Goal: Task Accomplishment & Management: Use online tool/utility

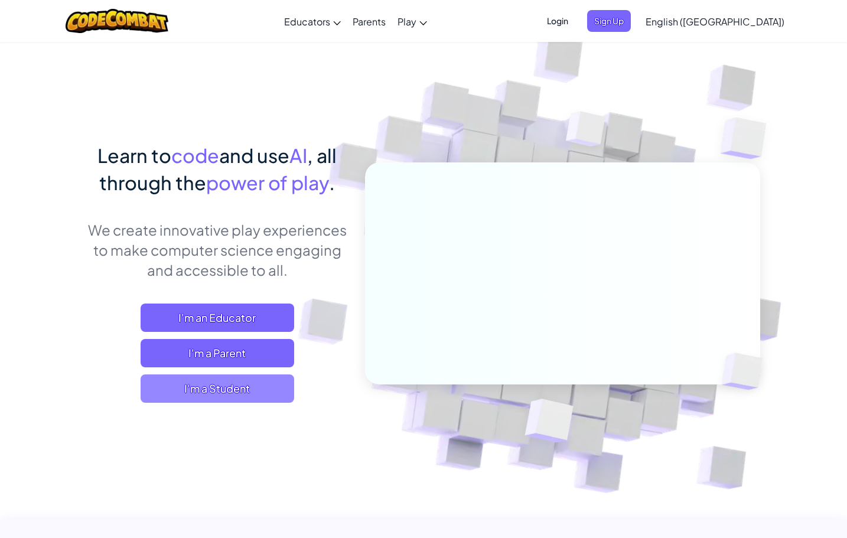
click at [258, 391] on span "I'm a Student" at bounding box center [218, 388] width 154 height 28
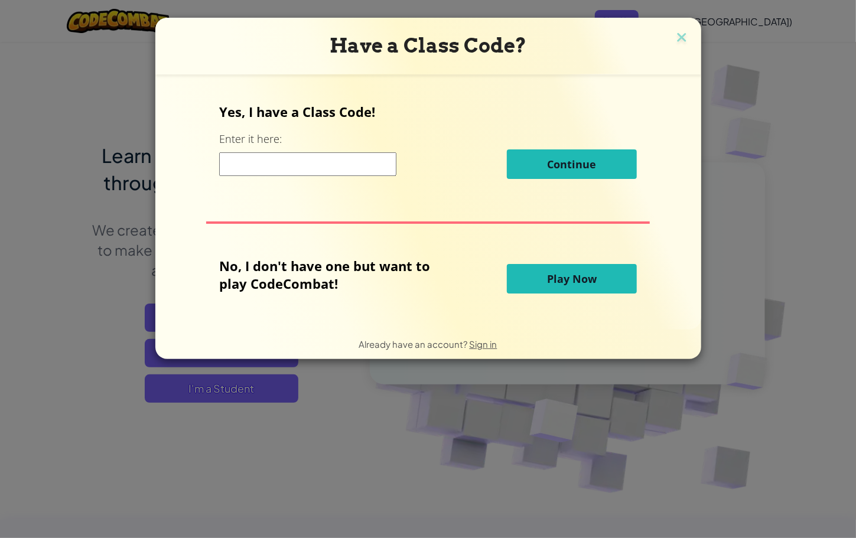
click at [558, 282] on span "Play Now" at bounding box center [572, 279] width 50 height 14
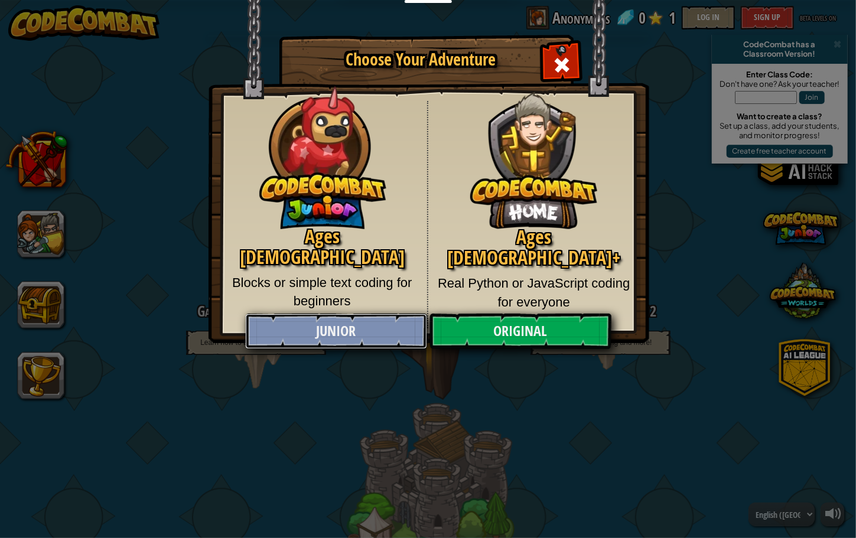
click at [330, 323] on link "Junior" at bounding box center [336, 331] width 182 height 35
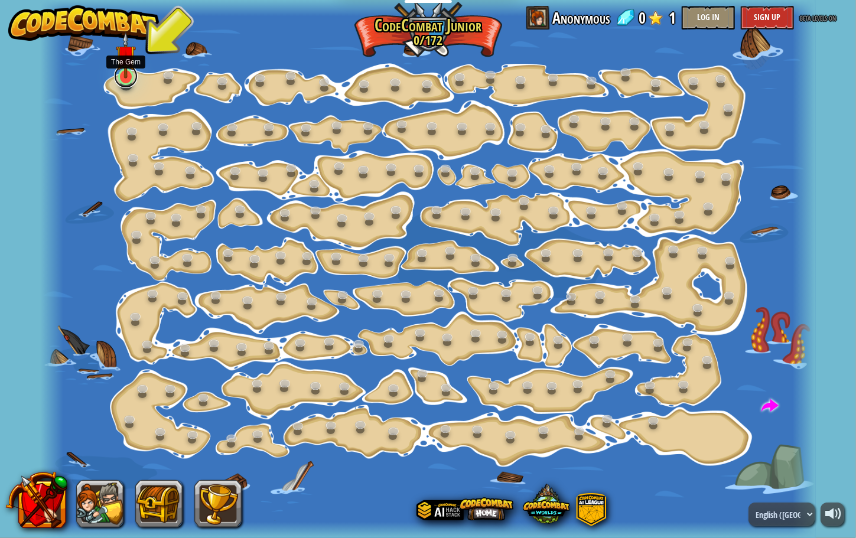
click at [120, 80] on link at bounding box center [126, 76] width 24 height 24
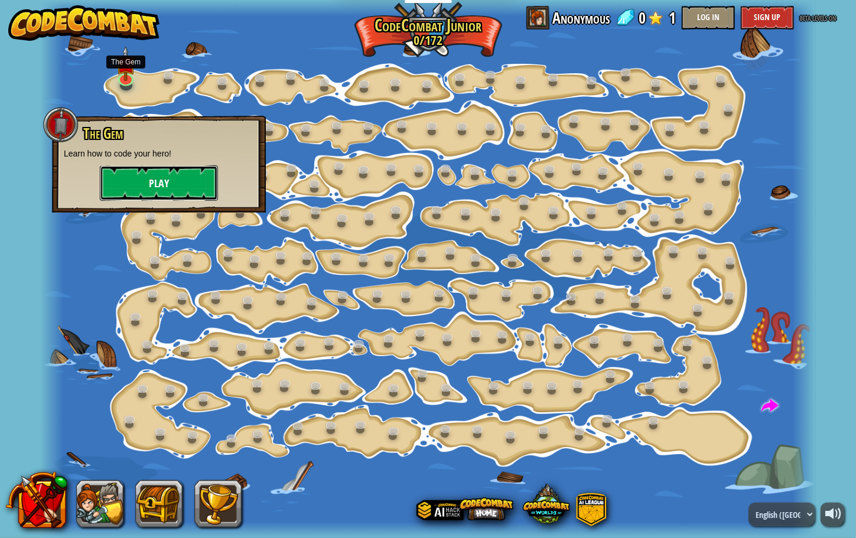
click at [160, 175] on button "Play" at bounding box center [159, 182] width 118 height 35
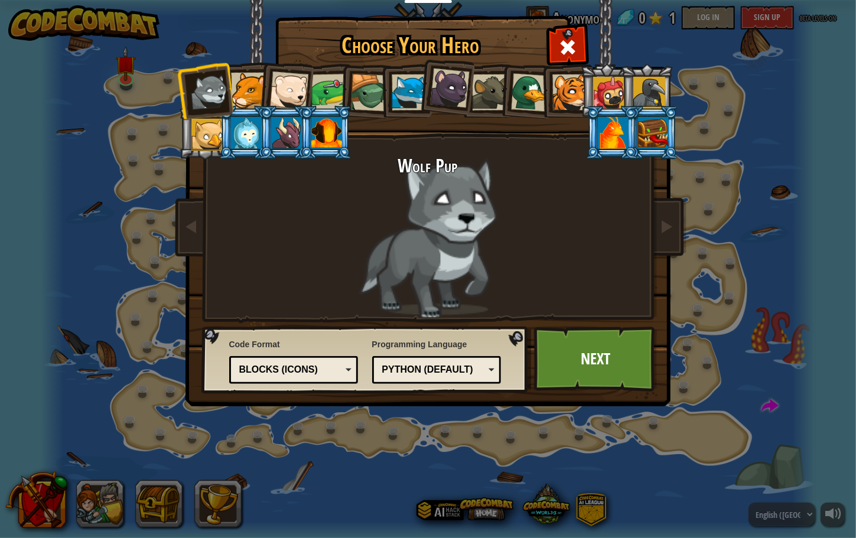
click at [605, 132] on div at bounding box center [613, 133] width 31 height 32
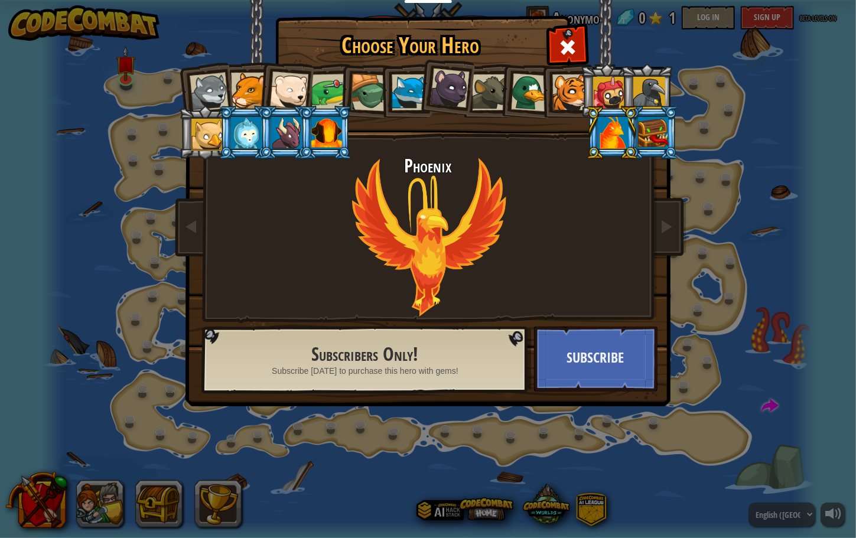
click at [329, 87] on div at bounding box center [329, 92] width 37 height 37
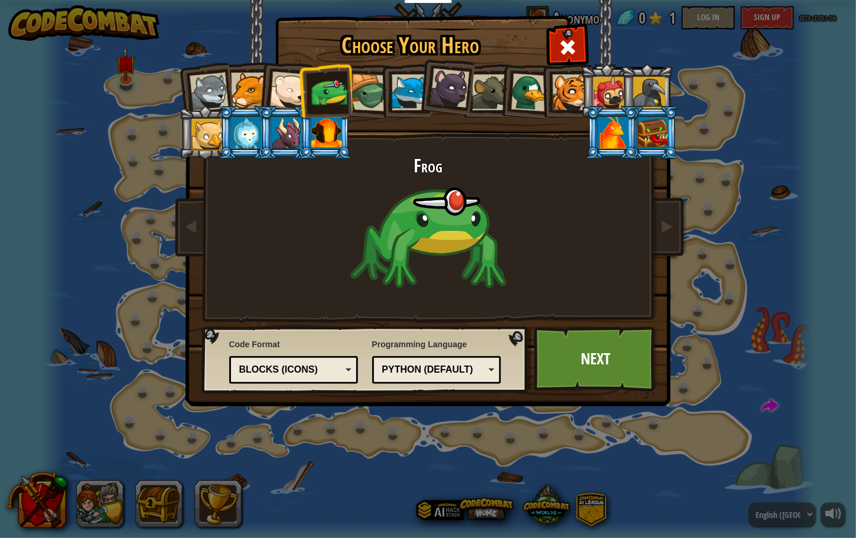
click at [210, 133] on div at bounding box center [207, 135] width 32 height 32
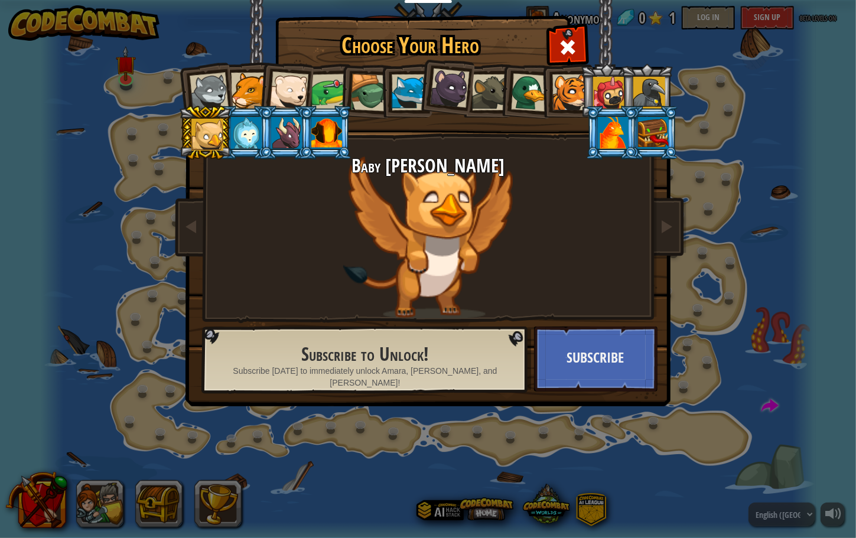
click at [207, 96] on div at bounding box center [208, 92] width 39 height 39
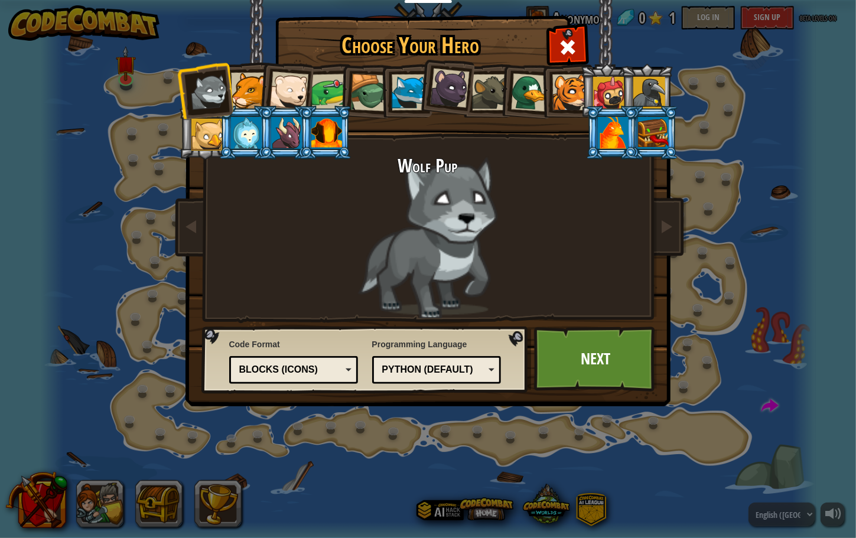
click at [209, 133] on div at bounding box center [207, 135] width 32 height 32
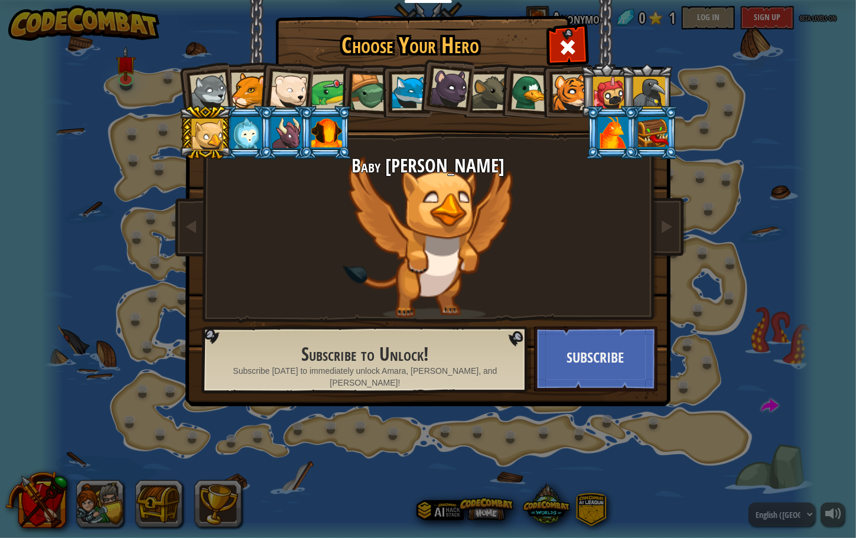
click at [240, 87] on div at bounding box center [249, 91] width 36 height 36
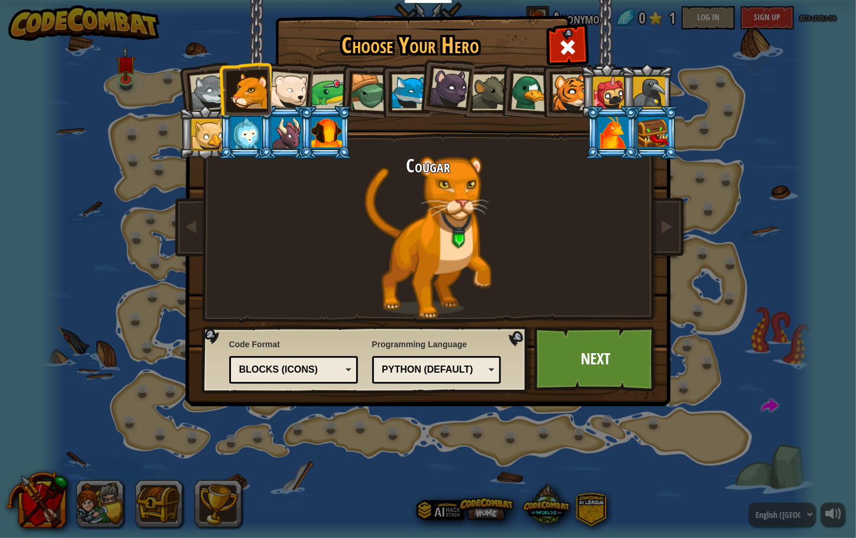
click at [607, 91] on div at bounding box center [609, 93] width 32 height 32
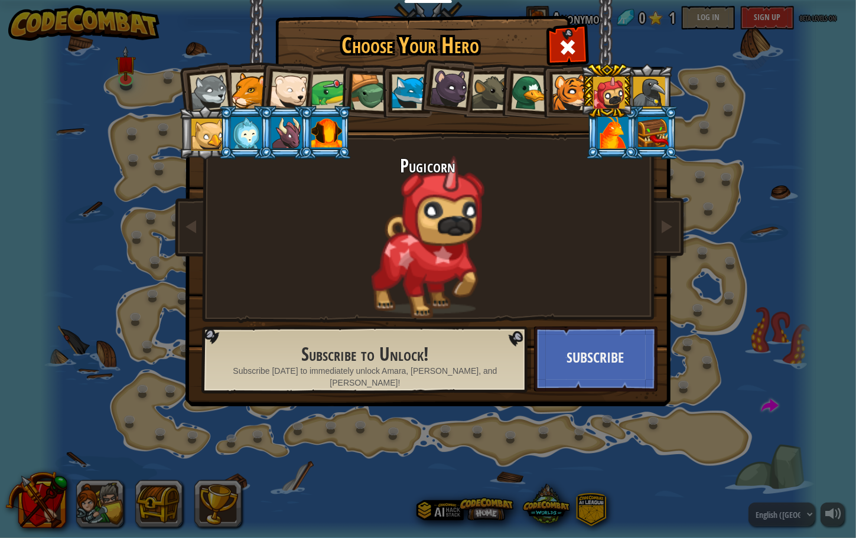
click at [209, 85] on div at bounding box center [208, 92] width 39 height 39
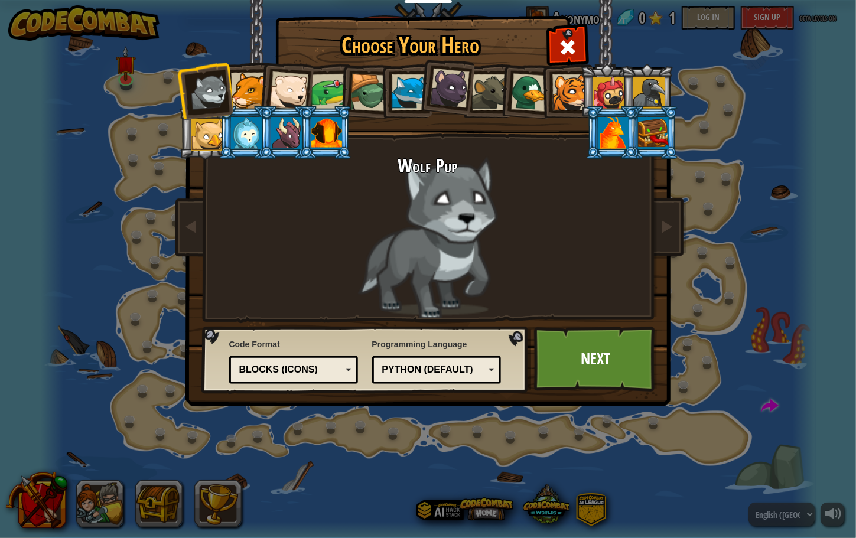
click at [246, 88] on div at bounding box center [249, 91] width 36 height 36
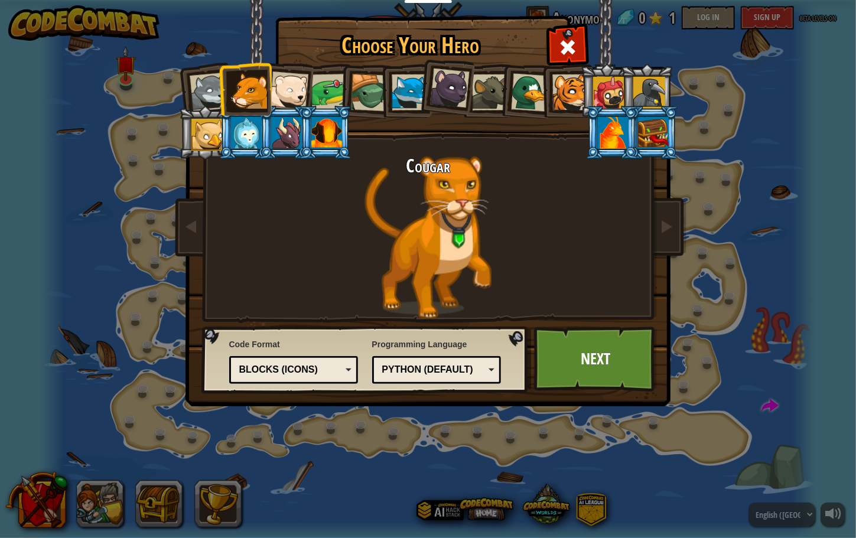
click at [295, 87] on div at bounding box center [288, 90] width 39 height 39
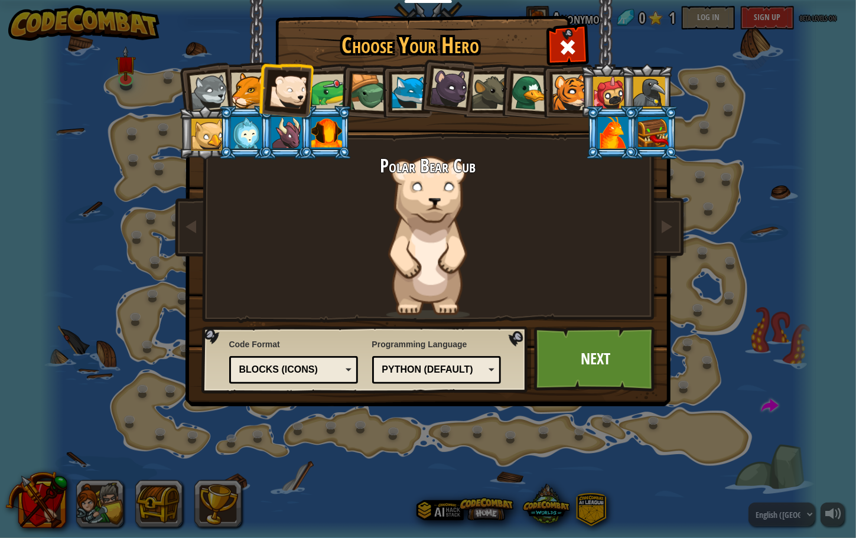
click at [237, 90] on div at bounding box center [249, 91] width 36 height 36
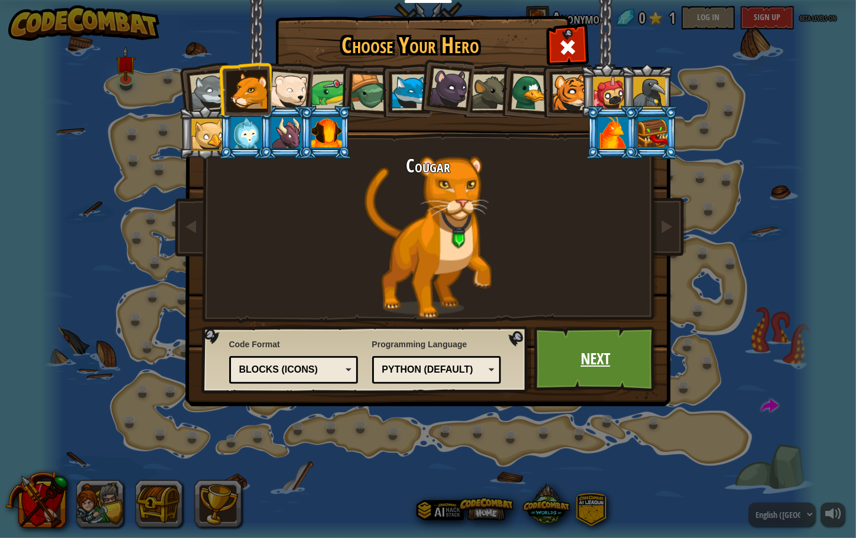
click at [591, 343] on link "Next" at bounding box center [595, 359] width 123 height 65
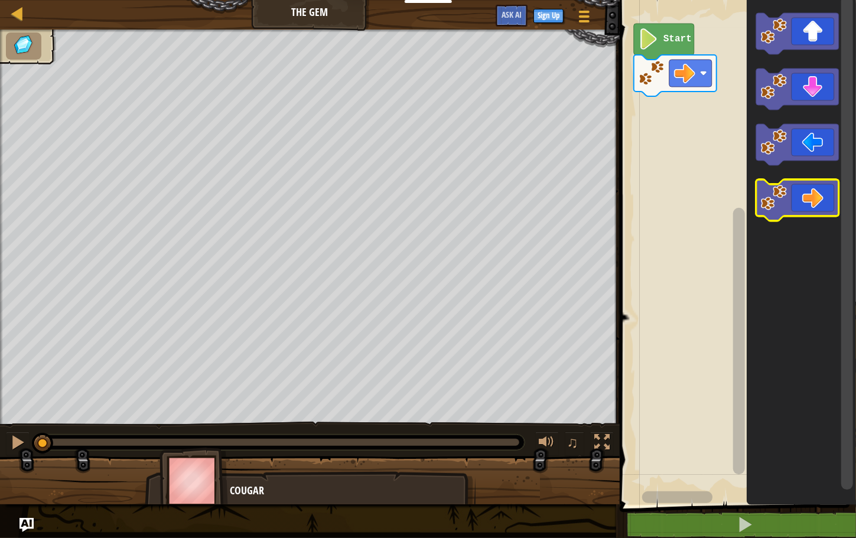
click at [831, 198] on icon "Blockly Workspace" at bounding box center [797, 200] width 83 height 41
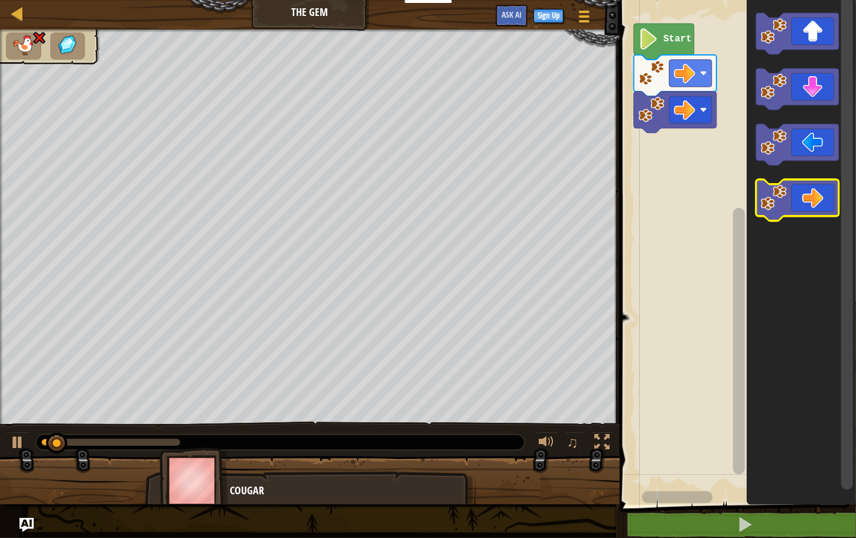
click at [816, 203] on icon "Blockly Workspace" at bounding box center [797, 200] width 83 height 41
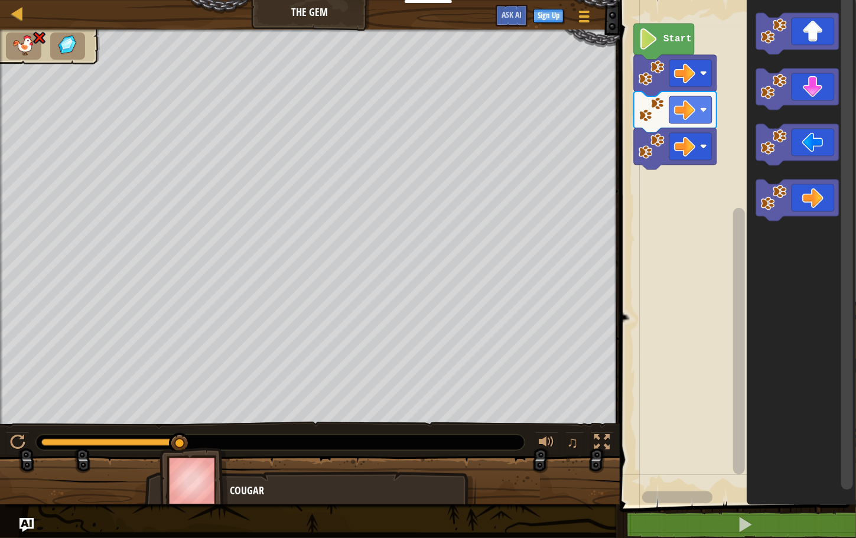
click at [666, 44] on text "Start" at bounding box center [677, 39] width 28 height 11
click at [225, 486] on img at bounding box center [193, 481] width 69 height 66
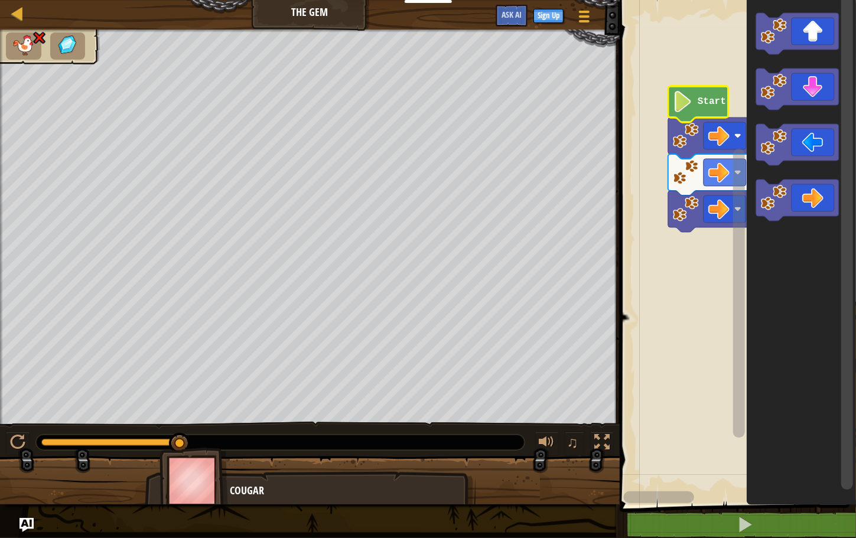
click at [29, 37] on img at bounding box center [23, 45] width 25 height 21
click at [21, 10] on div at bounding box center [18, 13] width 15 height 15
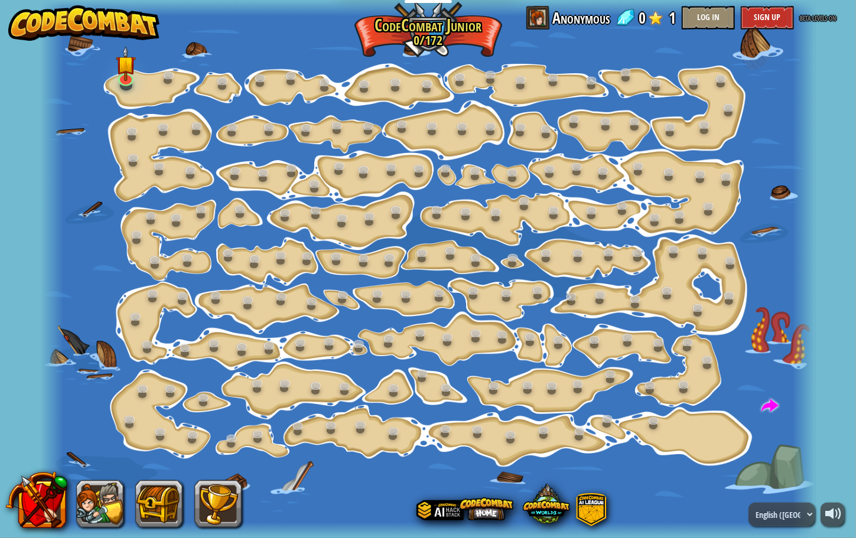
click at [149, 74] on div at bounding box center [428, 269] width 776 height 538
click at [110, 60] on div at bounding box center [428, 269] width 776 height 538
click at [127, 64] on img at bounding box center [126, 55] width 20 height 47
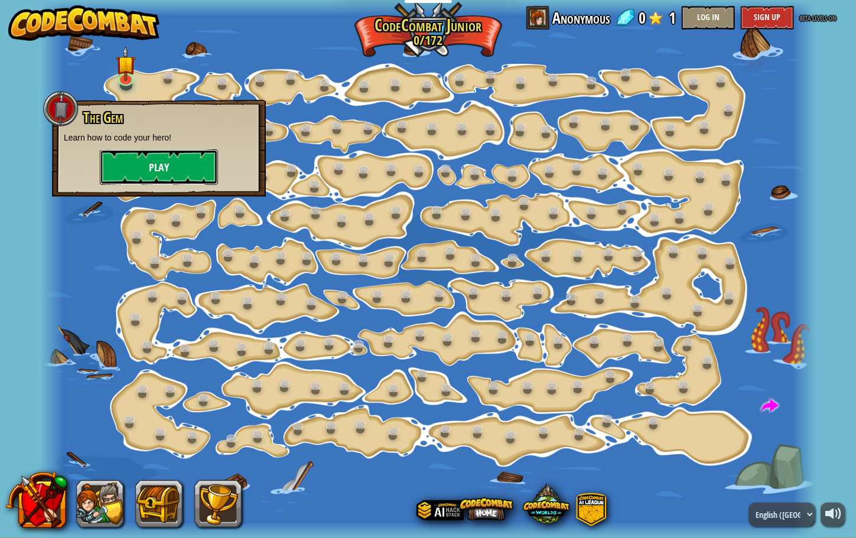
click at [167, 167] on button "Play" at bounding box center [159, 166] width 118 height 35
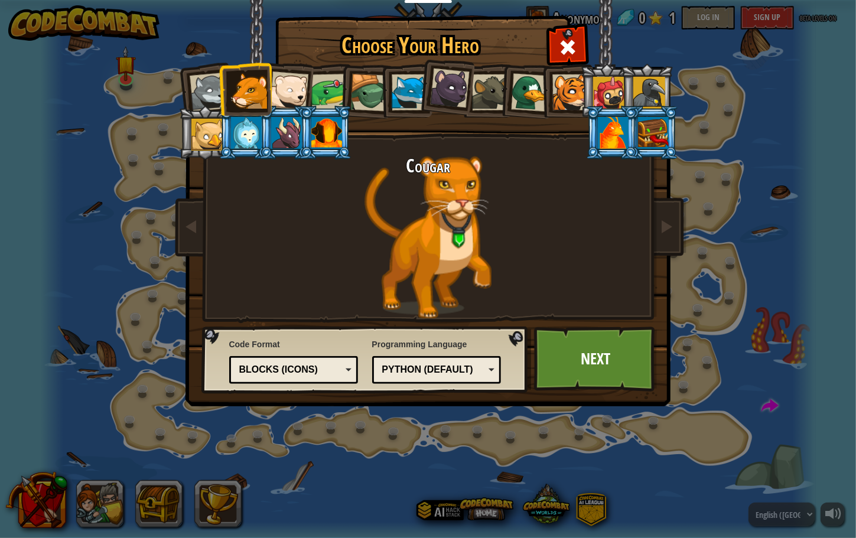
click at [413, 96] on div at bounding box center [410, 92] width 36 height 36
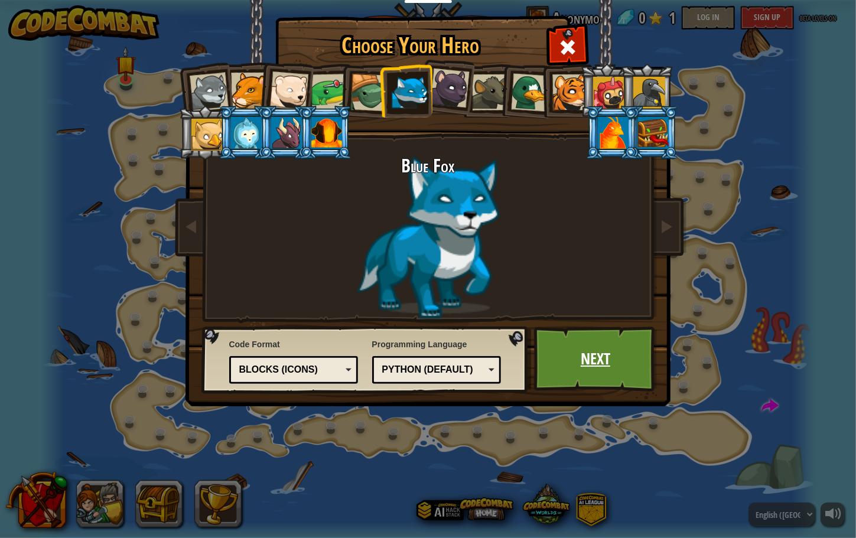
click at [598, 351] on link "Next" at bounding box center [595, 359] width 123 height 65
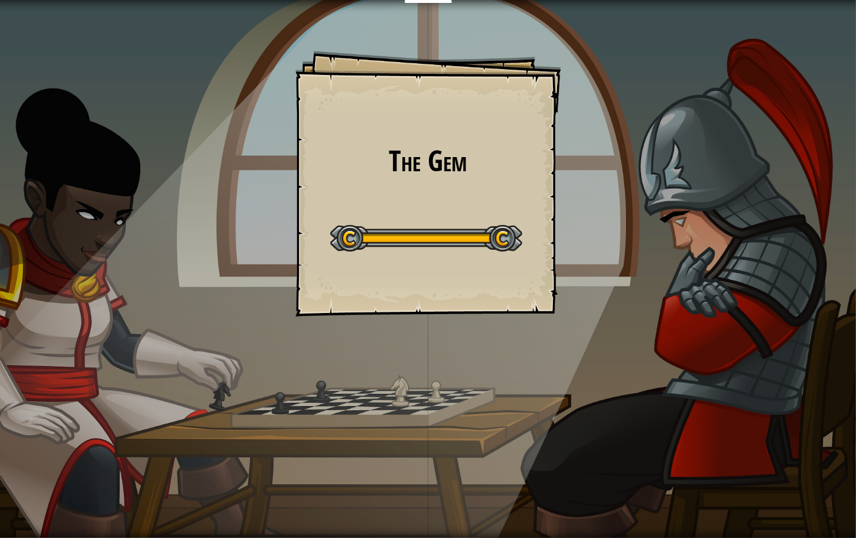
click at [493, 249] on div "Educators Create Free Account School & District Solutions Teacher Toolkit Previ…" at bounding box center [428, 269] width 856 height 538
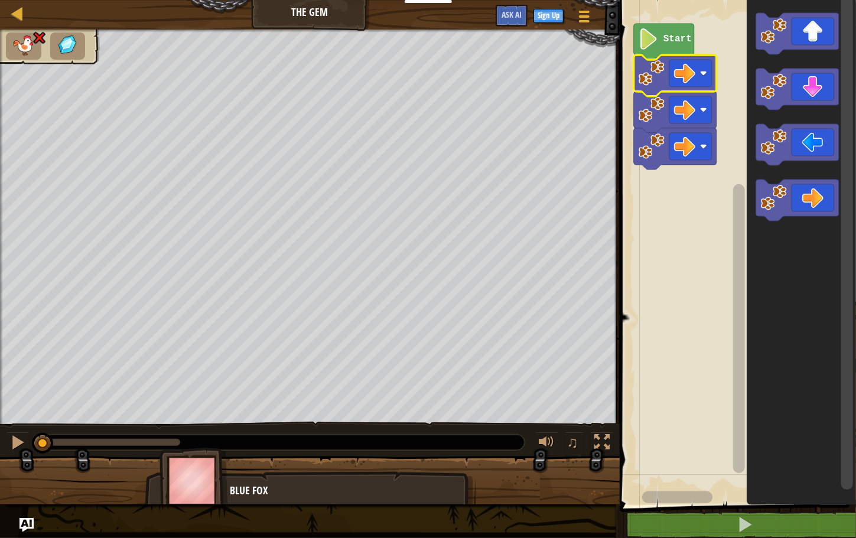
click at [666, 263] on rect "Blockly Workspace" at bounding box center [736, 249] width 240 height 511
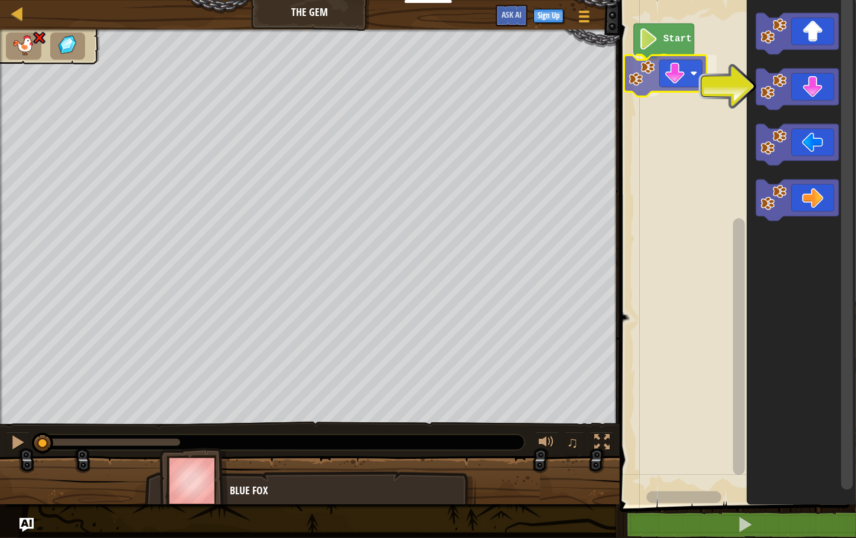
click at [650, 75] on div "Start" at bounding box center [736, 249] width 240 height 511
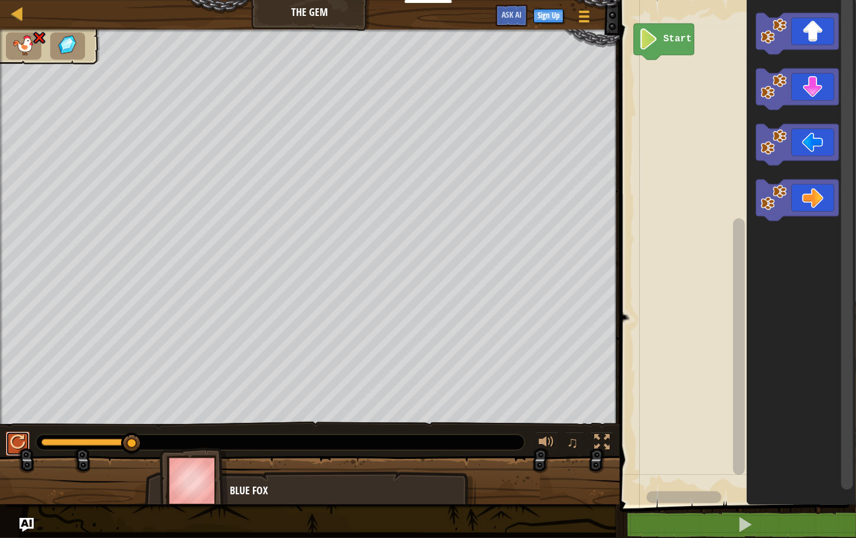
click at [18, 441] on div at bounding box center [17, 442] width 15 height 15
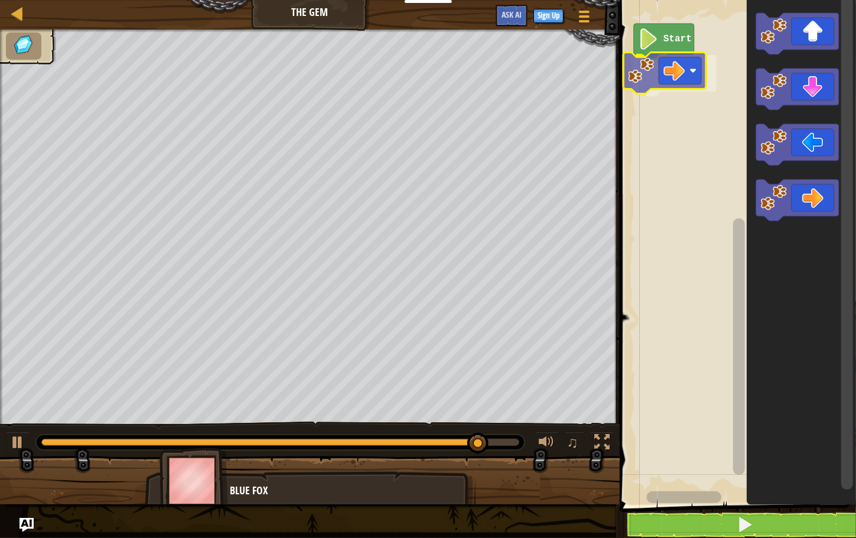
click at [679, 92] on div "Start" at bounding box center [736, 249] width 240 height 511
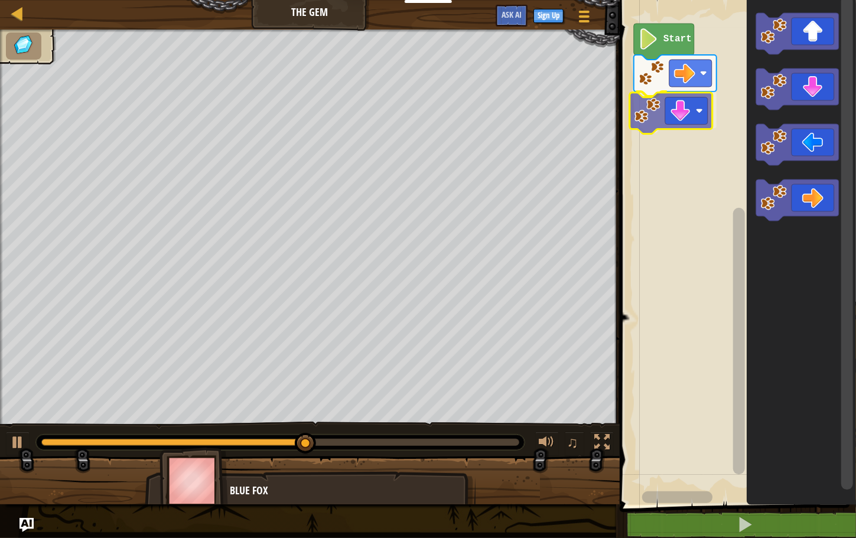
click at [651, 117] on div "Start" at bounding box center [736, 249] width 240 height 511
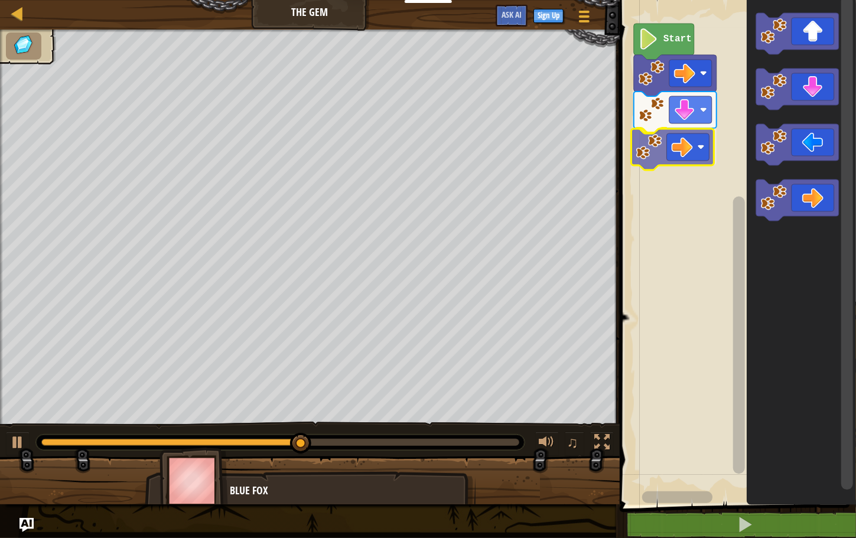
click at [685, 154] on div "Start" at bounding box center [736, 249] width 240 height 511
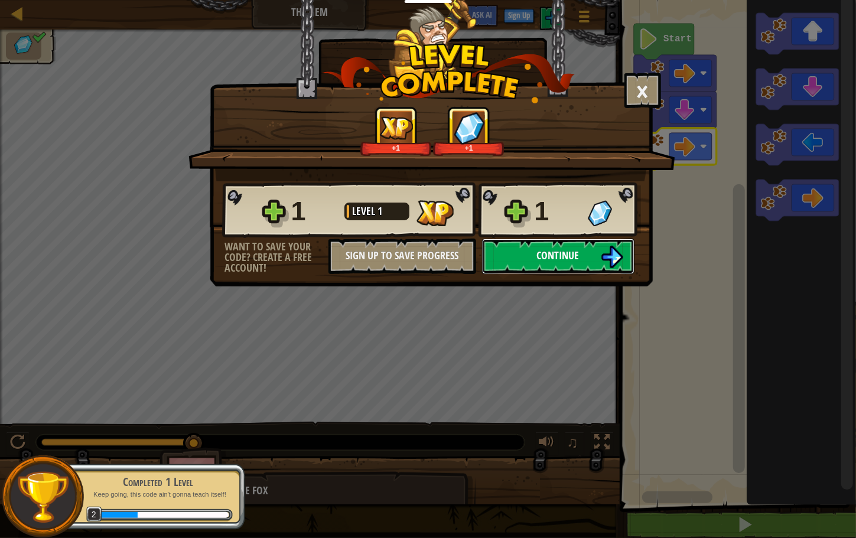
click at [536, 259] on button "Continue" at bounding box center [558, 256] width 152 height 35
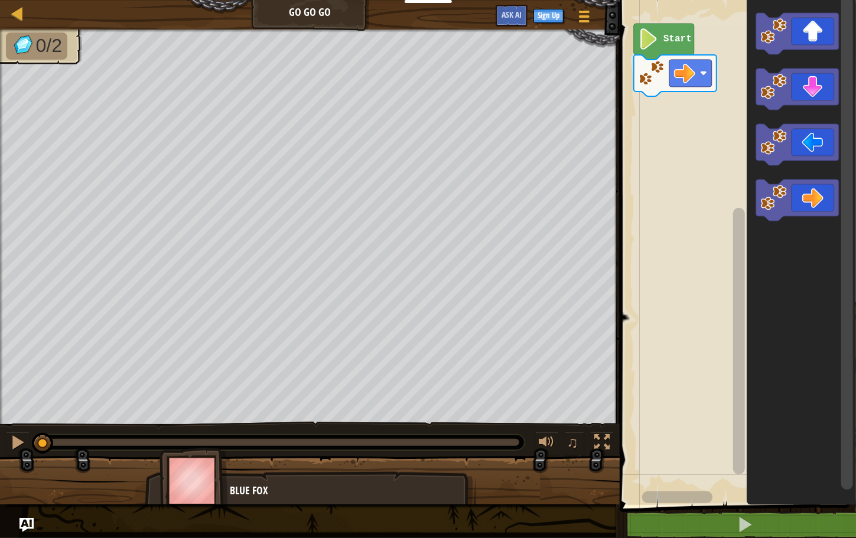
click at [665, 40] on text "Start" at bounding box center [677, 39] width 28 height 11
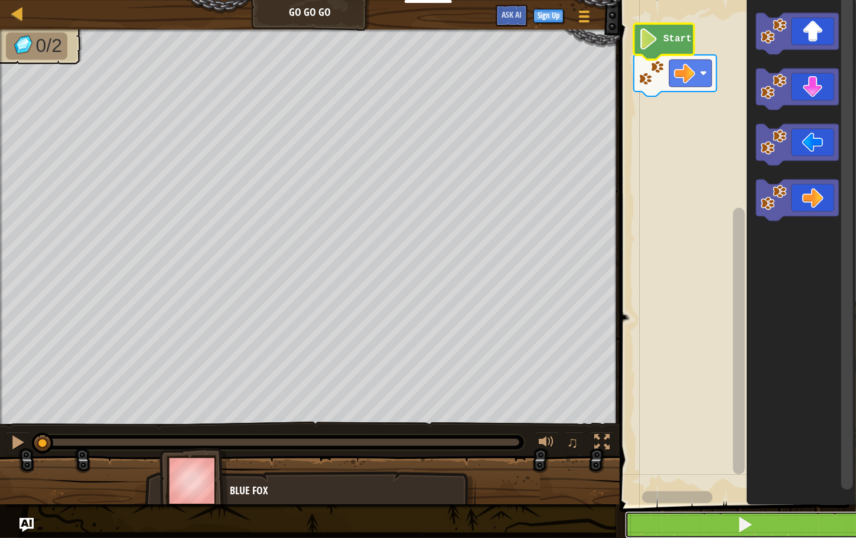
click at [693, 527] on button at bounding box center [745, 525] width 240 height 27
click at [693, 523] on button at bounding box center [745, 525] width 240 height 27
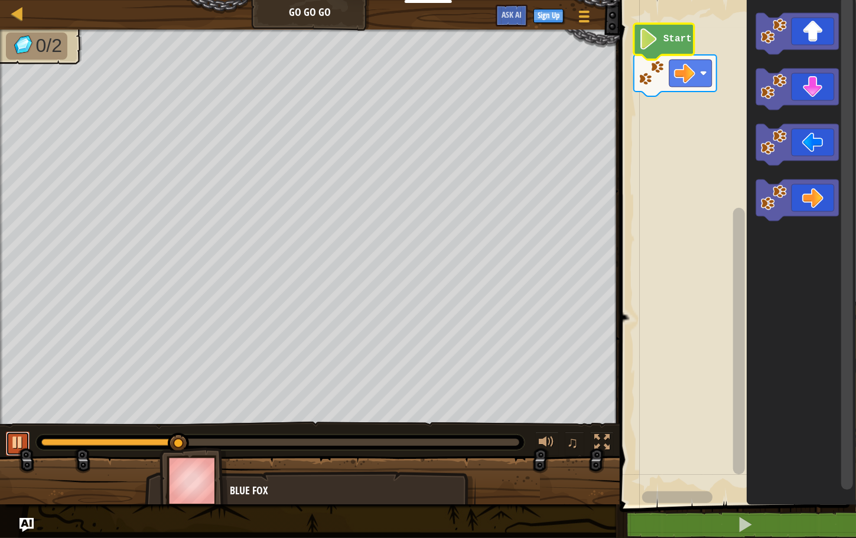
drag, startPoint x: 21, startPoint y: 437, endPoint x: 15, endPoint y: 442, distance: 7.9
click at [15, 442] on div at bounding box center [17, 442] width 15 height 15
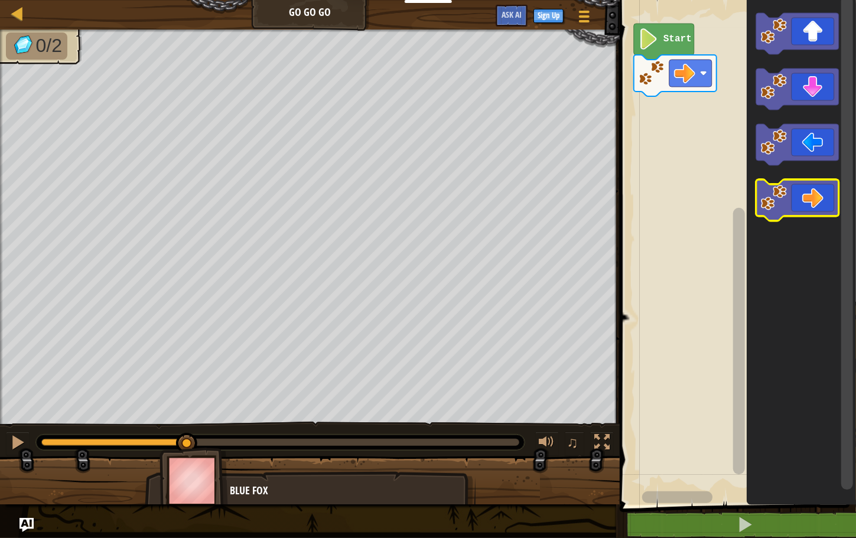
click at [767, 187] on g "Blockly Workspace" at bounding box center [797, 117] width 83 height 208
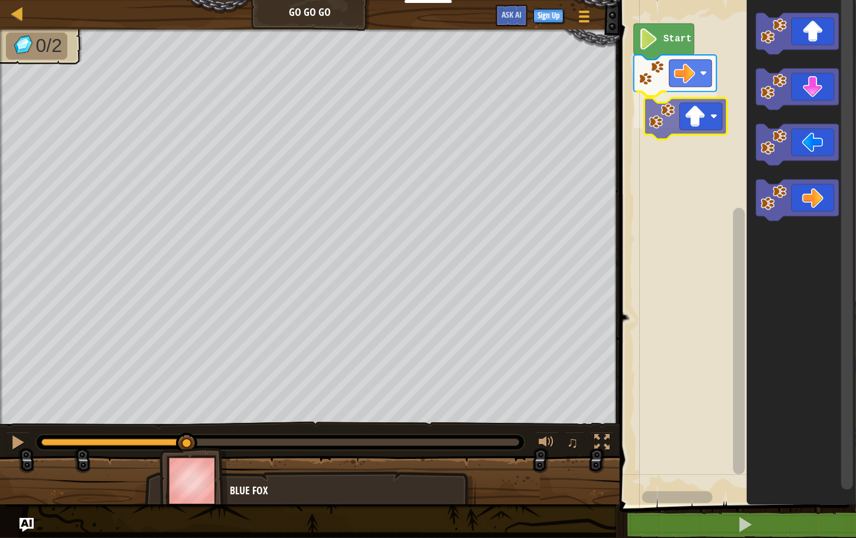
click at [656, 120] on div "Start" at bounding box center [736, 249] width 240 height 511
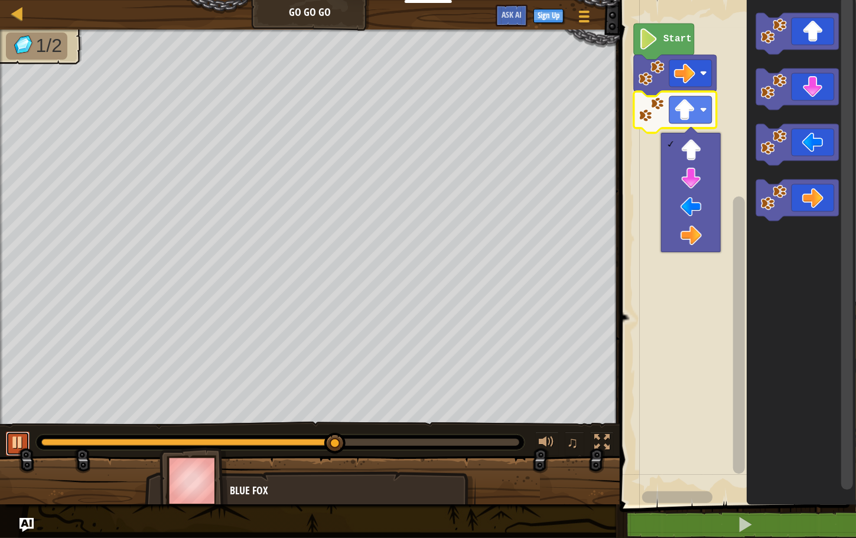
click at [12, 436] on div at bounding box center [17, 442] width 15 height 15
click at [21, 441] on div at bounding box center [17, 442] width 15 height 15
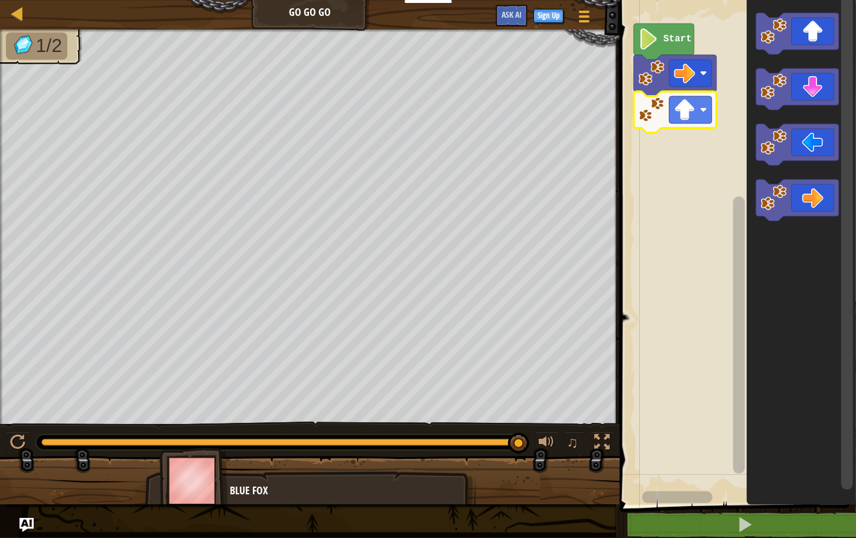
click at [677, 344] on rect "Blockly Workspace" at bounding box center [736, 249] width 240 height 511
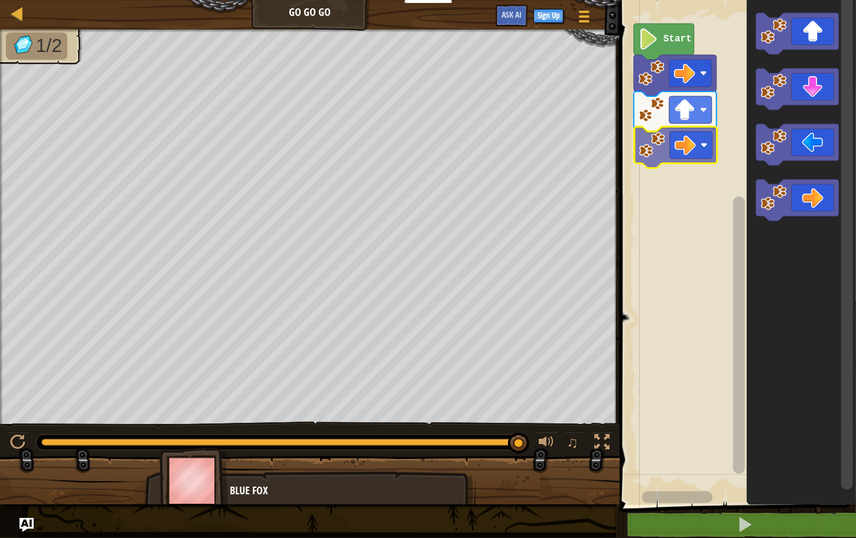
click at [652, 150] on div "Start" at bounding box center [736, 249] width 240 height 511
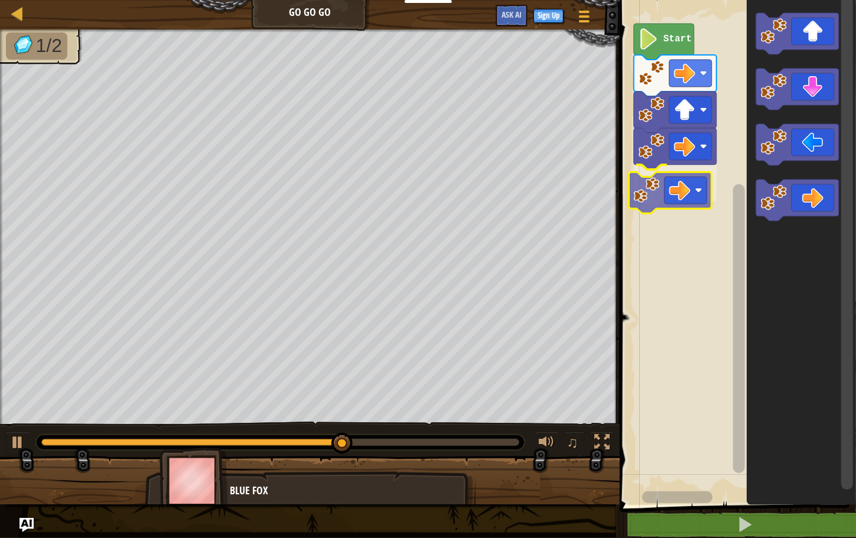
click at [644, 184] on div "Start" at bounding box center [736, 249] width 240 height 511
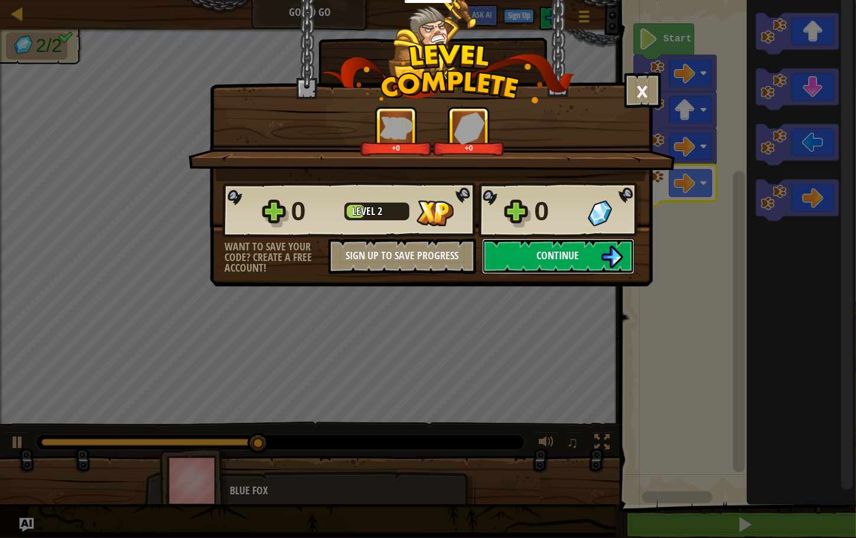
click at [568, 254] on span "Continue" at bounding box center [558, 255] width 43 height 15
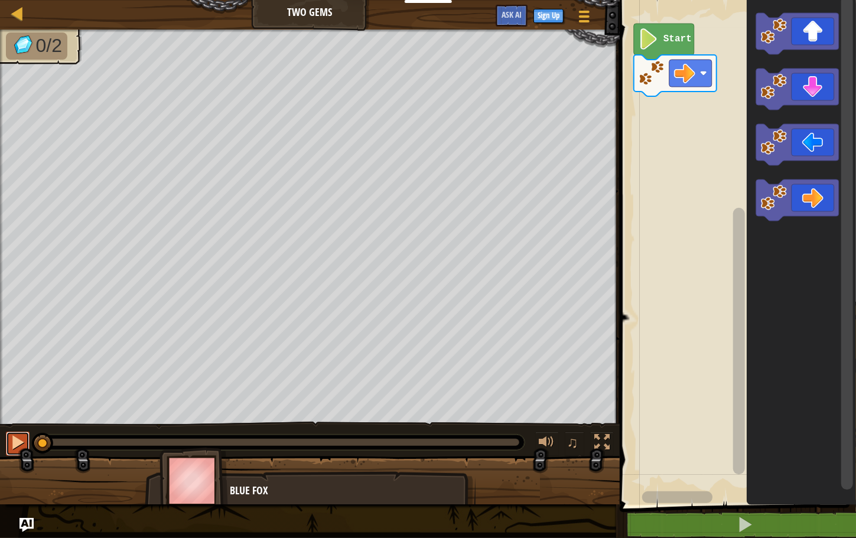
click at [18, 445] on div at bounding box center [17, 442] width 15 height 15
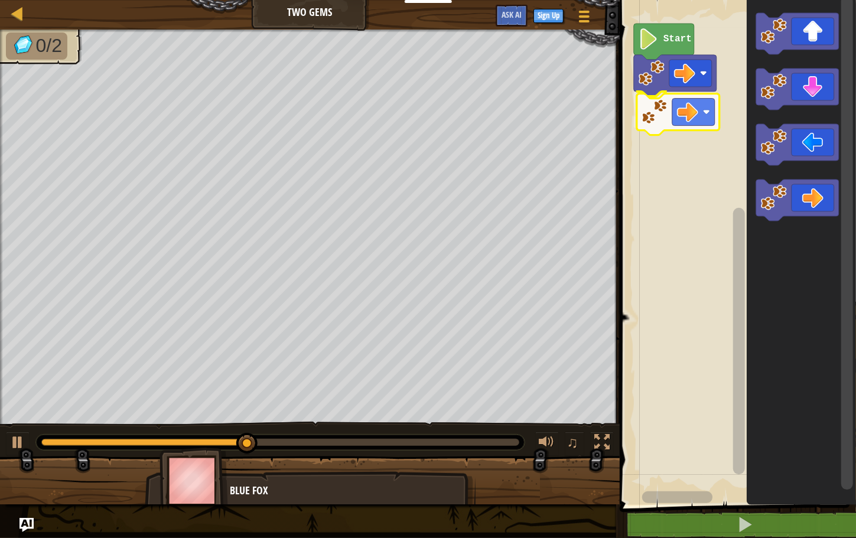
click at [650, 122] on div "Start" at bounding box center [736, 249] width 240 height 511
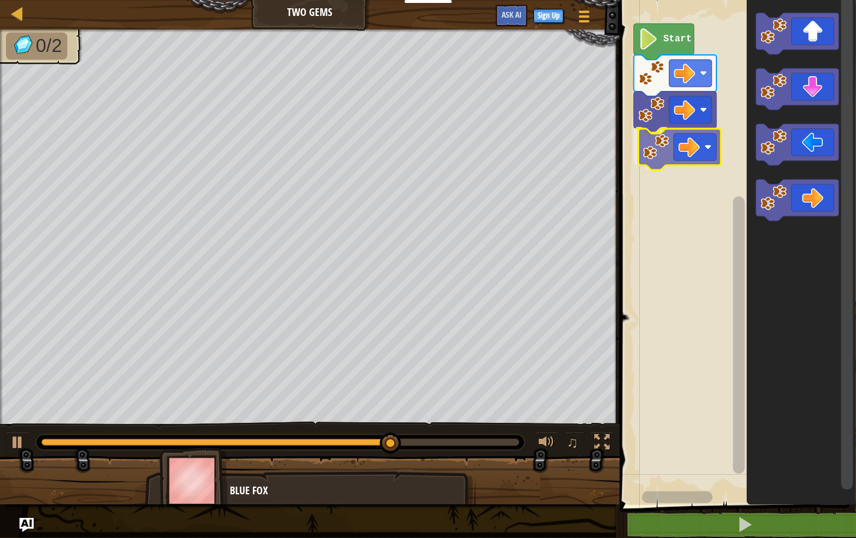
click at [668, 158] on div "Start" at bounding box center [736, 249] width 240 height 511
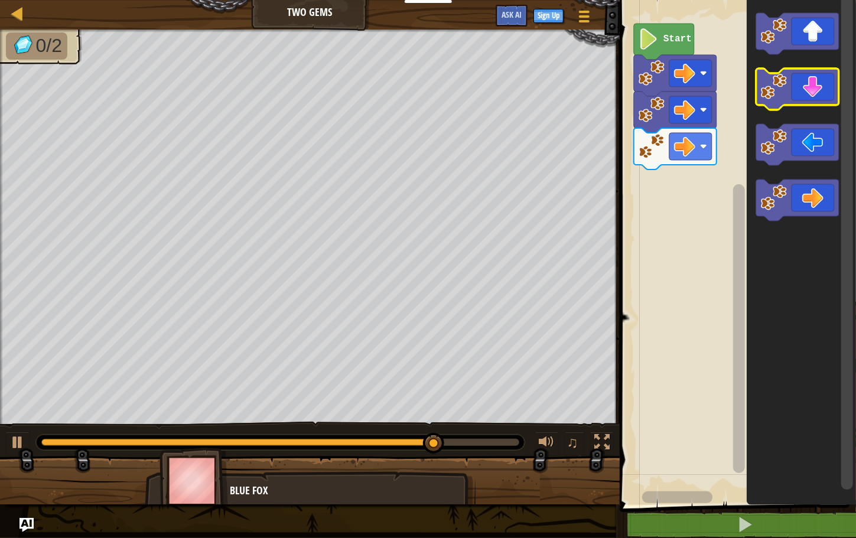
click at [787, 99] on g "Blockly Workspace" at bounding box center [797, 117] width 83 height 208
click at [703, 180] on div "Start" at bounding box center [736, 249] width 240 height 511
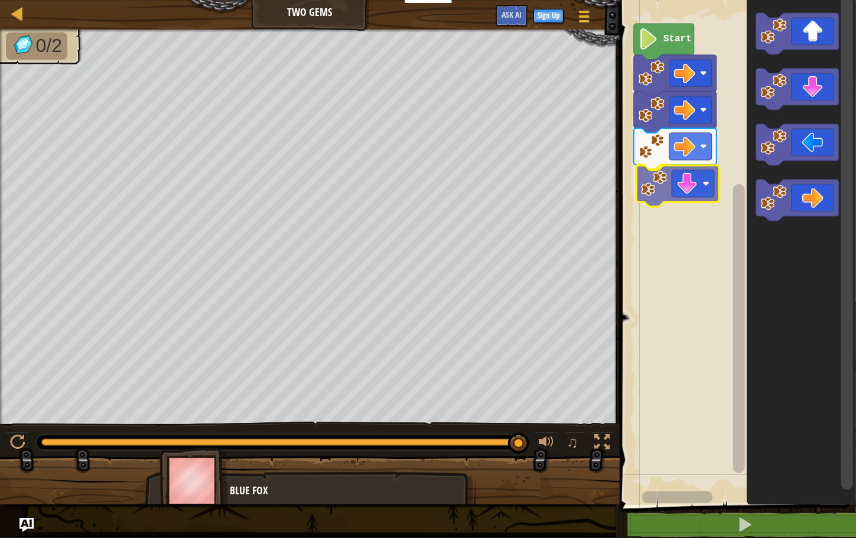
click at [654, 191] on div "Start" at bounding box center [736, 249] width 240 height 511
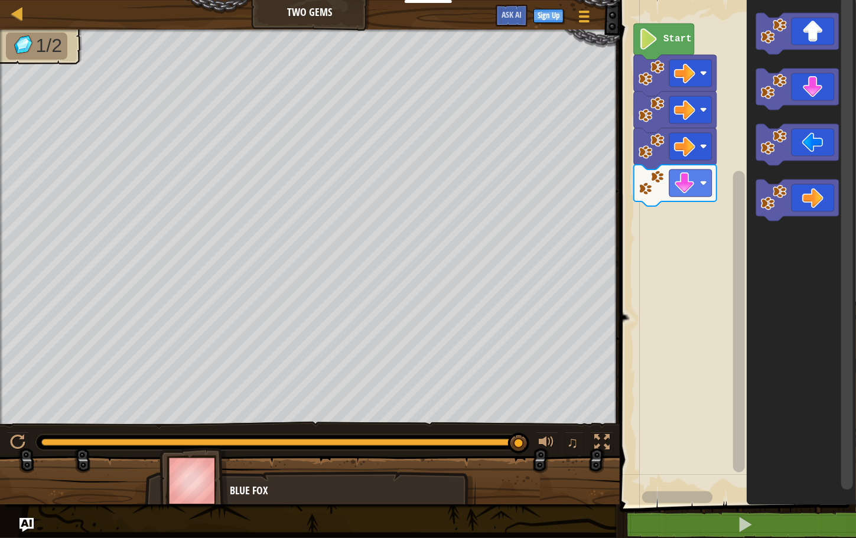
click at [682, 230] on div "Start" at bounding box center [736, 249] width 240 height 511
click at [671, 235] on div "Start" at bounding box center [736, 249] width 240 height 511
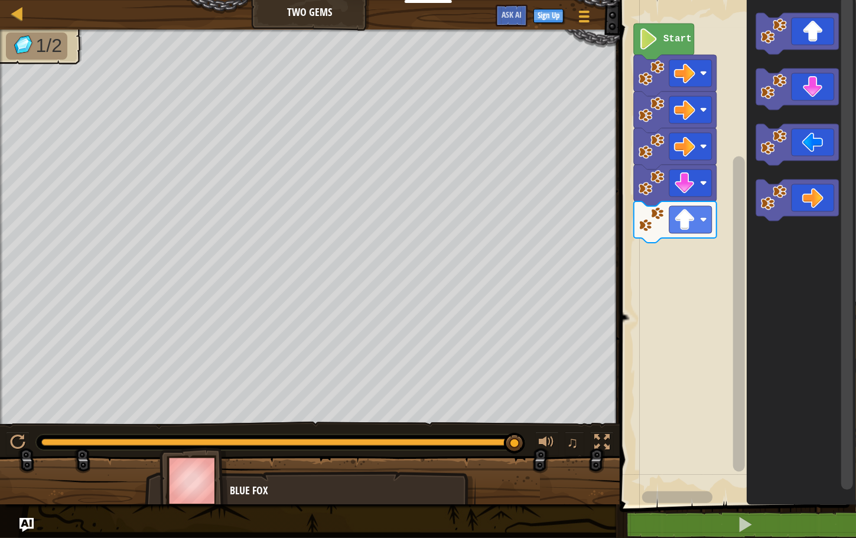
click at [717, 281] on div "Start" at bounding box center [736, 249] width 240 height 511
click at [715, 264] on div "Start" at bounding box center [736, 249] width 240 height 511
click at [754, 130] on icon "Blockly Workspace" at bounding box center [801, 249] width 109 height 511
click at [663, 262] on div "Start" at bounding box center [736, 249] width 240 height 511
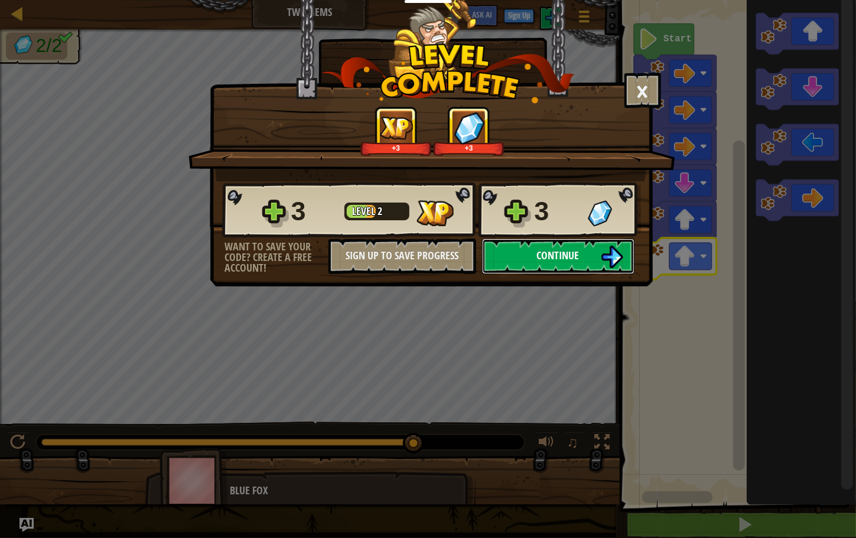
click at [548, 258] on span "Continue" at bounding box center [558, 255] width 43 height 15
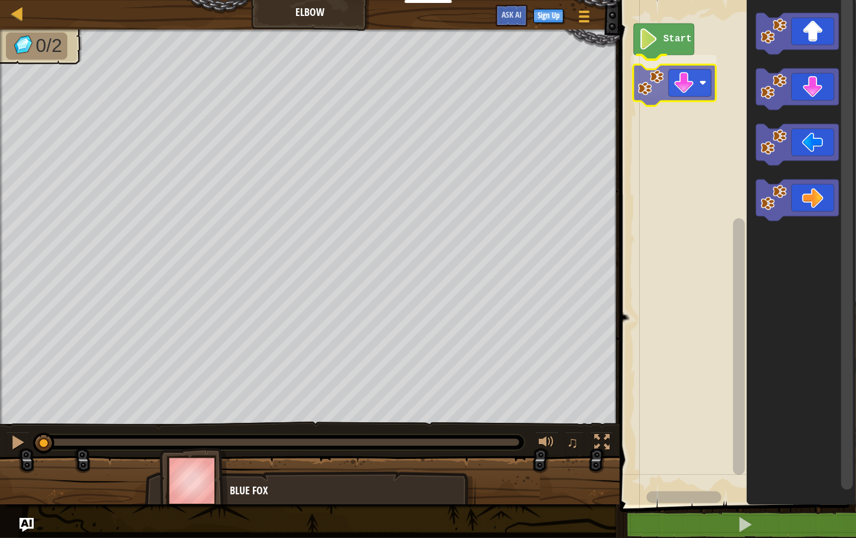
click at [667, 85] on div "Start" at bounding box center [736, 249] width 240 height 511
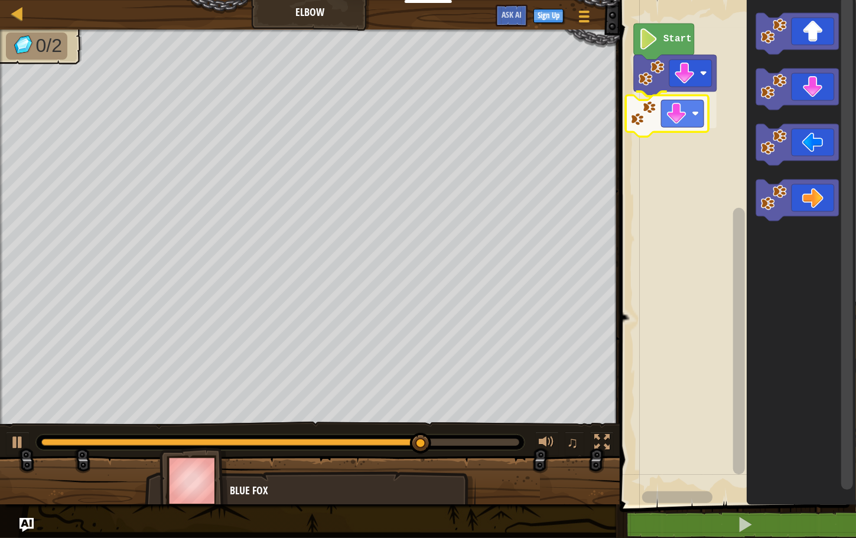
click at [653, 120] on div "Start" at bounding box center [736, 249] width 240 height 511
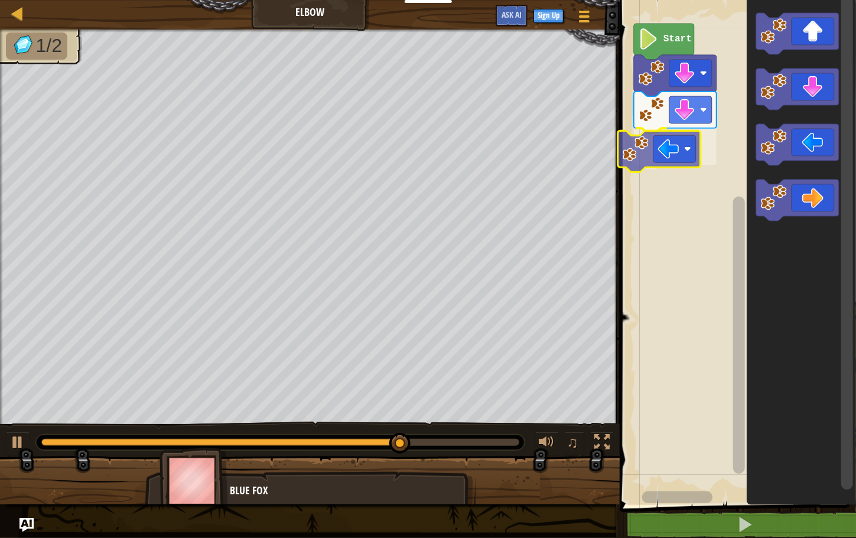
click at [640, 159] on div "Start" at bounding box center [736, 249] width 240 height 511
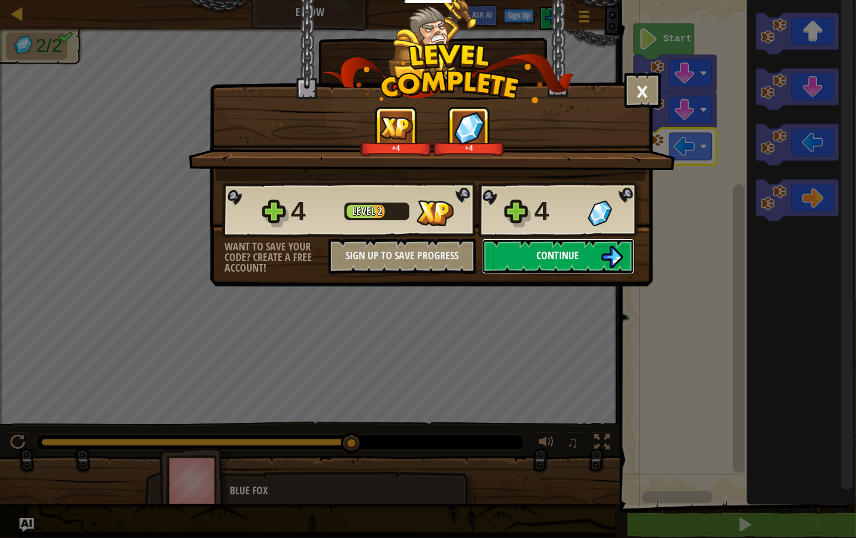
click at [568, 242] on button "Continue" at bounding box center [558, 256] width 152 height 35
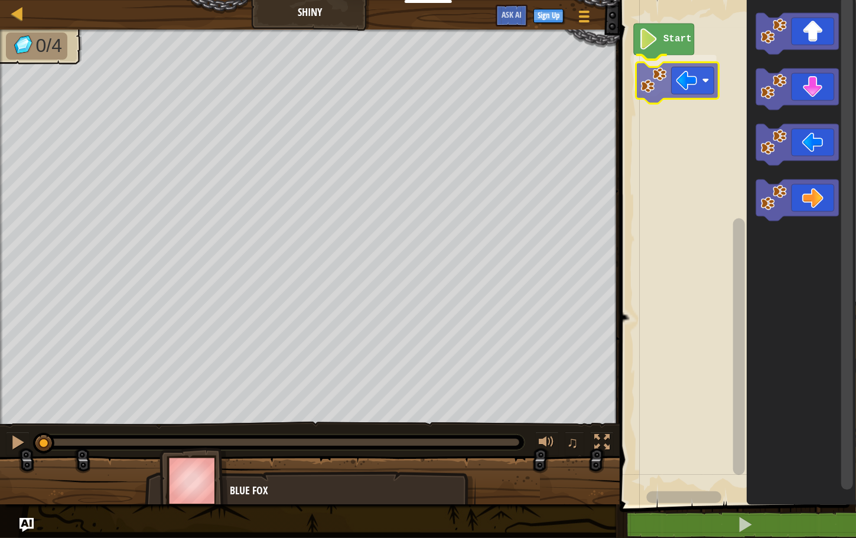
click at [655, 93] on div "Start" at bounding box center [736, 249] width 240 height 511
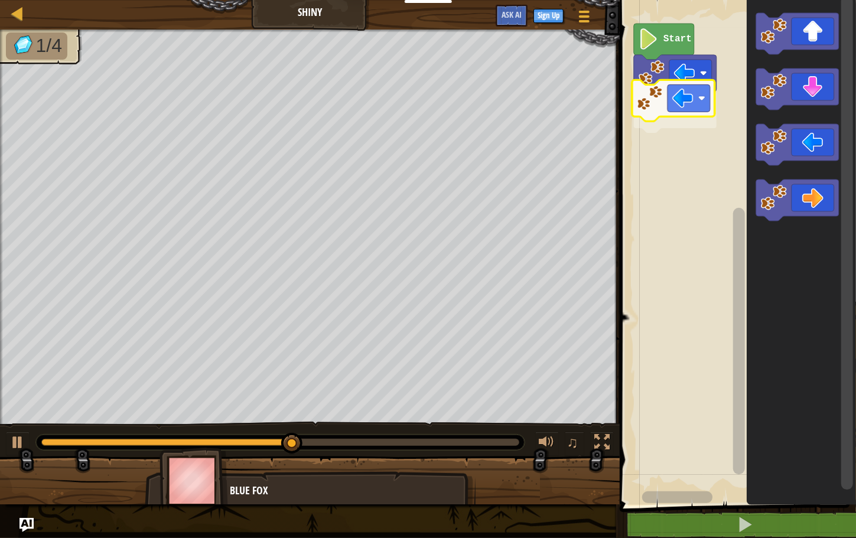
click at [663, 115] on div "Start" at bounding box center [736, 249] width 240 height 511
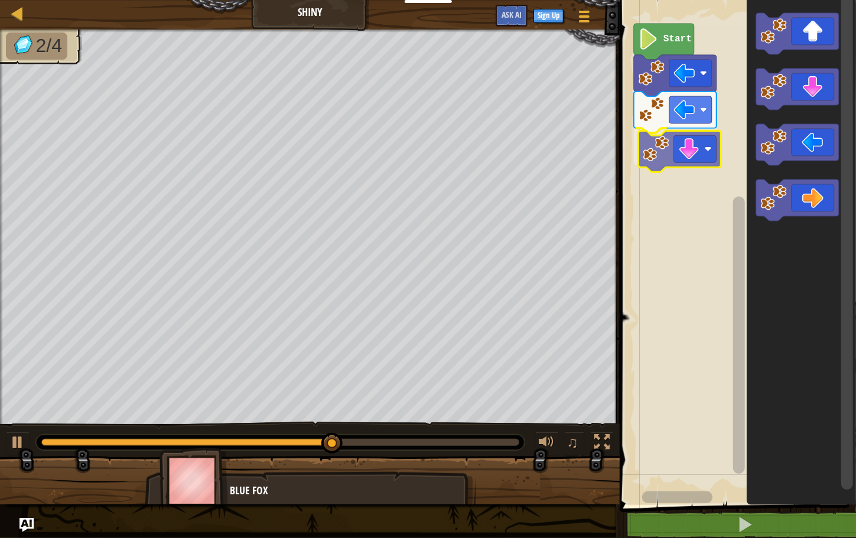
click at [694, 152] on div "Start" at bounding box center [736, 249] width 240 height 511
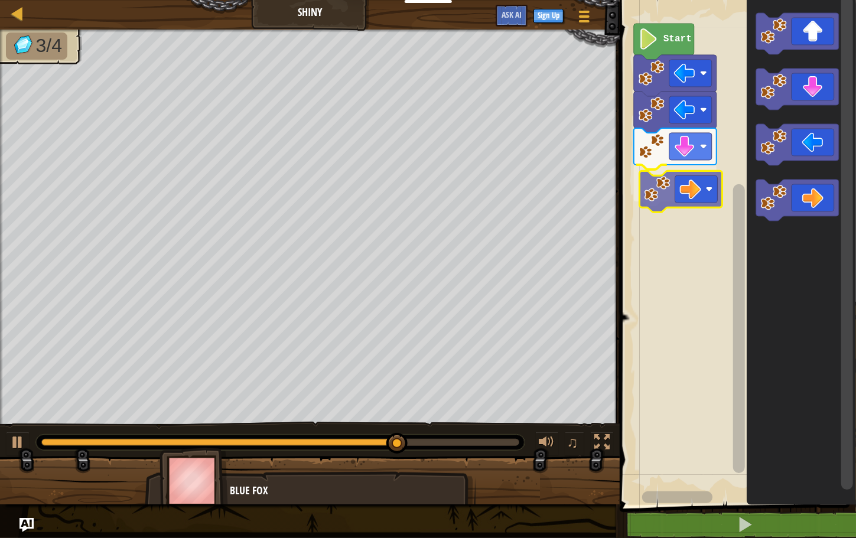
click at [678, 191] on div "Start" at bounding box center [736, 249] width 240 height 511
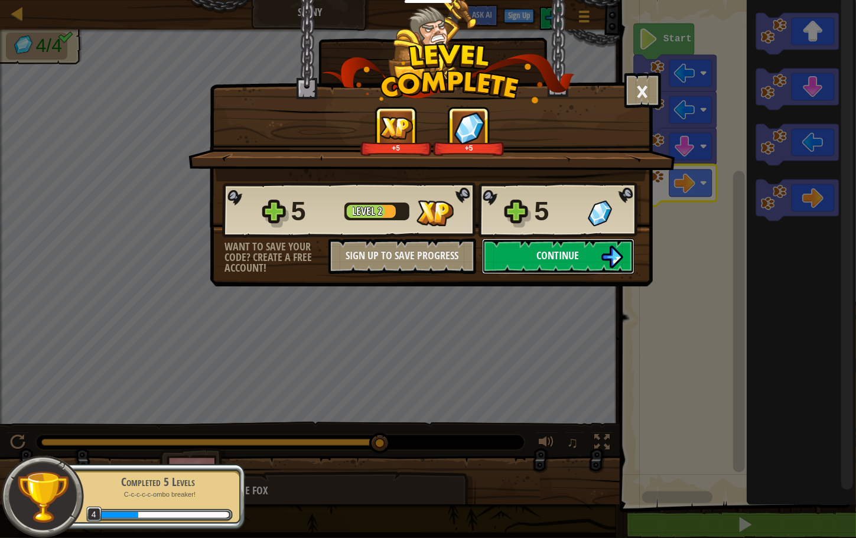
click at [542, 255] on span "Continue" at bounding box center [558, 255] width 43 height 15
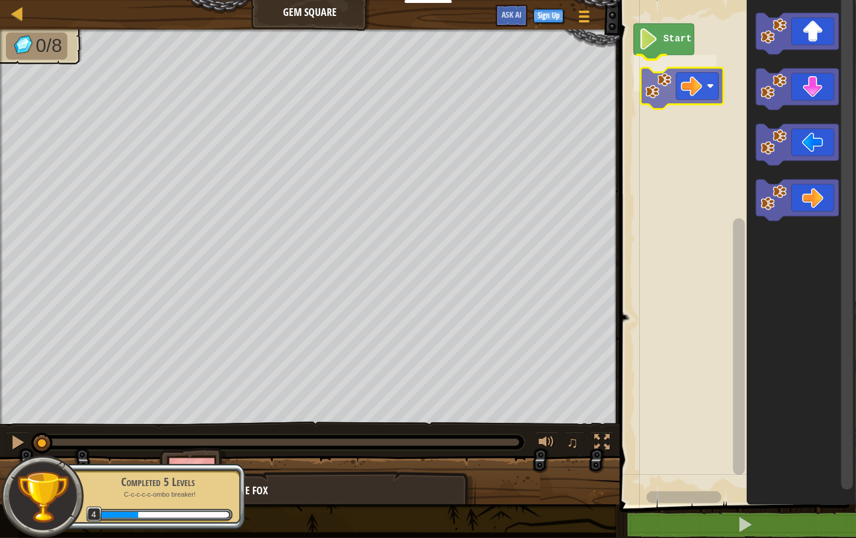
click at [686, 82] on div "Start" at bounding box center [736, 249] width 240 height 511
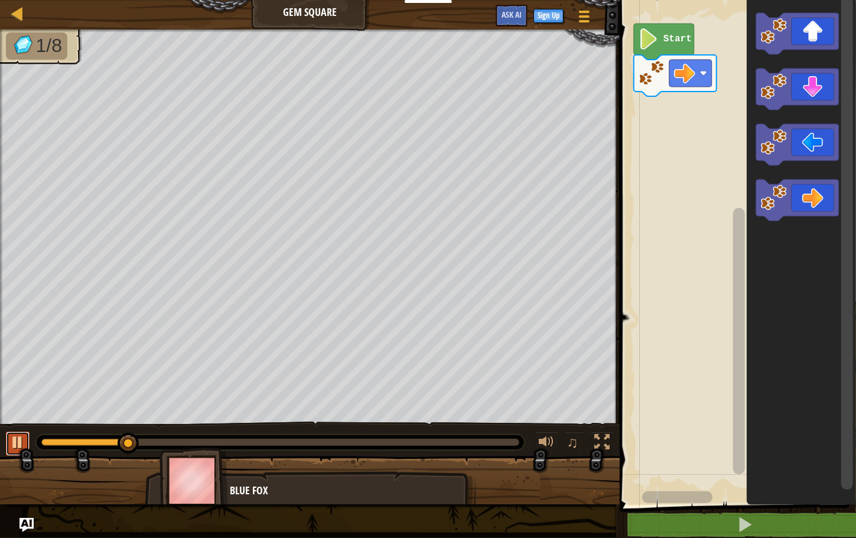
click at [15, 437] on div at bounding box center [17, 442] width 15 height 15
click at [689, 126] on div "Start" at bounding box center [736, 249] width 240 height 511
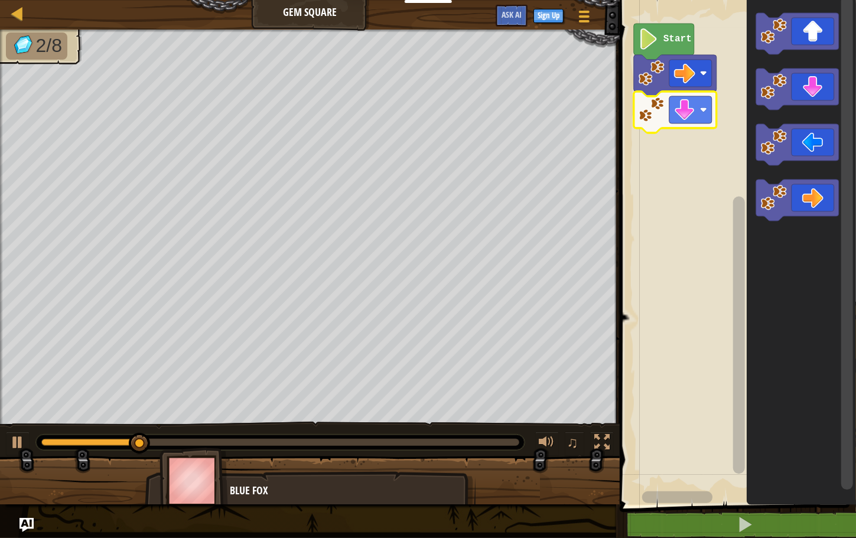
click at [2, 437] on div "♫" at bounding box center [310, 439] width 620 height 35
click at [20, 439] on div at bounding box center [17, 442] width 15 height 15
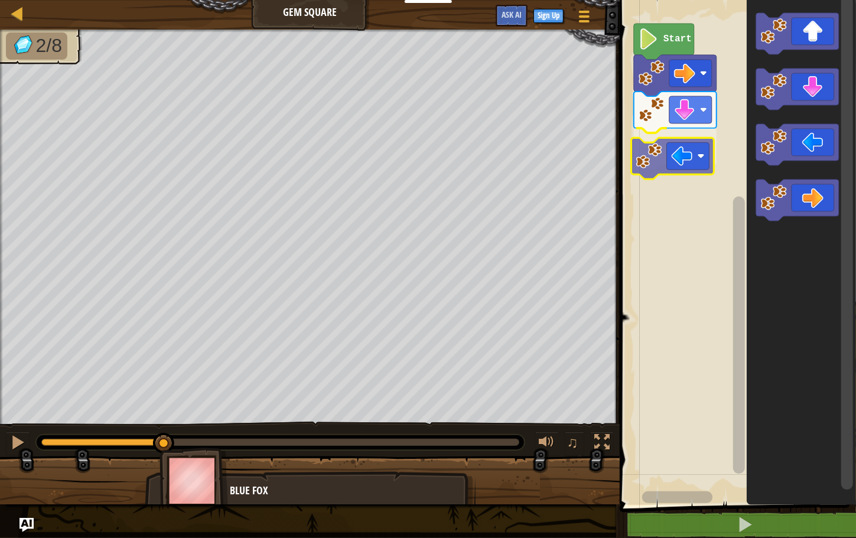
click at [650, 161] on div "Start" at bounding box center [736, 249] width 240 height 511
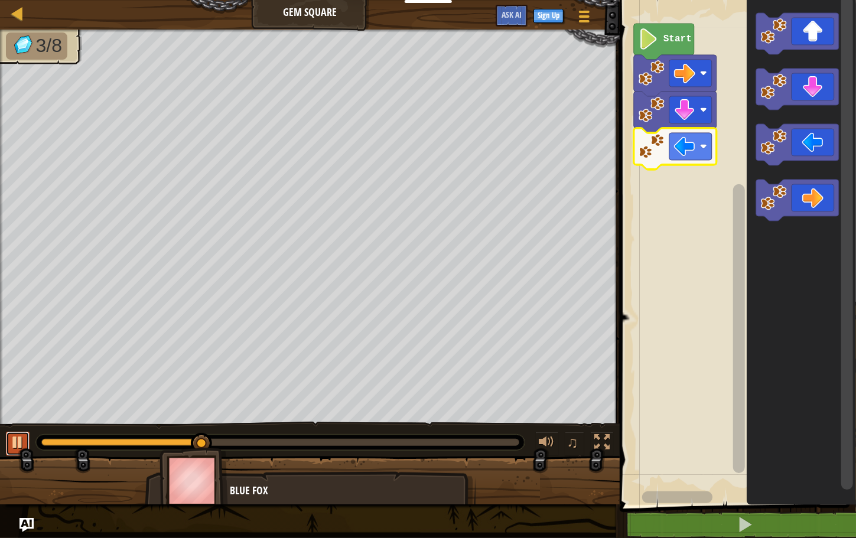
click at [18, 439] on div at bounding box center [17, 442] width 15 height 15
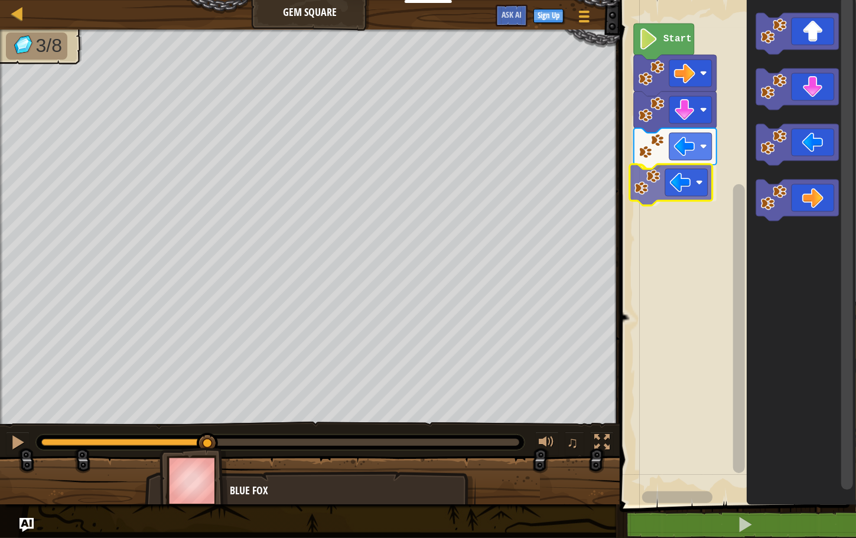
click at [688, 194] on div "Start" at bounding box center [736, 249] width 240 height 511
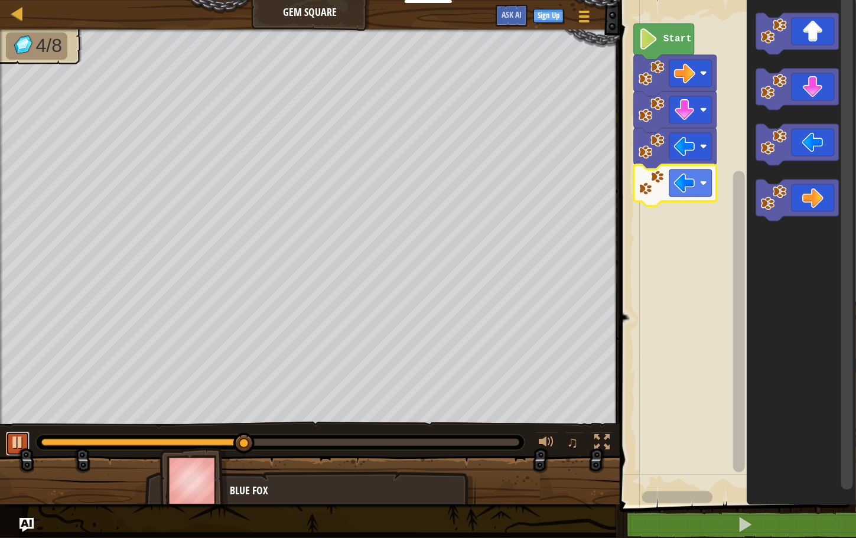
click at [15, 444] on div at bounding box center [17, 442] width 15 height 15
click at [696, 219] on div "Start" at bounding box center [736, 249] width 240 height 511
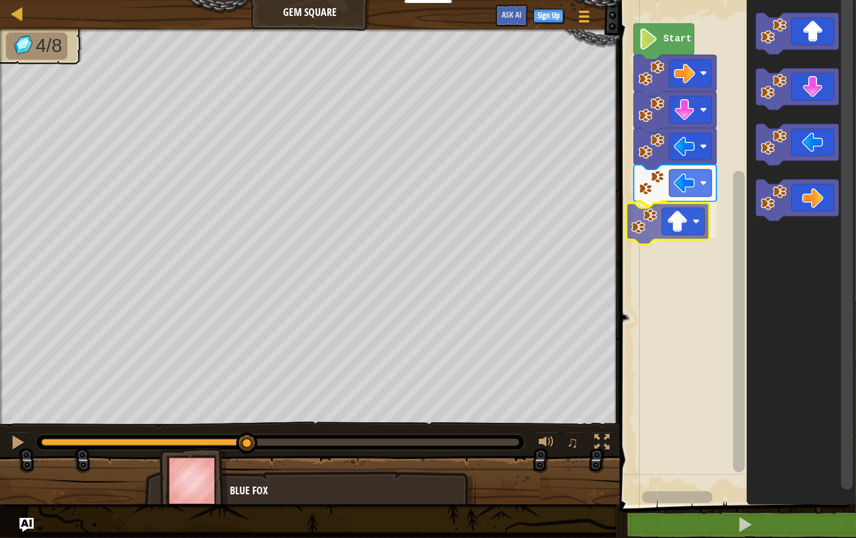
click at [650, 233] on div "Start" at bounding box center [736, 249] width 240 height 511
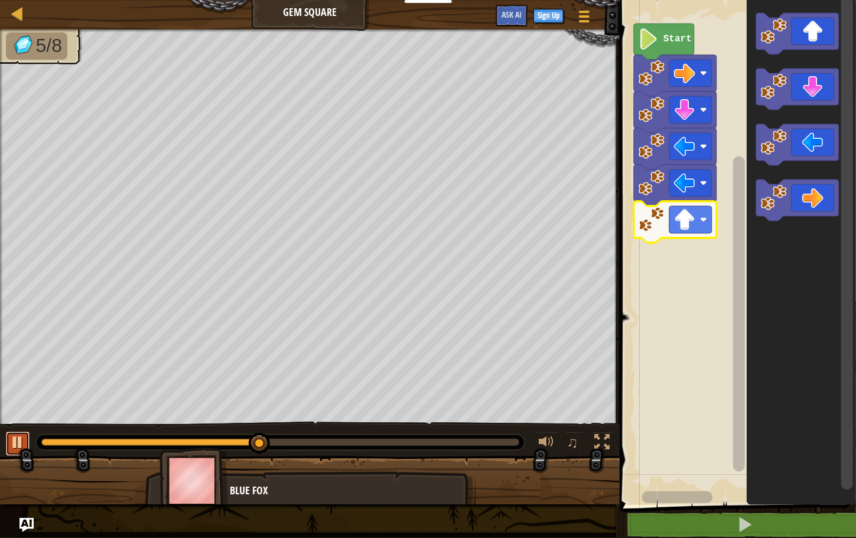
click at [23, 437] on div at bounding box center [17, 442] width 15 height 15
click at [669, 265] on div "Start" at bounding box center [736, 249] width 240 height 511
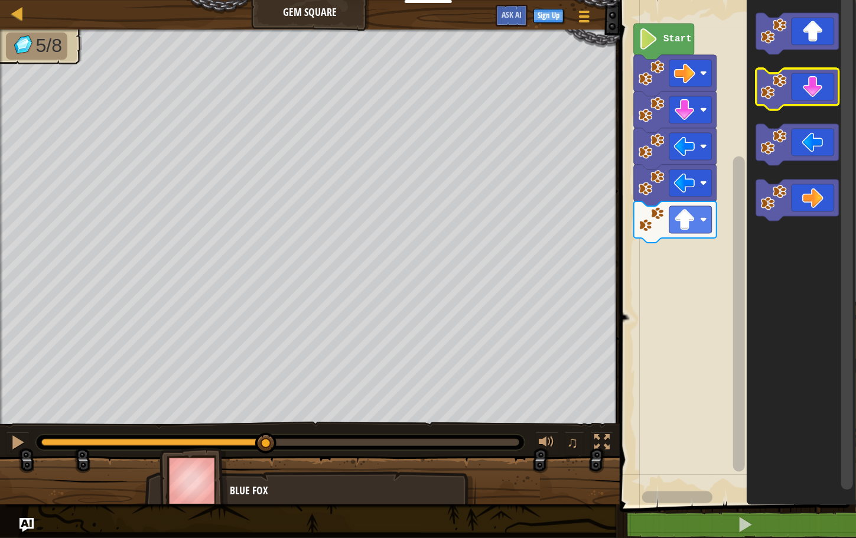
click at [759, 97] on g "Blockly Workspace" at bounding box center [797, 117] width 83 height 208
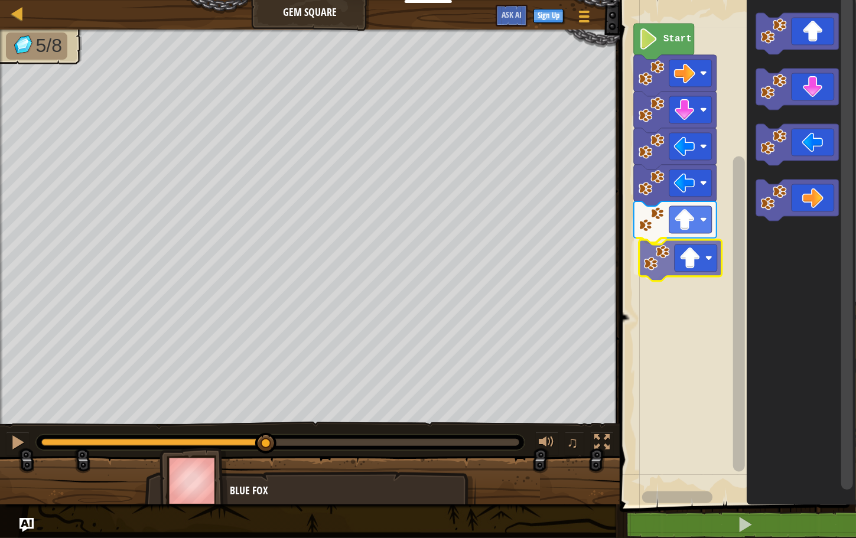
click at [659, 268] on div "Start" at bounding box center [736, 249] width 240 height 511
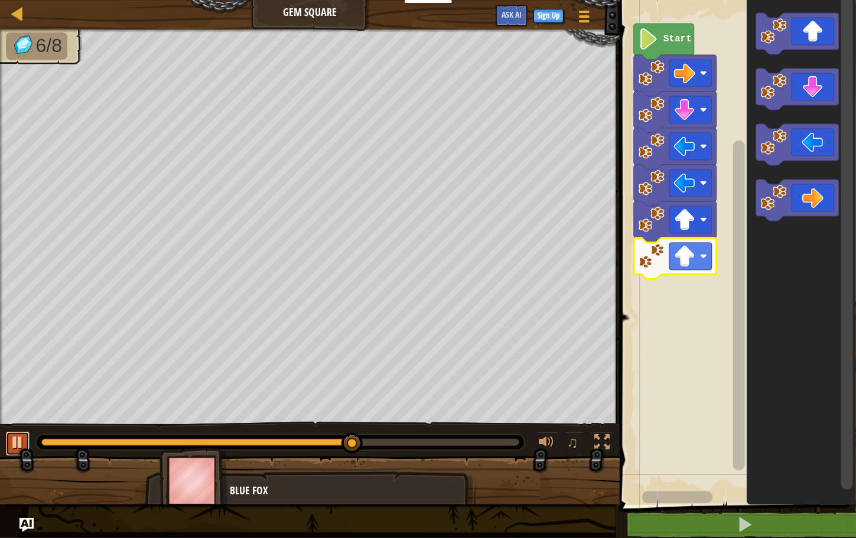
click at [12, 439] on div at bounding box center [17, 442] width 15 height 15
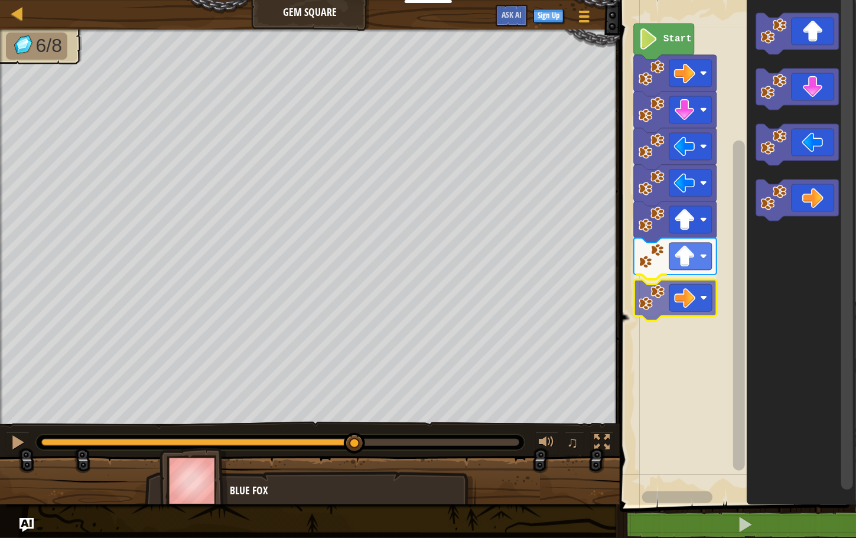
click at [662, 299] on div "Start" at bounding box center [736, 249] width 240 height 511
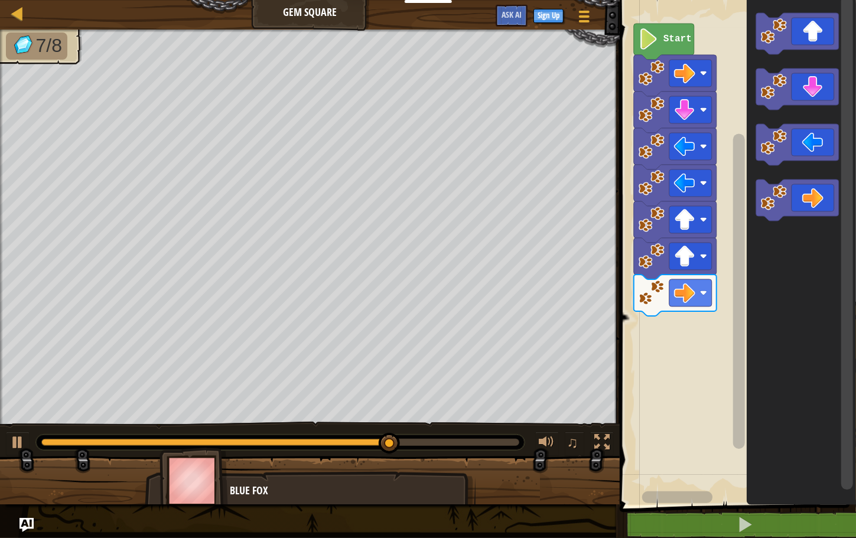
click at [714, 372] on div "Start" at bounding box center [736, 249] width 240 height 511
click at [751, 311] on icon "Blockly Workspace" at bounding box center [801, 249] width 109 height 511
click at [21, 448] on button at bounding box center [18, 444] width 24 height 24
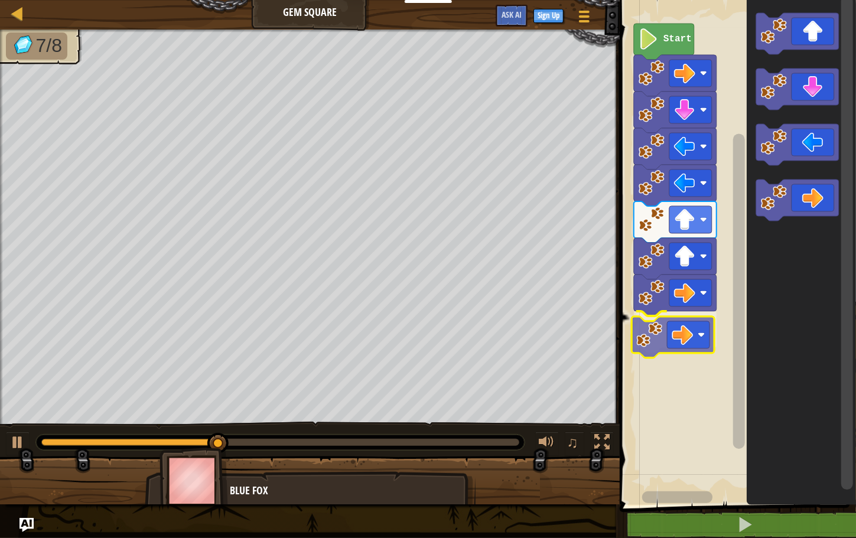
click at [669, 340] on div "Start" at bounding box center [736, 249] width 240 height 511
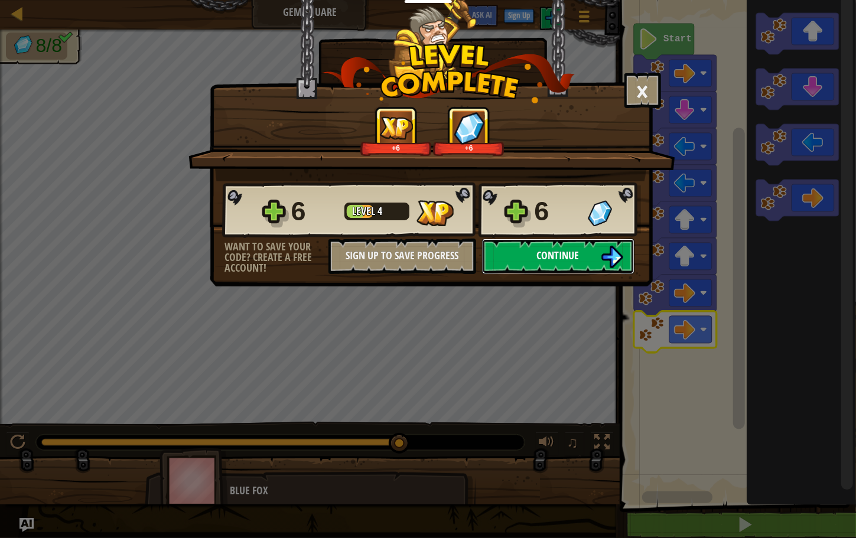
click at [535, 250] on button "Continue" at bounding box center [558, 256] width 152 height 35
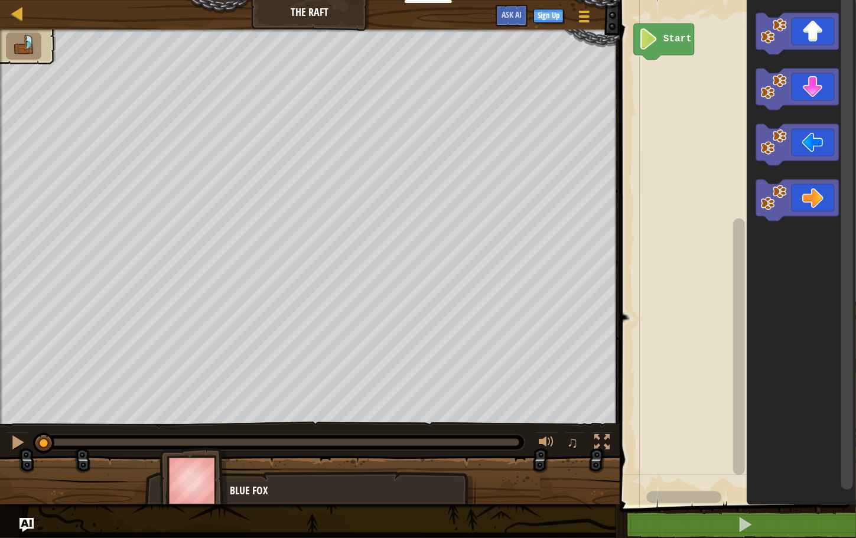
drag, startPoint x: 191, startPoint y: 473, endPoint x: 252, endPoint y: 516, distance: 74.9
click at [252, 516] on div "Map The Raft Game Menu Sign Up Ask AI 1 ההההההההההההההההההההההההההההההההההההההה…" at bounding box center [428, 269] width 856 height 538
click at [725, 109] on div "Start" at bounding box center [736, 249] width 240 height 511
click at [665, 76] on div "Start" at bounding box center [736, 249] width 240 height 511
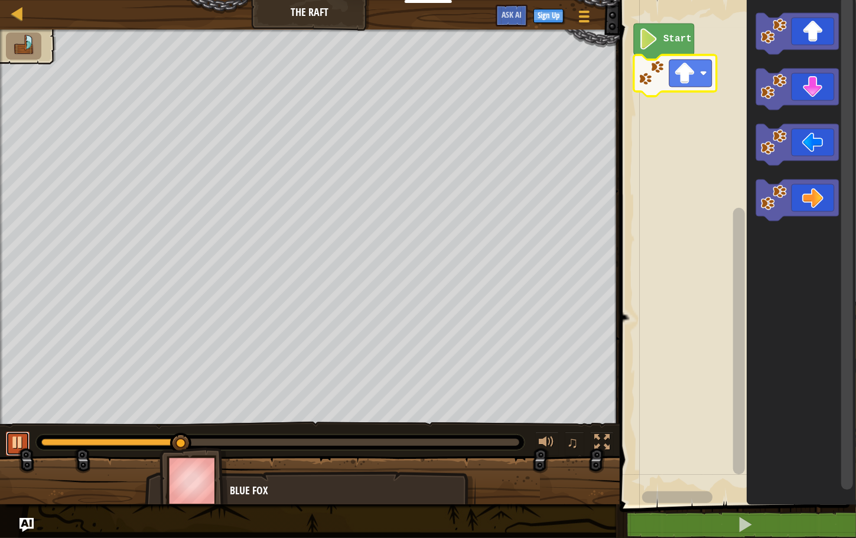
click at [16, 435] on div at bounding box center [17, 442] width 15 height 15
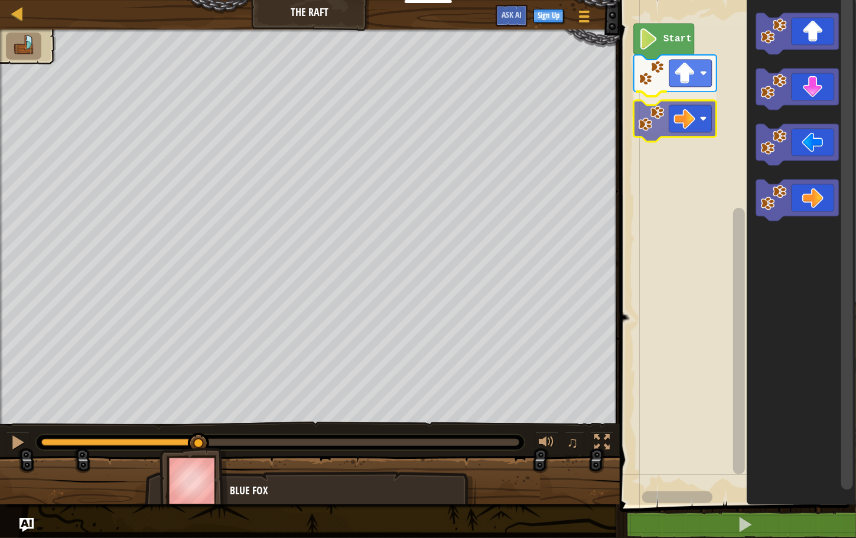
click at [655, 105] on div "Start" at bounding box center [736, 249] width 240 height 511
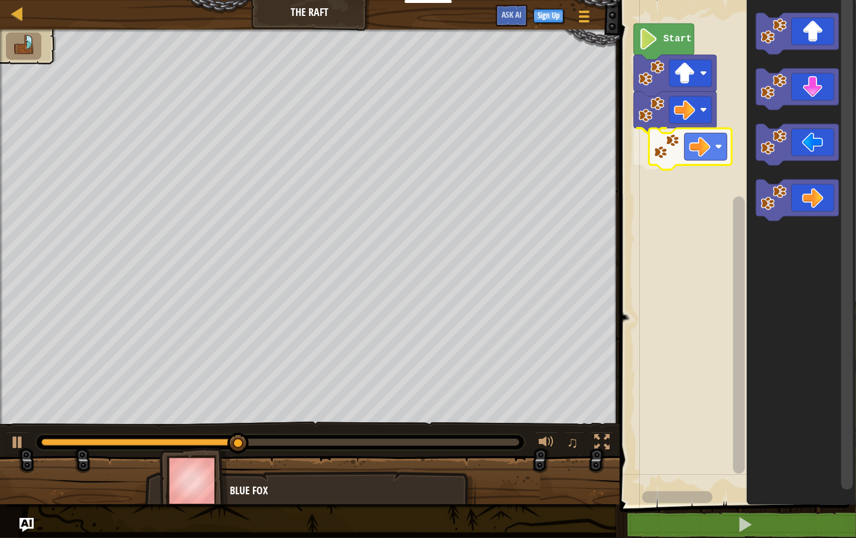
click at [660, 152] on div "Start" at bounding box center [736, 249] width 240 height 511
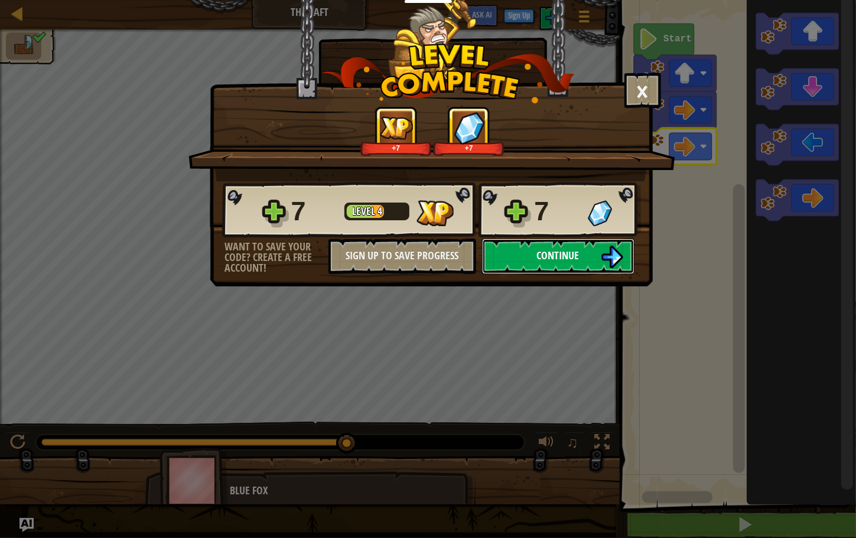
click at [541, 261] on span "Continue" at bounding box center [558, 255] width 43 height 15
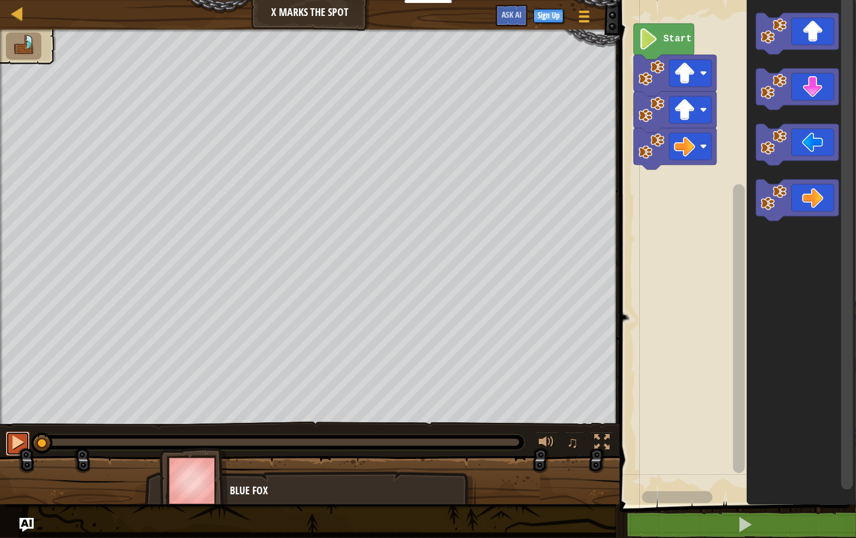
click at [18, 436] on div at bounding box center [17, 442] width 15 height 15
click at [17, 436] on div at bounding box center [17, 442] width 15 height 15
click at [15, 439] on div at bounding box center [17, 442] width 15 height 15
click at [17, 437] on div at bounding box center [17, 442] width 15 height 15
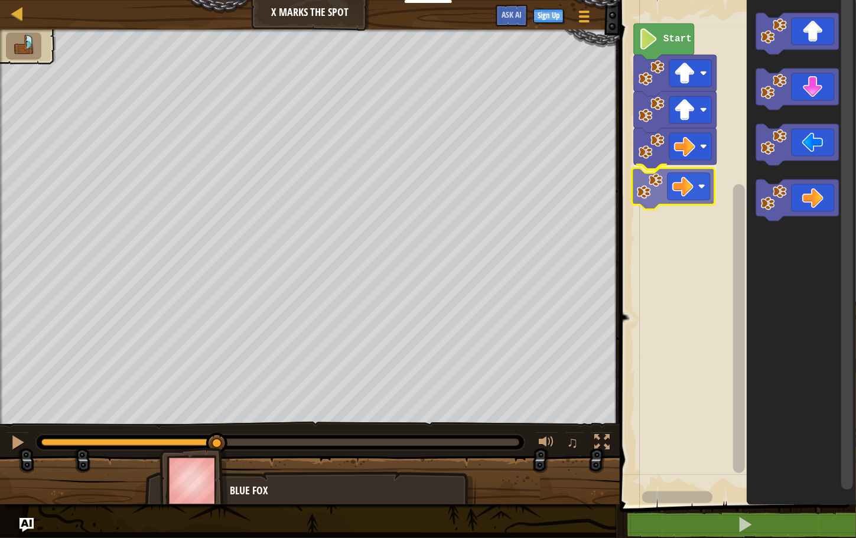
click at [636, 196] on div "Start" at bounding box center [736, 249] width 240 height 511
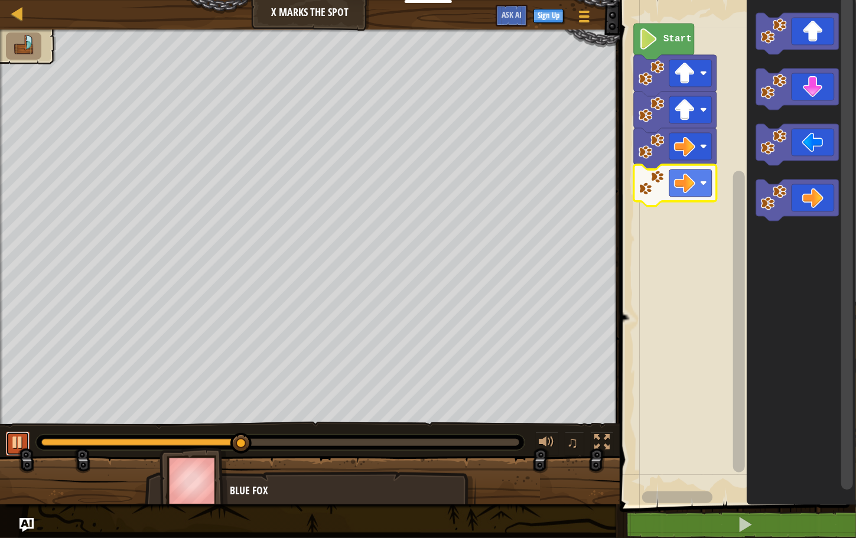
click at [14, 442] on div at bounding box center [17, 442] width 15 height 15
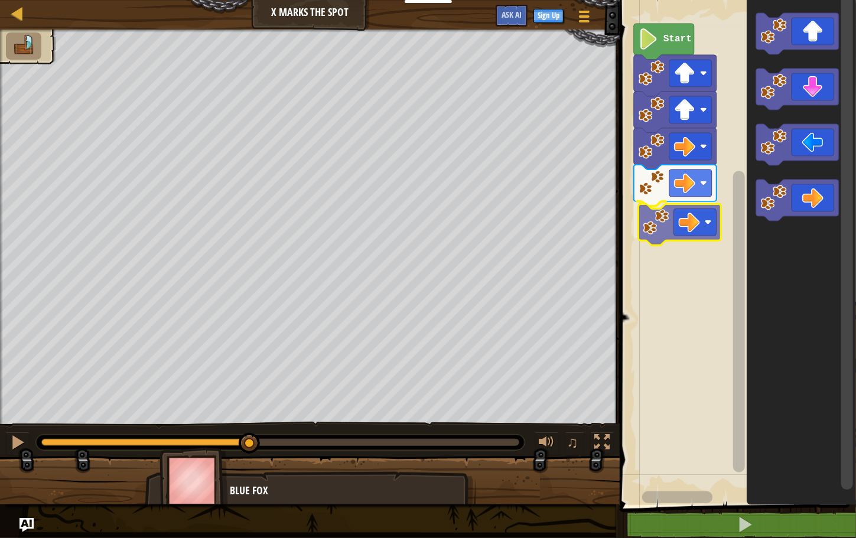
click at [660, 223] on div "Start" at bounding box center [736, 249] width 240 height 511
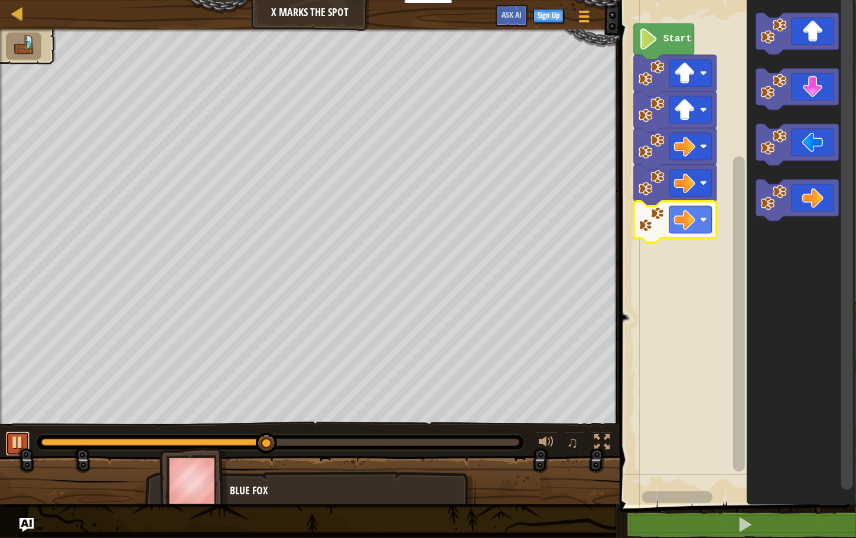
click at [8, 438] on button at bounding box center [18, 444] width 24 height 24
click at [674, 273] on div "Start" at bounding box center [736, 249] width 240 height 511
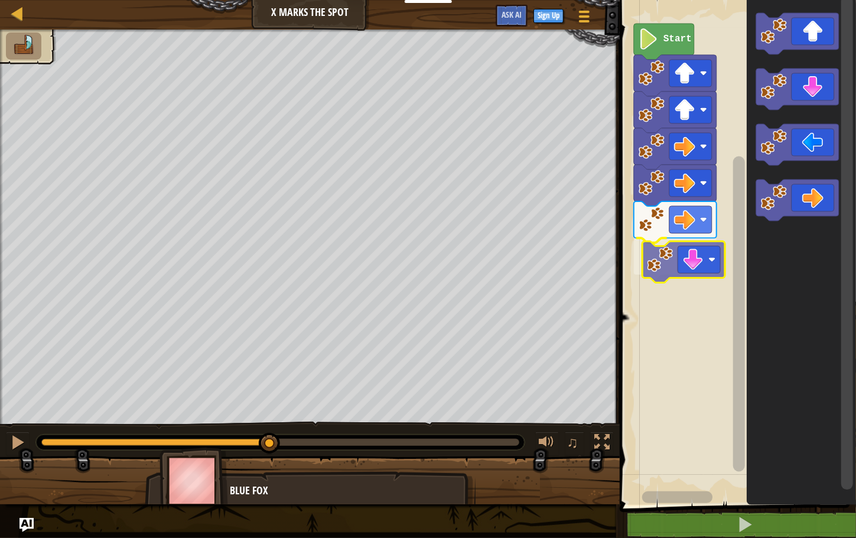
click at [660, 263] on div "Start" at bounding box center [736, 249] width 240 height 511
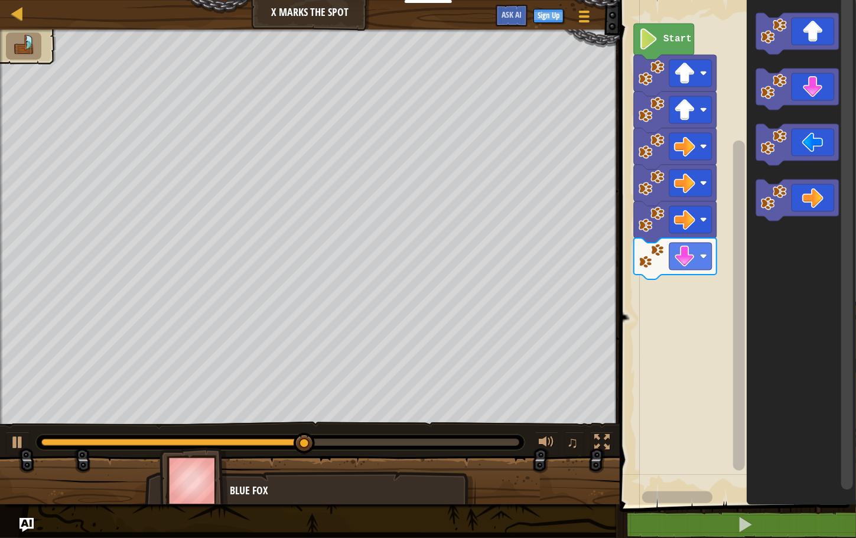
click at [770, 219] on g "Blockly Workspace" at bounding box center [797, 117] width 83 height 208
click at [760, 217] on g "Blockly Workspace" at bounding box center [797, 117] width 83 height 208
click at [18, 435] on div at bounding box center [17, 442] width 15 height 15
click at [795, 161] on g "Blockly Workspace" at bounding box center [797, 117] width 83 height 208
click at [753, 136] on icon "Blockly Workspace" at bounding box center [801, 249] width 109 height 511
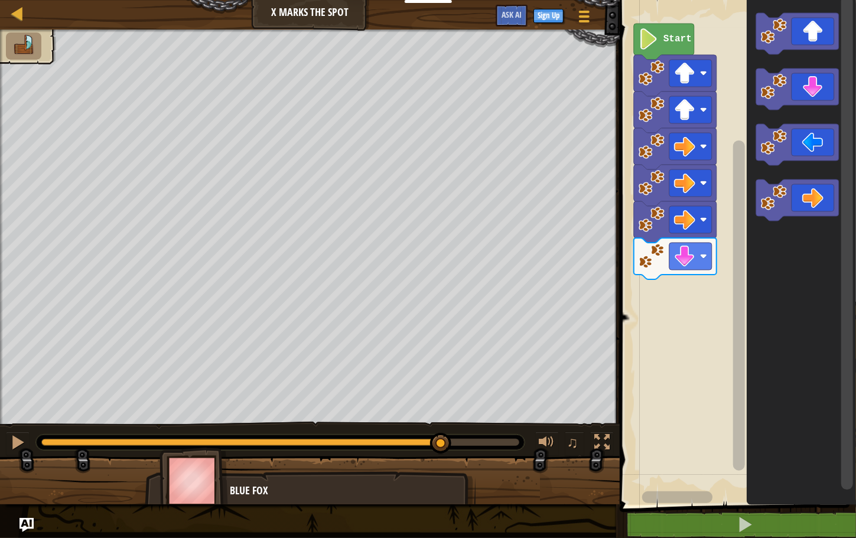
click at [768, 74] on image "Blockly Workspace" at bounding box center [774, 87] width 26 height 26
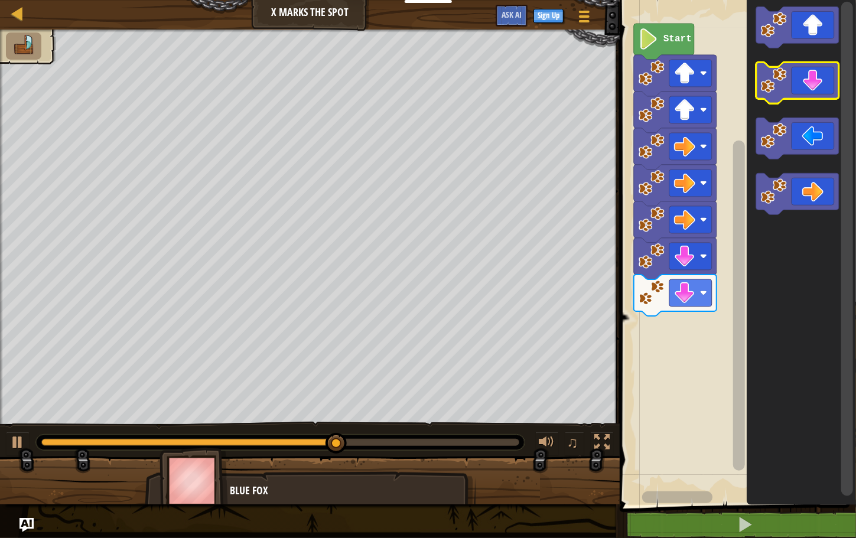
click at [768, 70] on image "Blockly Workspace" at bounding box center [774, 80] width 26 height 26
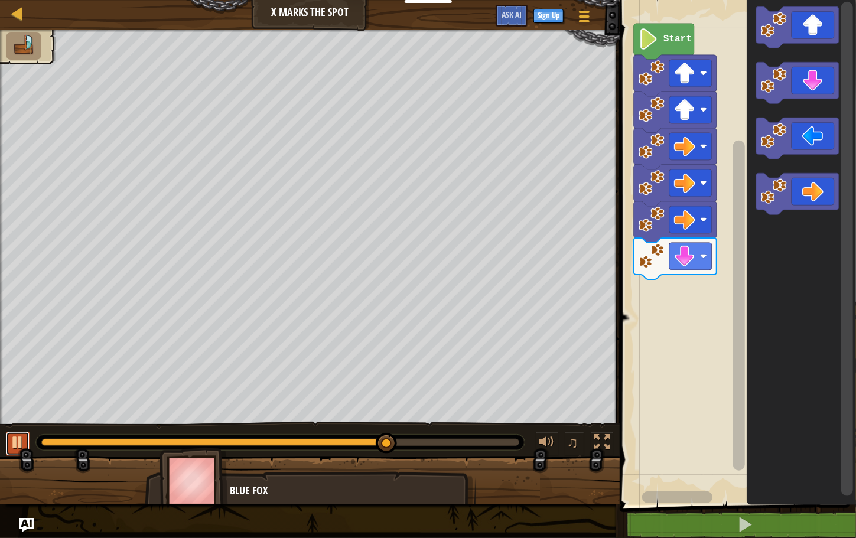
click at [14, 439] on div at bounding box center [17, 442] width 15 height 15
click at [789, 96] on icon "Blockly Workspace" at bounding box center [797, 82] width 83 height 41
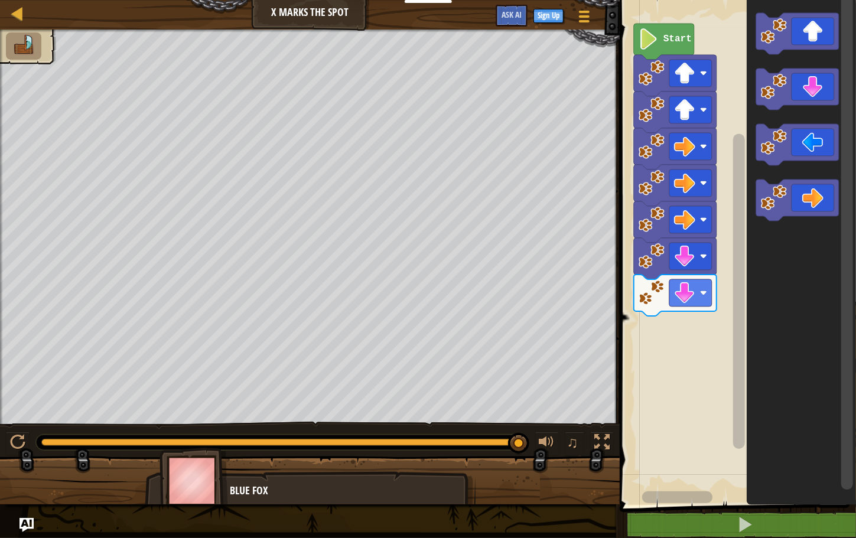
click at [700, 357] on div "Start" at bounding box center [736, 249] width 240 height 511
click at [721, 351] on div "Start" at bounding box center [736, 249] width 240 height 511
click at [710, 247] on div "Start" at bounding box center [736, 249] width 240 height 511
click at [779, 158] on icon "Blockly Workspace" at bounding box center [797, 144] width 83 height 41
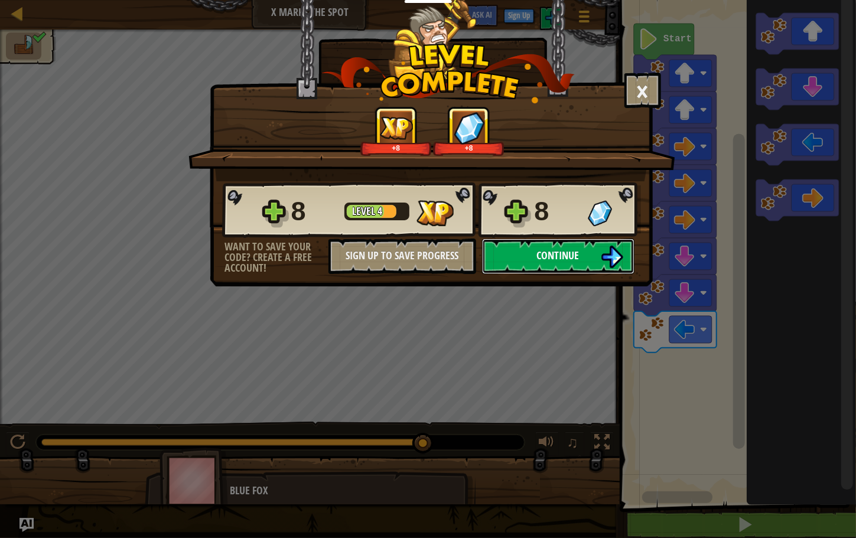
click at [503, 253] on button "Continue" at bounding box center [558, 256] width 152 height 35
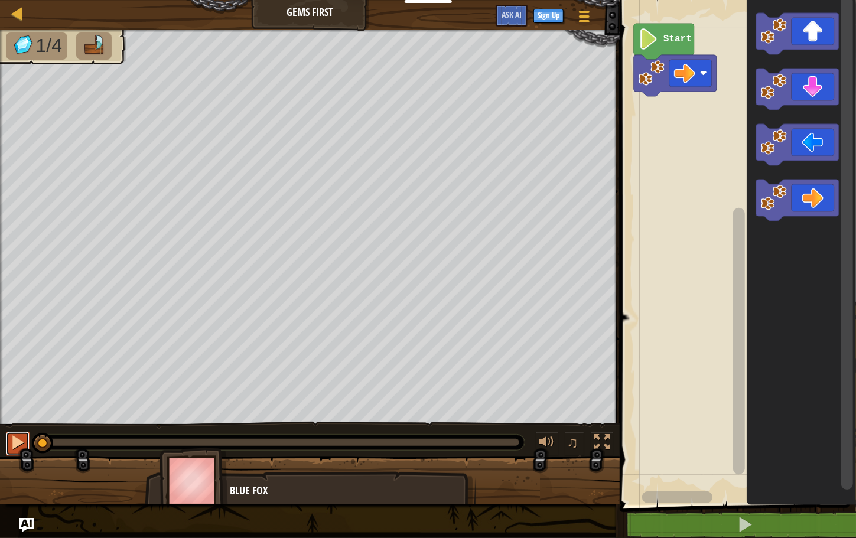
click at [12, 439] on div at bounding box center [17, 442] width 15 height 15
click at [25, 436] on button at bounding box center [18, 444] width 24 height 24
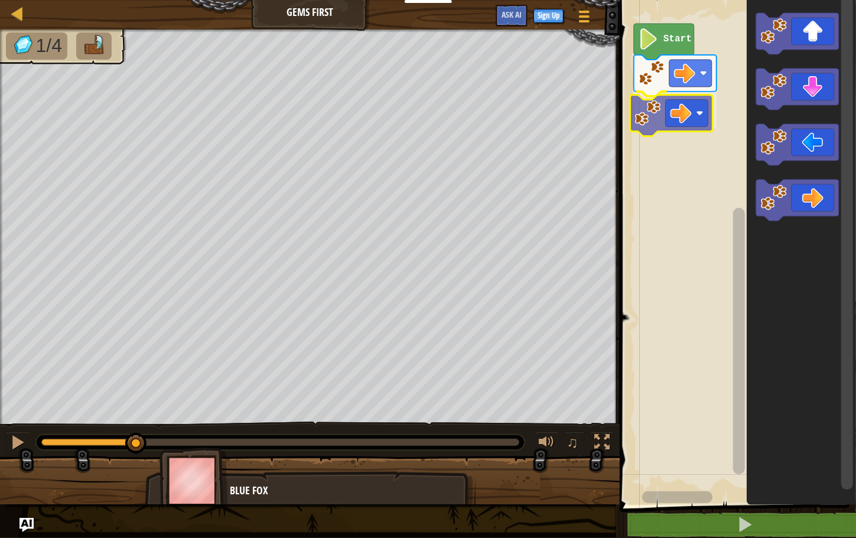
click at [662, 105] on div "Start" at bounding box center [736, 249] width 240 height 511
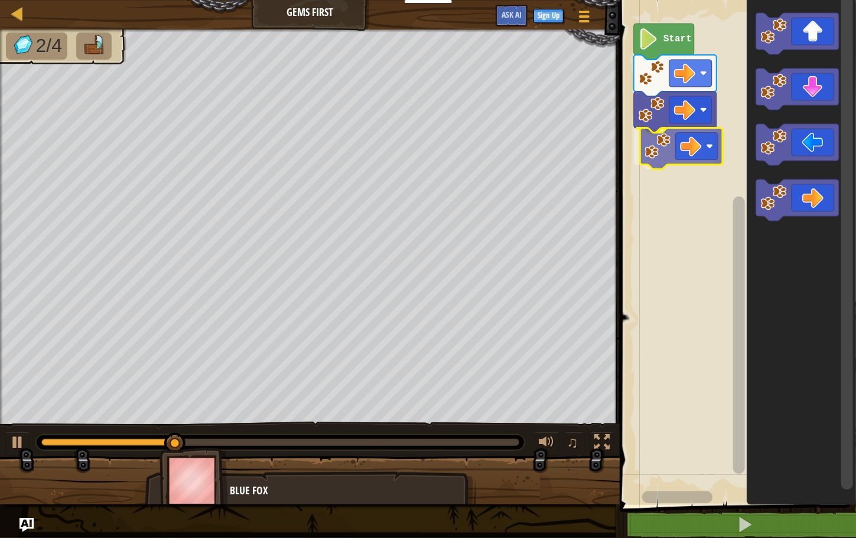
click at [665, 146] on div "Start" at bounding box center [736, 249] width 240 height 511
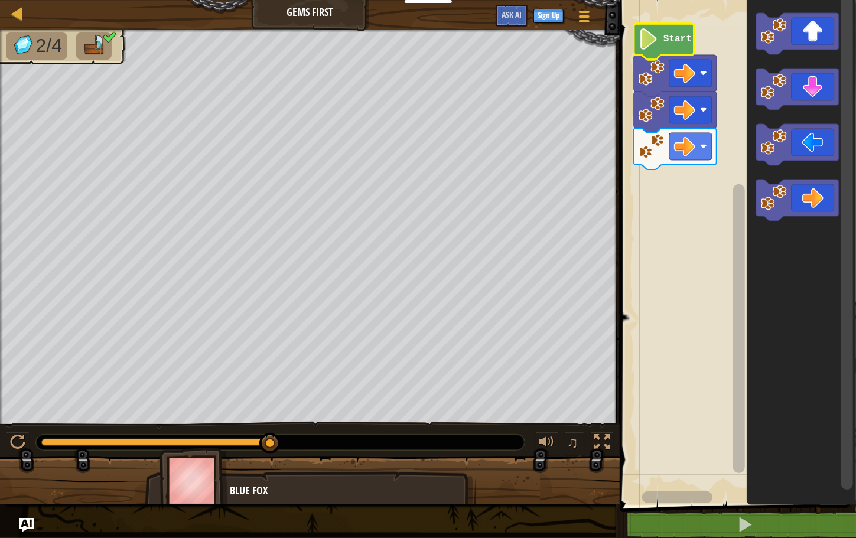
click at [665, 39] on text "Start" at bounding box center [677, 39] width 28 height 11
click at [19, 435] on div at bounding box center [17, 442] width 15 height 15
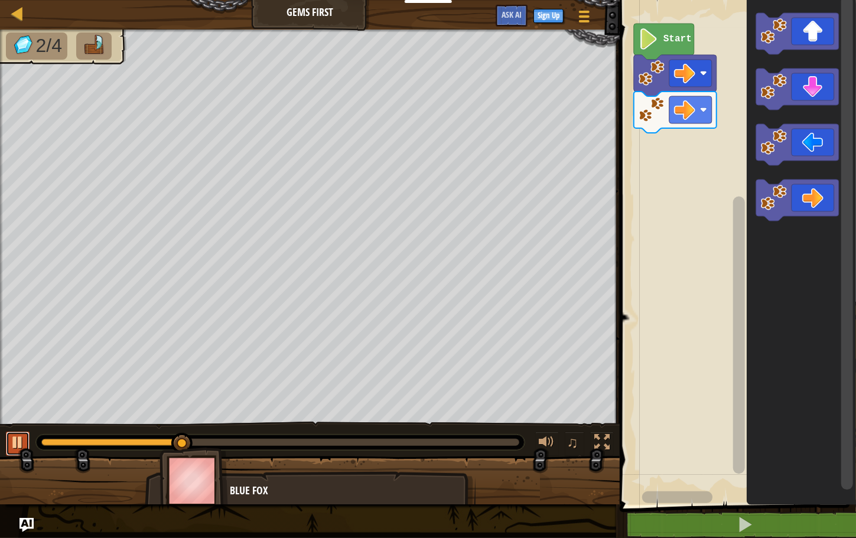
click at [13, 435] on div at bounding box center [17, 442] width 15 height 15
click at [685, 184] on div "Start" at bounding box center [736, 249] width 240 height 511
click at [823, 32] on icon "Blockly Workspace" at bounding box center [797, 33] width 83 height 41
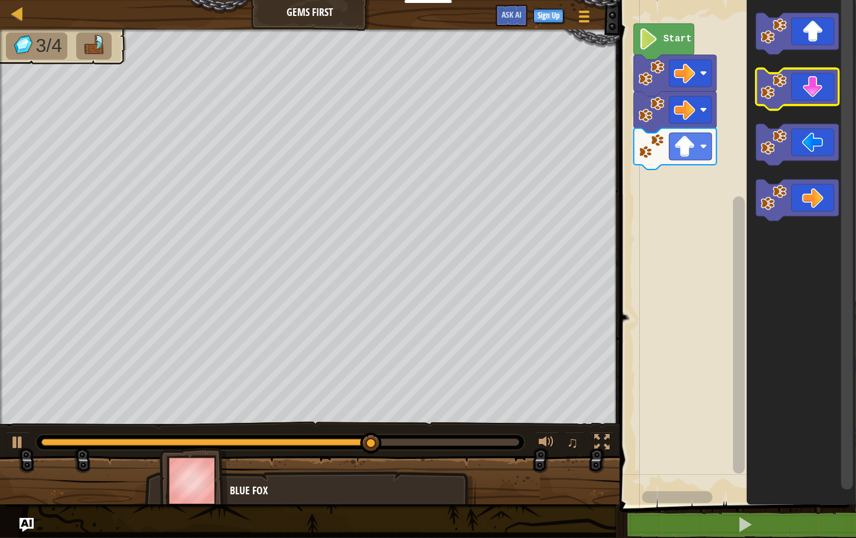
click at [789, 105] on icon "Blockly Workspace" at bounding box center [797, 89] width 83 height 41
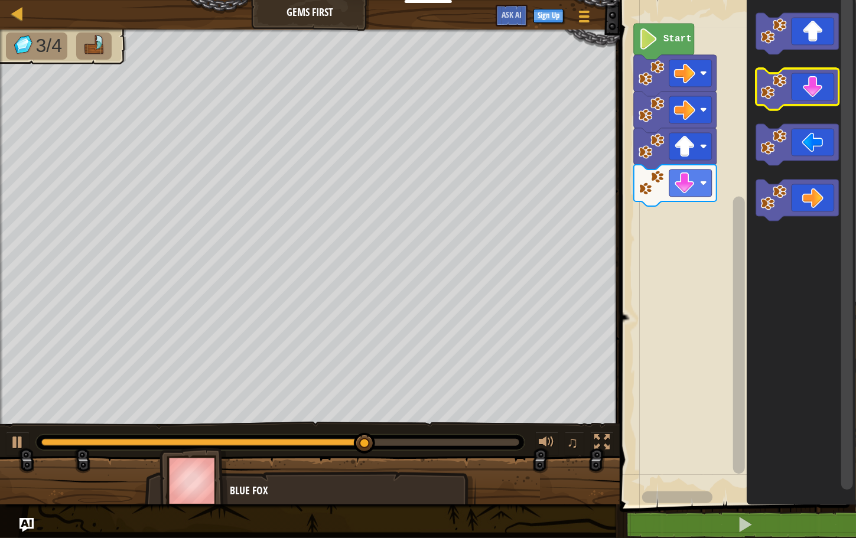
click at [763, 95] on image "Blockly Workspace" at bounding box center [774, 87] width 26 height 26
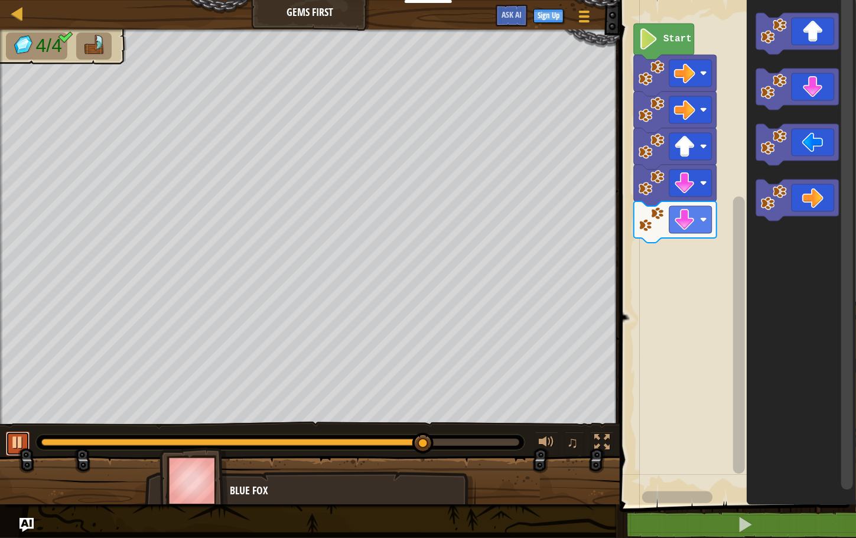
click at [15, 435] on div at bounding box center [17, 442] width 15 height 15
click at [800, 37] on icon "Blockly Workspace" at bounding box center [797, 33] width 83 height 41
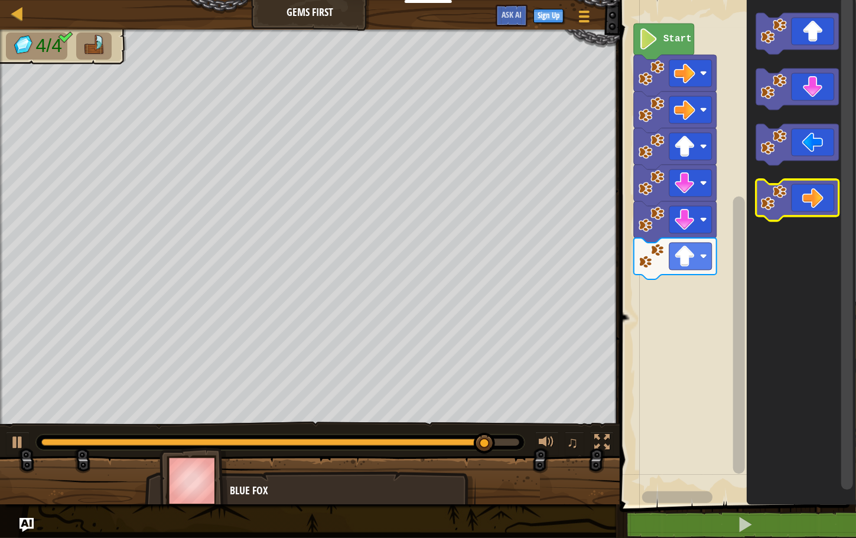
click at [790, 208] on icon "Blockly Workspace" at bounding box center [797, 200] width 83 height 41
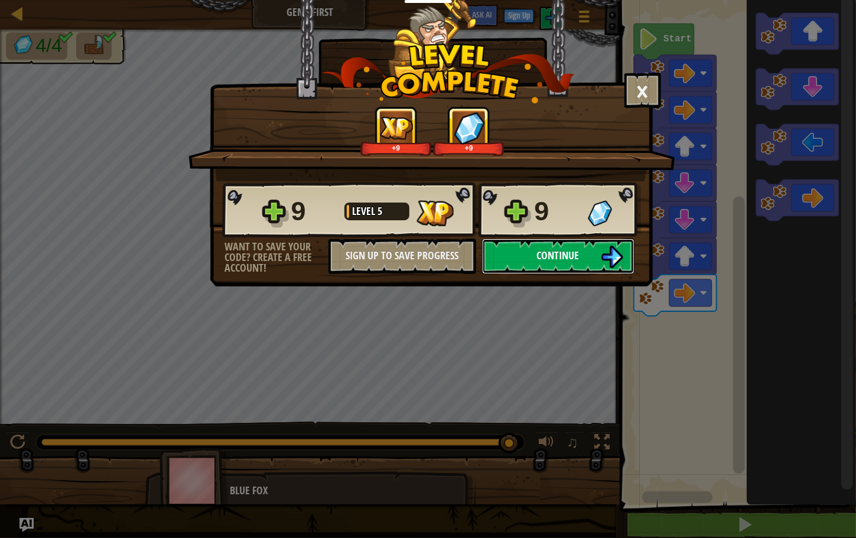
click at [513, 255] on button "Continue" at bounding box center [558, 256] width 152 height 35
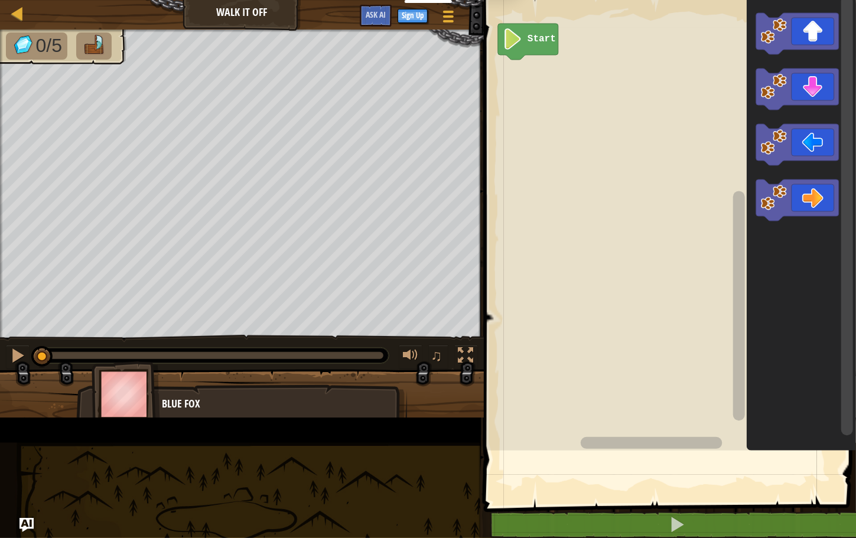
click at [523, 253] on div "Map Walk It Off Game Menu Sign Up Ask AI 1 הההההההההההההההההההההההההההההההההההה…" at bounding box center [428, 269] width 856 height 538
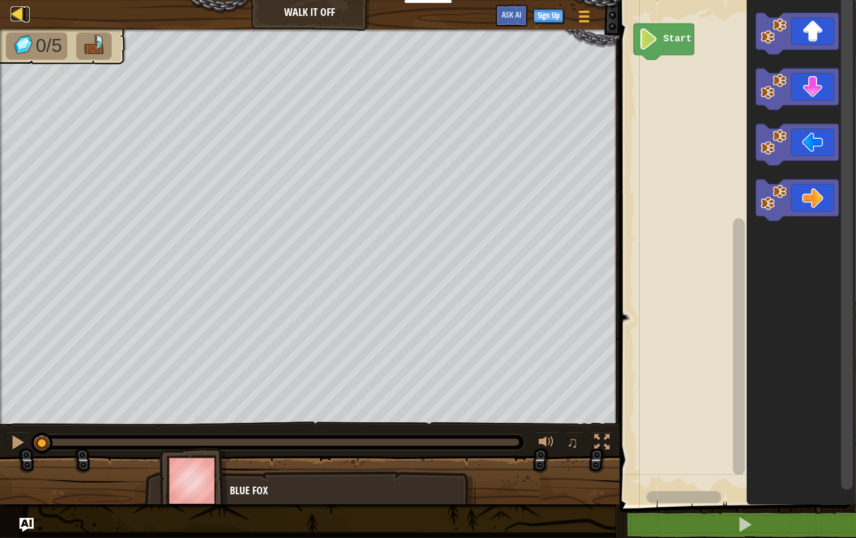
click at [20, 11] on div at bounding box center [18, 13] width 15 height 15
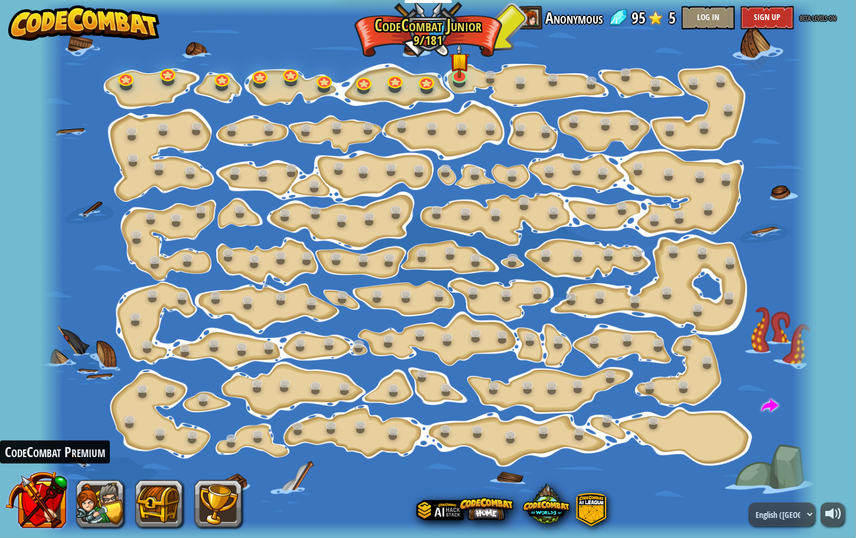
click at [43, 507] on button at bounding box center [36, 500] width 62 height 62
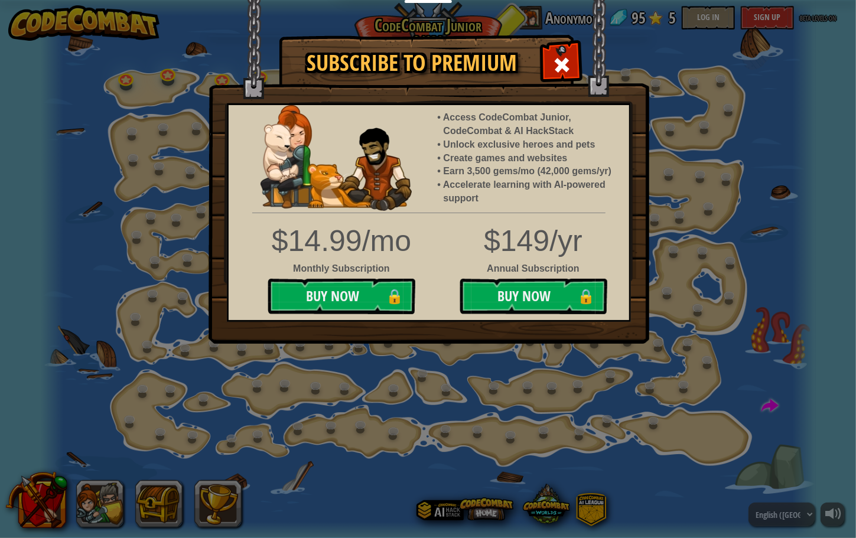
click at [226, 377] on div "Subscribe to Premium Access CodeCombat Junior, CodeCombat & AI HackStack Unlock…" at bounding box center [428, 269] width 856 height 538
click at [127, 429] on div "Subscribe to Premium Access CodeCombat Junior, CodeCombat & AI HackStack Unlock…" at bounding box center [428, 269] width 856 height 538
click at [563, 68] on span at bounding box center [561, 65] width 19 height 19
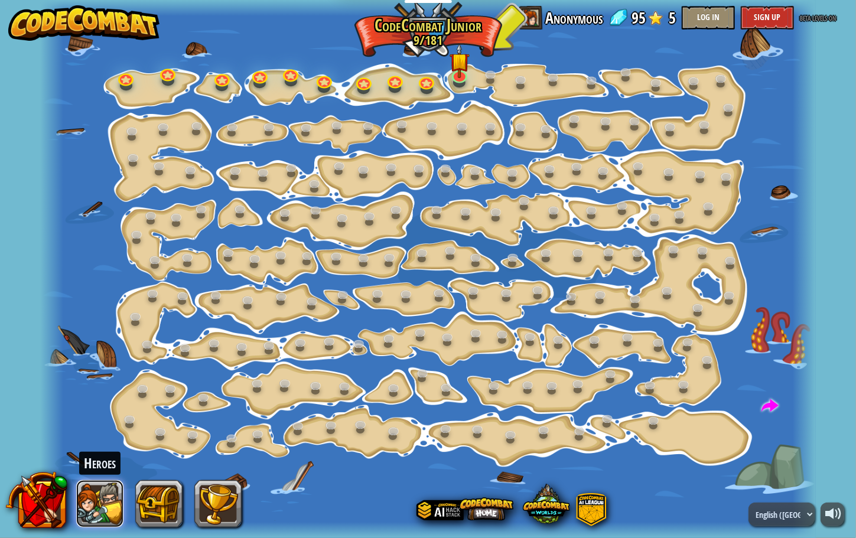
click at [100, 505] on button at bounding box center [99, 503] width 47 height 47
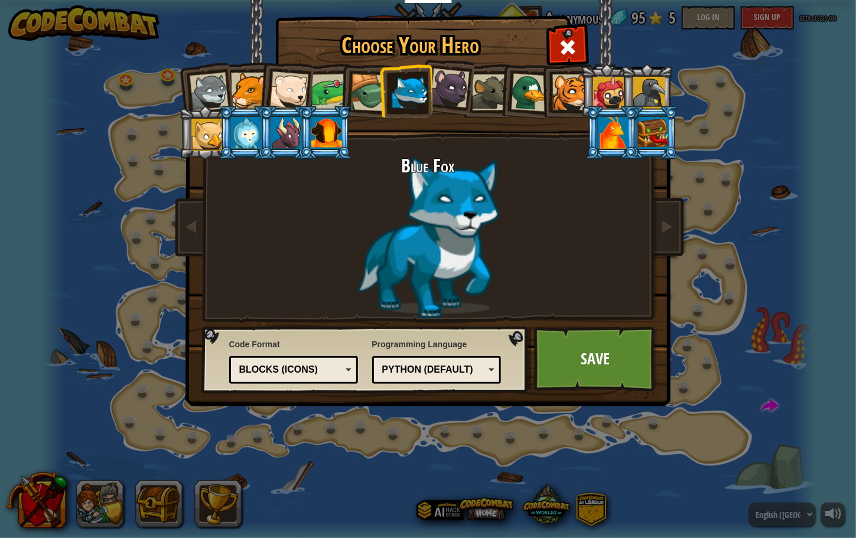
click at [574, 92] on div at bounding box center [570, 92] width 36 height 36
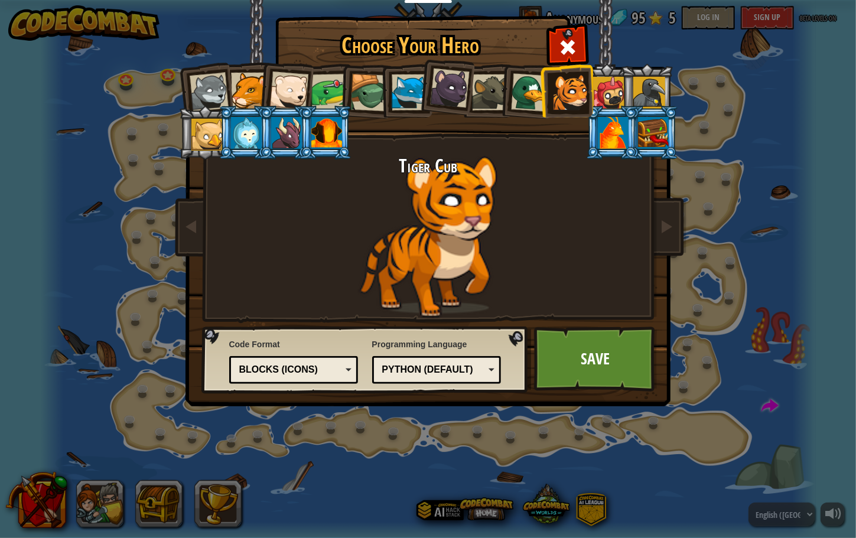
click at [603, 86] on div at bounding box center [609, 93] width 32 height 32
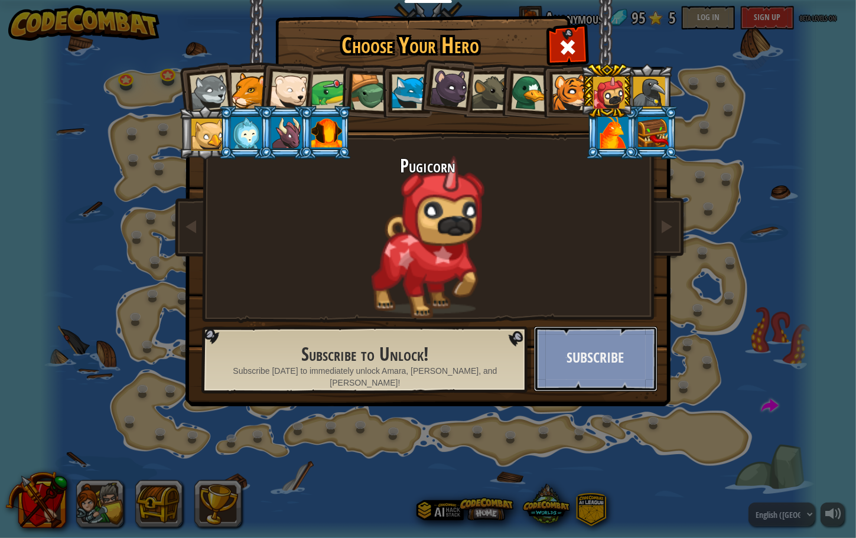
click at [583, 344] on button "Subscribe" at bounding box center [595, 359] width 123 height 65
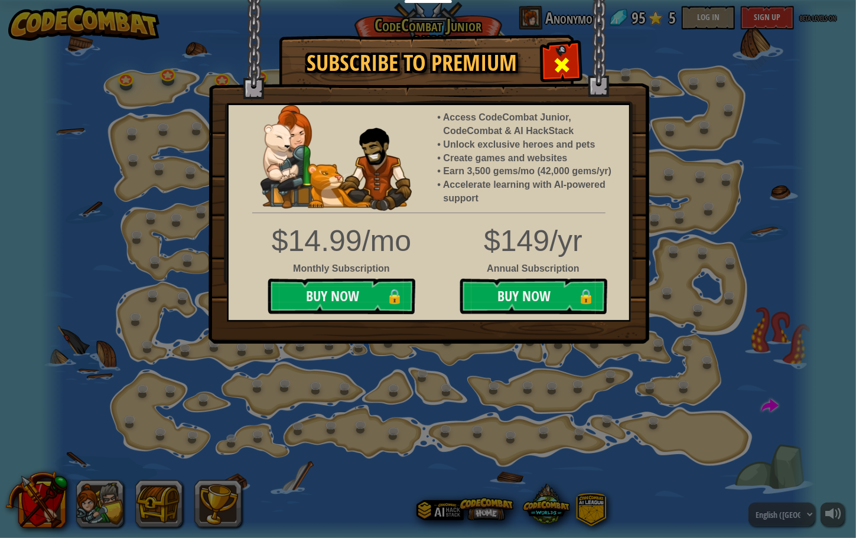
click at [551, 48] on div at bounding box center [561, 63] width 37 height 37
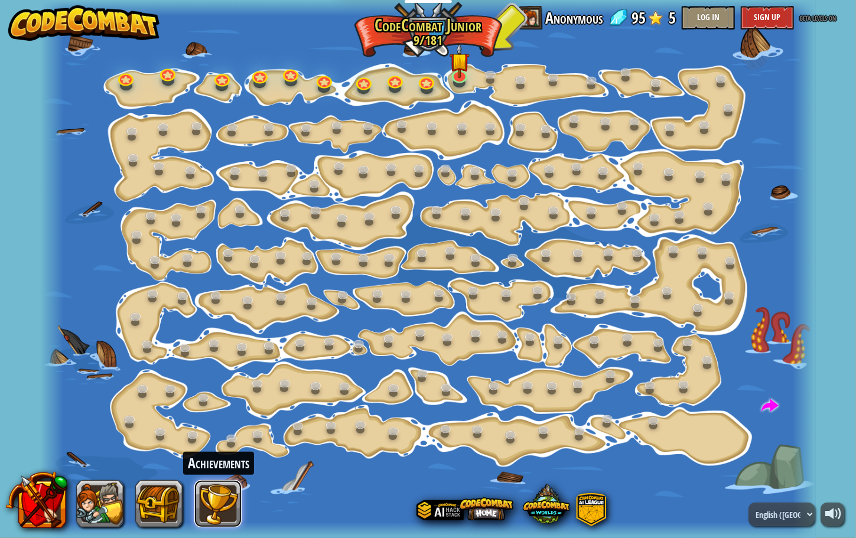
click at [213, 493] on button at bounding box center [217, 503] width 47 height 47
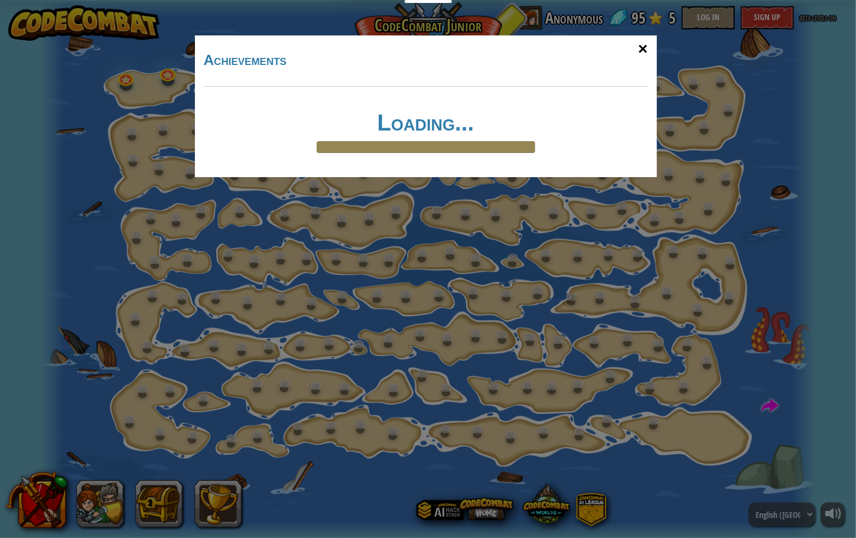
click at [645, 46] on div "×" at bounding box center [642, 49] width 27 height 34
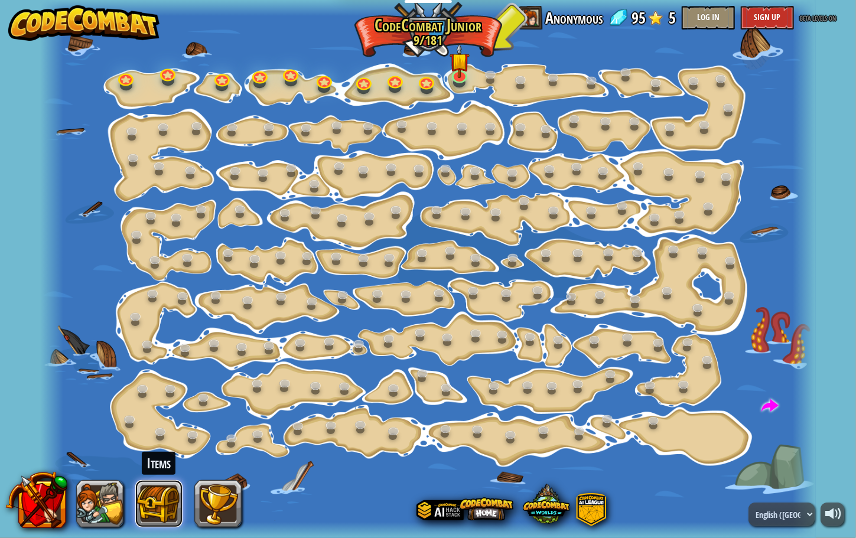
click at [160, 503] on button at bounding box center [158, 503] width 47 height 47
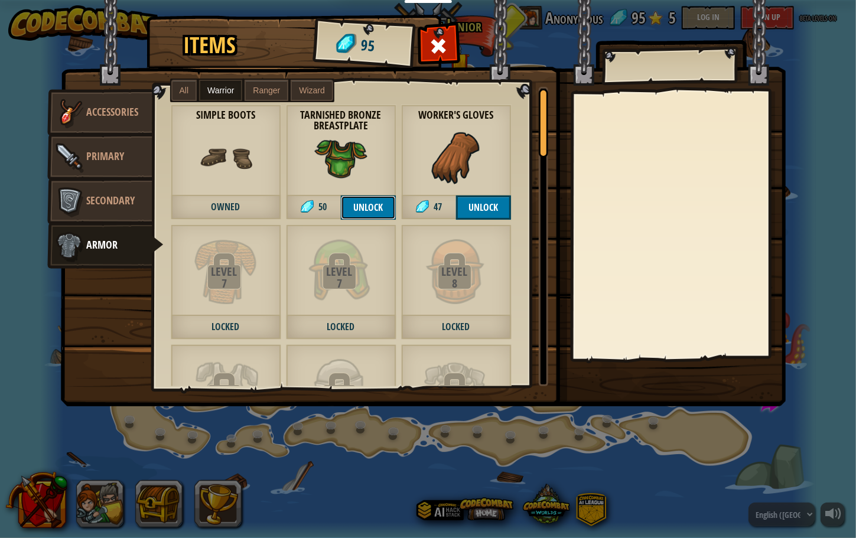
click at [379, 209] on button "Unlock" at bounding box center [368, 208] width 55 height 24
click at [473, 203] on button "Unlock" at bounding box center [483, 208] width 55 height 24
click at [242, 198] on span "Owned" at bounding box center [226, 208] width 110 height 24
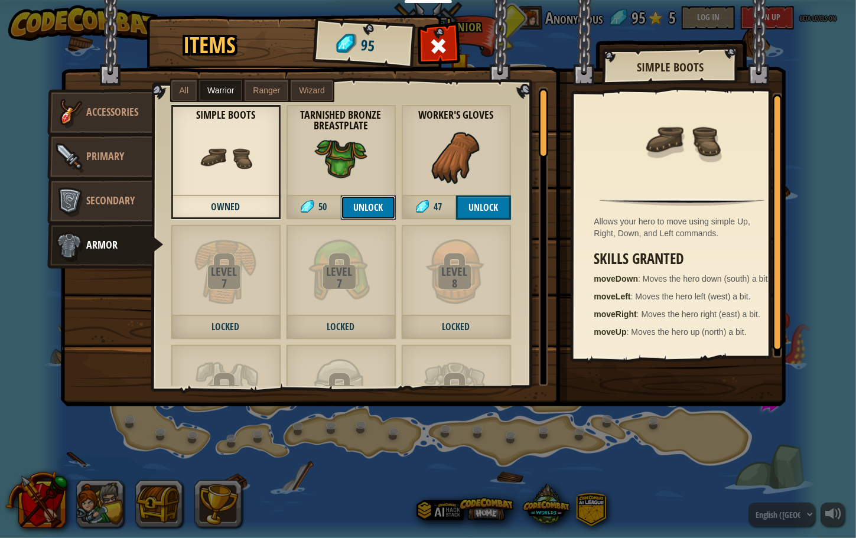
click at [377, 202] on button "Unlock" at bounding box center [368, 208] width 55 height 24
click at [482, 210] on button "Unlock" at bounding box center [483, 208] width 55 height 24
click at [480, 211] on button "Confirm" at bounding box center [483, 208] width 55 height 24
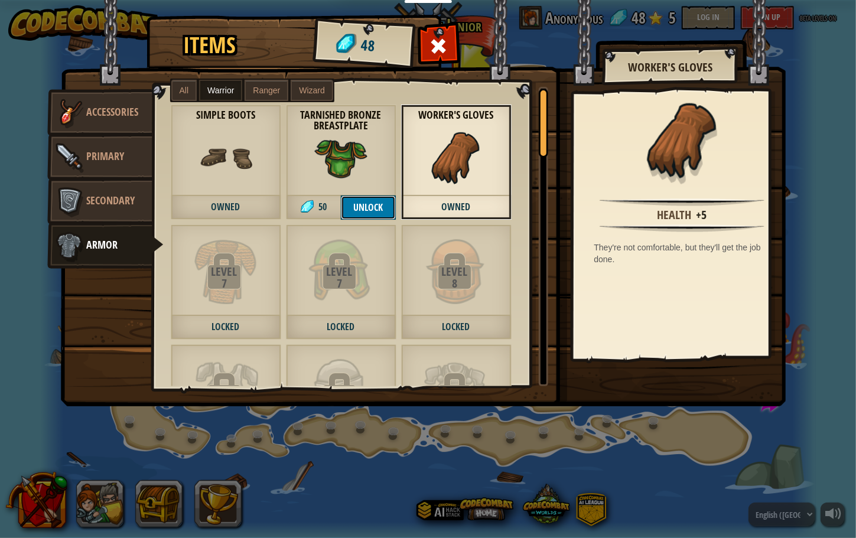
click at [373, 207] on button "Unlock" at bounding box center [368, 208] width 55 height 24
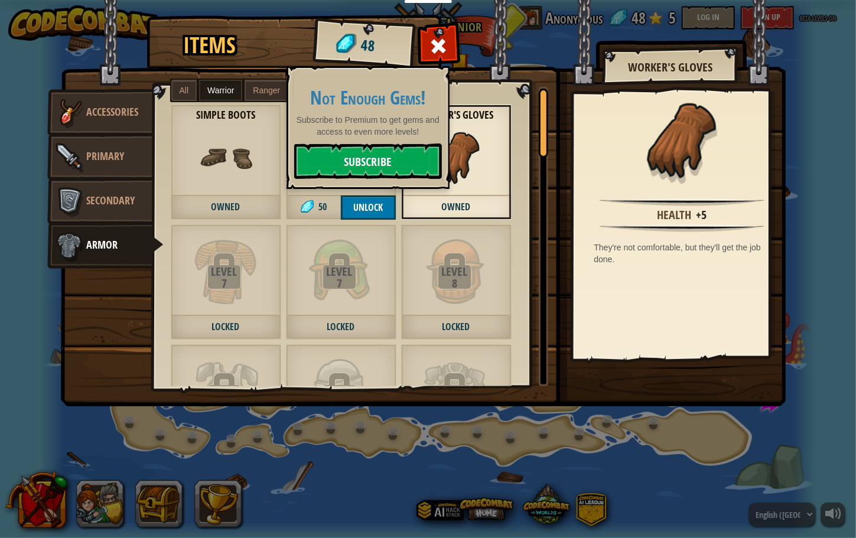
click at [372, 164] on link "Subscribe" at bounding box center [368, 161] width 148 height 35
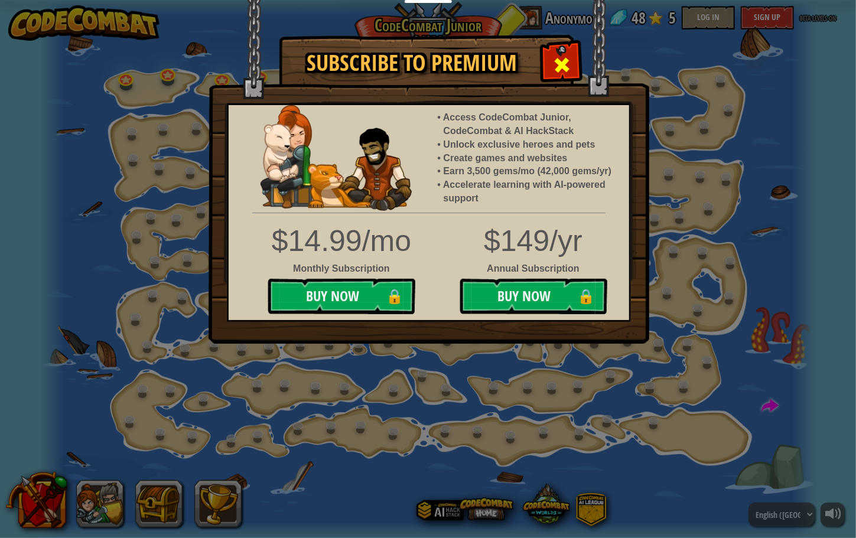
click at [562, 59] on span at bounding box center [561, 65] width 19 height 19
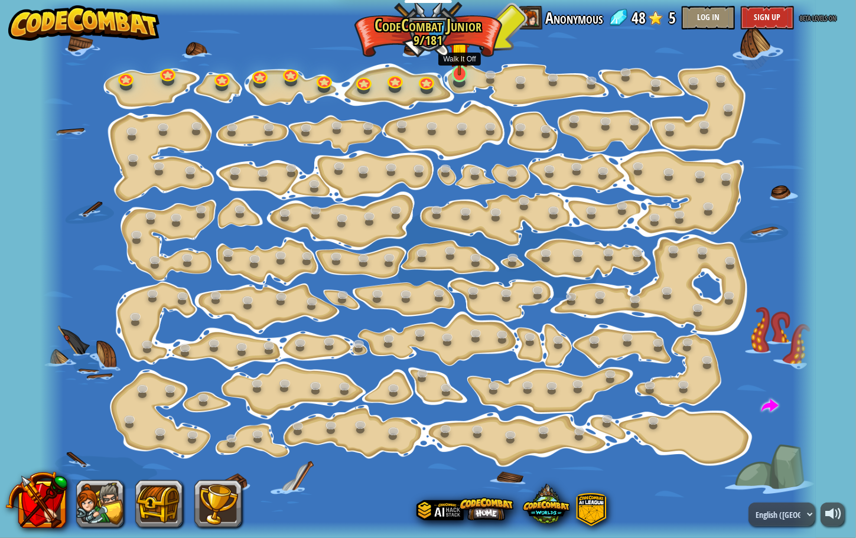
click at [460, 72] on img at bounding box center [460, 52] width 20 height 47
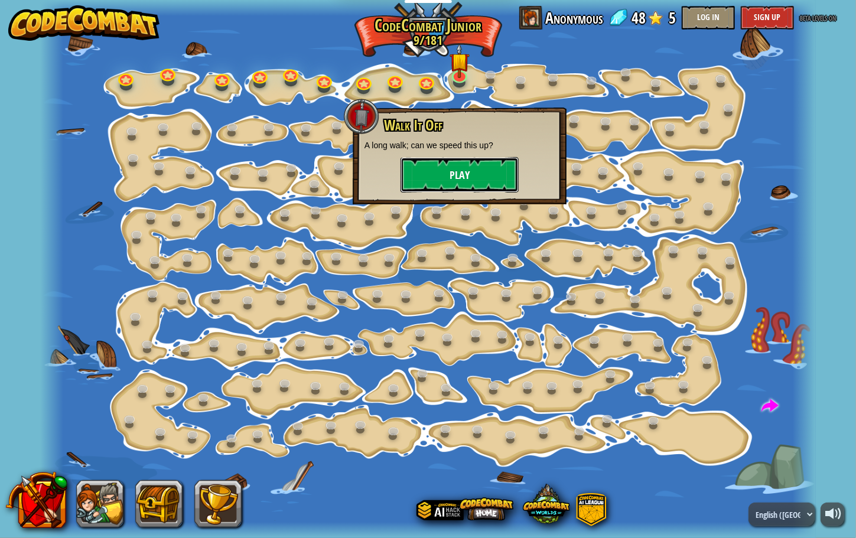
click at [460, 164] on button "Play" at bounding box center [459, 174] width 118 height 35
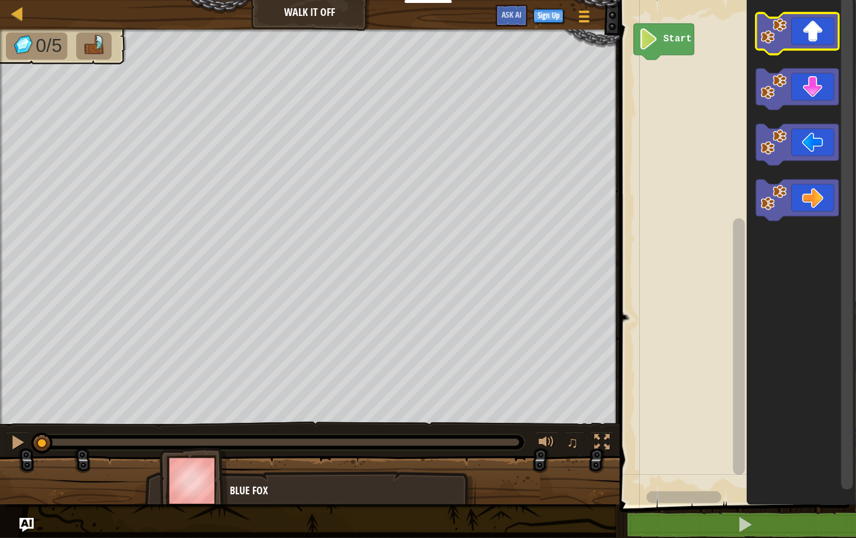
click at [774, 28] on image "Blockly Workspace" at bounding box center [774, 31] width 26 height 26
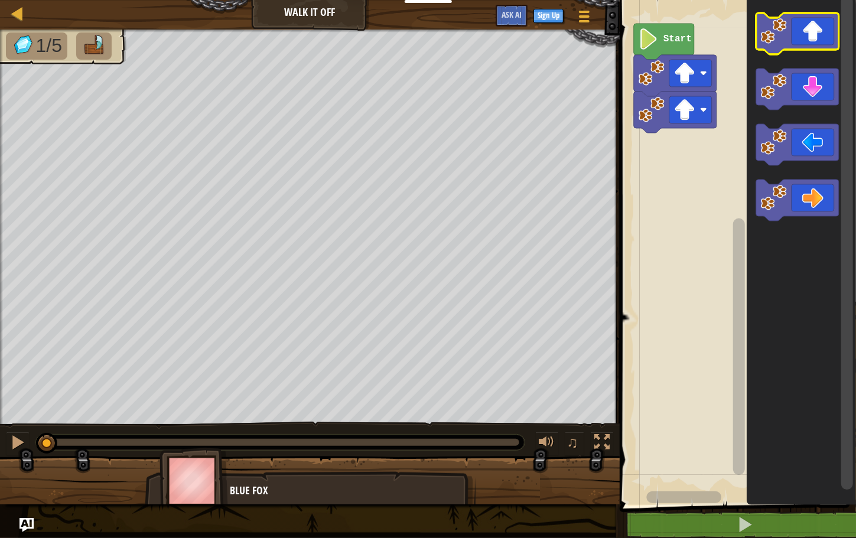
click at [774, 28] on image "Blockly Workspace" at bounding box center [774, 31] width 26 height 26
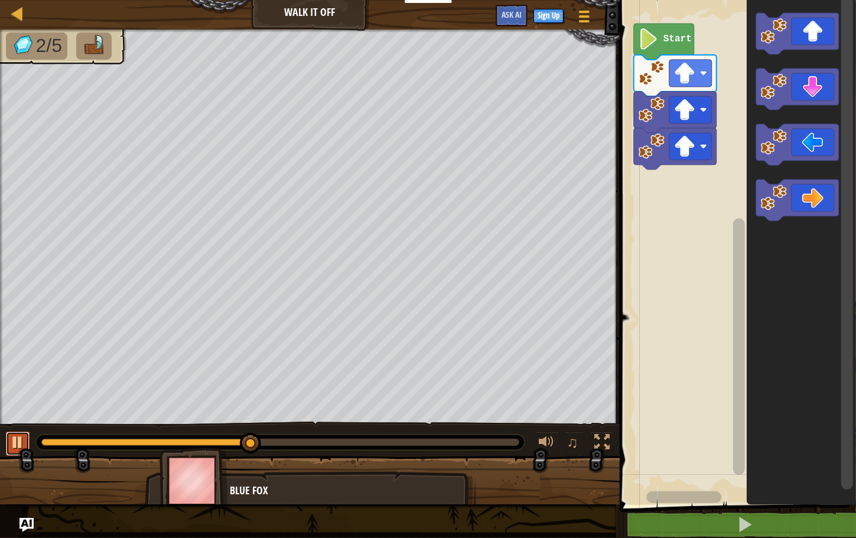
click at [19, 439] on div at bounding box center [17, 442] width 15 height 15
click at [759, 189] on icon "Blockly Workspace" at bounding box center [797, 200] width 83 height 41
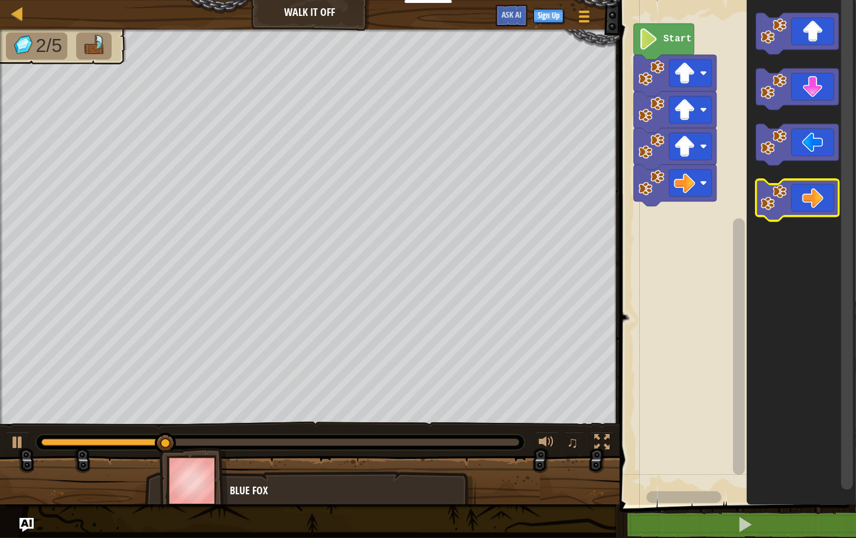
click at [765, 195] on image "Blockly Workspace" at bounding box center [774, 198] width 26 height 26
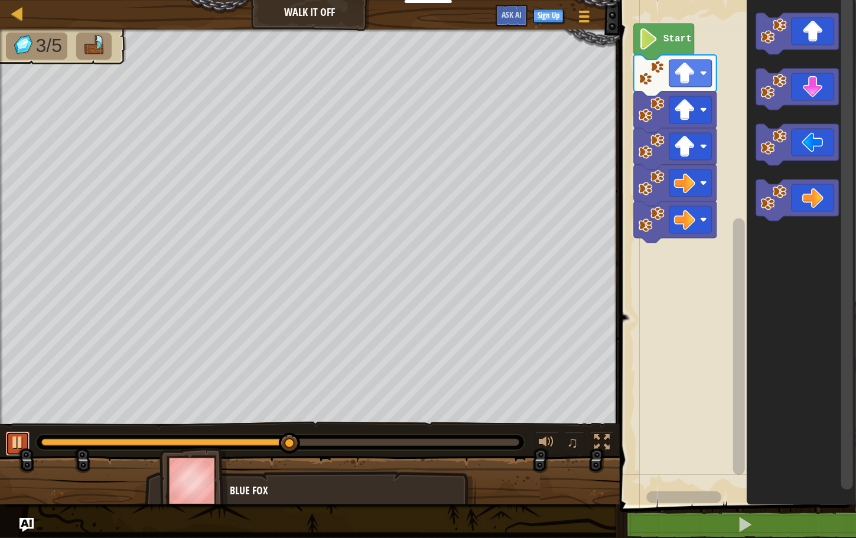
click at [6, 438] on button at bounding box center [18, 444] width 24 height 24
click at [764, 190] on image "Blockly Workspace" at bounding box center [774, 198] width 26 height 26
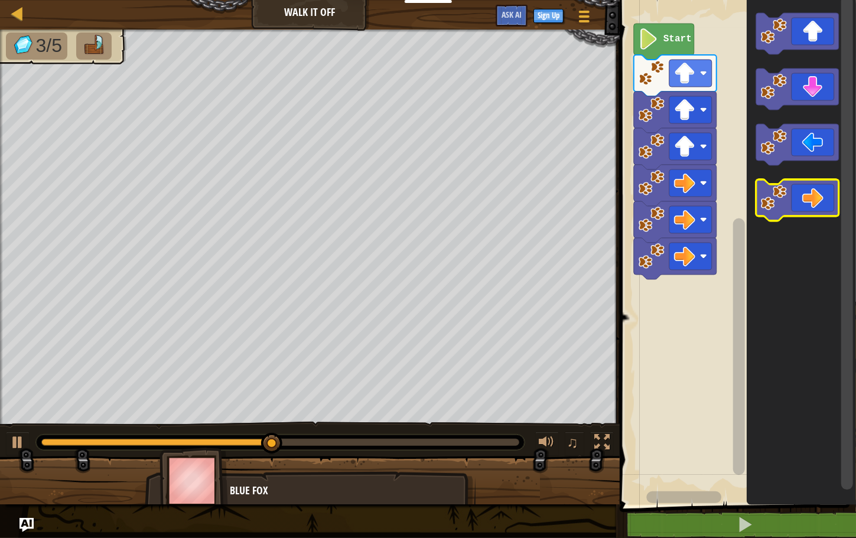
click at [765, 192] on image "Blockly Workspace" at bounding box center [774, 198] width 26 height 26
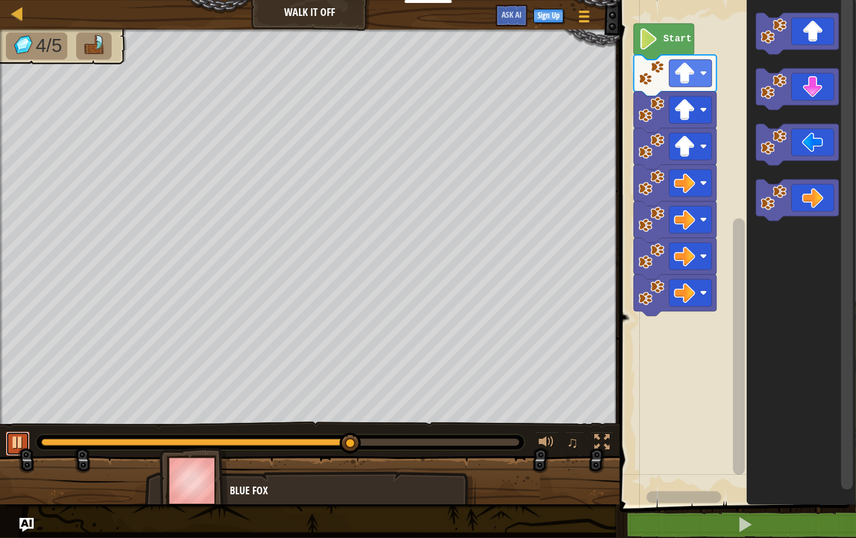
click at [18, 439] on div at bounding box center [17, 442] width 15 height 15
click at [812, 89] on icon "Blockly Workspace" at bounding box center [797, 89] width 83 height 41
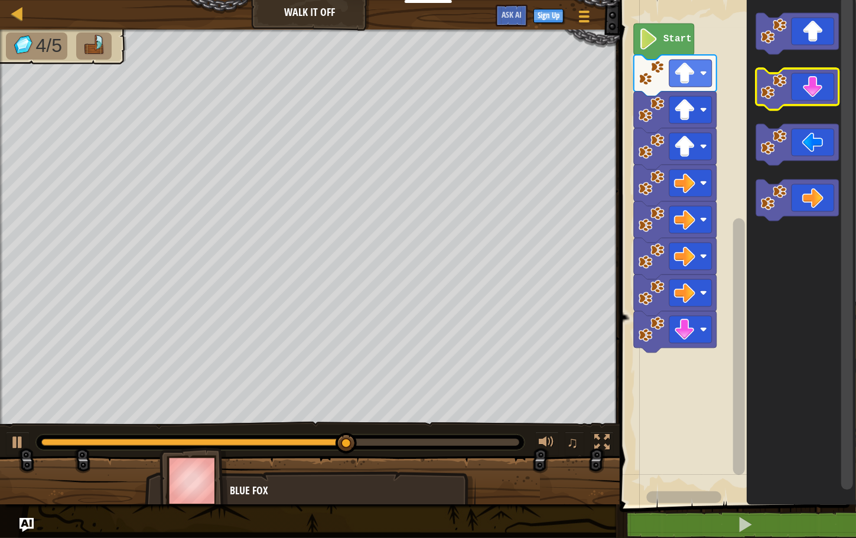
click at [812, 92] on icon "Blockly Workspace" at bounding box center [797, 89] width 83 height 41
click at [812, 95] on icon "Blockly Workspace" at bounding box center [797, 89] width 83 height 41
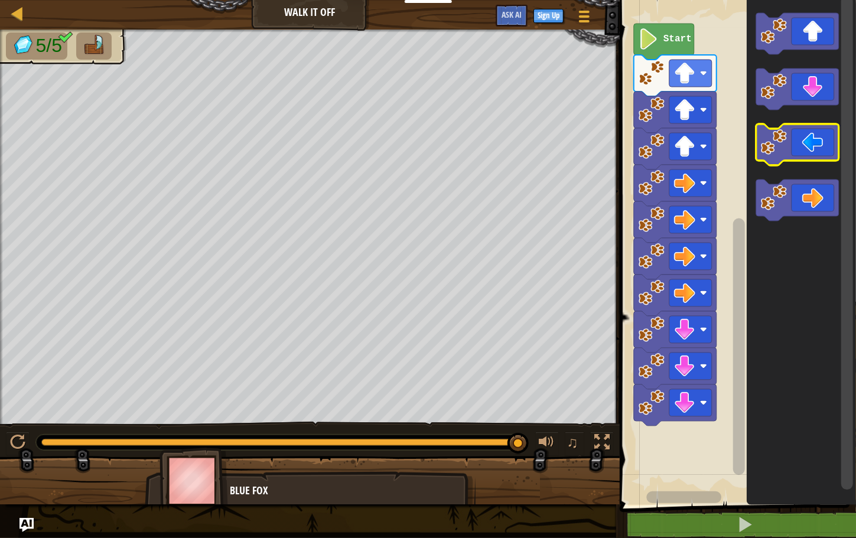
click at [780, 155] on image "Blockly Workspace" at bounding box center [774, 142] width 26 height 26
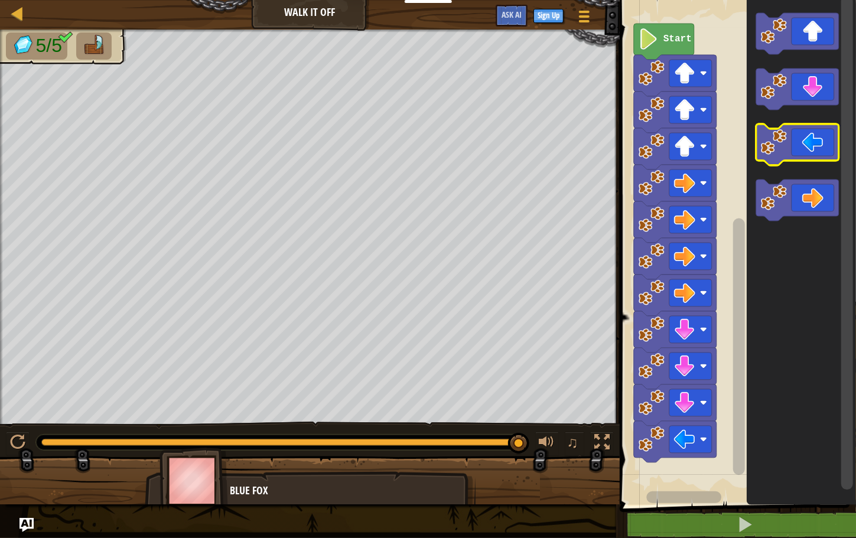
click at [780, 155] on image "Blockly Workspace" at bounding box center [774, 142] width 26 height 26
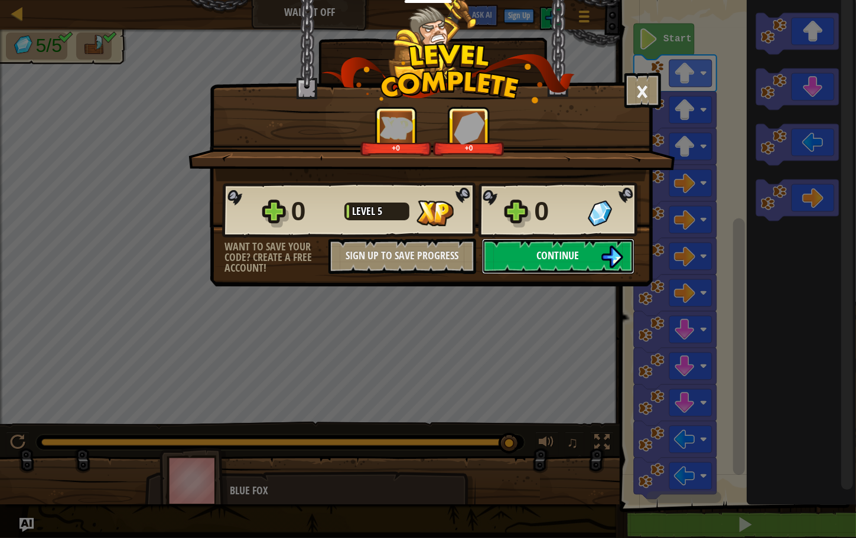
click at [565, 254] on span "Continue" at bounding box center [558, 255] width 43 height 15
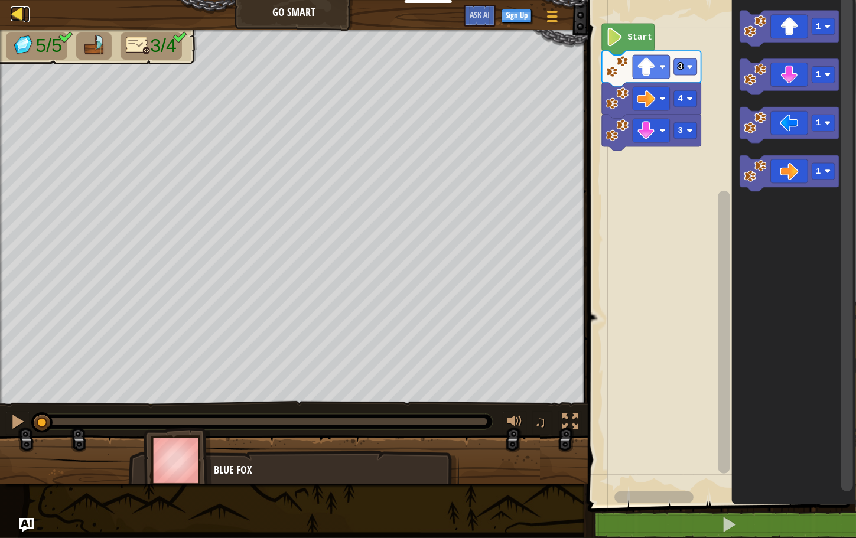
click at [18, 12] on div at bounding box center [18, 13] width 15 height 15
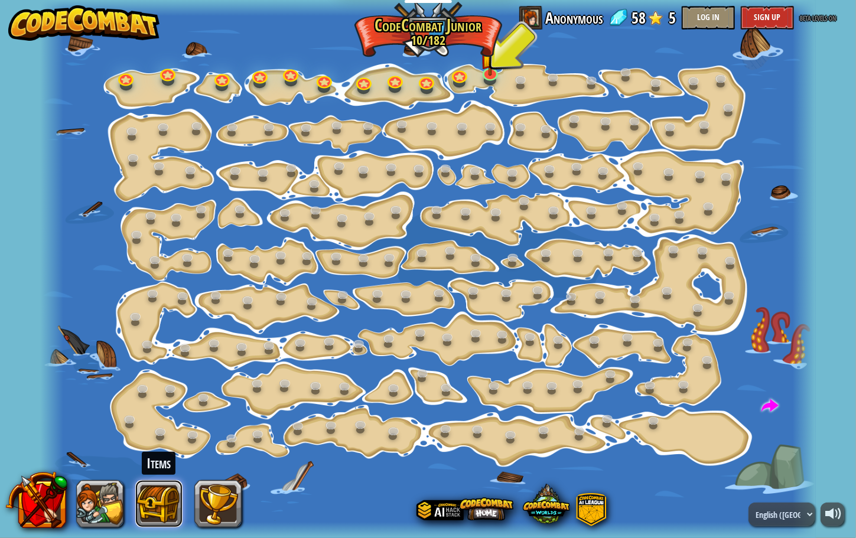
click at [167, 500] on button at bounding box center [158, 503] width 47 height 47
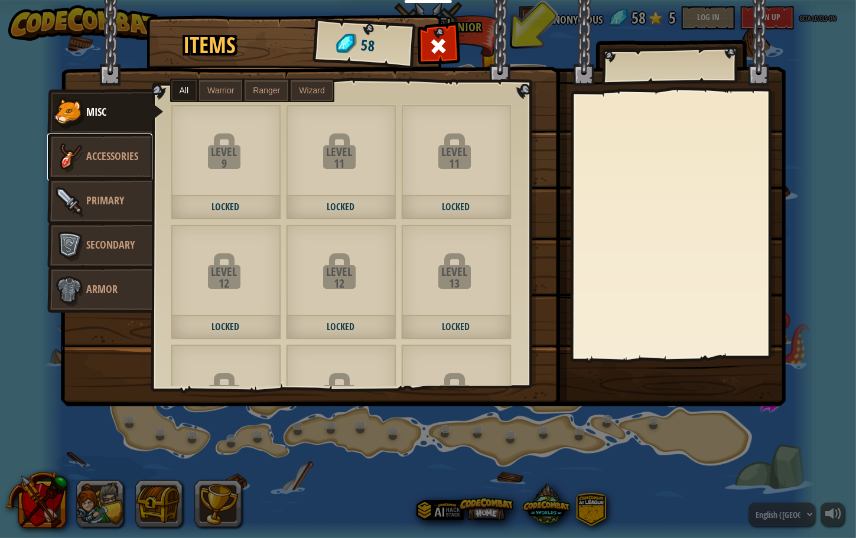
click at [127, 152] on span "Accessories" at bounding box center [113, 156] width 52 height 15
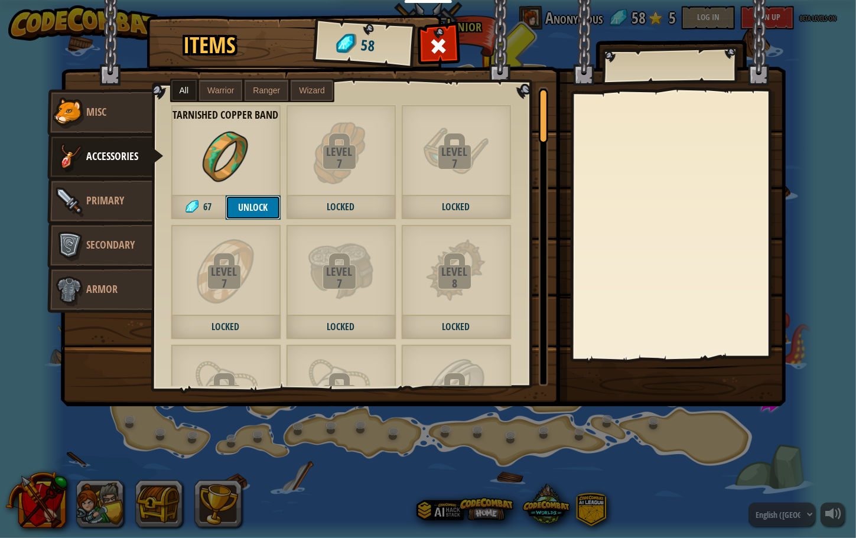
click at [255, 203] on button "Unlock" at bounding box center [253, 208] width 55 height 24
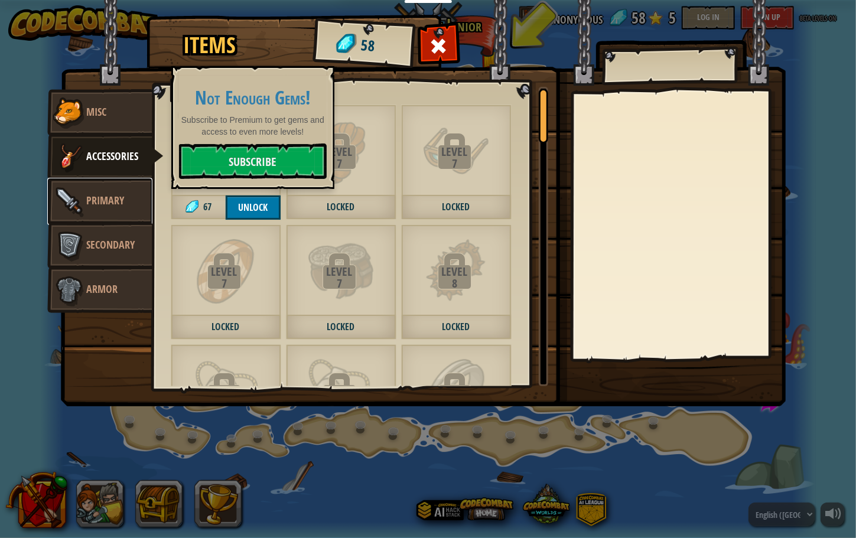
click at [114, 201] on span "Primary" at bounding box center [106, 200] width 38 height 15
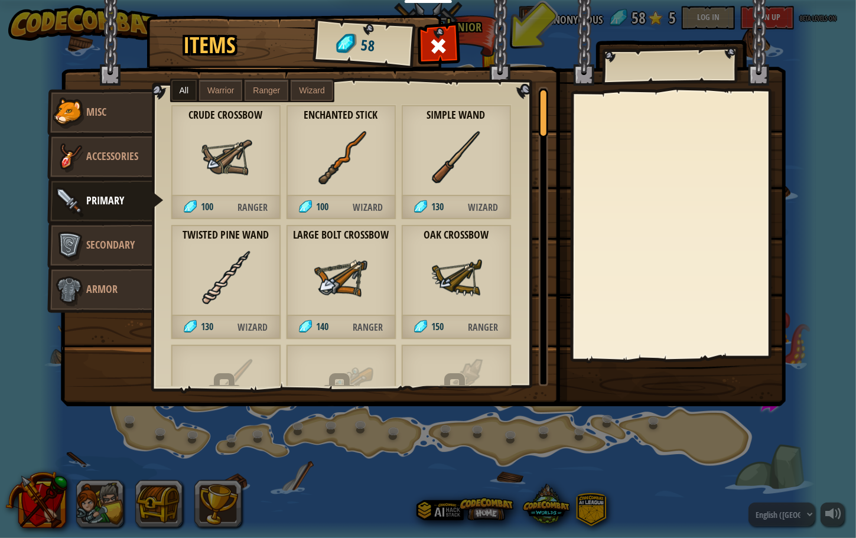
click at [337, 184] on div "Enchanted Stick 100 Wizard" at bounding box center [341, 162] width 110 height 115
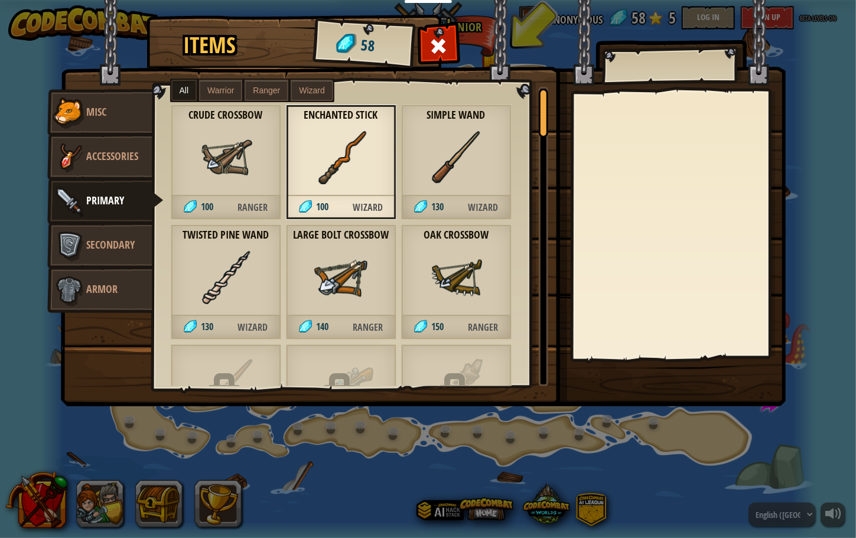
click at [451, 172] on img at bounding box center [455, 157] width 53 height 53
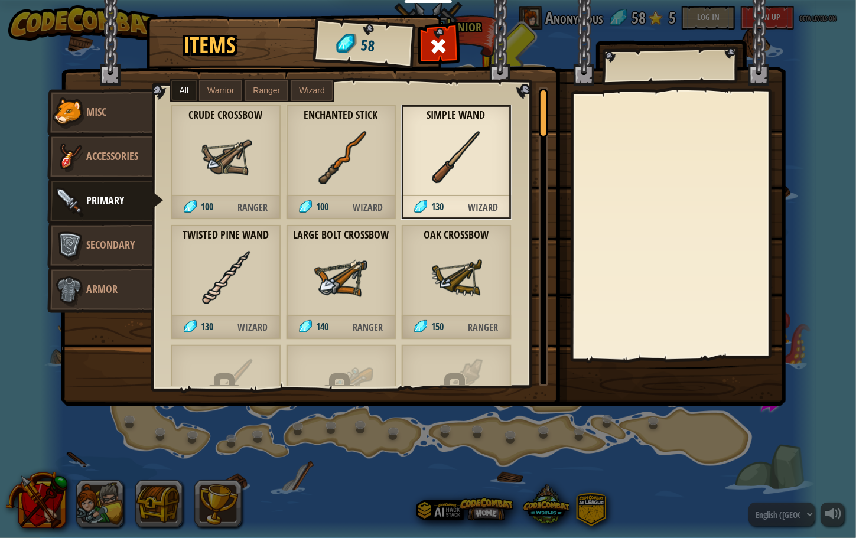
click at [448, 271] on img at bounding box center [455, 277] width 53 height 53
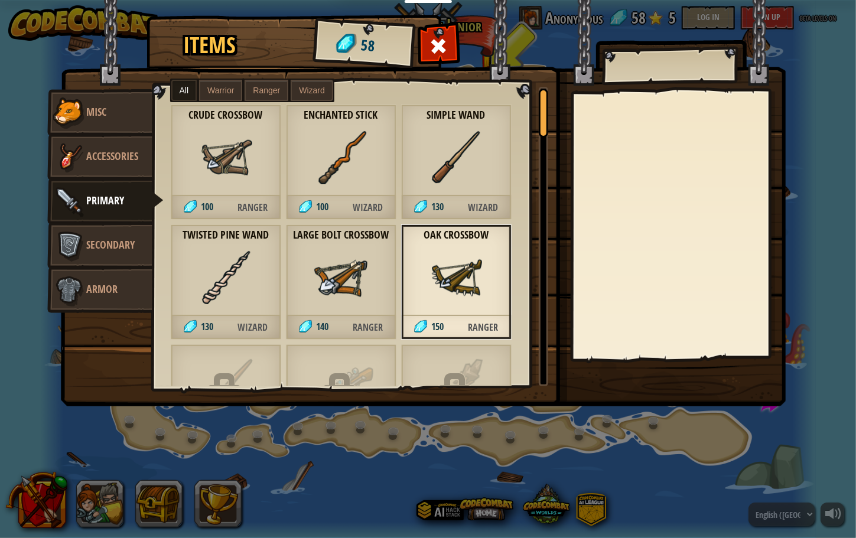
click at [448, 271] on img at bounding box center [455, 277] width 53 height 53
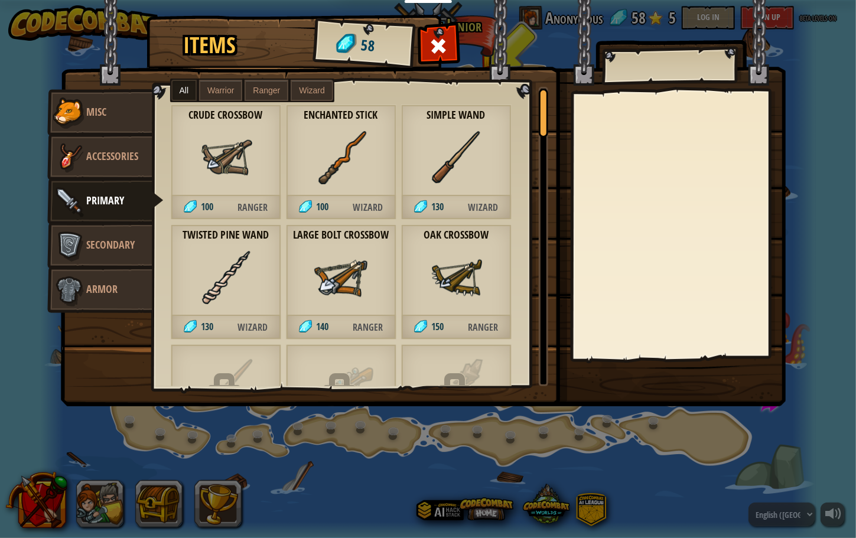
click at [445, 305] on div "Oak Crossbow 150 Ranger" at bounding box center [456, 281] width 110 height 115
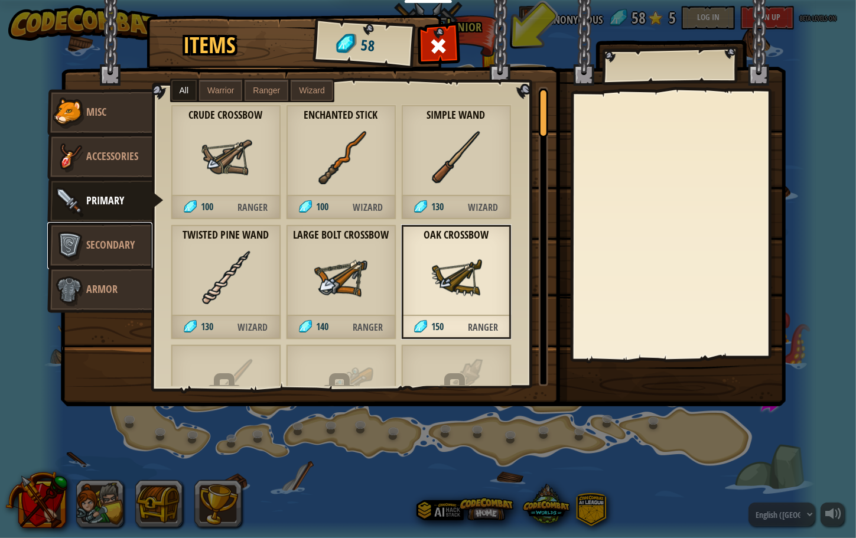
click at [106, 242] on span "Secondary" at bounding box center [111, 244] width 48 height 15
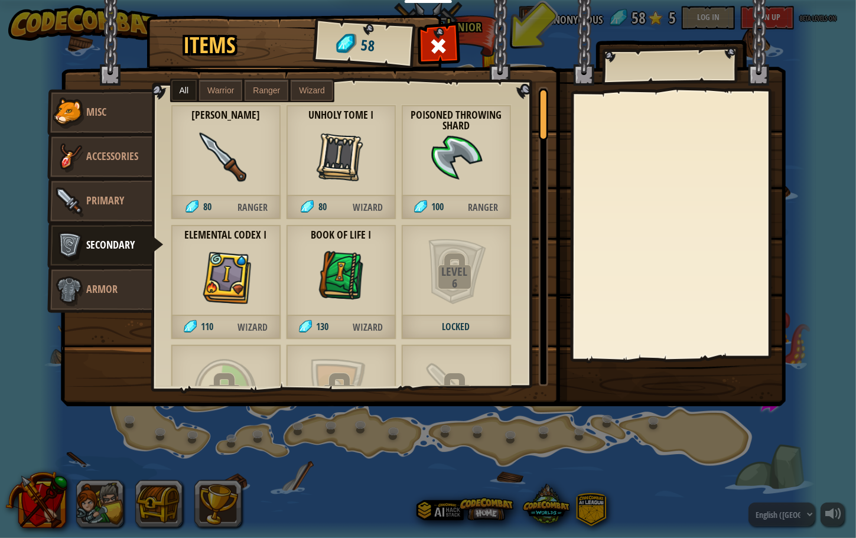
click at [308, 189] on div "Unholy Tome I 80 Wizard" at bounding box center [341, 162] width 110 height 115
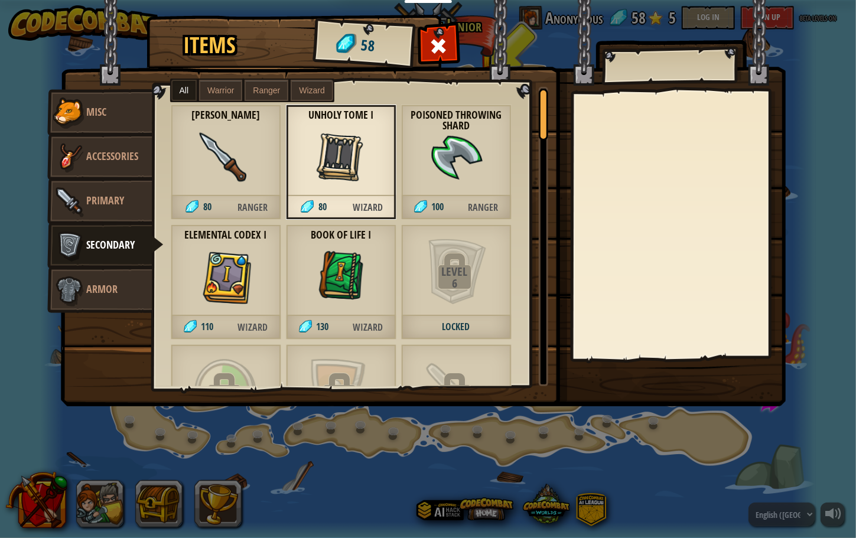
click at [444, 188] on div "Poisoned Throwing Shard 100 Ranger" at bounding box center [456, 162] width 110 height 115
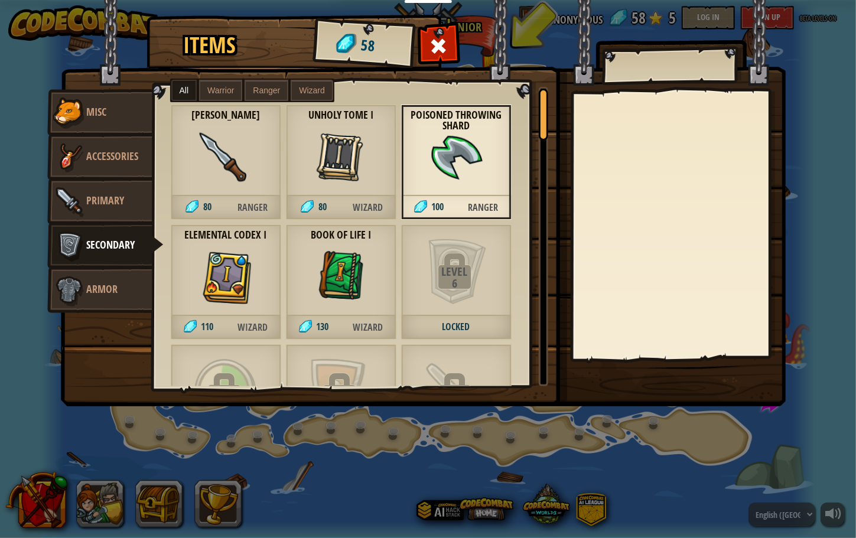
click at [323, 297] on img at bounding box center [340, 277] width 53 height 53
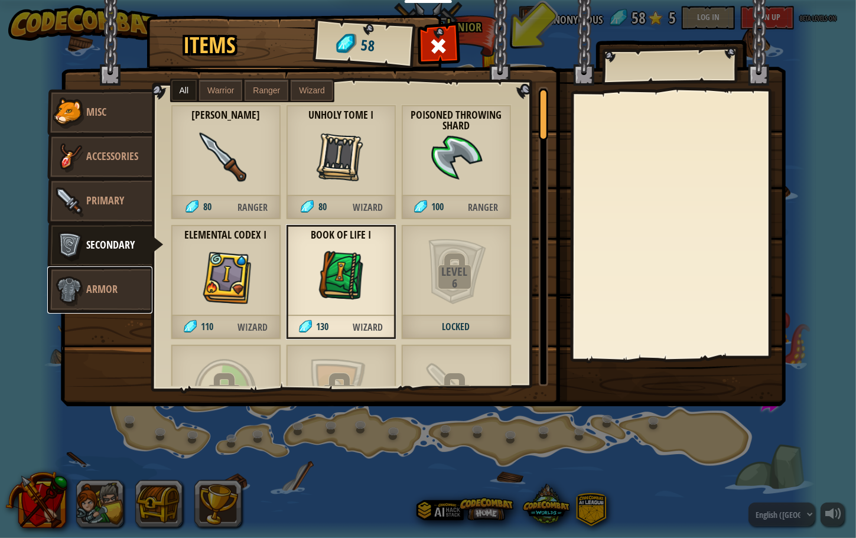
click at [92, 289] on span "Armor" at bounding box center [102, 289] width 31 height 15
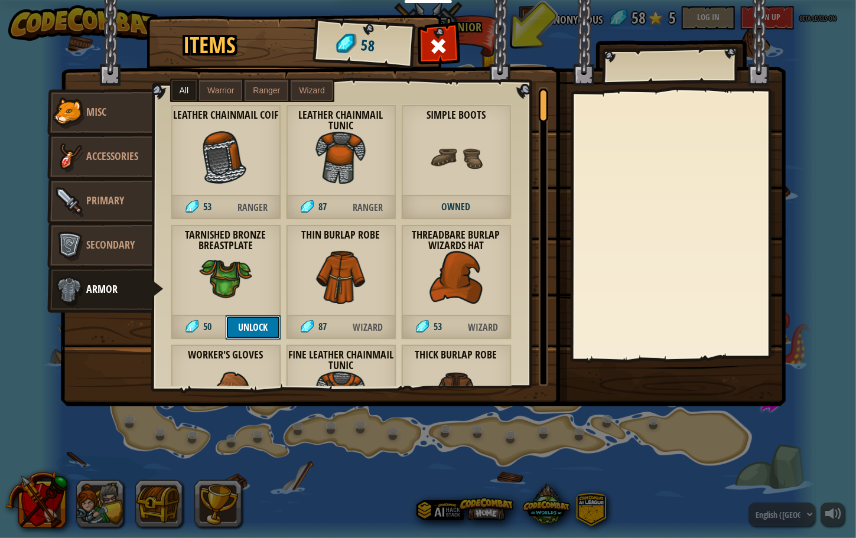
click at [259, 319] on button "Unlock" at bounding box center [253, 327] width 55 height 24
click at [258, 322] on button "Confirm" at bounding box center [253, 327] width 55 height 24
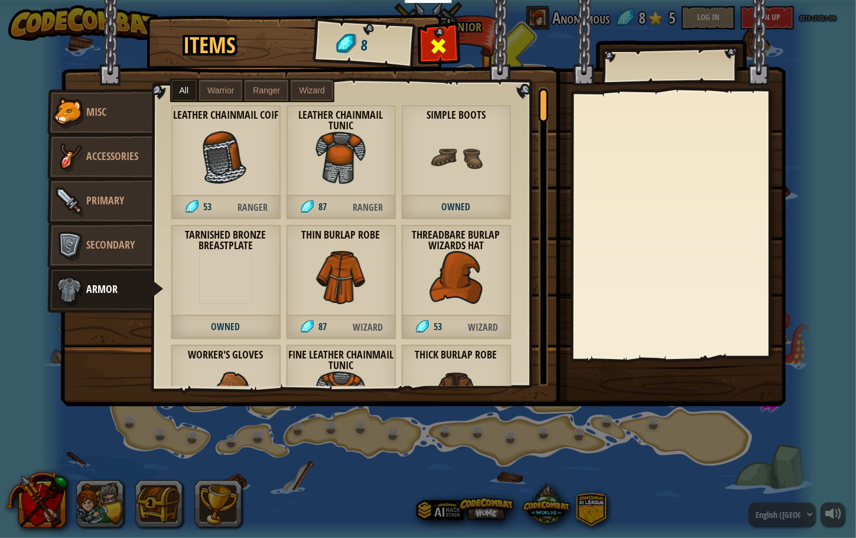
click at [429, 38] on span at bounding box center [438, 46] width 19 height 19
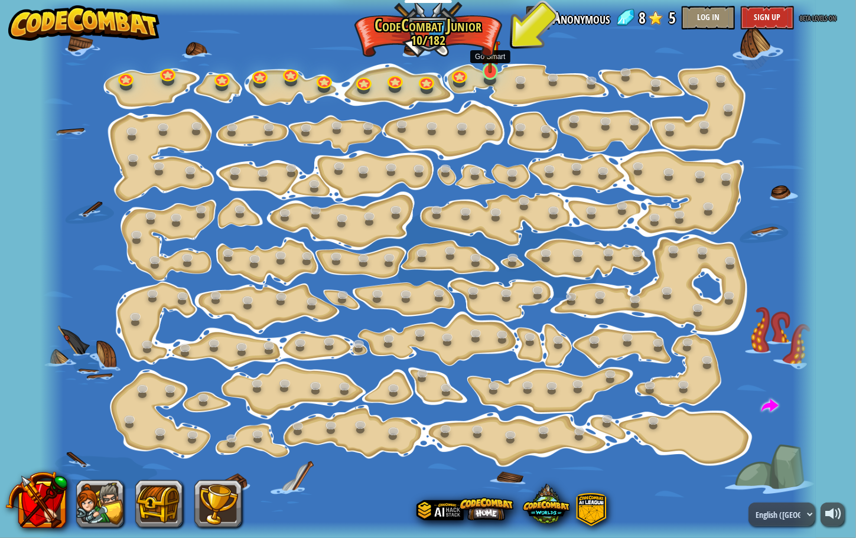
click at [493, 71] on img at bounding box center [490, 50] width 20 height 47
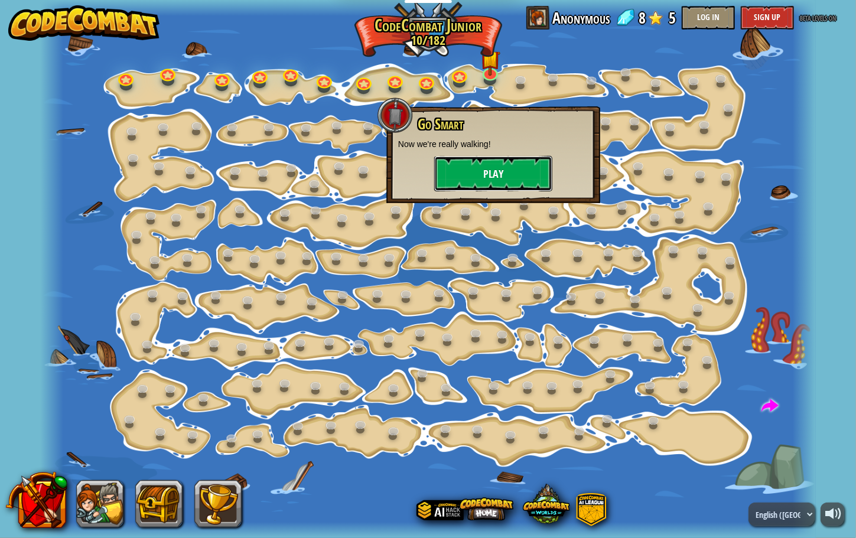
click at [493, 170] on button "Play" at bounding box center [493, 173] width 118 height 35
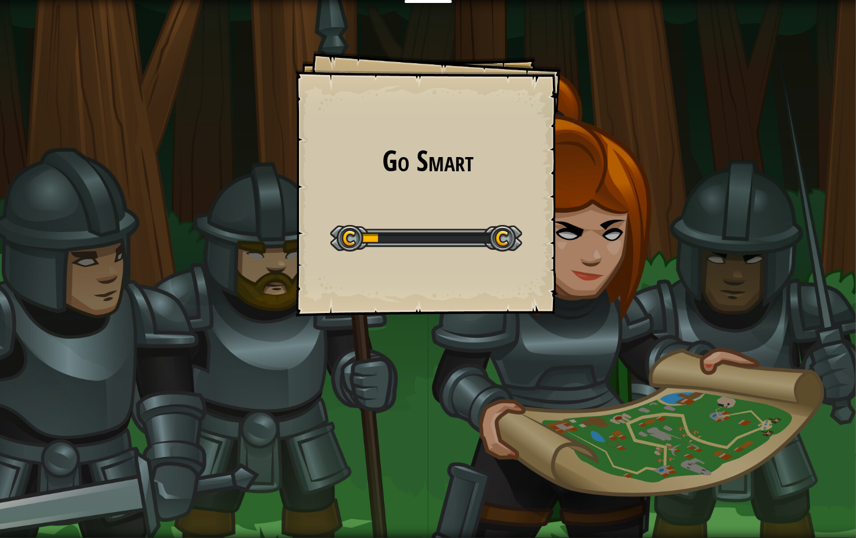
click at [522, 248] on div "Go Smart Goals Start Level Error loading from server. Try refreshing the page. …" at bounding box center [428, 184] width 266 height 266
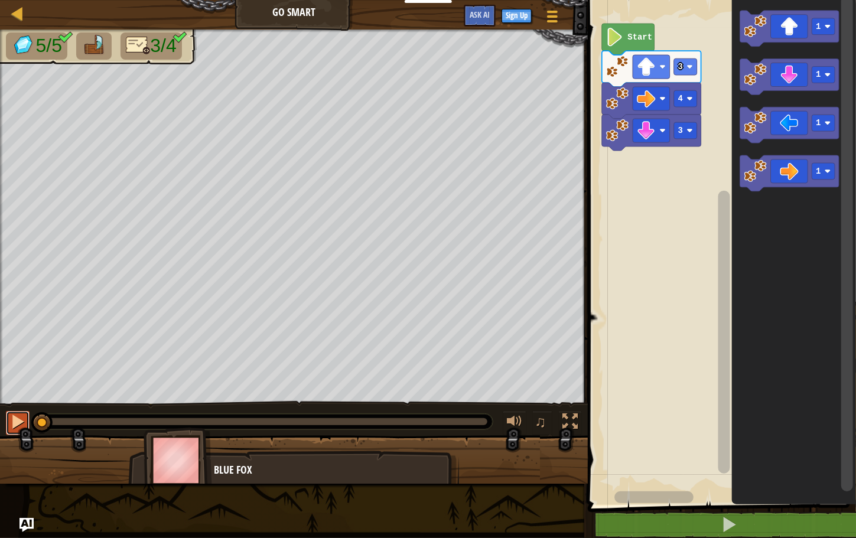
click at [24, 424] on div at bounding box center [17, 421] width 15 height 15
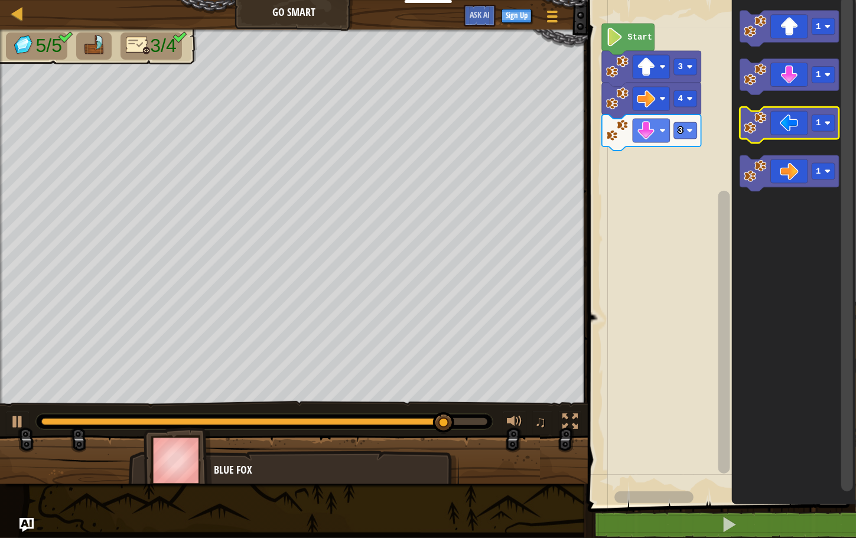
click at [771, 128] on icon "Blockly Workspace" at bounding box center [789, 126] width 99 height 36
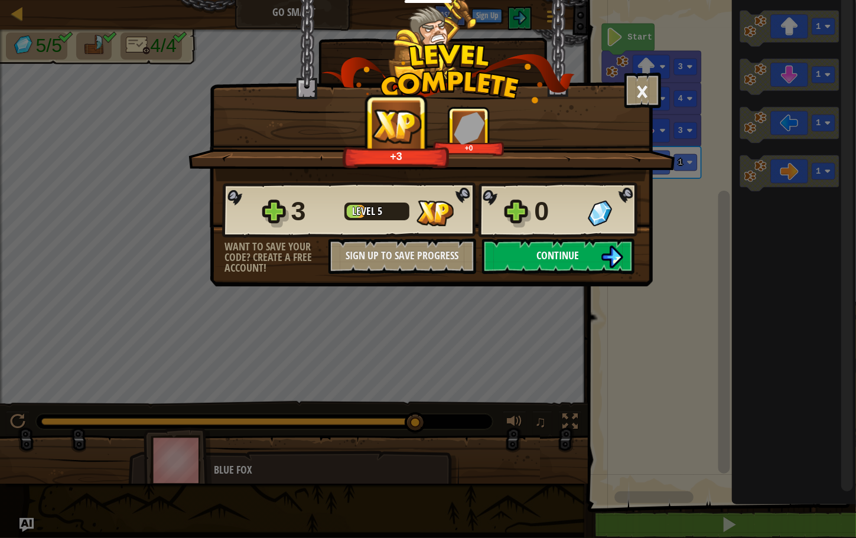
click at [543, 250] on span "Continue" at bounding box center [558, 255] width 43 height 15
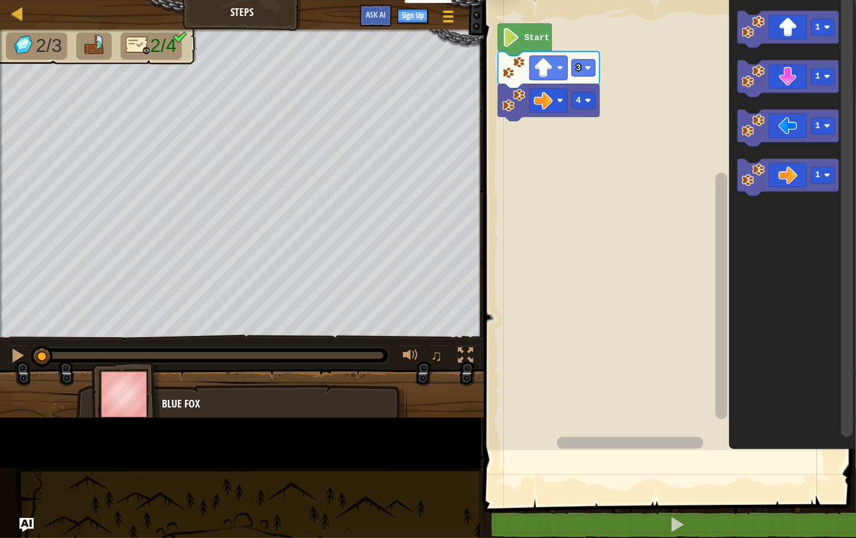
click at [509, 217] on rect "Blockly Workspace" at bounding box center [668, 222] width 376 height 457
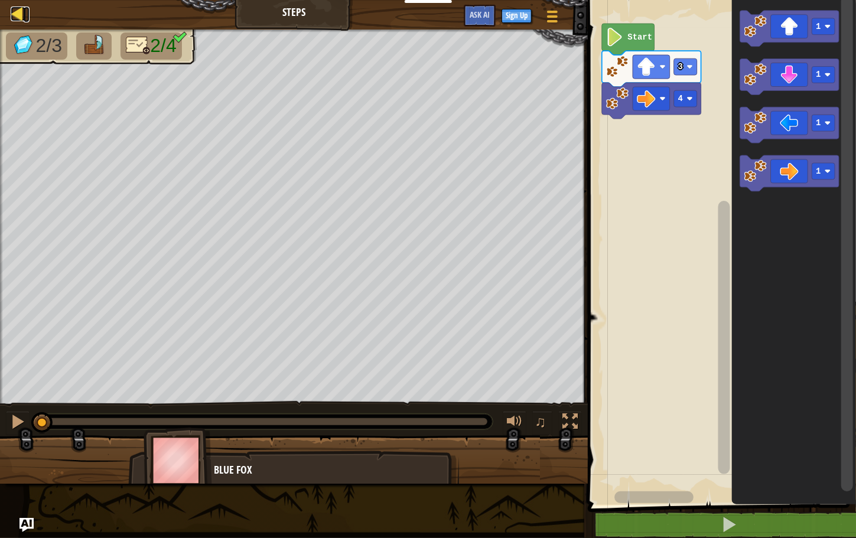
click at [25, 16] on link "Map" at bounding box center [27, 14] width 6 height 16
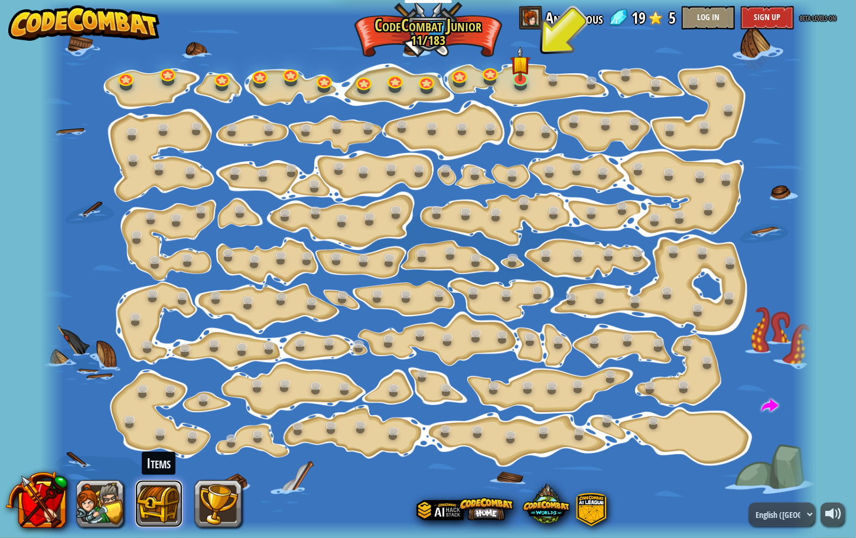
click at [170, 499] on button at bounding box center [158, 503] width 47 height 47
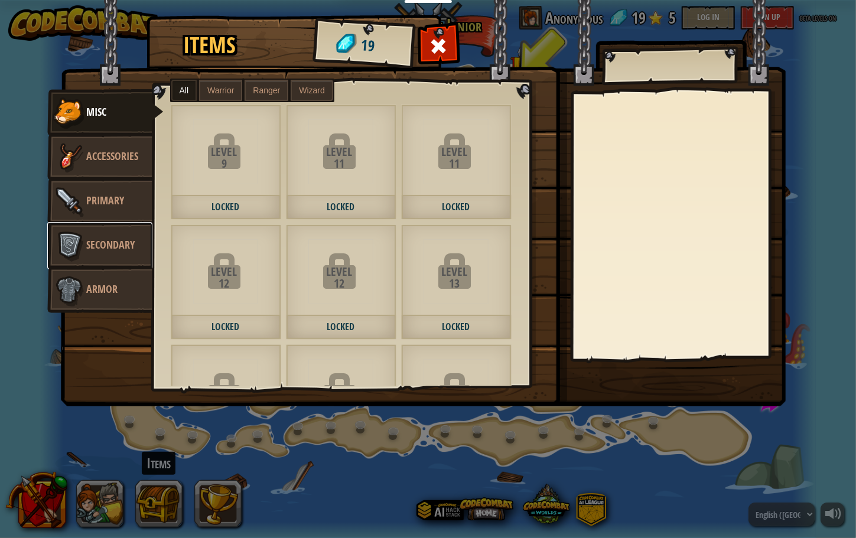
click at [106, 247] on span "Secondary" at bounding box center [111, 244] width 48 height 15
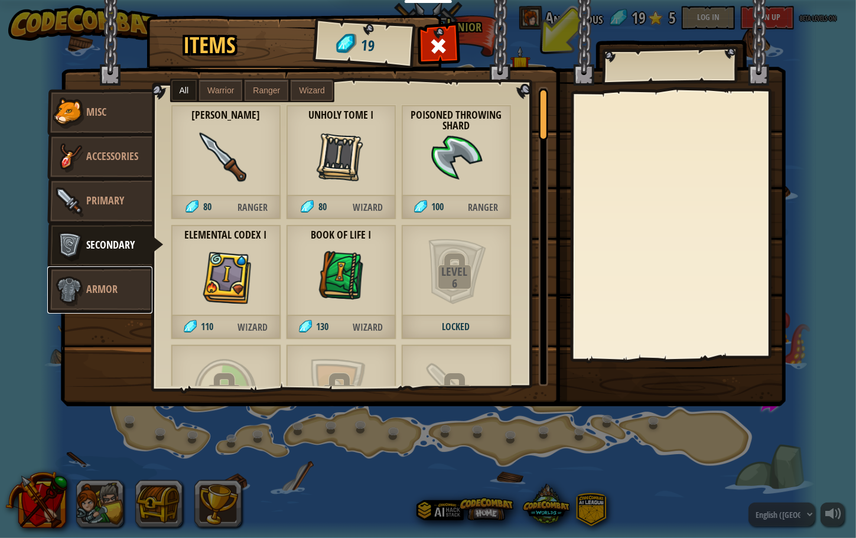
click at [100, 294] on span "Armor" at bounding box center [102, 289] width 31 height 15
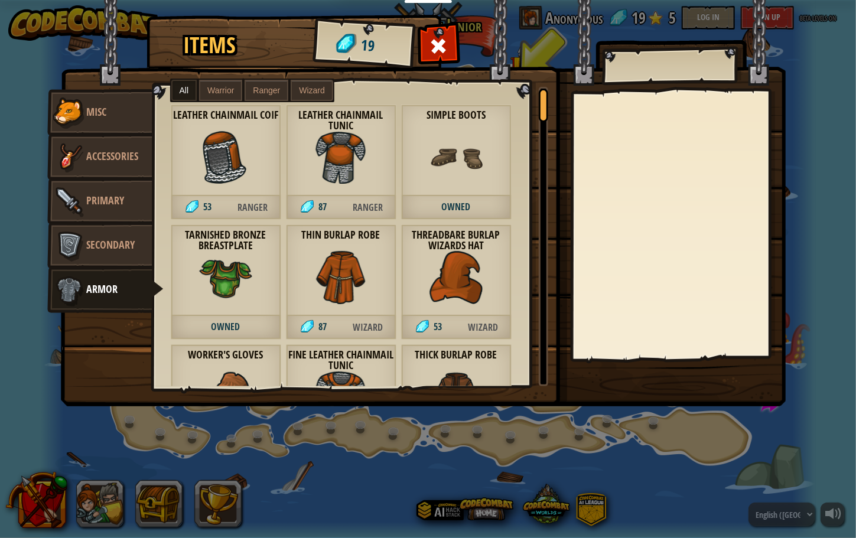
click at [256, 292] on div "Tarnished Bronze Breastplate Owned" at bounding box center [226, 281] width 110 height 115
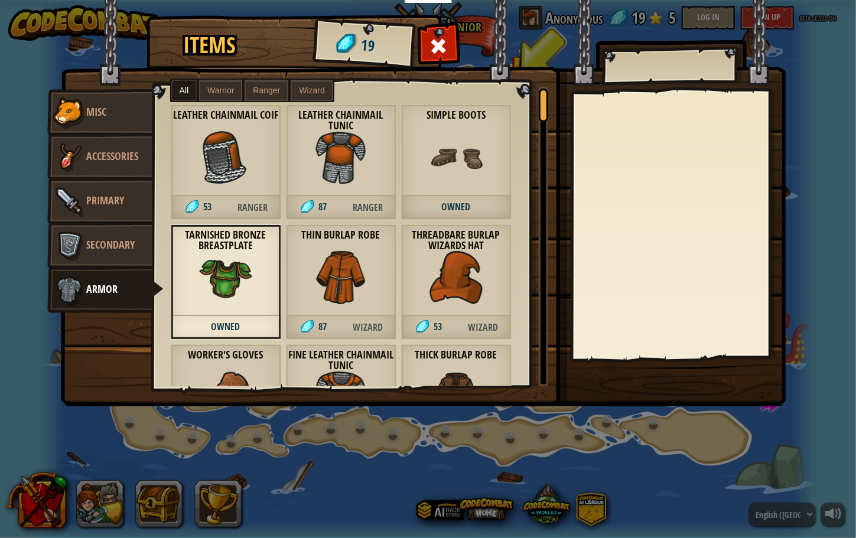
click at [253, 276] on div "Tarnished Bronze Breastplate Owned" at bounding box center [226, 281] width 110 height 115
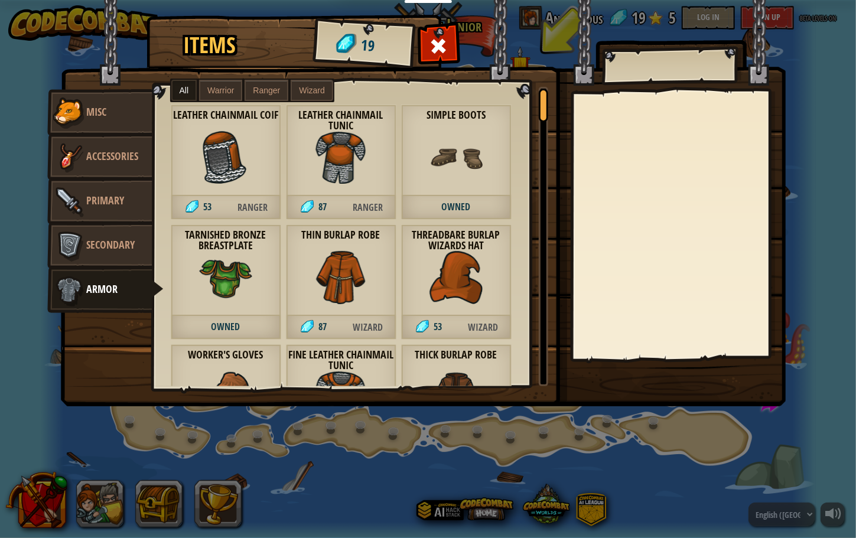
drag, startPoint x: 253, startPoint y: 276, endPoint x: 232, endPoint y: 247, distance: 35.9
click at [232, 247] on strong "Tarnished Bronze Breastplate" at bounding box center [226, 241] width 110 height 24
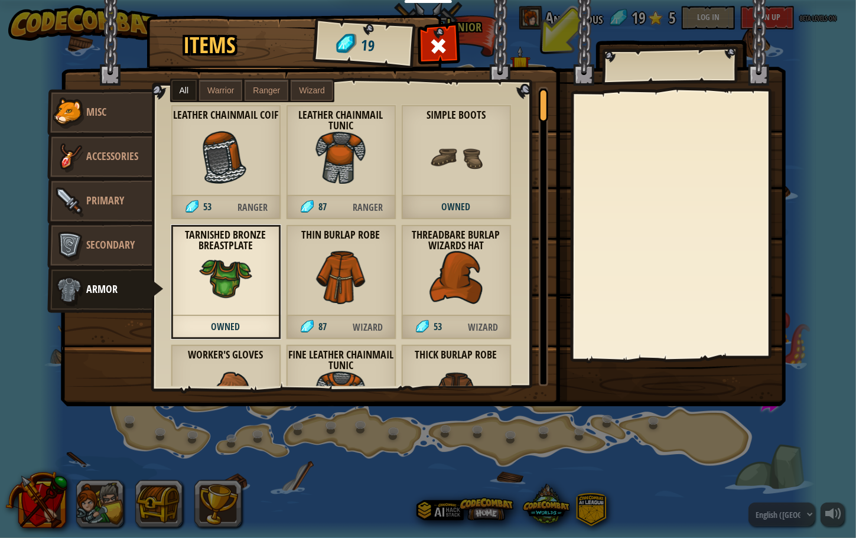
click at [459, 42] on img at bounding box center [423, 192] width 725 height 429
click at [422, 41] on div at bounding box center [438, 49] width 37 height 37
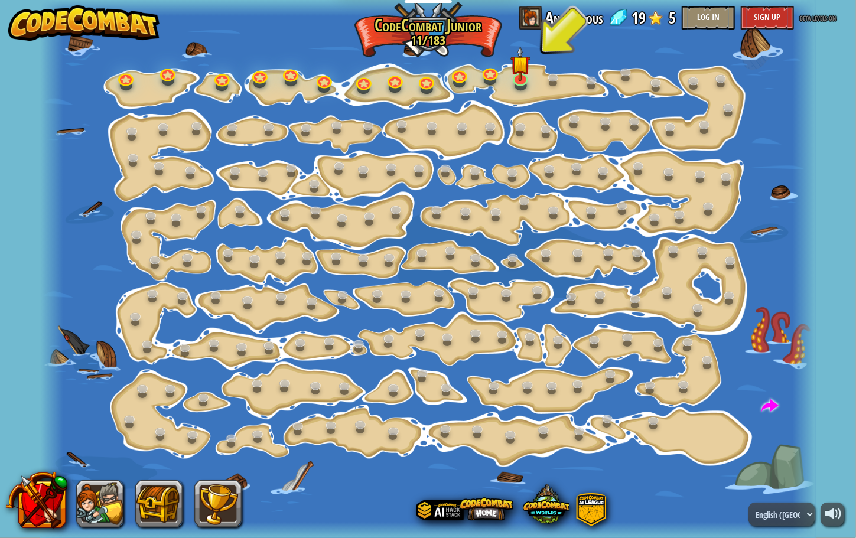
click at [532, 72] on div at bounding box center [428, 269] width 776 height 538
click at [521, 74] on img at bounding box center [520, 55] width 20 height 47
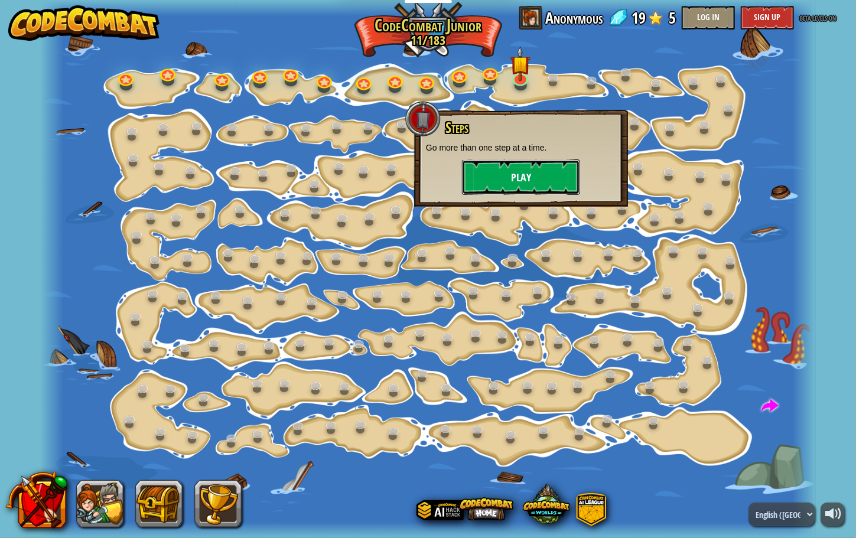
click at [523, 185] on button "Play" at bounding box center [521, 176] width 118 height 35
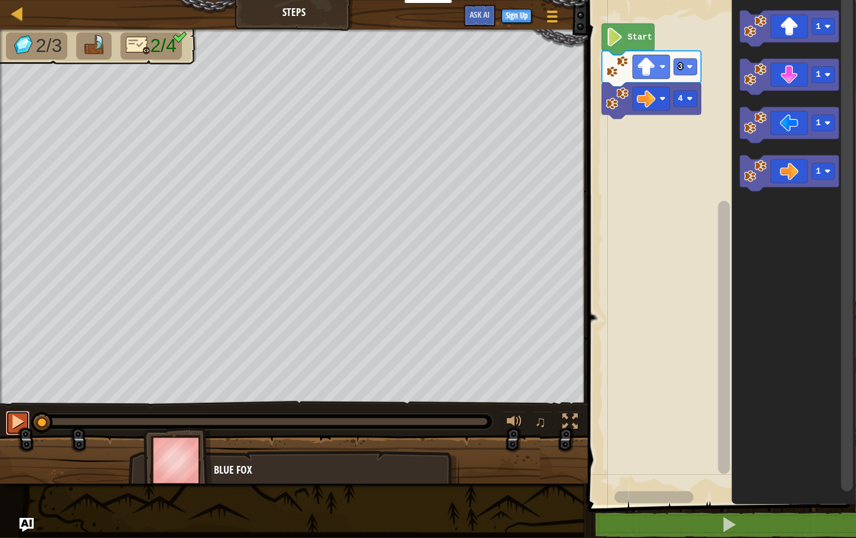
click at [8, 419] on button at bounding box center [18, 423] width 24 height 24
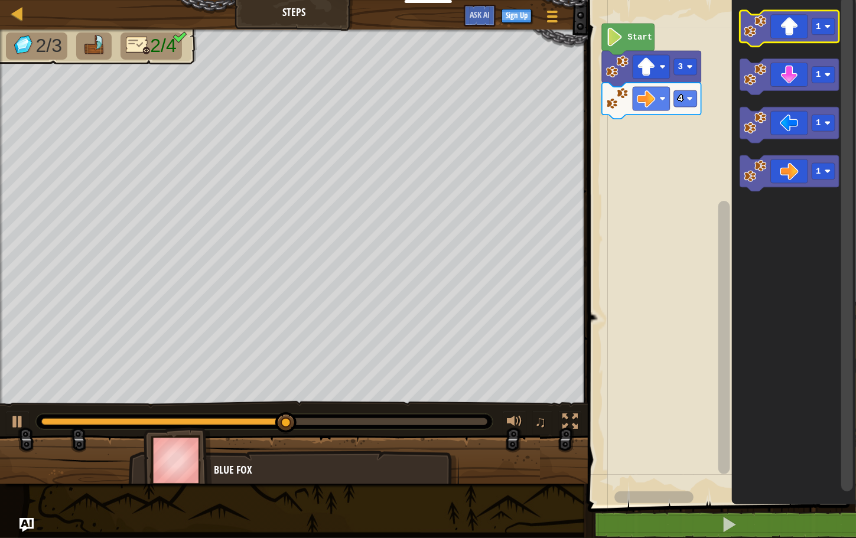
click at [780, 27] on icon "Blockly Workspace" at bounding box center [789, 29] width 99 height 36
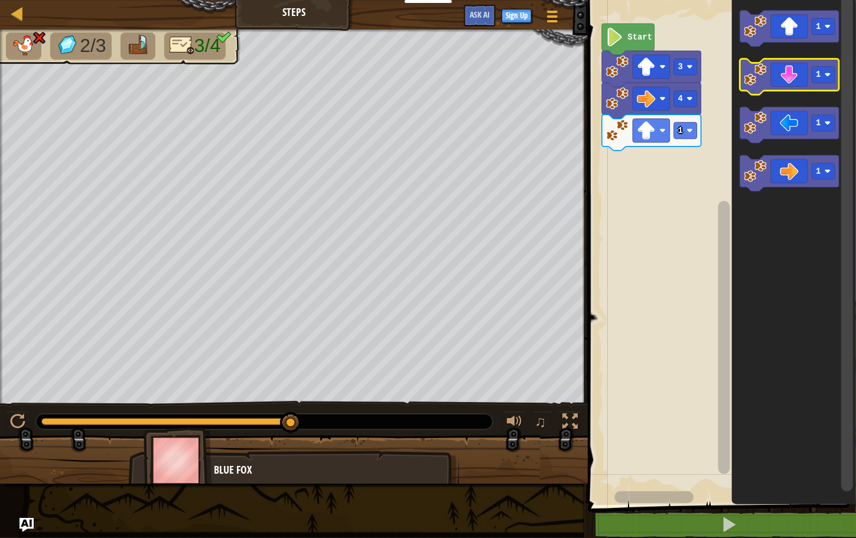
click at [774, 85] on icon "Blockly Workspace" at bounding box center [789, 77] width 99 height 36
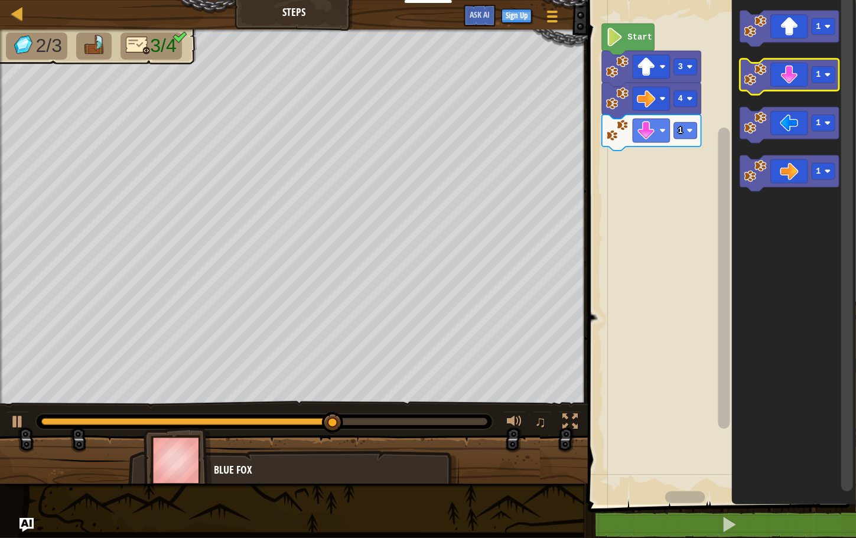
click at [787, 80] on icon "Blockly Workspace" at bounding box center [789, 77] width 99 height 36
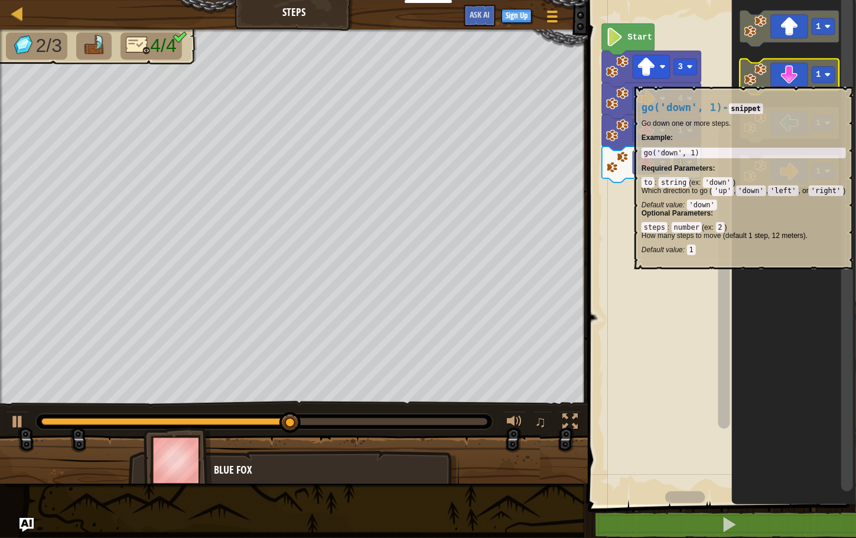
click at [781, 80] on icon "Blockly Workspace" at bounding box center [789, 77] width 99 height 36
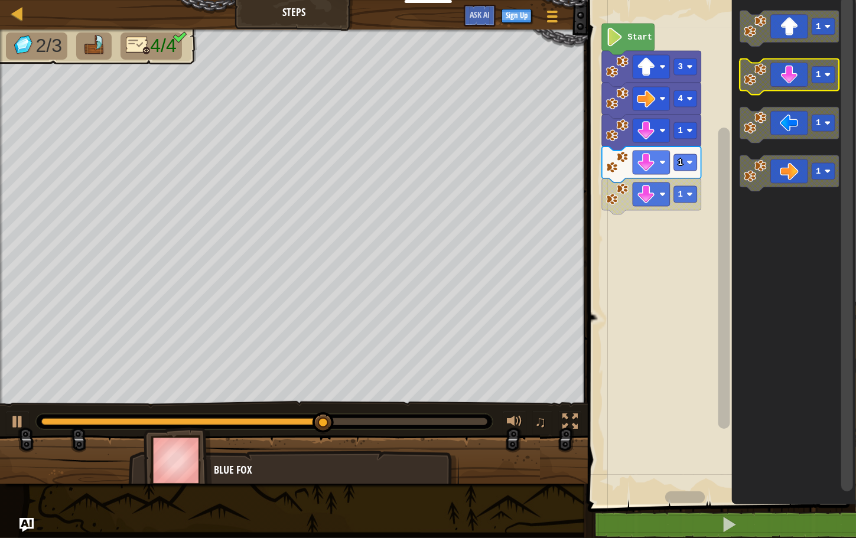
click at [783, 84] on icon "Blockly Workspace" at bounding box center [789, 77] width 99 height 36
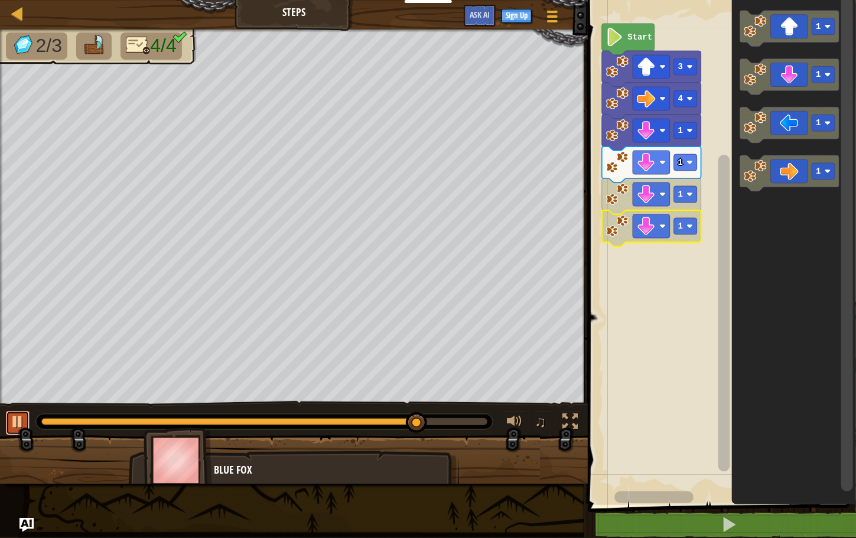
click at [24, 422] on div at bounding box center [17, 421] width 15 height 15
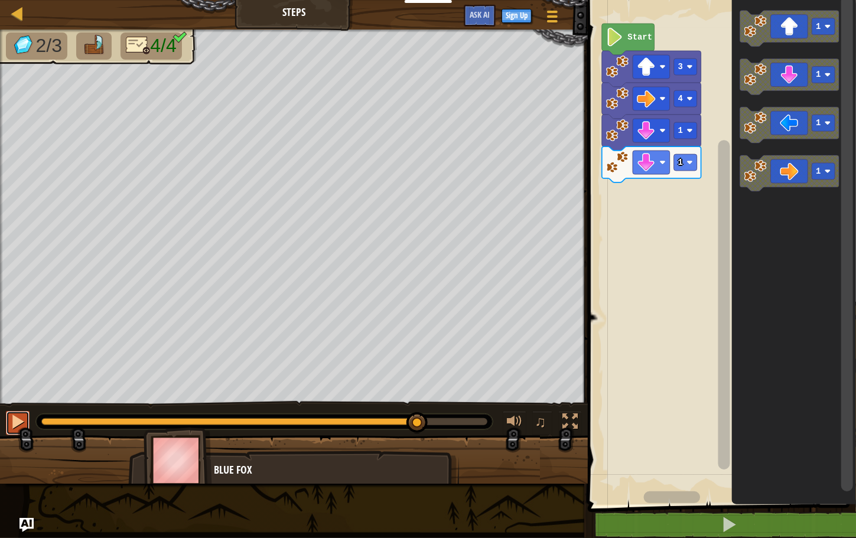
click at [17, 421] on div at bounding box center [17, 421] width 15 height 15
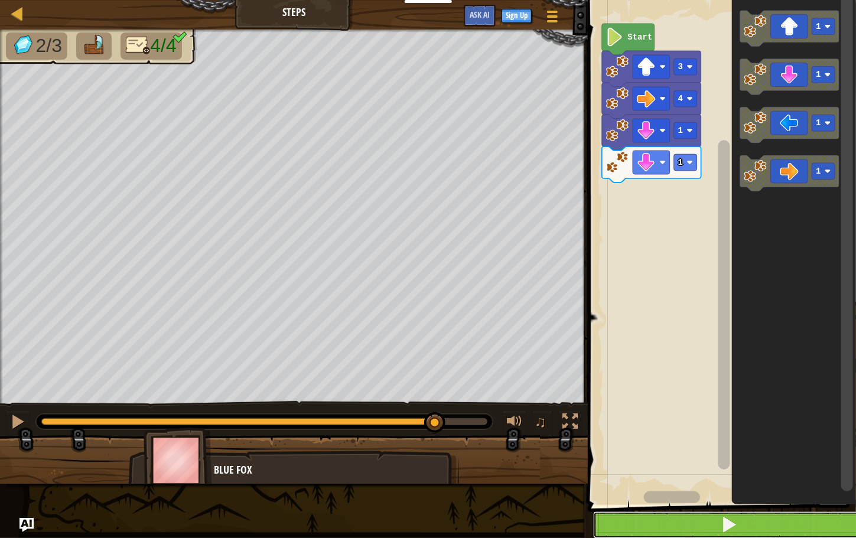
click at [695, 515] on button at bounding box center [729, 525] width 272 height 27
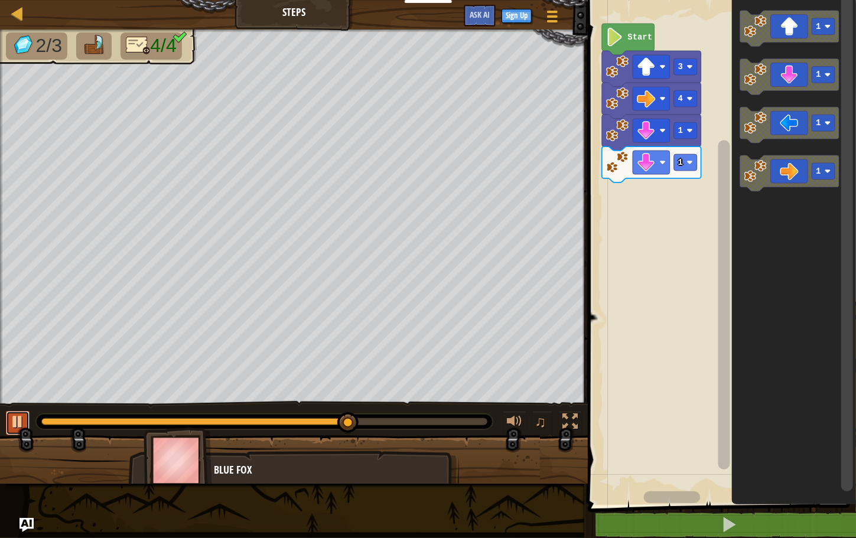
click at [14, 416] on div at bounding box center [17, 421] width 15 height 15
click at [760, 68] on image "Blockly Workspace" at bounding box center [755, 74] width 22 height 22
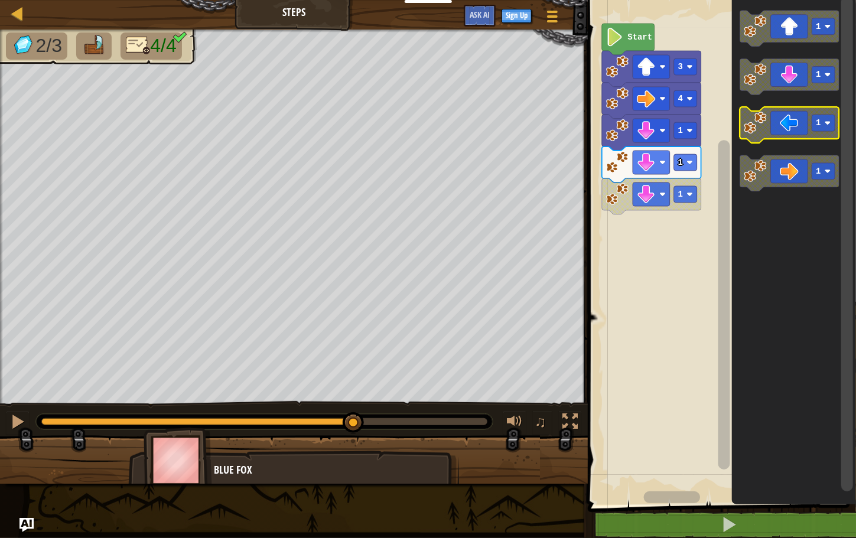
click at [759, 126] on image "Blockly Workspace" at bounding box center [755, 123] width 22 height 22
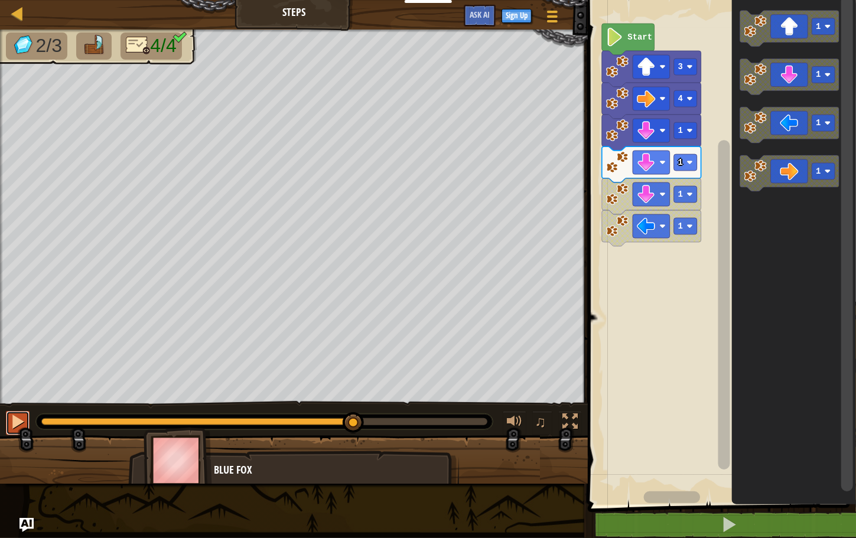
click at [15, 422] on div at bounding box center [17, 421] width 15 height 15
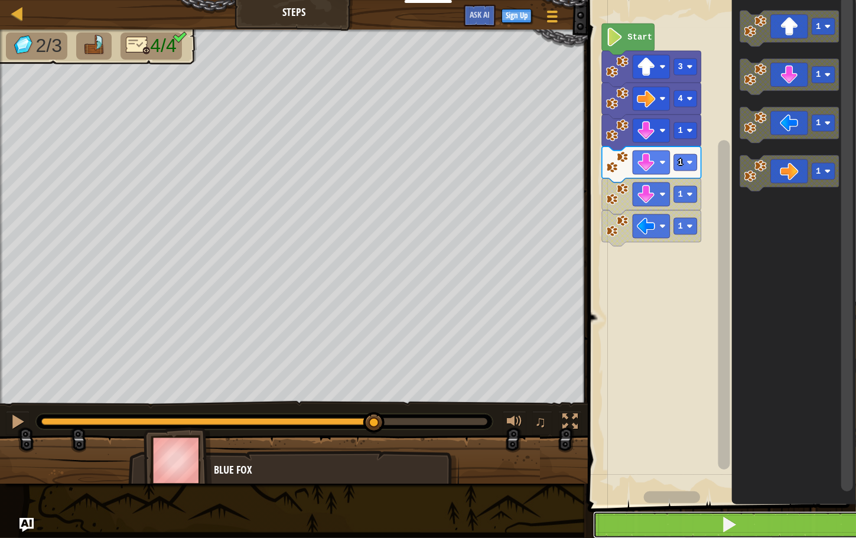
click at [639, 517] on button at bounding box center [729, 525] width 272 height 27
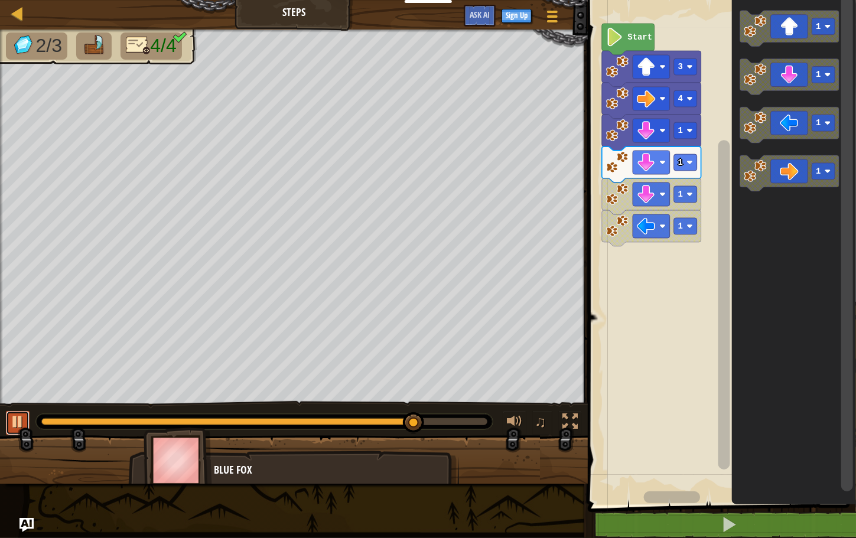
click at [18, 418] on div at bounding box center [17, 421] width 15 height 15
click at [688, 191] on image "Blockly Workspace" at bounding box center [689, 194] width 6 height 6
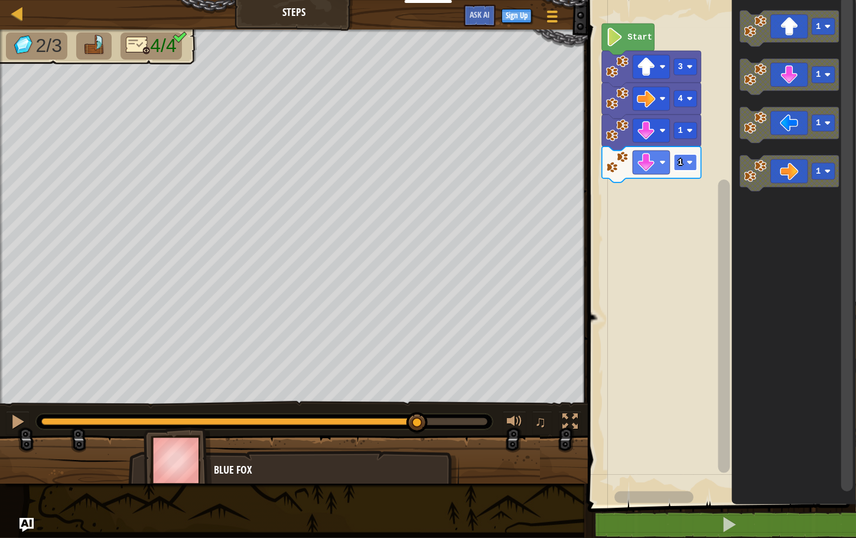
click at [685, 161] on rect "Blockly Workspace" at bounding box center [685, 162] width 23 height 17
click at [10, 419] on div at bounding box center [17, 421] width 15 height 15
click at [630, 217] on div "Start 3 4 1 2 1 1 1 1" at bounding box center [720, 249] width 272 height 511
click at [760, 126] on image "Blockly Workspace" at bounding box center [755, 123] width 22 height 22
click at [682, 194] on text "1" at bounding box center [680, 194] width 5 height 9
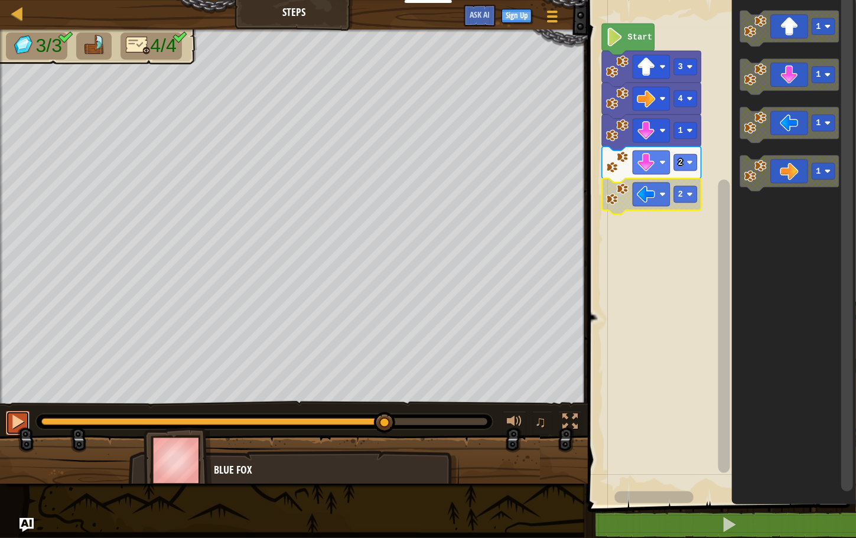
click at [9, 418] on button at bounding box center [18, 423] width 24 height 24
click at [12, 419] on div at bounding box center [17, 421] width 15 height 15
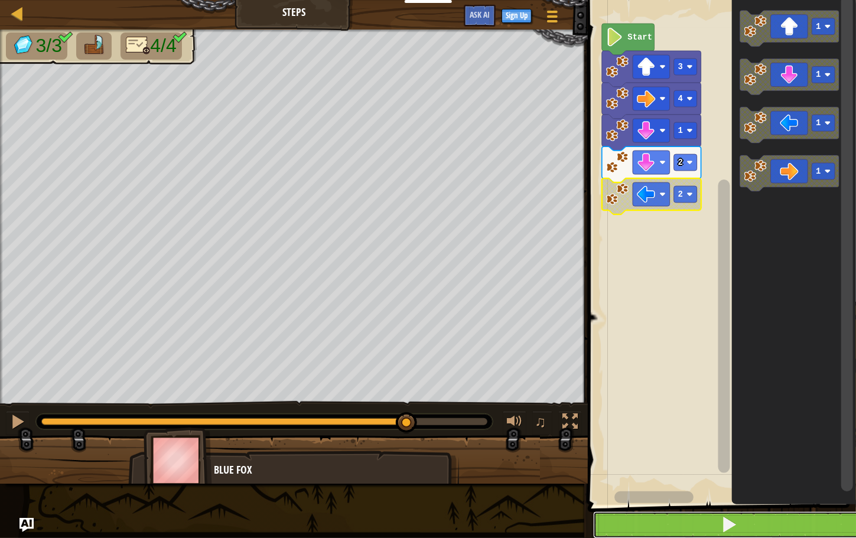
click at [696, 516] on button at bounding box center [729, 525] width 272 height 27
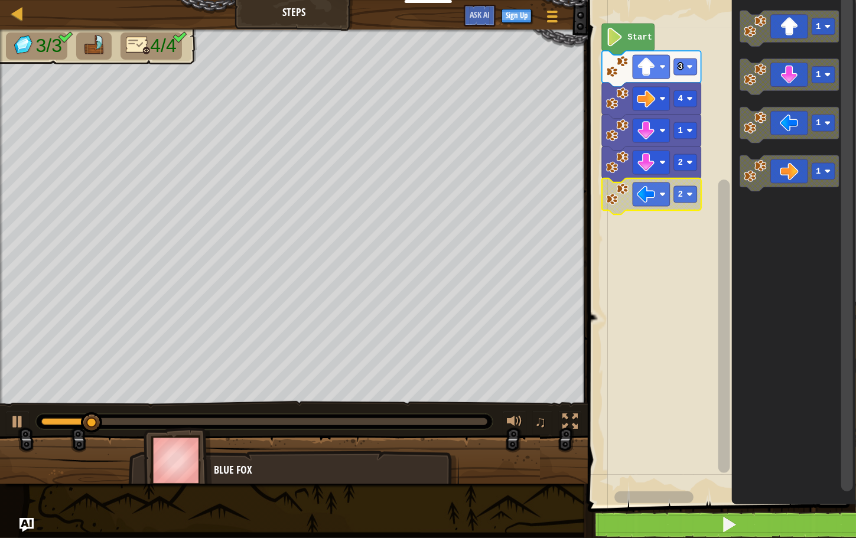
click at [631, 288] on rect "Blockly Workspace" at bounding box center [720, 249] width 272 height 511
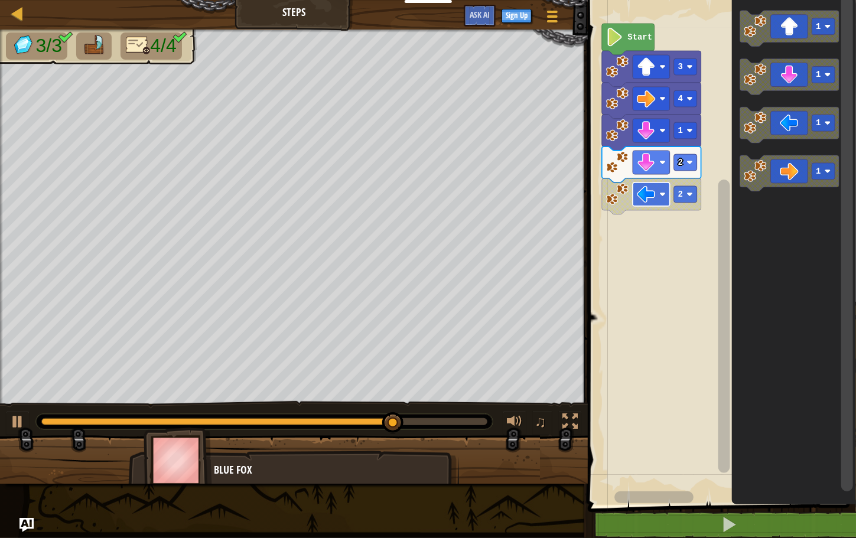
click at [656, 197] on rect "Blockly Workspace" at bounding box center [651, 195] width 37 height 24
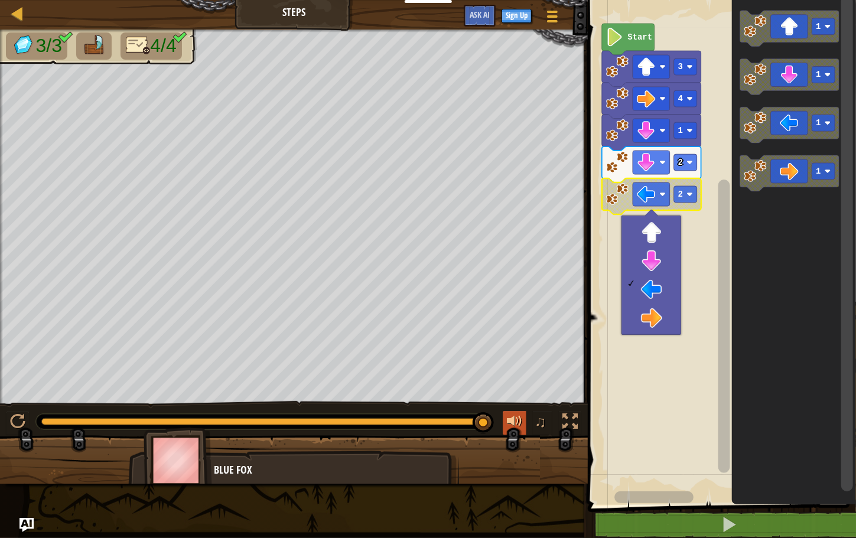
click at [513, 419] on div at bounding box center [514, 421] width 15 height 15
click at [517, 418] on div at bounding box center [514, 421] width 15 height 15
click at [13, 421] on div at bounding box center [17, 421] width 15 height 15
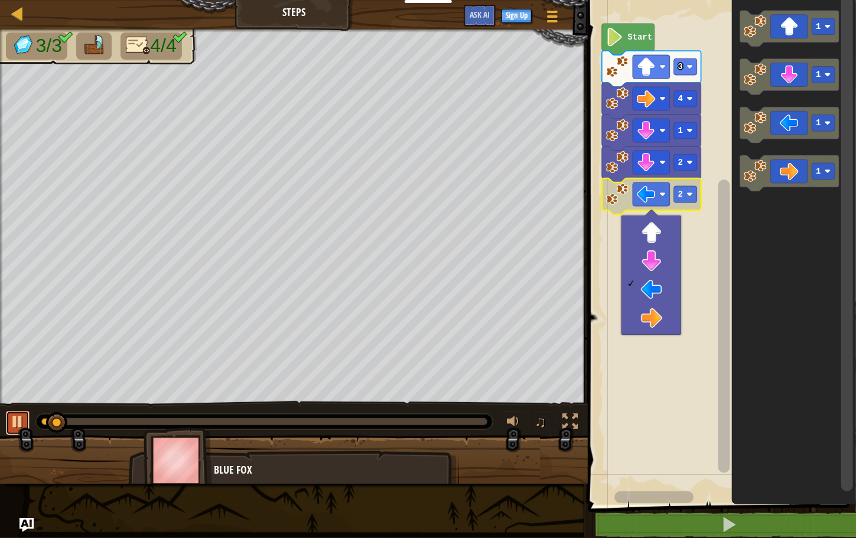
click at [18, 423] on div at bounding box center [17, 421] width 15 height 15
click at [3, 425] on div "♫" at bounding box center [294, 418] width 588 height 35
click at [24, 415] on div at bounding box center [17, 421] width 15 height 15
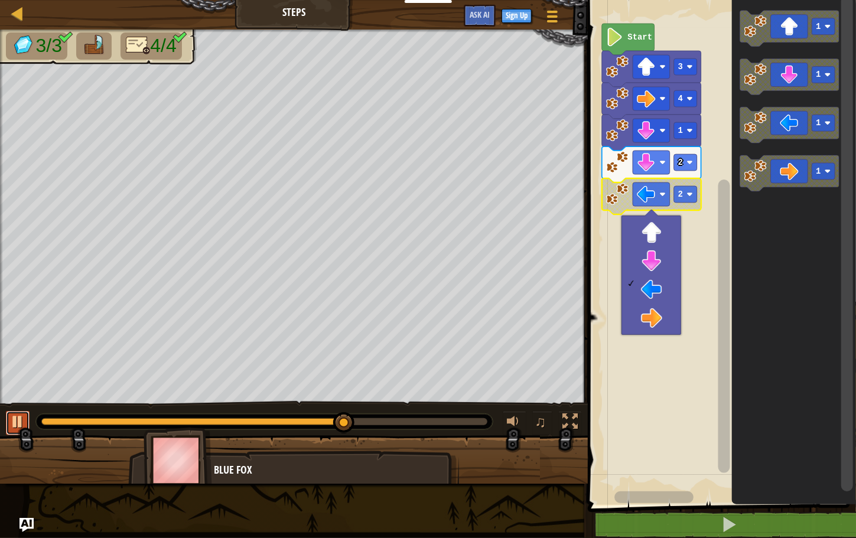
click at [21, 417] on div at bounding box center [17, 421] width 15 height 15
click at [738, 295] on icon "Blockly Workspace" at bounding box center [794, 249] width 124 height 511
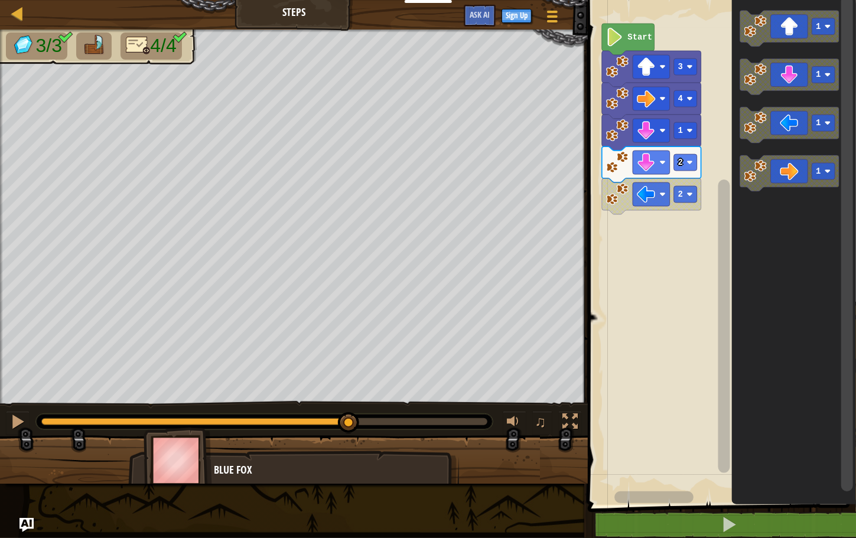
click at [682, 286] on div "Start 3 4 1 2 2 1 1 1 1" at bounding box center [720, 249] width 272 height 511
click at [715, 227] on div "Start 3 4 1 2 2 1 1 1 1" at bounding box center [720, 249] width 272 height 511
click at [748, 128] on image "Blockly Workspace" at bounding box center [755, 123] width 22 height 22
click at [631, 39] on text "Start" at bounding box center [639, 36] width 25 height 9
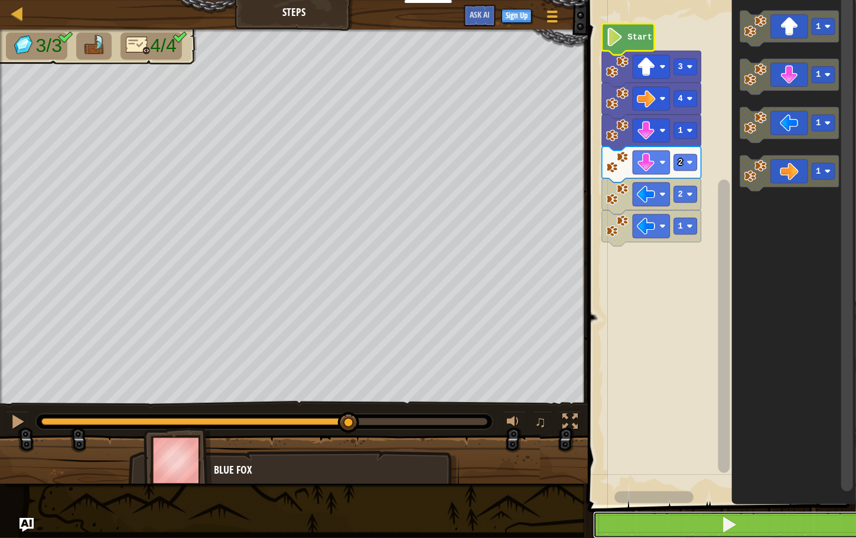
click at [600, 528] on button at bounding box center [729, 525] width 272 height 27
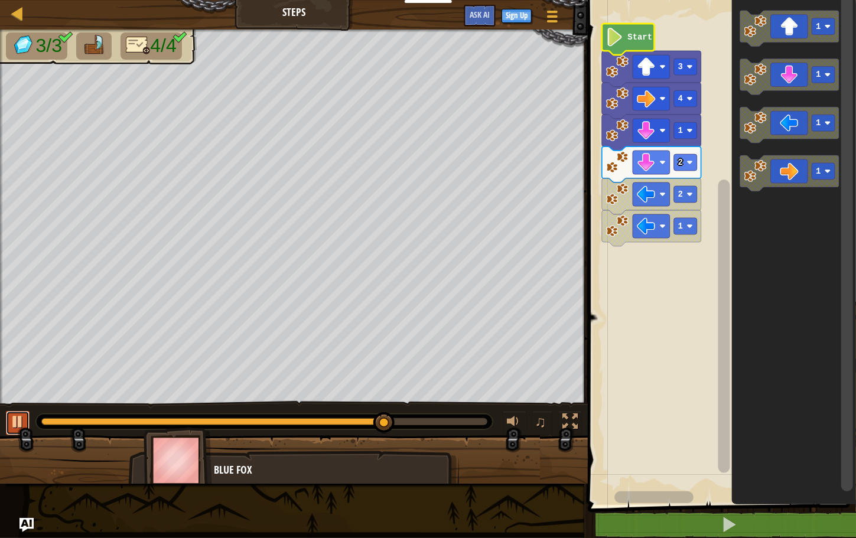
click at [21, 421] on div at bounding box center [17, 421] width 15 height 15
click at [514, 17] on button "Sign Up" at bounding box center [516, 16] width 30 height 14
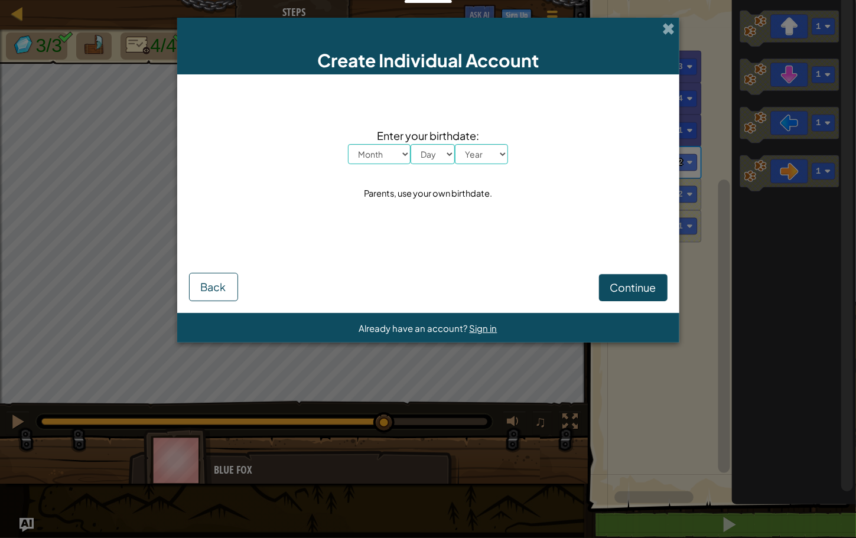
click at [403, 150] on select "Month January February March April May June July August September October Novem…" at bounding box center [379, 154] width 63 height 20
click at [348, 144] on select "Month January February March April May June July August September October Novem…" at bounding box center [379, 154] width 63 height 20
click at [403, 159] on select "Month January February March April May June July August September October Novem…" at bounding box center [379, 154] width 63 height 20
select select "4"
click at [348, 144] on select "Month January February March April May June July August September October Novem…" at bounding box center [379, 154] width 63 height 20
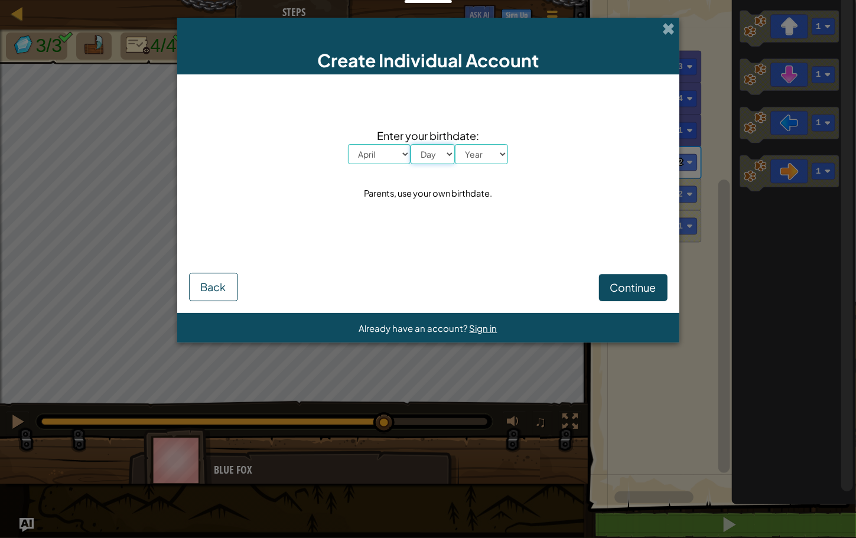
click at [432, 162] on select "Day 1 2 3 4 5 6 7 8 9 10 11 12 13 14 15 16 17 18 19 20 21 22 23 24 25 26 27 28 …" at bounding box center [433, 154] width 44 height 20
select select "25"
click at [411, 144] on select "Day 1 2 3 4 5 6 7 8 9 10 11 12 13 14 15 16 17 18 19 20 21 22 23 24 25 26 27 28 …" at bounding box center [433, 154] width 44 height 20
click at [496, 157] on select "Year 2025 2024 2023 2022 2021 2020 2019 2018 2017 2016 2015 2014 2013 2012 2011…" at bounding box center [481, 154] width 53 height 20
select select "1988"
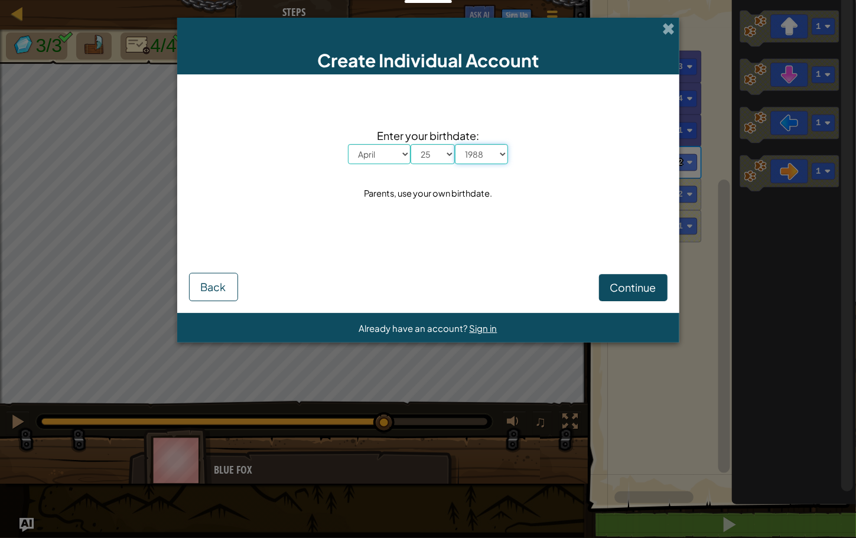
click at [455, 144] on select "Year 2025 2024 2023 2022 2021 2020 2019 2018 2017 2016 2015 2014 2013 2012 2011…" at bounding box center [481, 154] width 53 height 20
click at [617, 281] on span "Continue" at bounding box center [633, 288] width 46 height 14
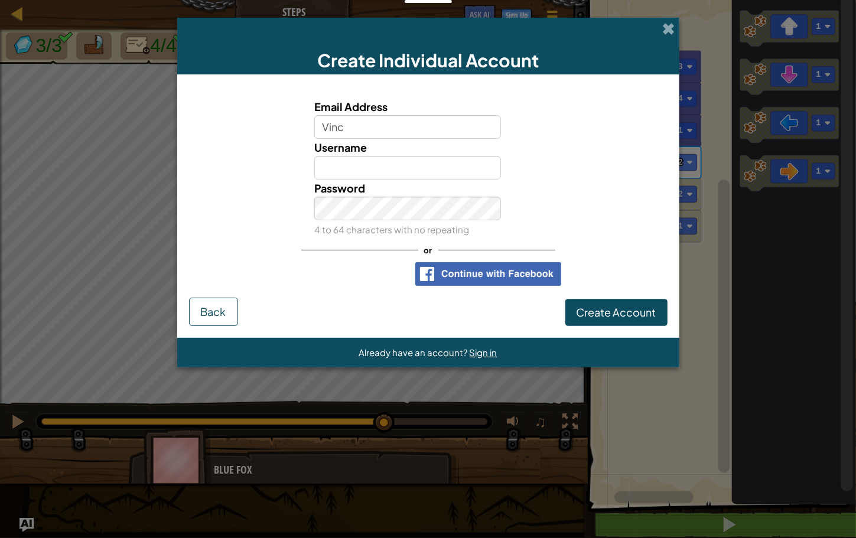
type input "vincent.koehl609@icloud.com"
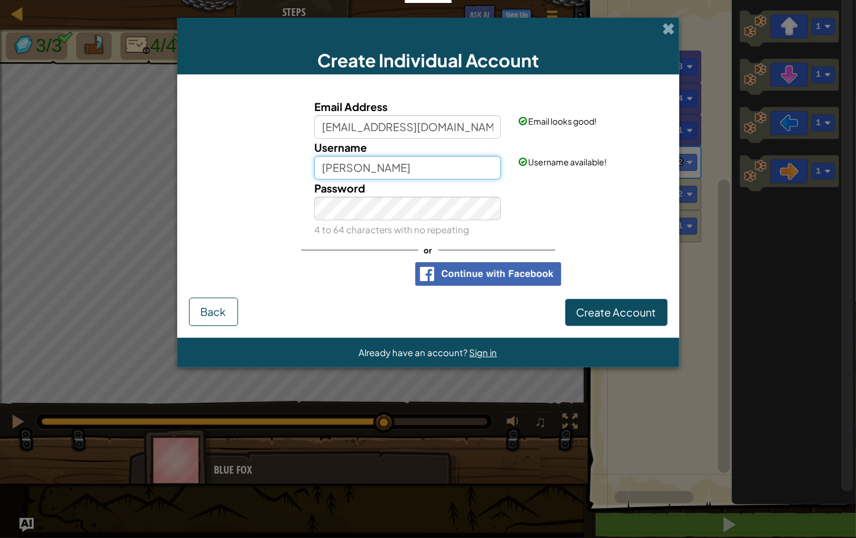
click at [446, 168] on input "Vincent Koehl" at bounding box center [407, 168] width 187 height 24
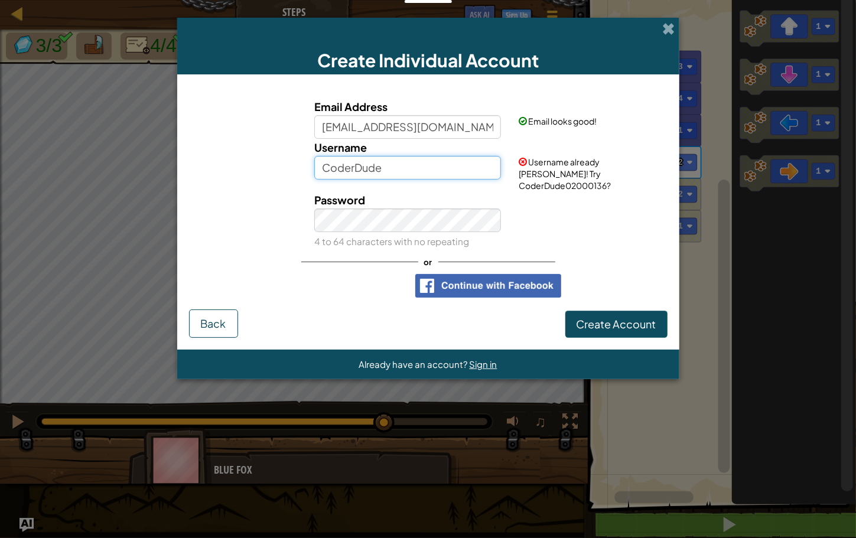
click at [420, 173] on input "CoderDude" at bounding box center [407, 168] width 187 height 24
type input "CoderDude18"
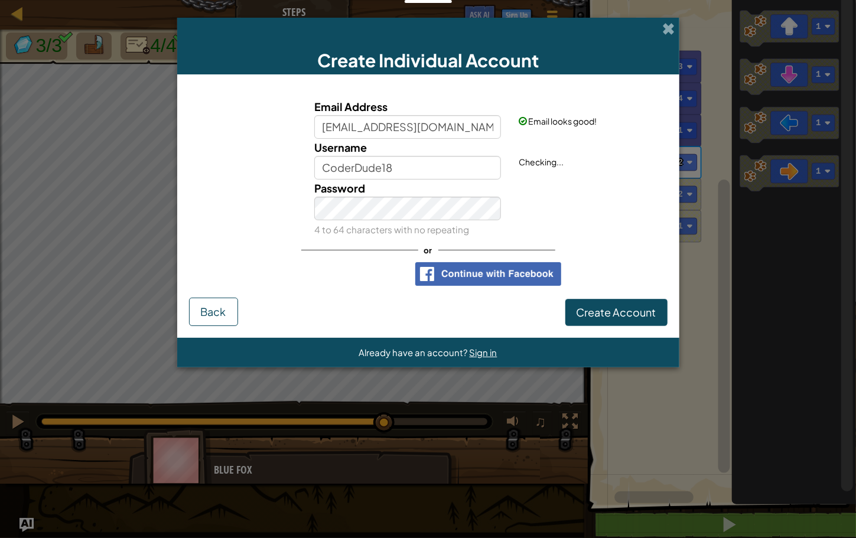
click at [413, 194] on div "Password 4 to 64 characters with no repeating" at bounding box center [407, 209] width 204 height 58
click at [602, 309] on span "Create Account" at bounding box center [617, 312] width 80 height 14
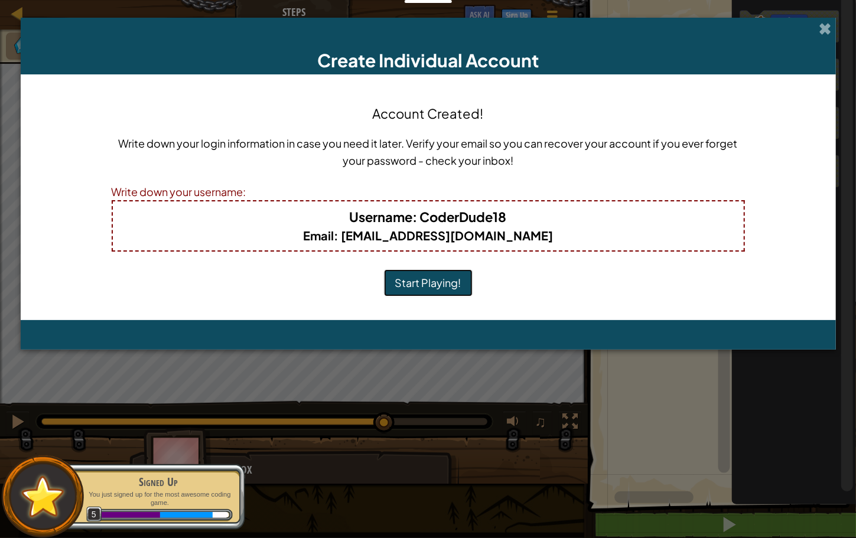
click at [394, 284] on button "Start Playing!" at bounding box center [428, 282] width 89 height 27
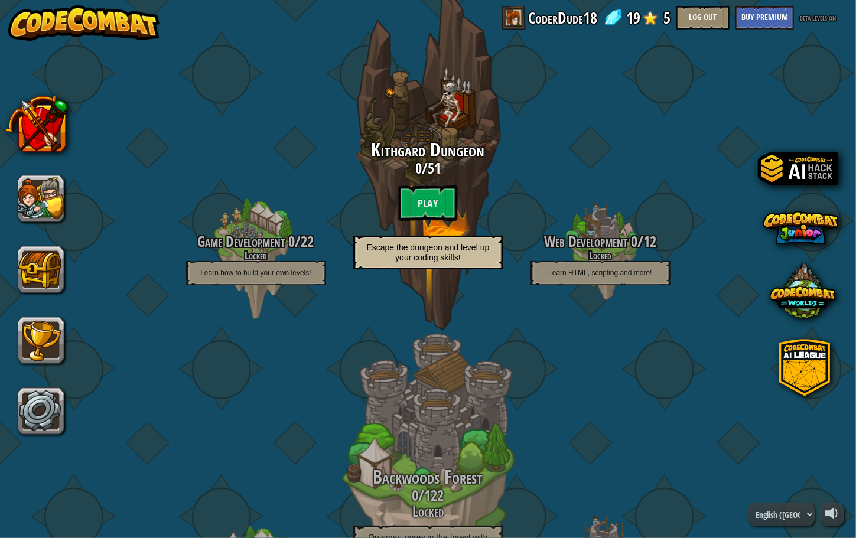
scroll to position [77, 0]
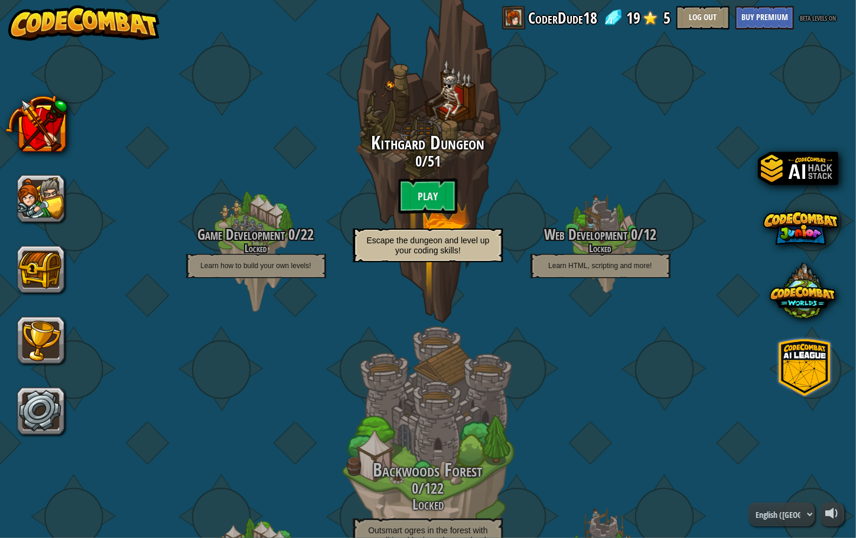
click at [820, 383] on span at bounding box center [804, 367] width 57 height 57
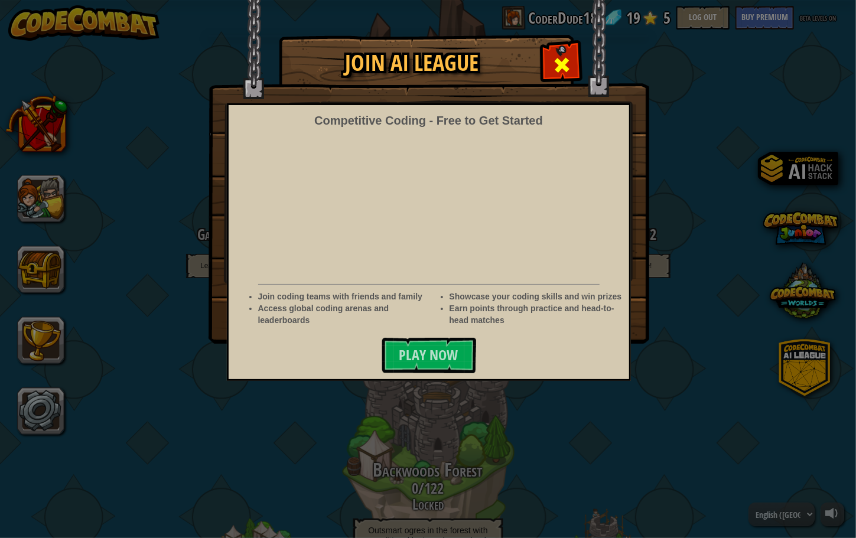
click at [557, 57] on span at bounding box center [561, 65] width 19 height 19
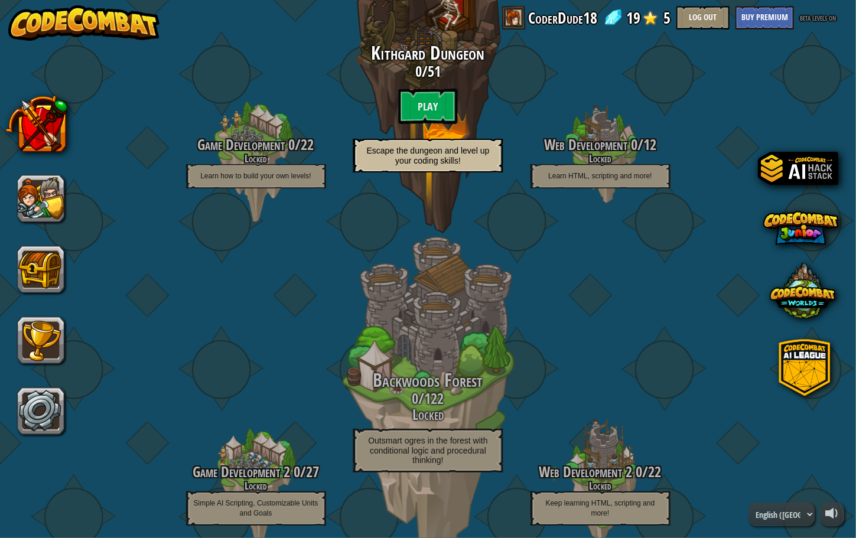
scroll to position [168, 0]
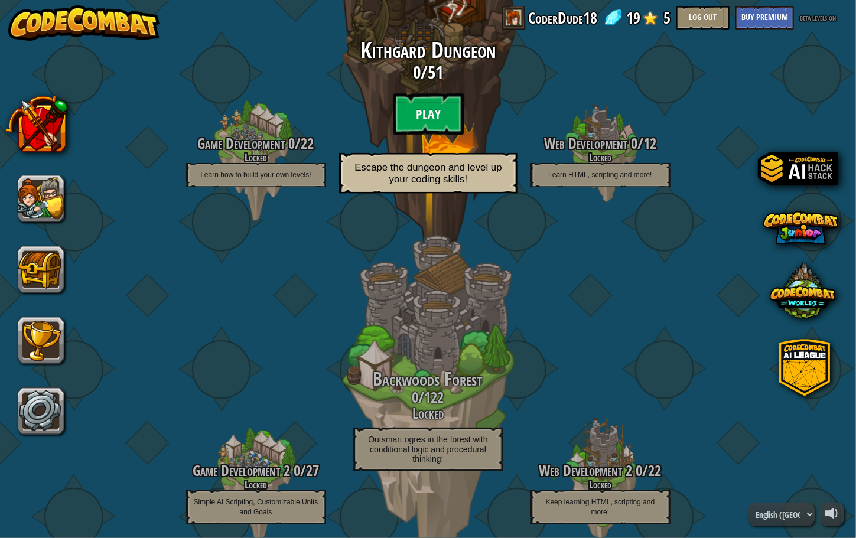
click at [441, 119] on btn "Play" at bounding box center [428, 114] width 71 height 43
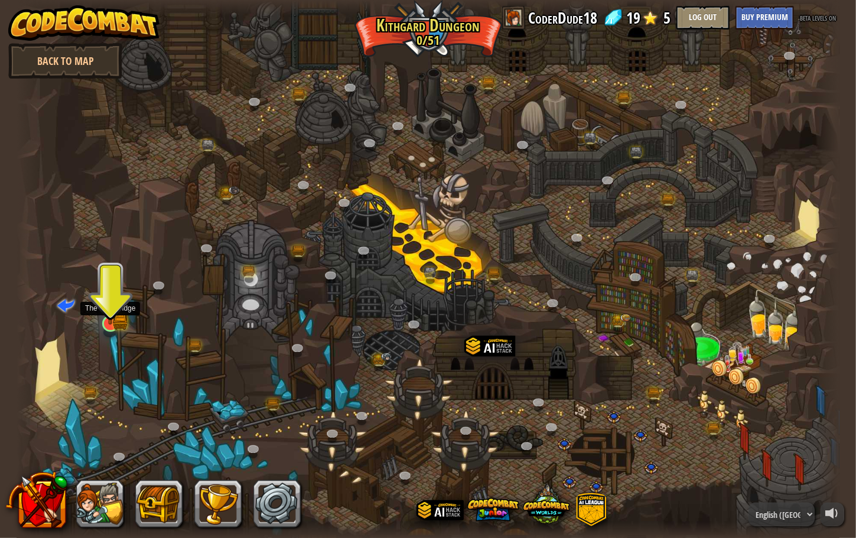
click at [116, 308] on img at bounding box center [110, 301] width 13 height 13
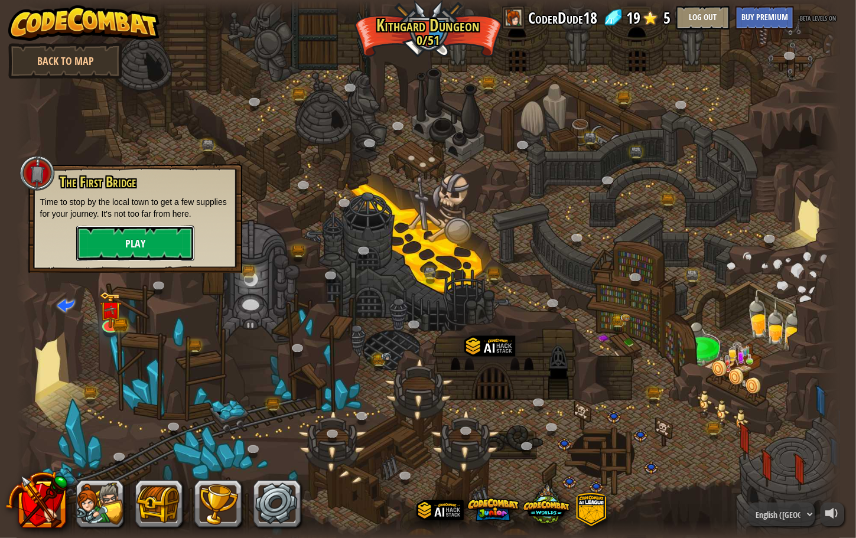
click at [132, 239] on button "Play" at bounding box center [135, 243] width 118 height 35
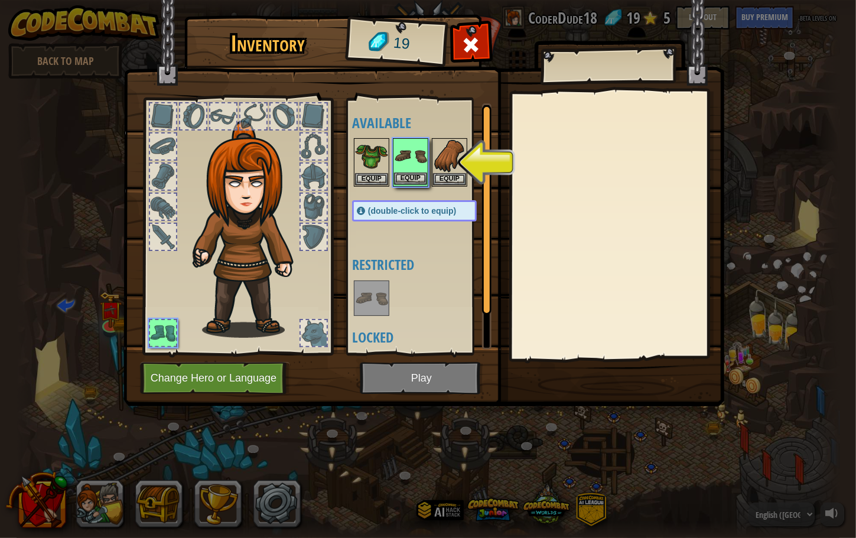
click at [422, 151] on img at bounding box center [410, 155] width 33 height 33
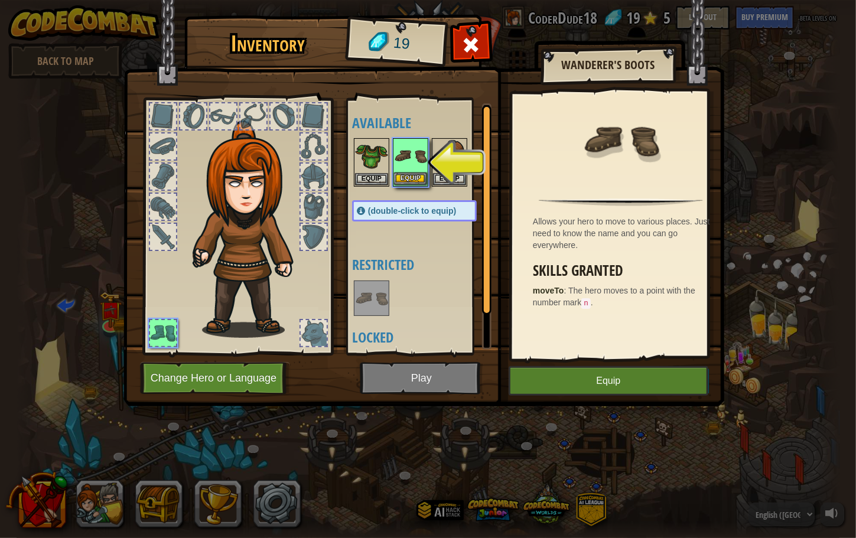
click at [421, 169] on img at bounding box center [410, 155] width 33 height 33
click at [405, 178] on button "Equip" at bounding box center [410, 178] width 33 height 12
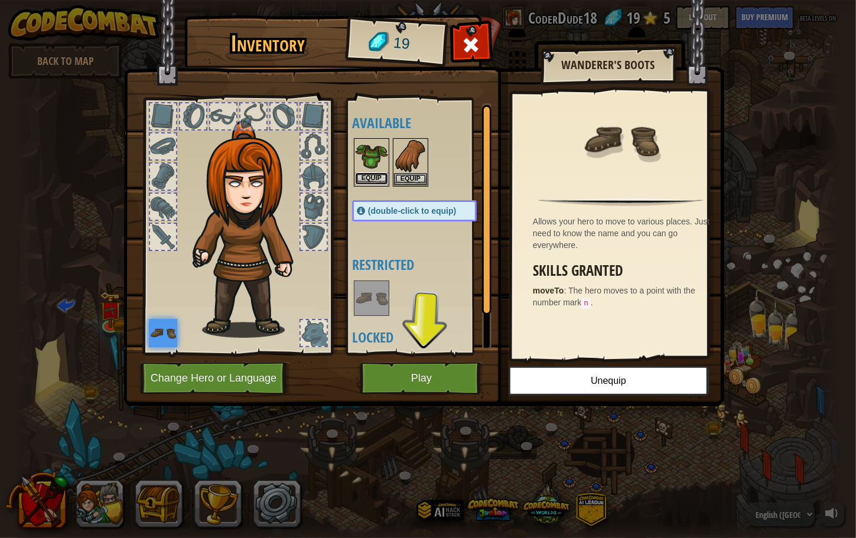
click at [374, 183] on button "Equip" at bounding box center [371, 178] width 33 height 12
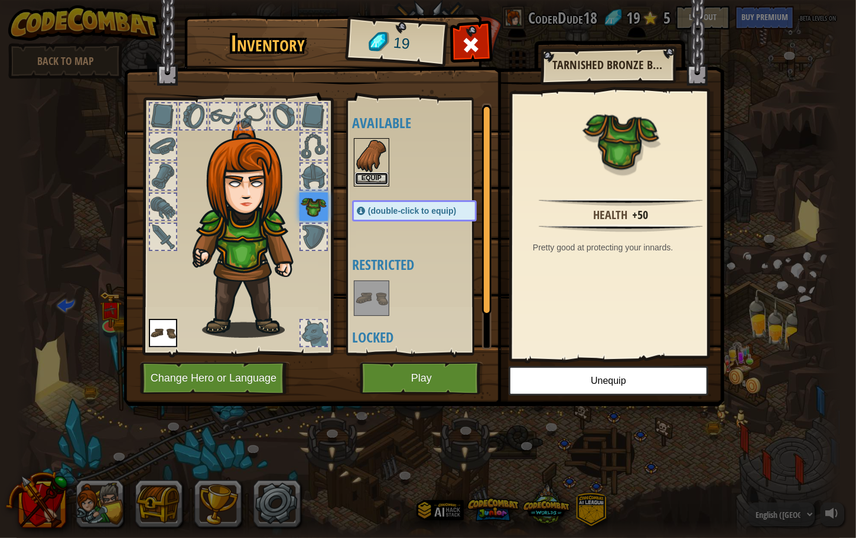
click at [373, 175] on button "Equip" at bounding box center [371, 178] width 33 height 12
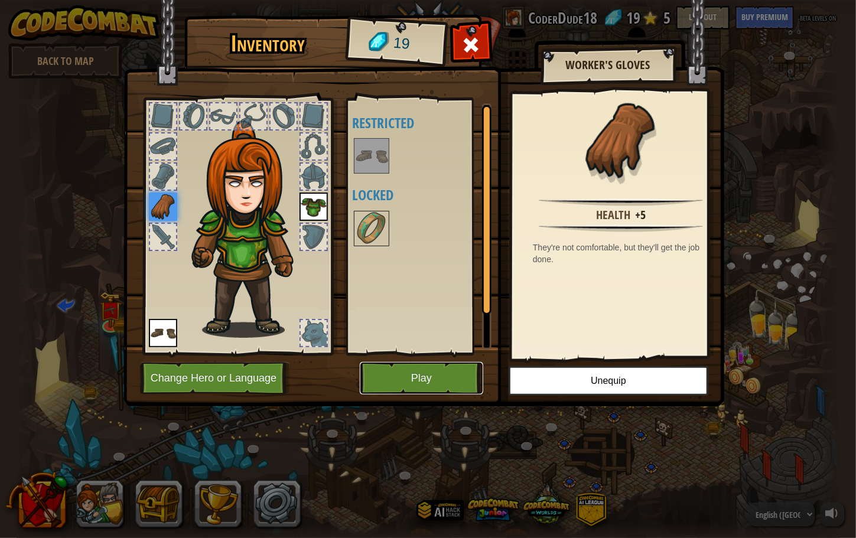
click at [403, 369] on button "Play" at bounding box center [421, 378] width 123 height 32
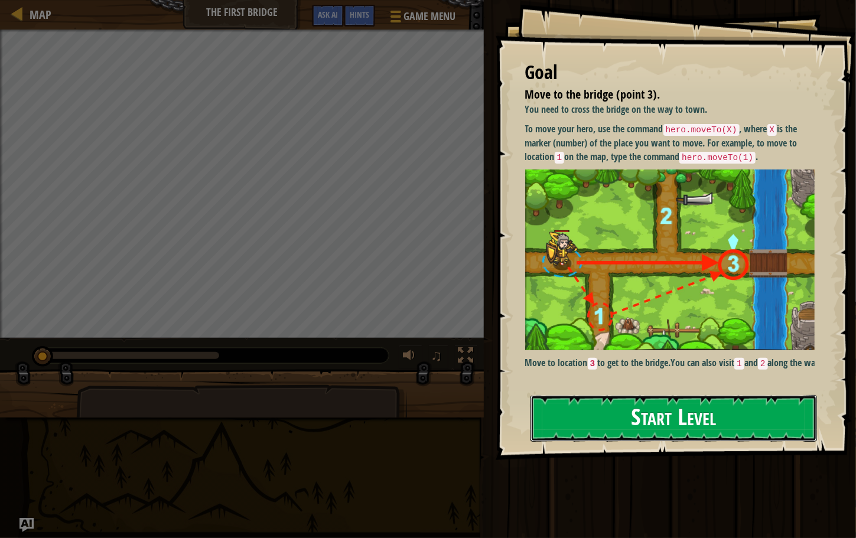
click at [598, 420] on button "Start Level" at bounding box center [673, 418] width 286 height 47
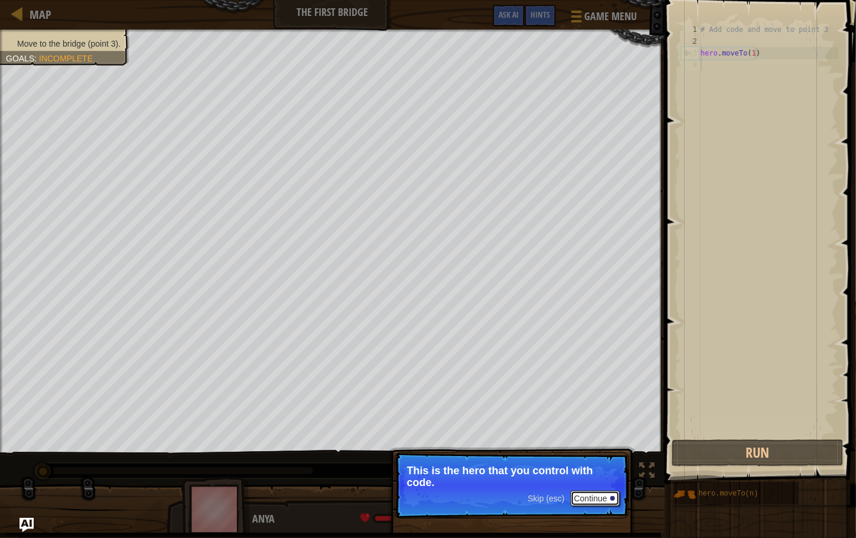
click at [597, 497] on button "Continue" at bounding box center [595, 498] width 49 height 15
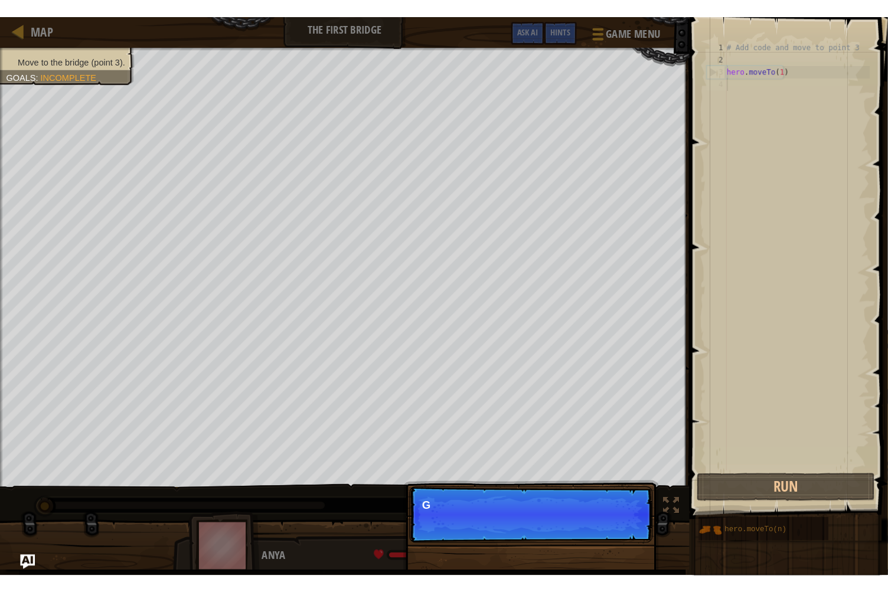
scroll to position [5, 0]
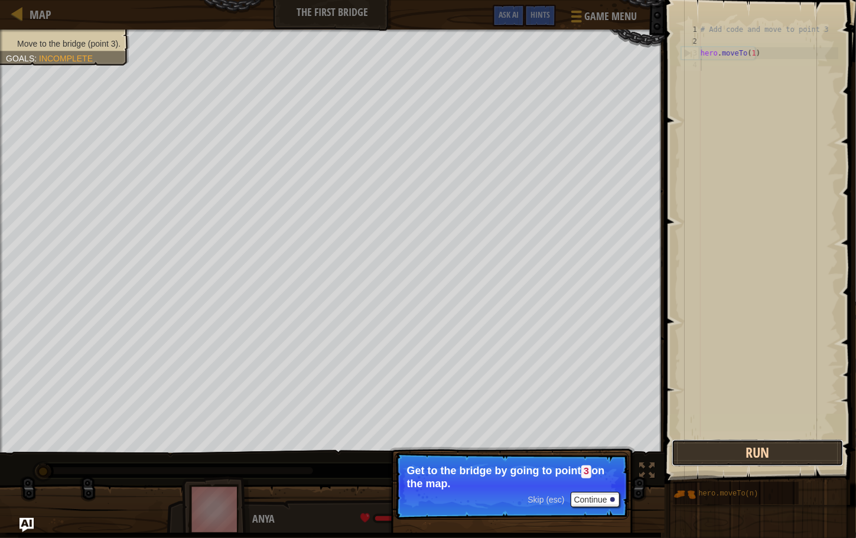
click at [773, 454] on button "Run" at bounding box center [758, 452] width 172 height 27
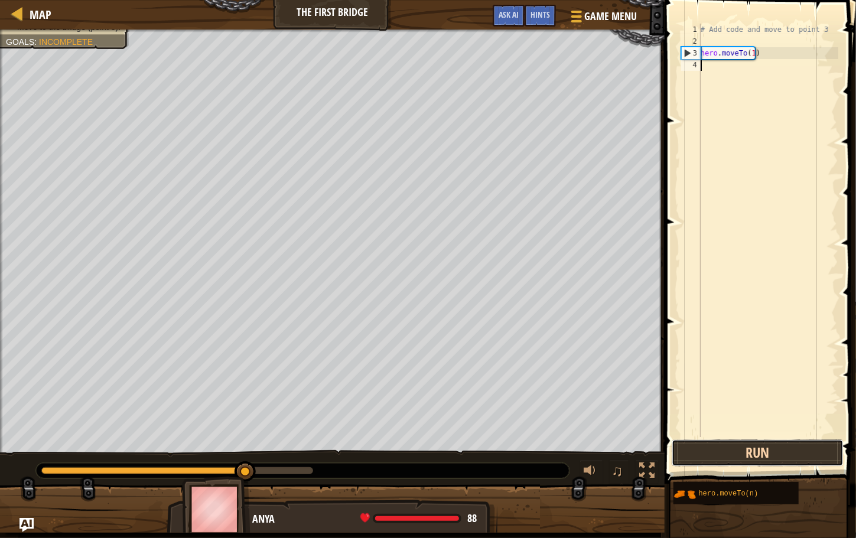
click at [719, 457] on button "Run" at bounding box center [758, 452] width 172 height 27
click at [702, 443] on button "Run" at bounding box center [758, 452] width 172 height 27
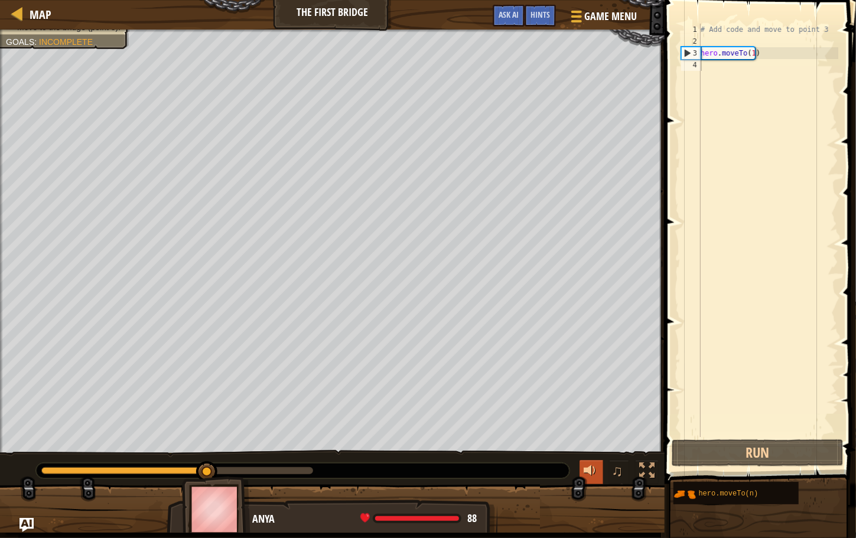
click at [593, 465] on div at bounding box center [591, 470] width 15 height 15
click at [620, 471] on span "♫" at bounding box center [617, 471] width 12 height 18
click at [644, 469] on div at bounding box center [646, 470] width 15 height 15
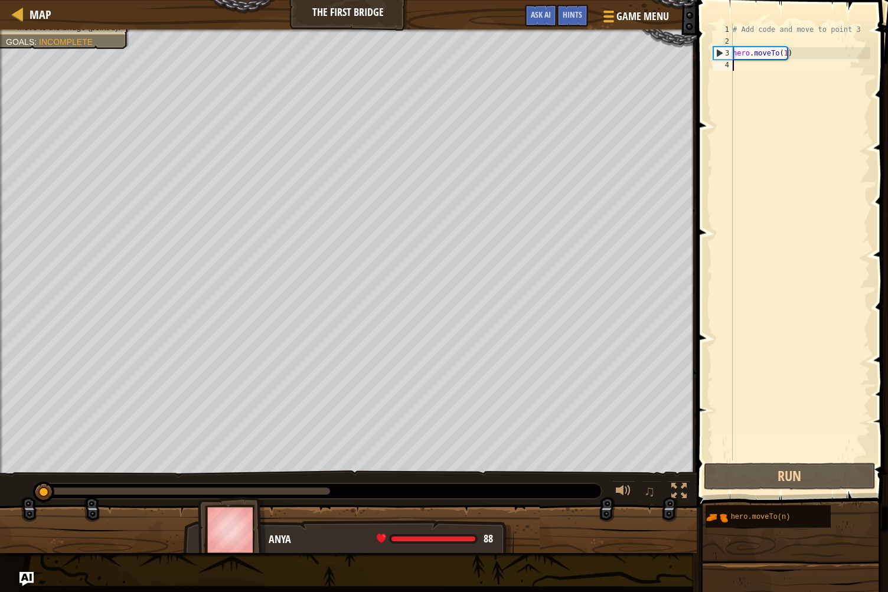
drag, startPoint x: 289, startPoint y: 488, endPoint x: 0, endPoint y: 490, distance: 288.8
click at [0, 490] on div "♫" at bounding box center [348, 488] width 697 height 35
click at [735, 54] on div "# Add code and move to point 3 hero . moveTo ( 1 )" at bounding box center [801, 254] width 140 height 461
type textarea "hero.moveTo(1)"
click at [737, 67] on div "# Add code and move to point 3 hero . moveTo ( 1 )" at bounding box center [801, 254] width 140 height 461
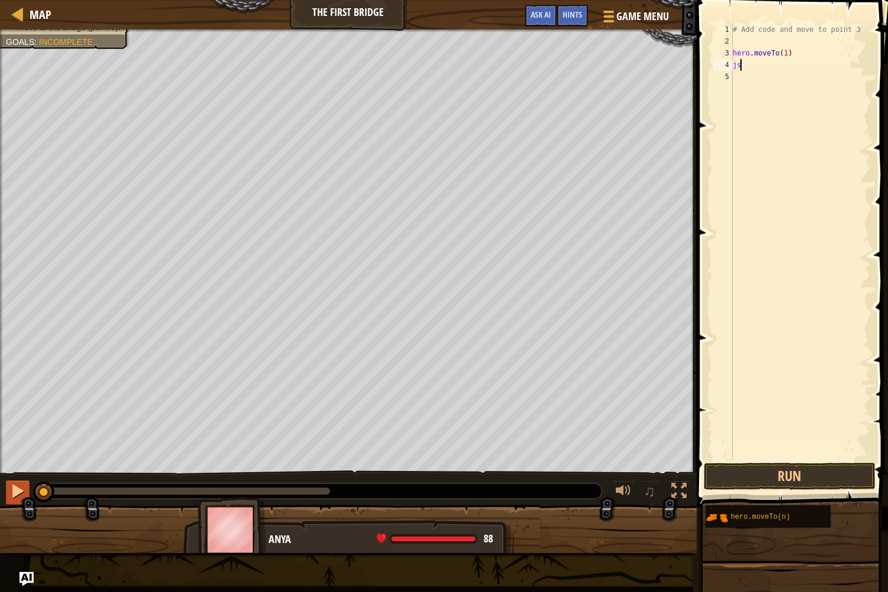
type textarea "js"
click at [14, 492] on div at bounding box center [17, 491] width 15 height 15
drag, startPoint x: 398, startPoint y: 527, endPoint x: 372, endPoint y: 533, distance: 26.8
click at [372, 533] on div "Anya 88 x: 10 y: 6 No target" at bounding box center [348, 569] width 331 height 98
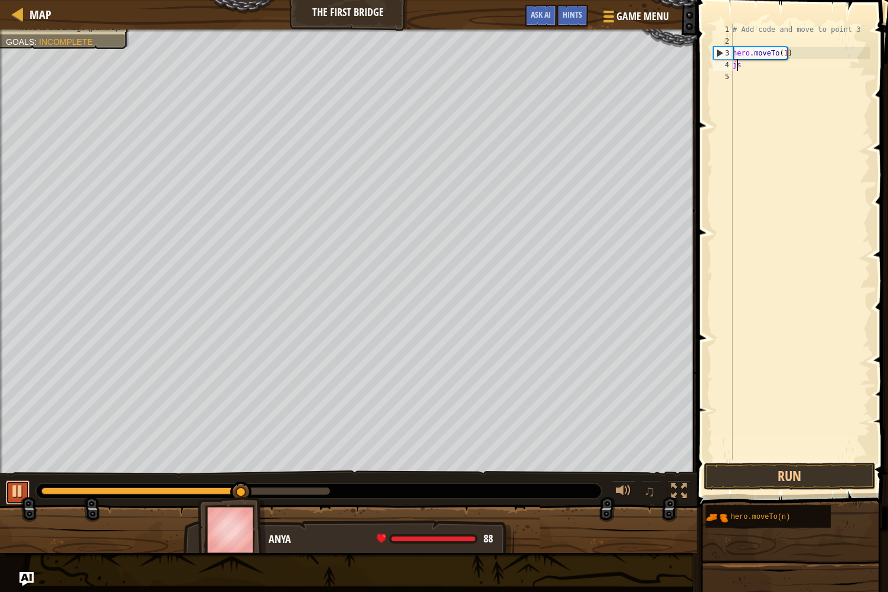
click at [12, 487] on div at bounding box center [17, 491] width 15 height 15
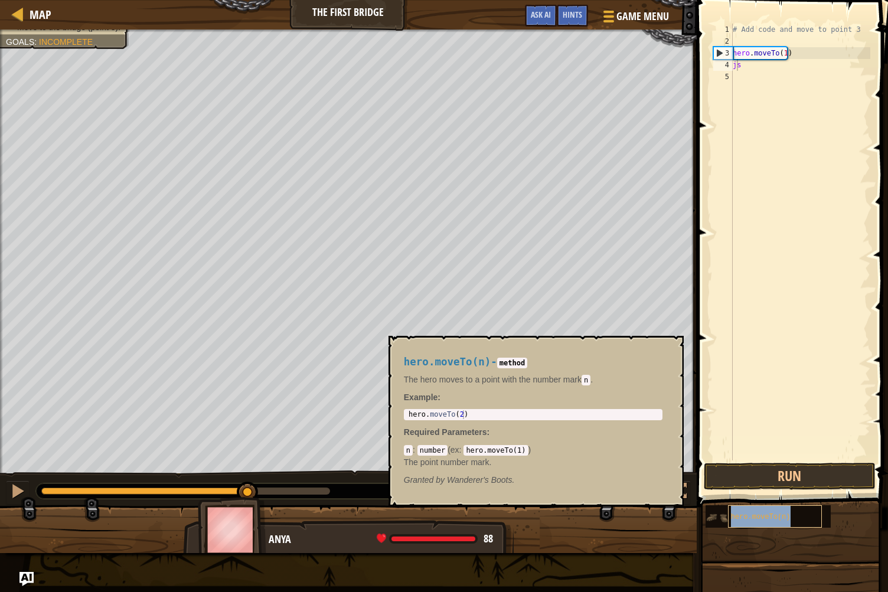
click at [768, 521] on span "hero.moveTo(n)" at bounding box center [761, 517] width 60 height 8
click at [779, 523] on div "hero.moveTo(n)" at bounding box center [775, 517] width 94 height 22
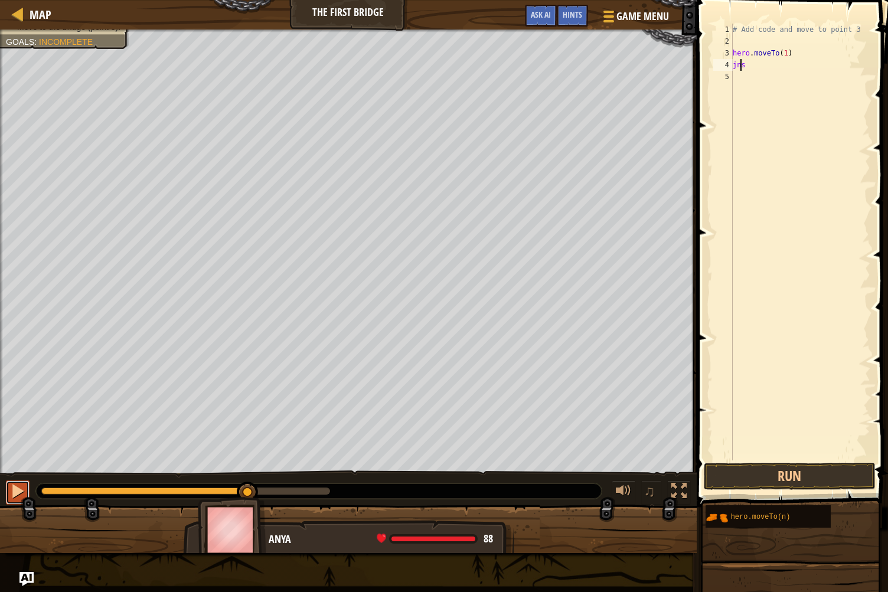
click at [6, 491] on button at bounding box center [18, 493] width 24 height 24
click at [754, 462] on span at bounding box center [793, 237] width 201 height 542
click at [761, 475] on button "Run" at bounding box center [790, 476] width 172 height 27
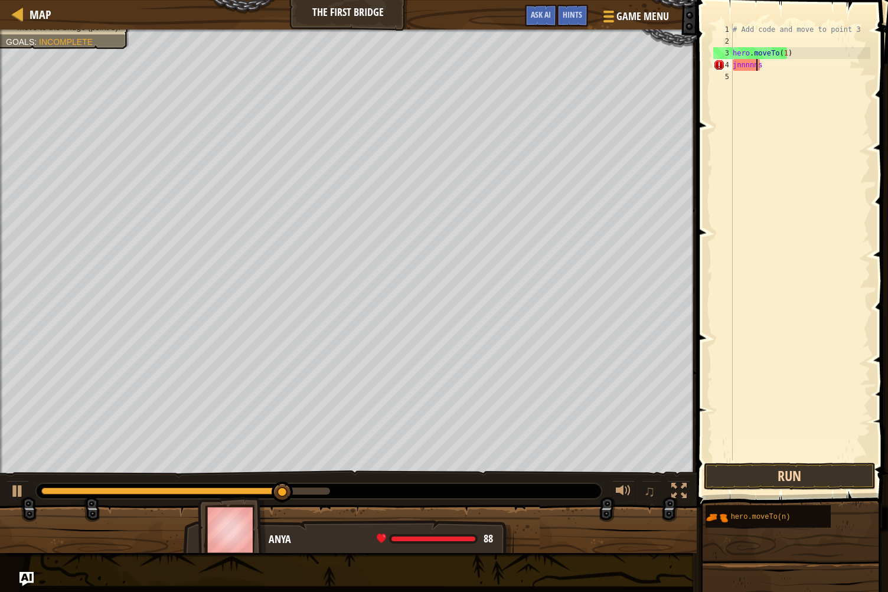
scroll to position [5, 2]
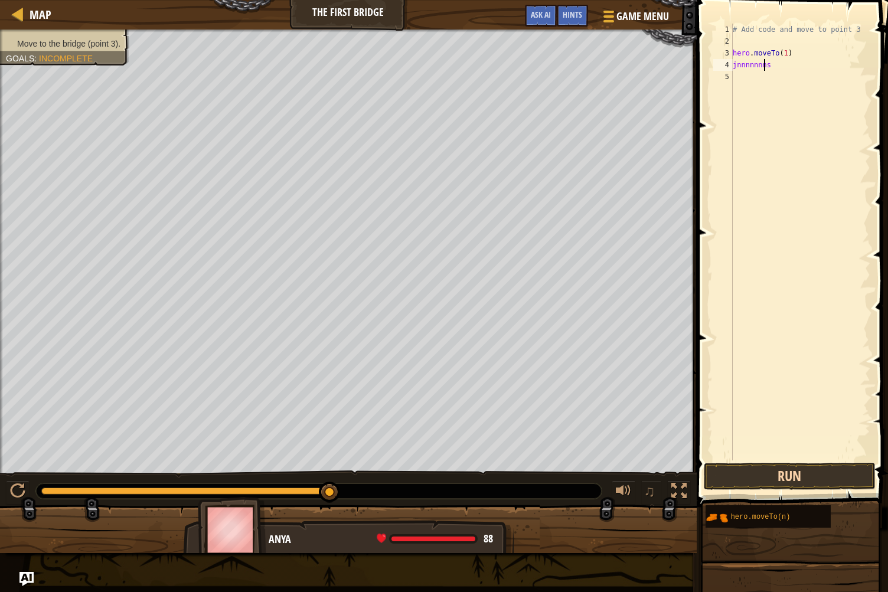
type textarea "jnnnnnnns"
click at [750, 484] on button "Run" at bounding box center [790, 476] width 172 height 27
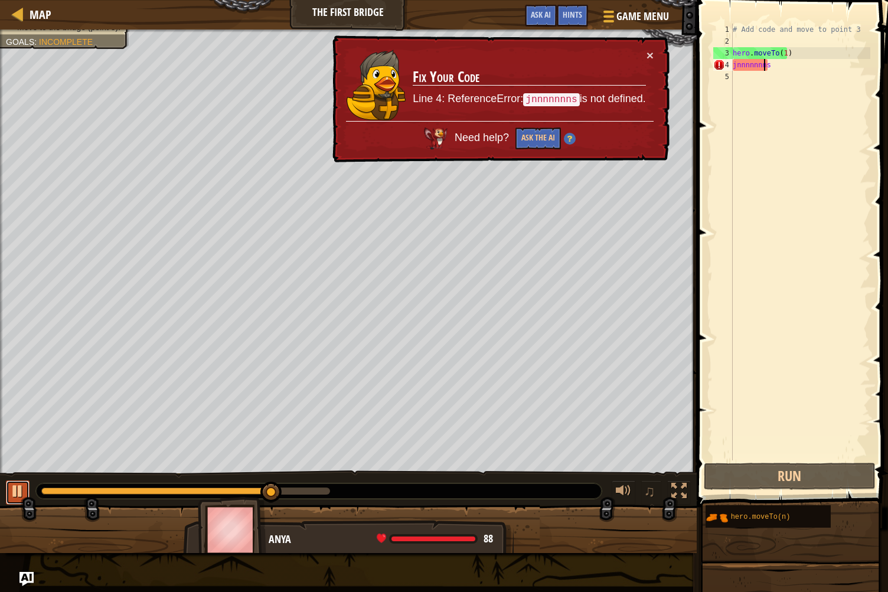
click at [18, 487] on div at bounding box center [17, 491] width 15 height 15
click at [530, 138] on button "Ask the AI" at bounding box center [538, 139] width 45 height 22
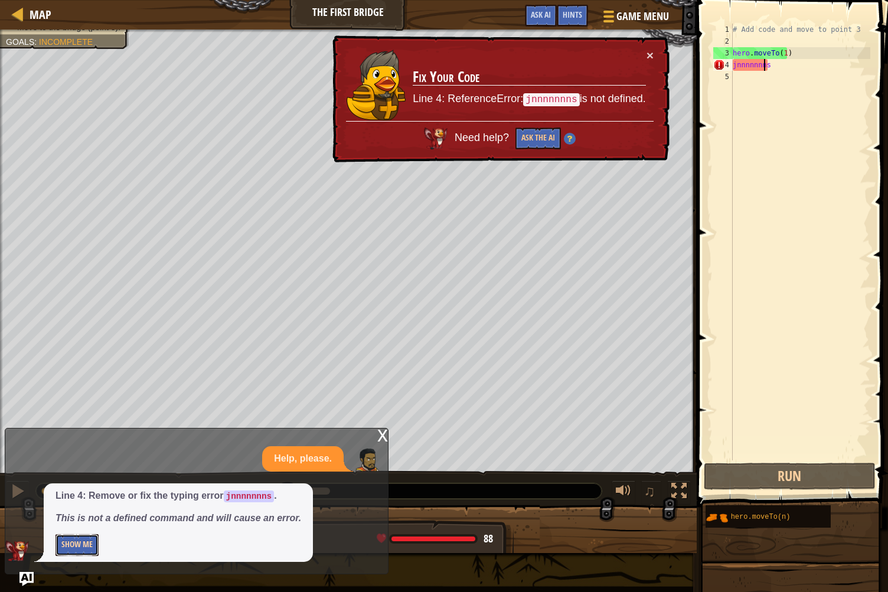
click at [80, 538] on button "Show Me" at bounding box center [77, 546] width 43 height 22
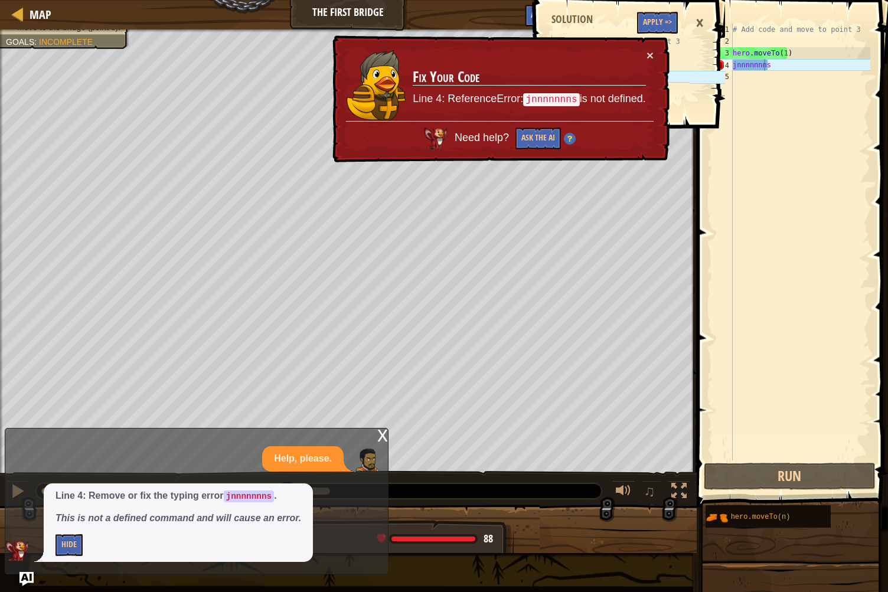
click at [574, 136] on img at bounding box center [570, 139] width 12 height 12
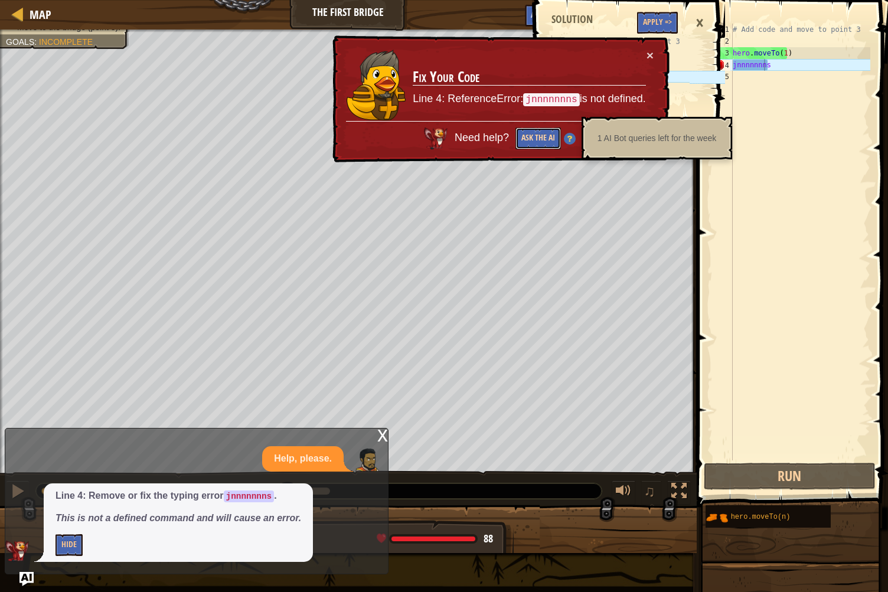
click at [549, 142] on button "Ask the AI" at bounding box center [538, 139] width 45 height 22
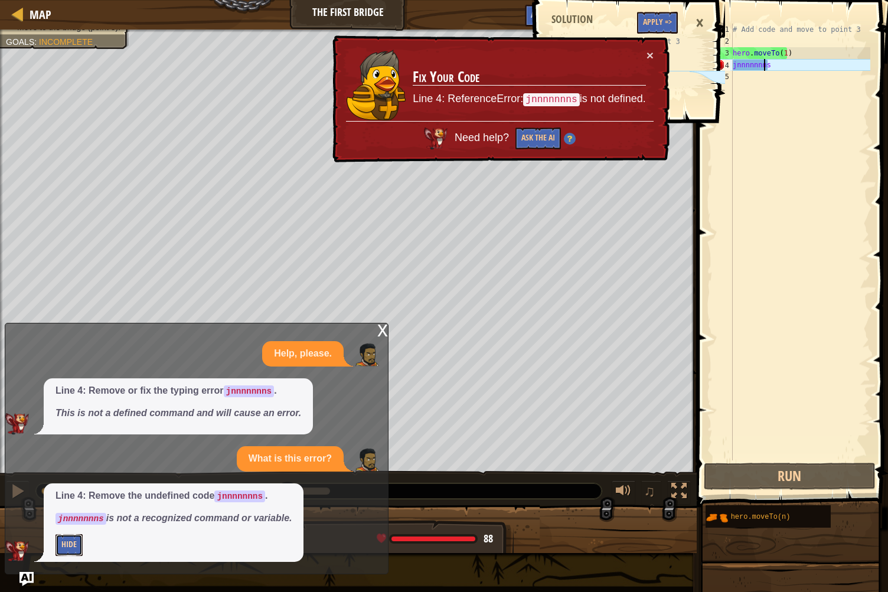
click at [67, 538] on button "Hide" at bounding box center [69, 546] width 27 height 22
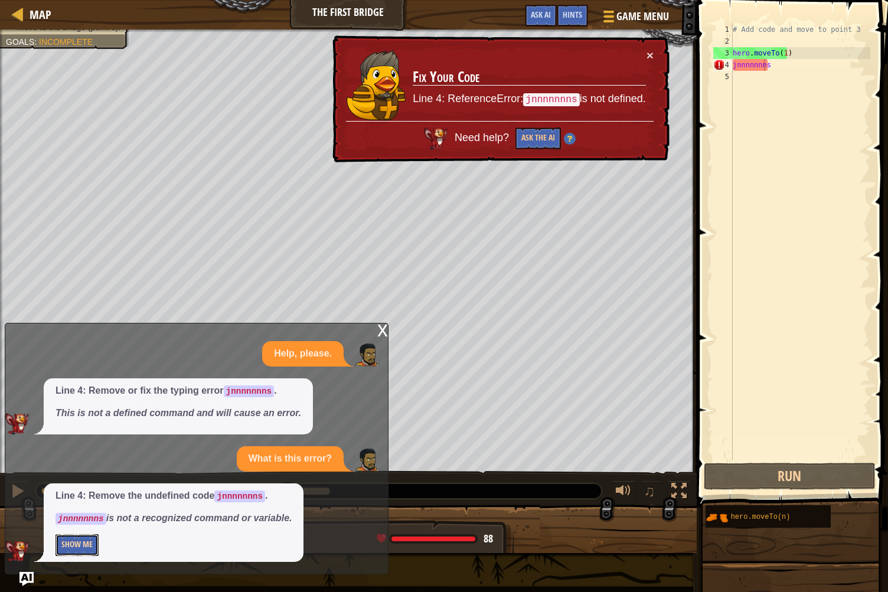
click at [76, 538] on button "Show Me" at bounding box center [77, 546] width 43 height 22
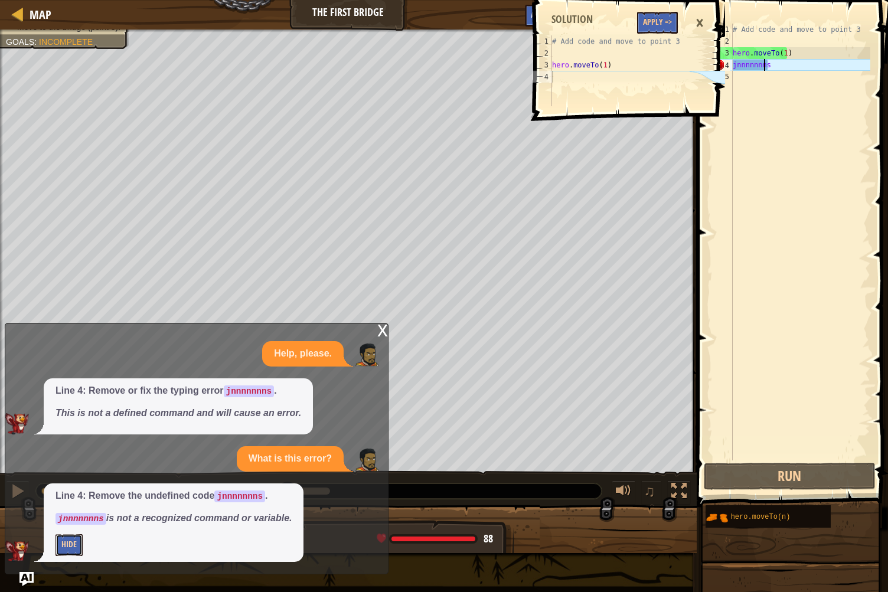
click at [80, 538] on button "Hide" at bounding box center [69, 546] width 27 height 22
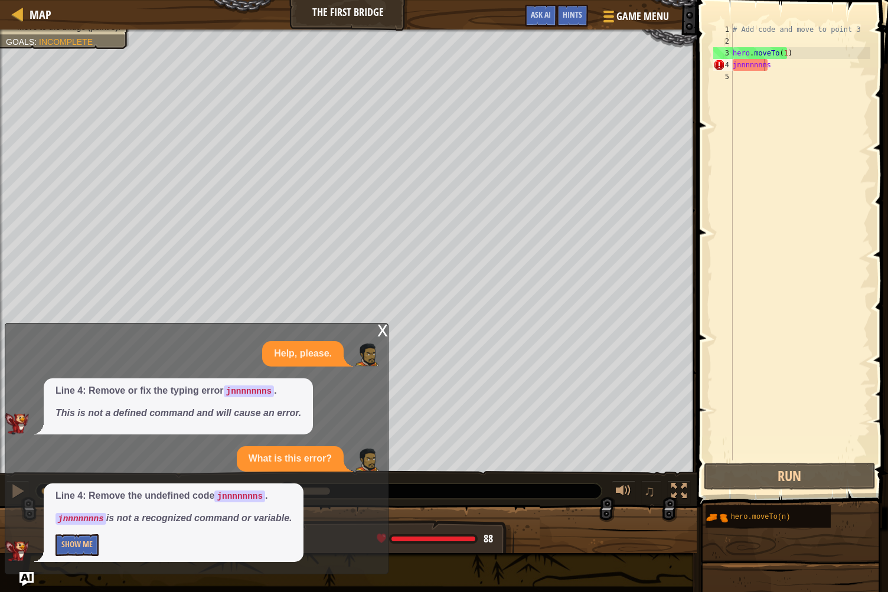
click at [380, 335] on div "x" at bounding box center [382, 330] width 11 height 12
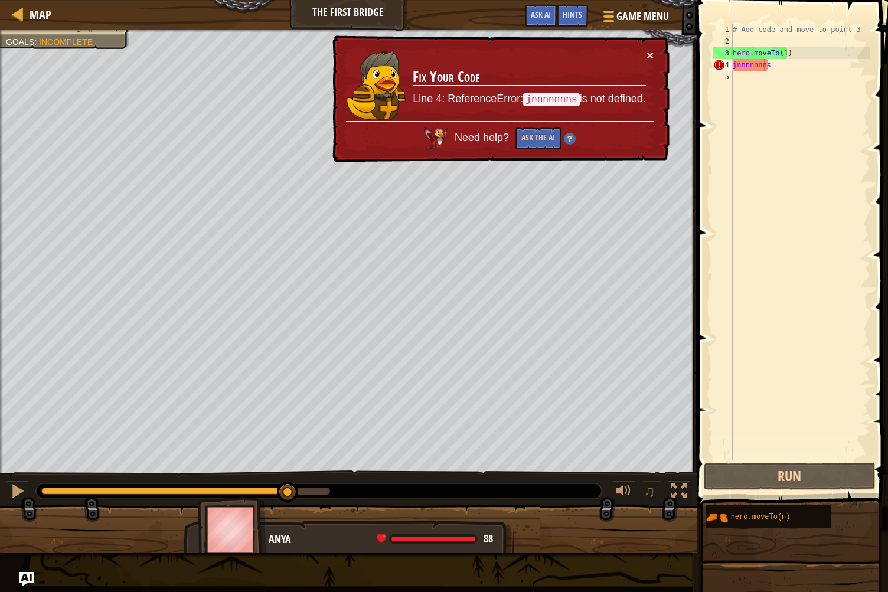
click at [734, 65] on div "# Add code and move to point 3 hero . moveTo ( 1 ) jnnnnnnns" at bounding box center [801, 254] width 140 height 461
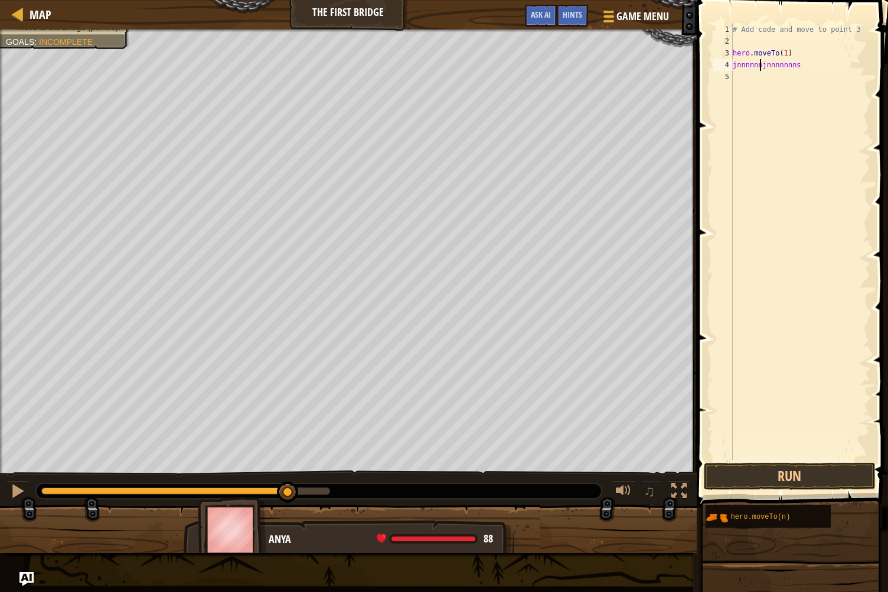
scroll to position [5, 2]
click at [806, 66] on div "# Add code and move to point 3 hero . moveTo ( 1 ) jnnnnnnsjnnnnnnns" at bounding box center [801, 254] width 140 height 461
click at [763, 476] on button "Run" at bounding box center [790, 476] width 172 height 27
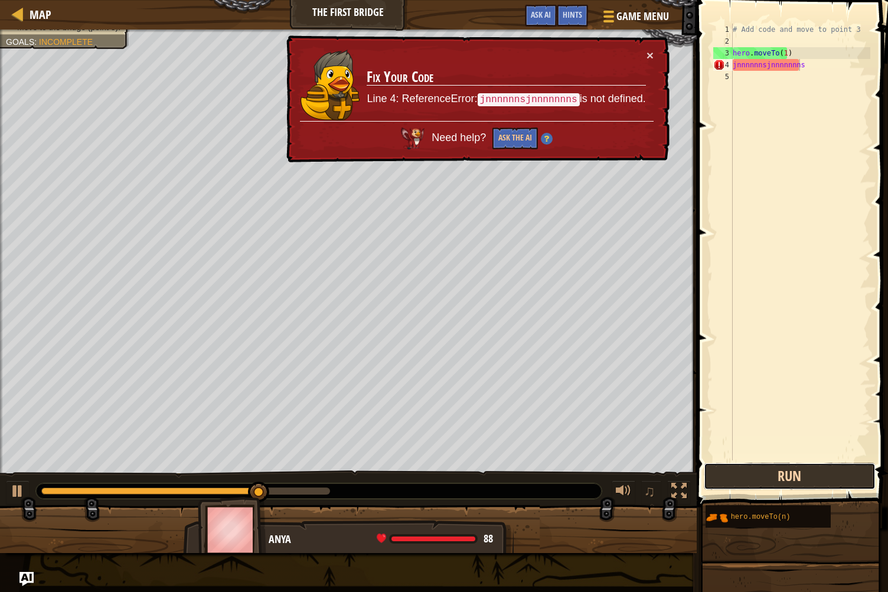
click at [744, 471] on button "Run" at bounding box center [790, 476] width 172 height 27
click at [13, 484] on div at bounding box center [17, 491] width 15 height 15
click at [741, 472] on button "Run" at bounding box center [790, 476] width 172 height 27
click at [44, 481] on div "♫" at bounding box center [348, 488] width 697 height 35
click at [21, 484] on div at bounding box center [17, 491] width 15 height 15
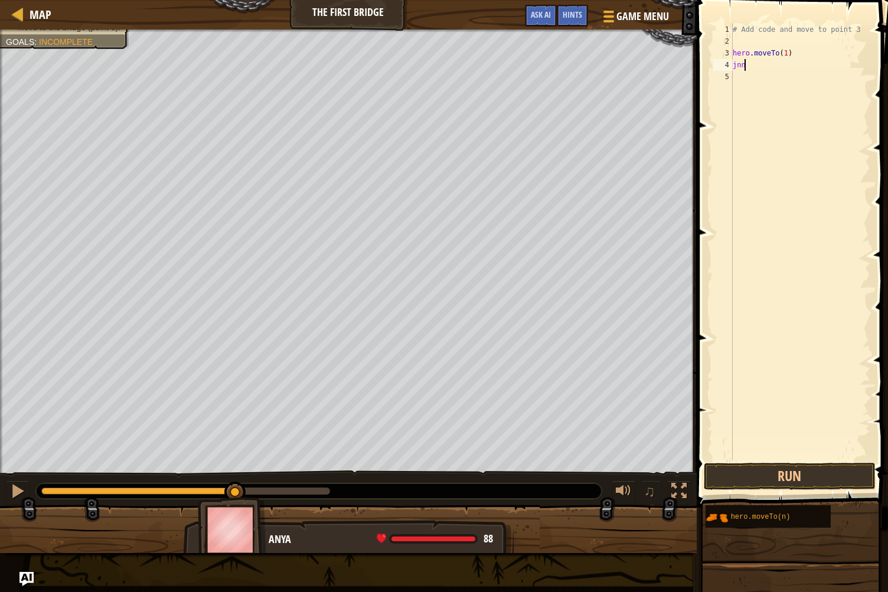
scroll to position [5, 0]
type textarea "j"
click at [37, 8] on span "Map" at bounding box center [41, 14] width 22 height 16
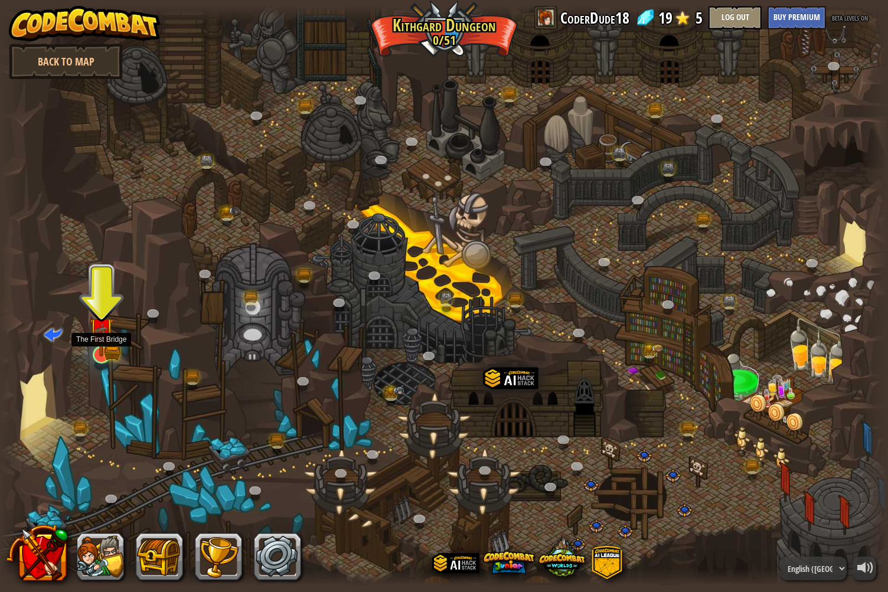
click at [103, 345] on img at bounding box center [101, 330] width 24 height 53
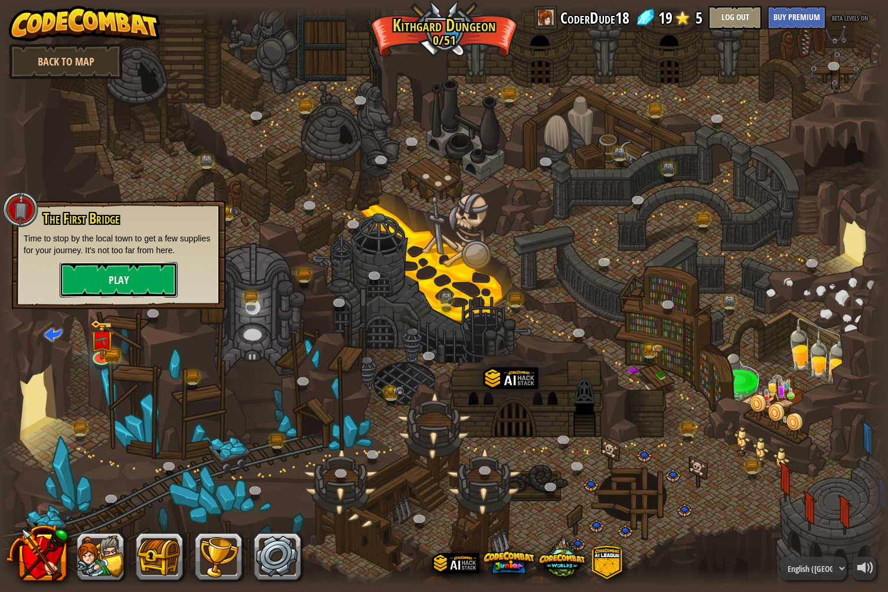
click at [154, 282] on button "Play" at bounding box center [119, 279] width 118 height 35
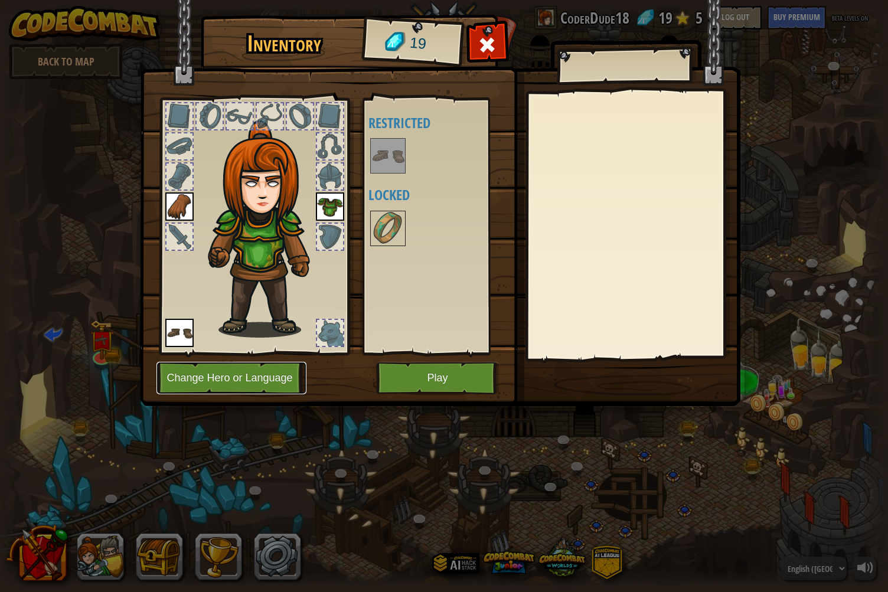
click at [217, 383] on button "Change Hero or Language" at bounding box center [232, 378] width 150 height 32
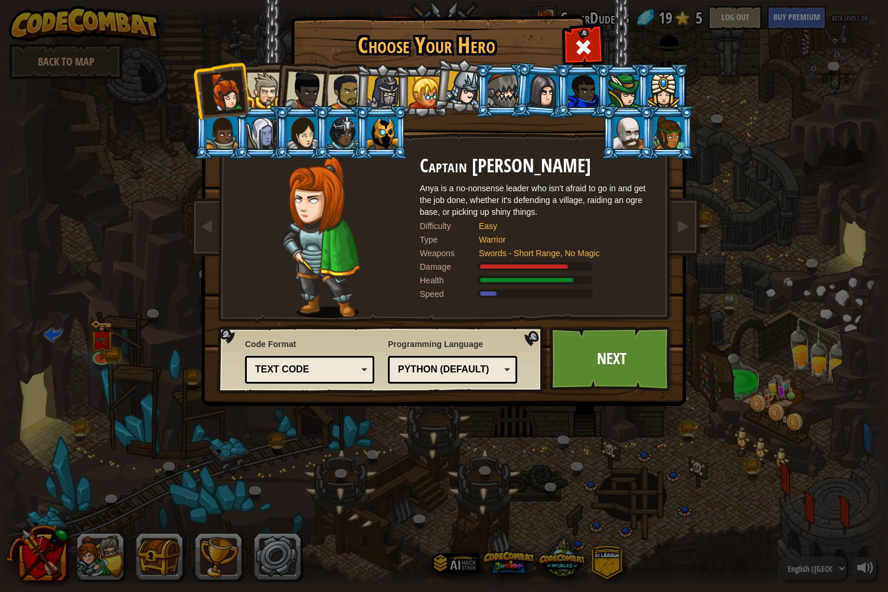
click at [266, 89] on div at bounding box center [265, 91] width 36 height 36
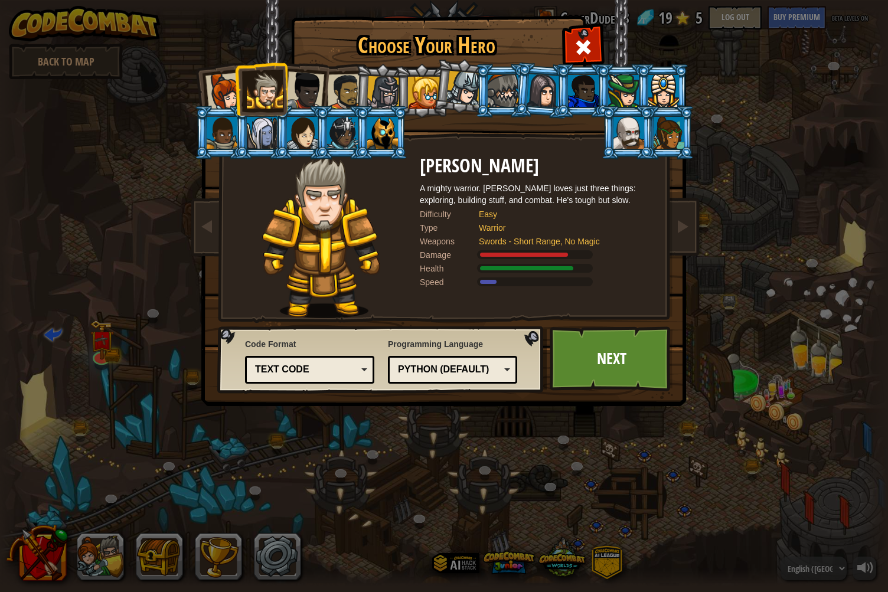
click at [314, 87] on div at bounding box center [304, 90] width 39 height 39
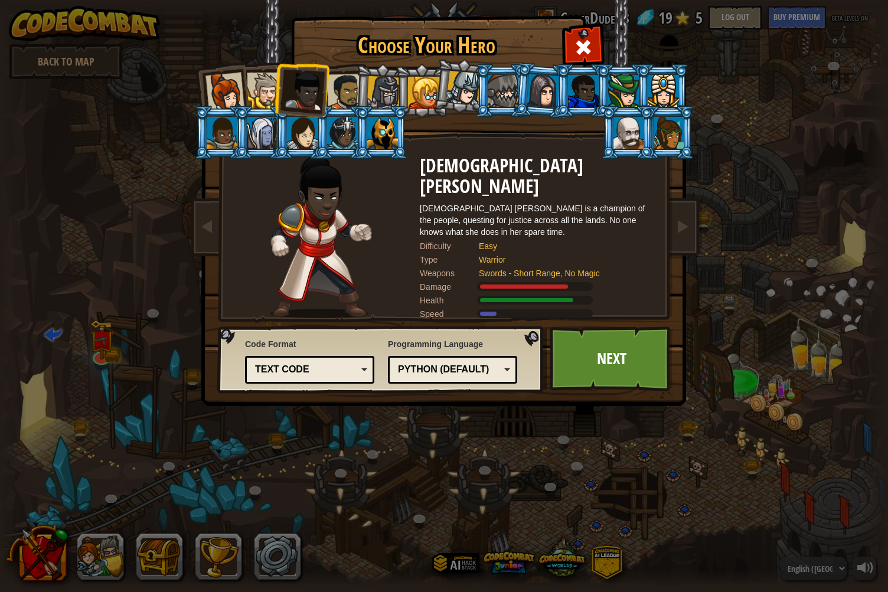
click at [356, 96] on li at bounding box center [382, 91] width 56 height 57
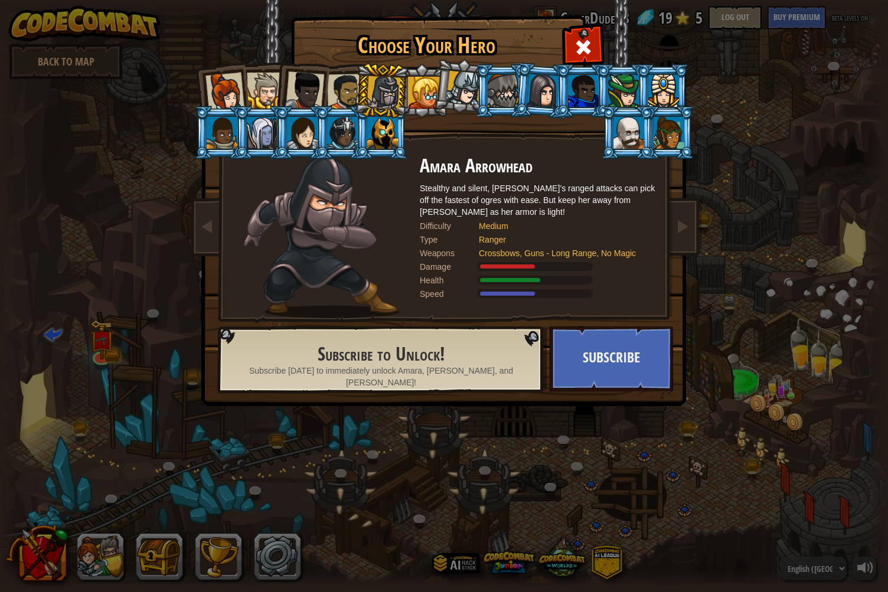
click at [341, 85] on div at bounding box center [345, 92] width 37 height 37
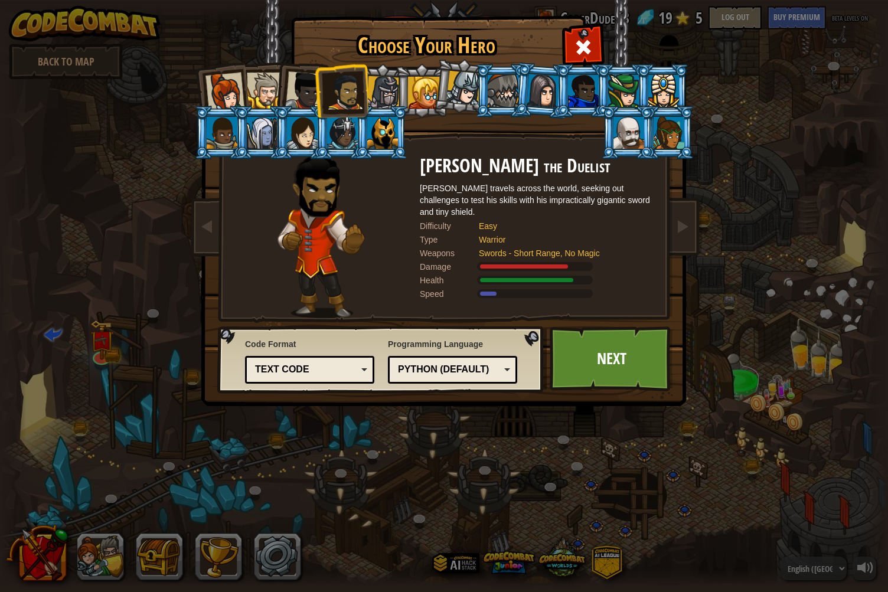
click at [304, 93] on div at bounding box center [304, 90] width 39 height 39
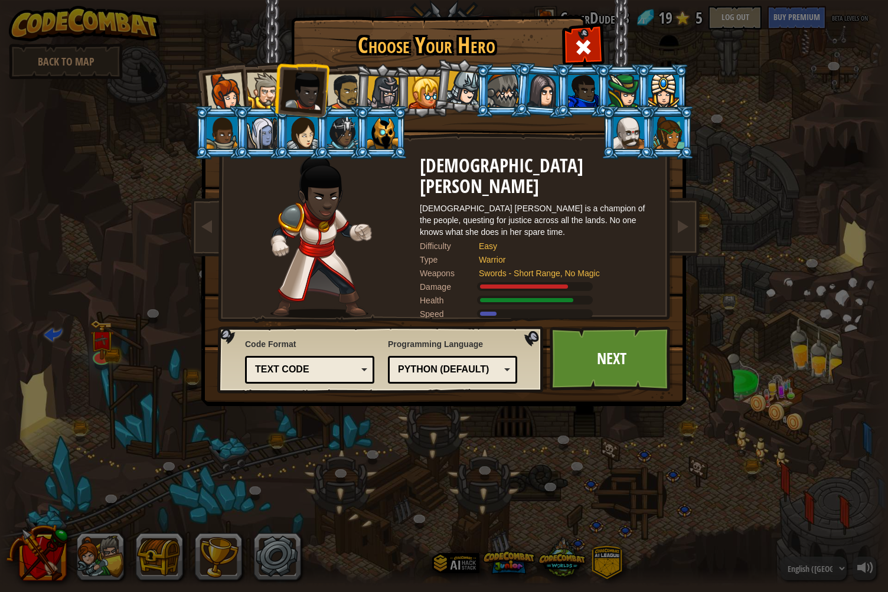
click at [262, 95] on div at bounding box center [265, 91] width 36 height 36
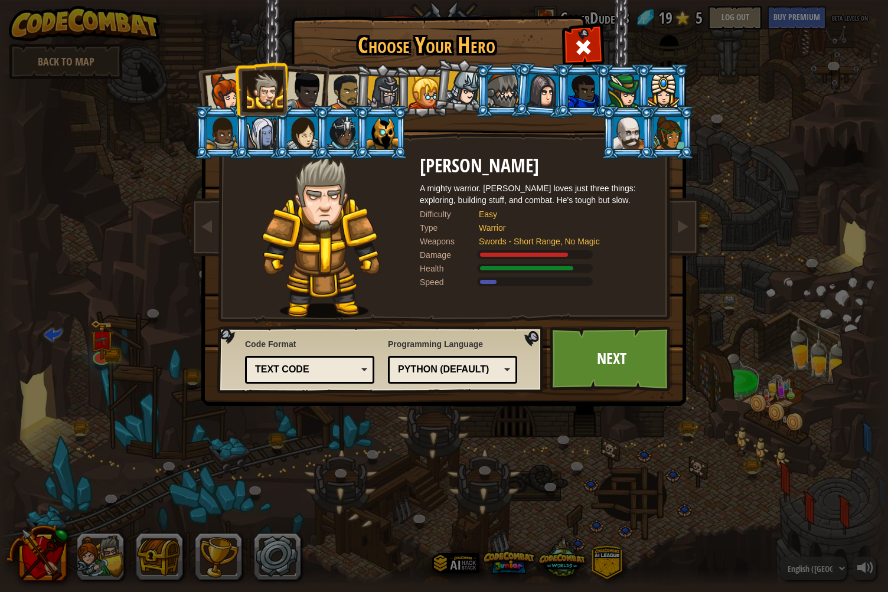
click at [349, 93] on div at bounding box center [345, 92] width 37 height 37
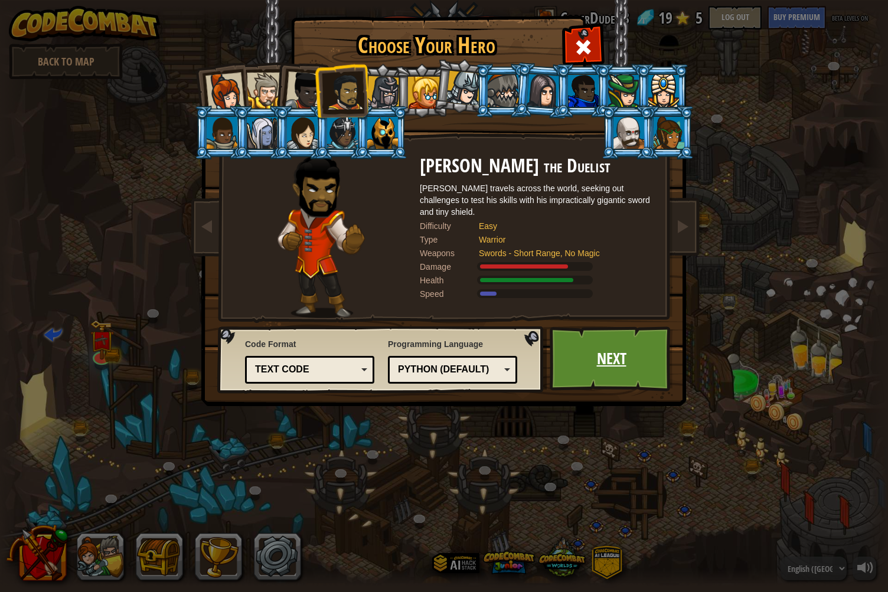
click at [575, 357] on link "Next" at bounding box center [611, 359] width 123 height 65
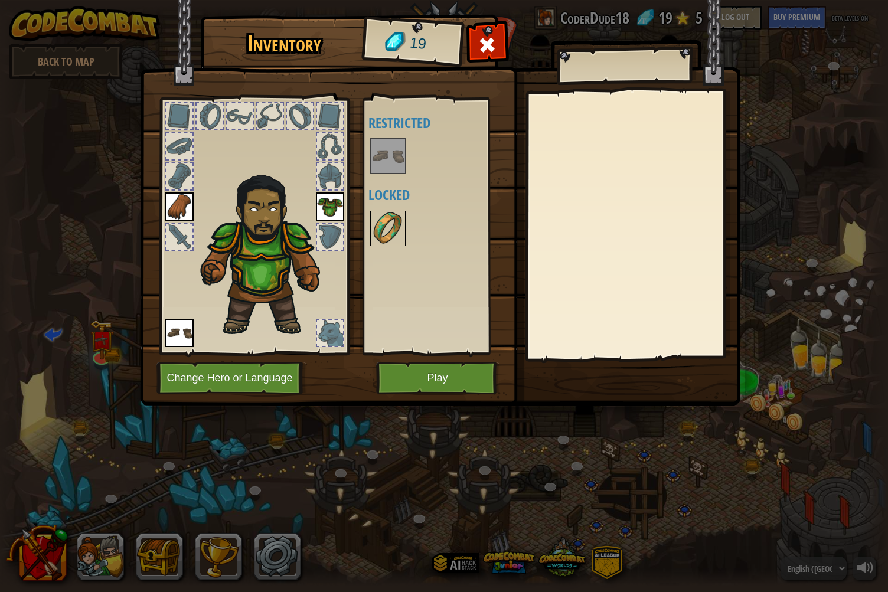
click at [383, 223] on img at bounding box center [388, 228] width 33 height 33
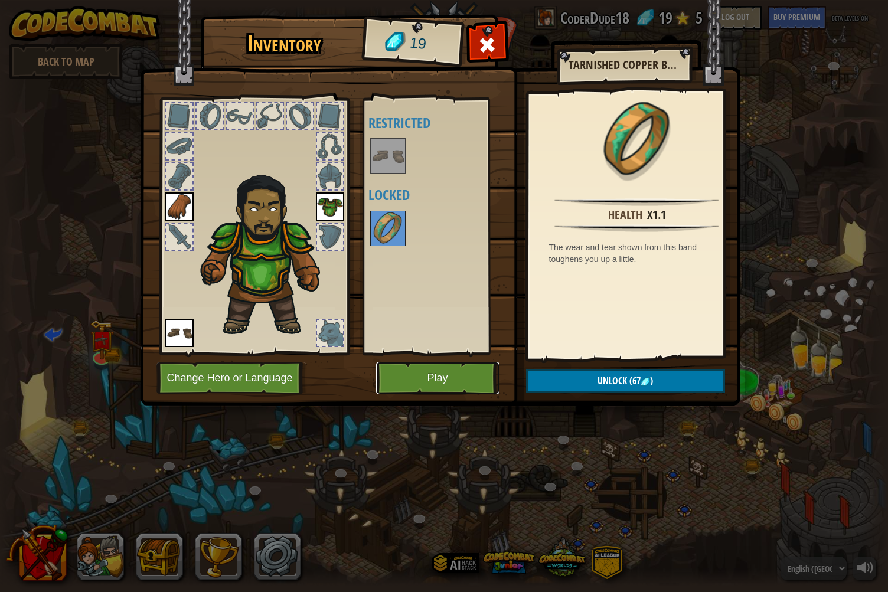
click at [409, 385] on button "Play" at bounding box center [437, 378] width 123 height 32
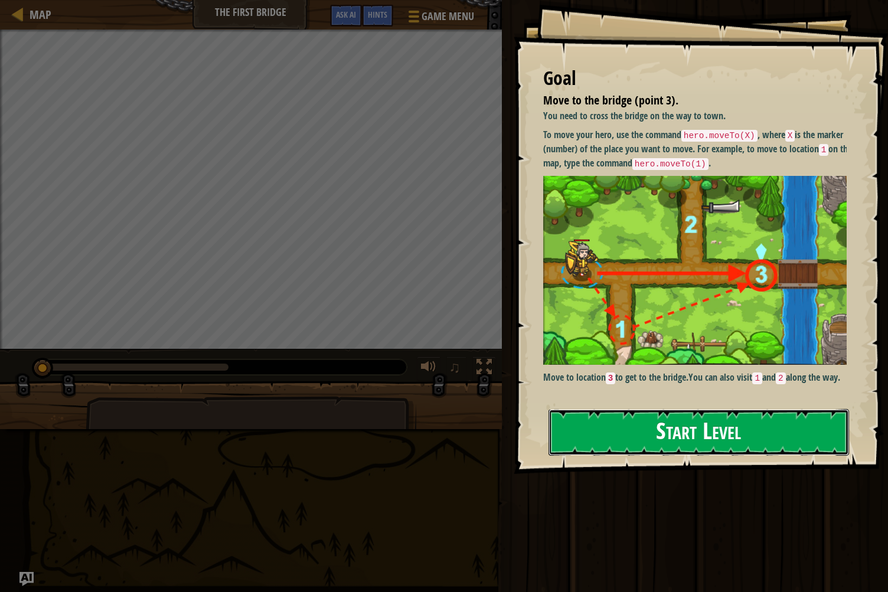
click at [690, 439] on button "Start Level" at bounding box center [699, 432] width 301 height 47
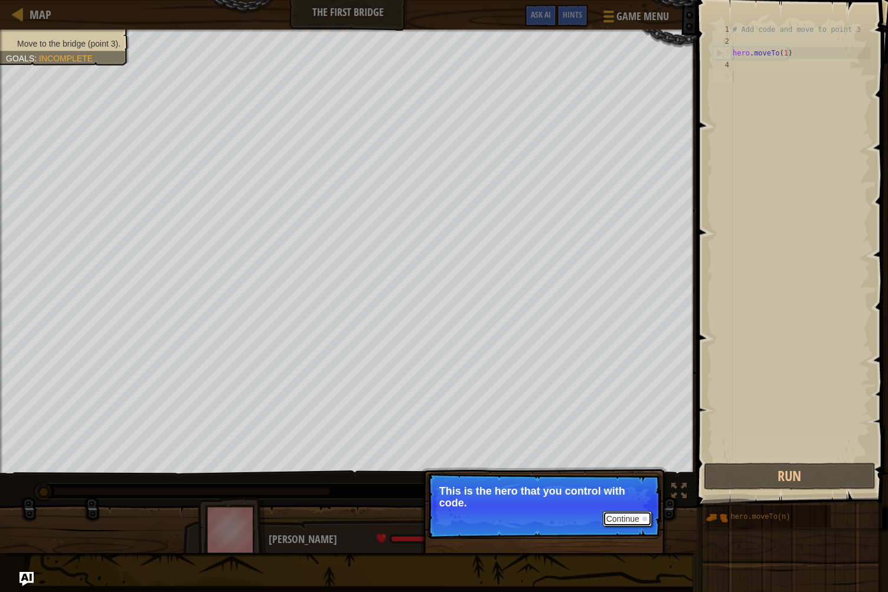
click at [621, 517] on button "Continue" at bounding box center [627, 519] width 49 height 15
click at [621, 517] on button "Continue" at bounding box center [627, 520] width 49 height 15
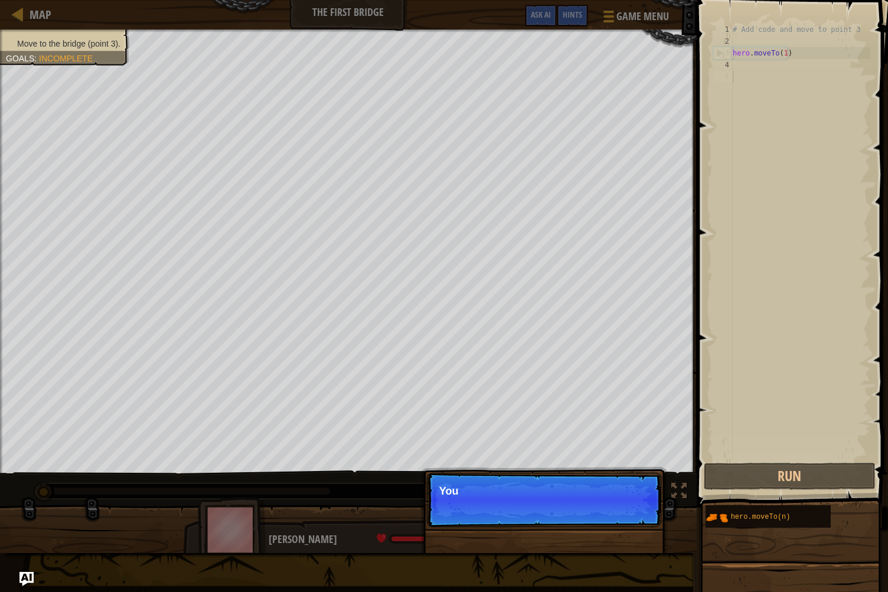
click at [621, 517] on p "Continue You" at bounding box center [544, 500] width 234 height 54
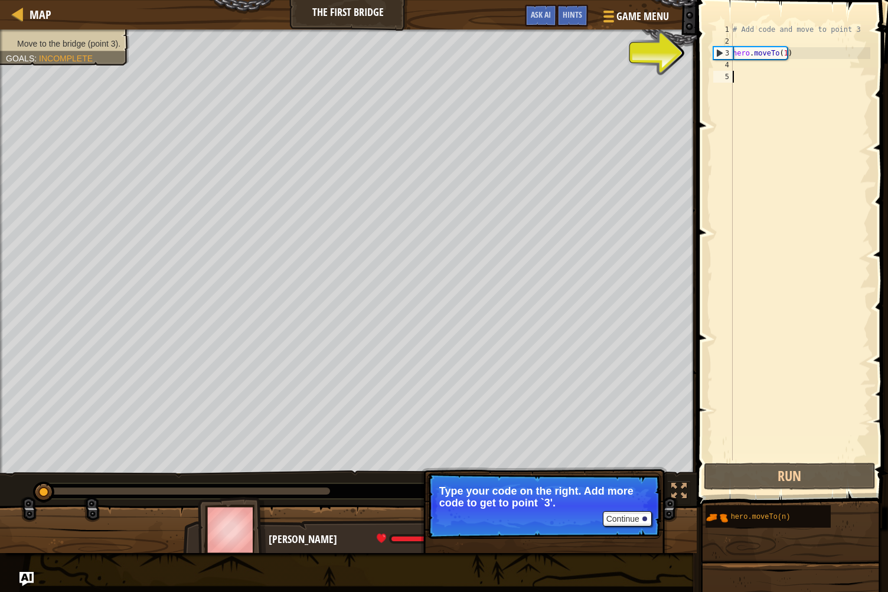
click at [779, 52] on div "# Add code and move to point 3 hero . moveTo ( 1 )" at bounding box center [801, 254] width 140 height 461
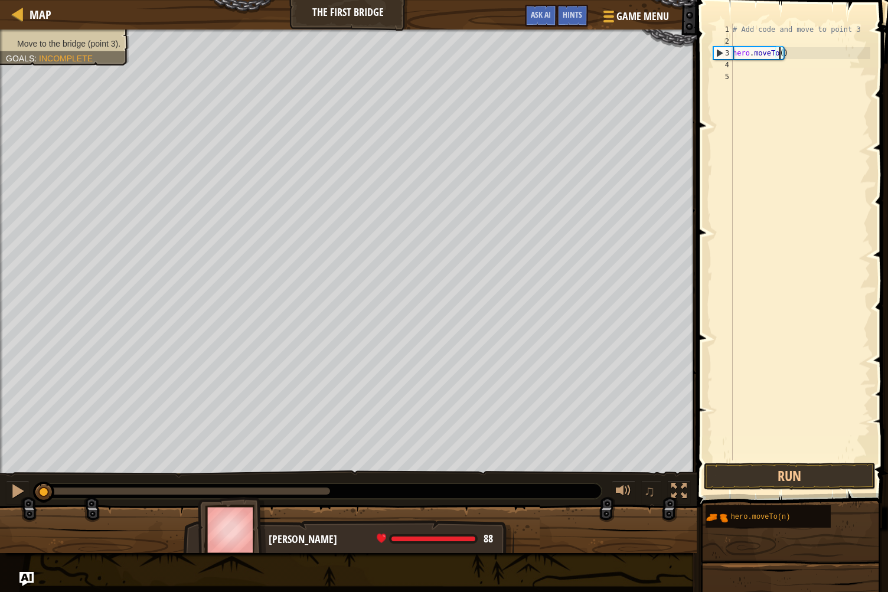
scroll to position [5, 4]
click at [431, 538] on div "Map The First Bridge Game Menu Done Hints Ask AI 1 הההההההההההההההההההההההההההה…" at bounding box center [444, 296] width 888 height 592
click at [777, 51] on div "# Add code and move to point 3 hero . moveTo ( )" at bounding box center [801, 254] width 140 height 461
click at [779, 51] on div "# Add code and move to point 3 hero . moveTo ( )" at bounding box center [801, 254] width 140 height 461
type textarea "hero.moveTo(3)"
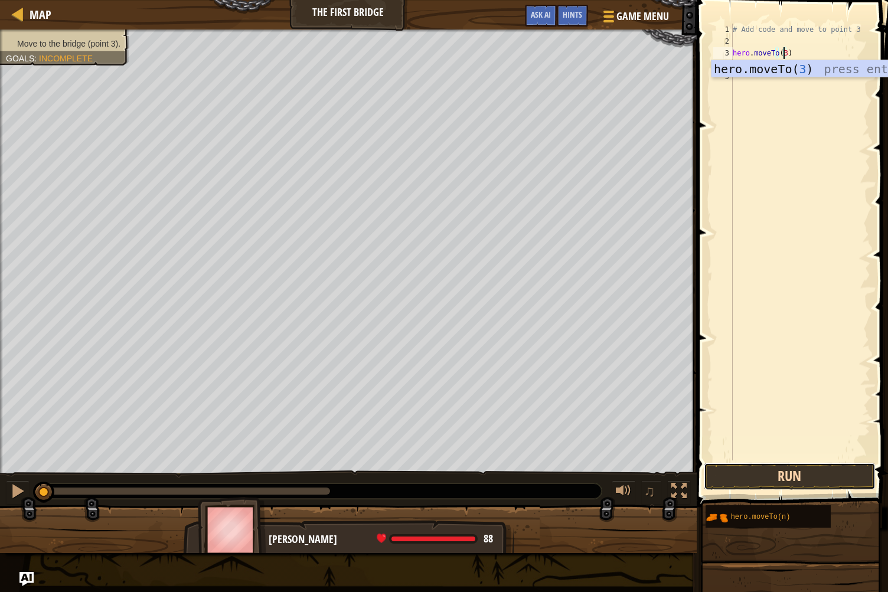
click at [785, 484] on button "Run" at bounding box center [790, 476] width 172 height 27
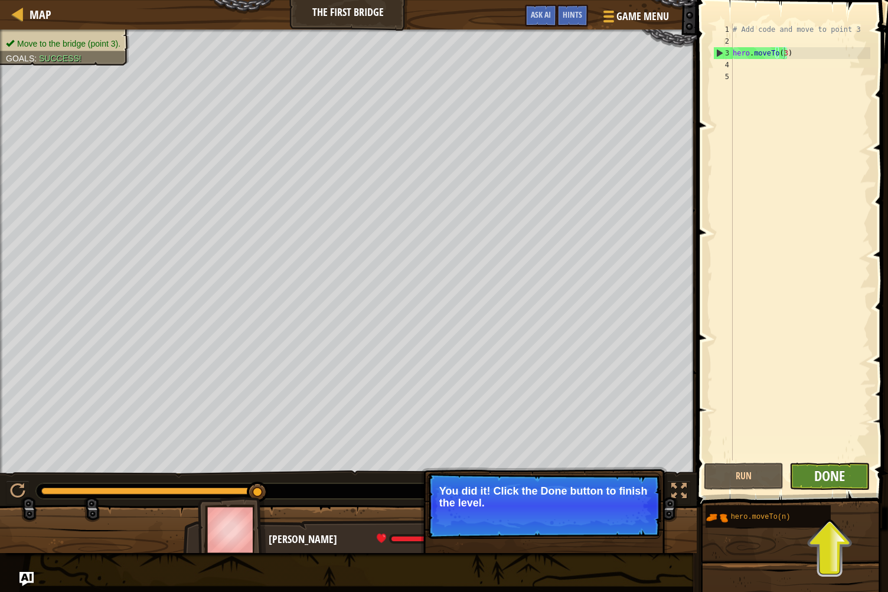
drag, startPoint x: 785, startPoint y: 484, endPoint x: 822, endPoint y: 482, distance: 36.7
click at [822, 482] on div "Run Submit Done" at bounding box center [790, 476] width 172 height 27
click at [827, 475] on span "Done" at bounding box center [830, 476] width 31 height 19
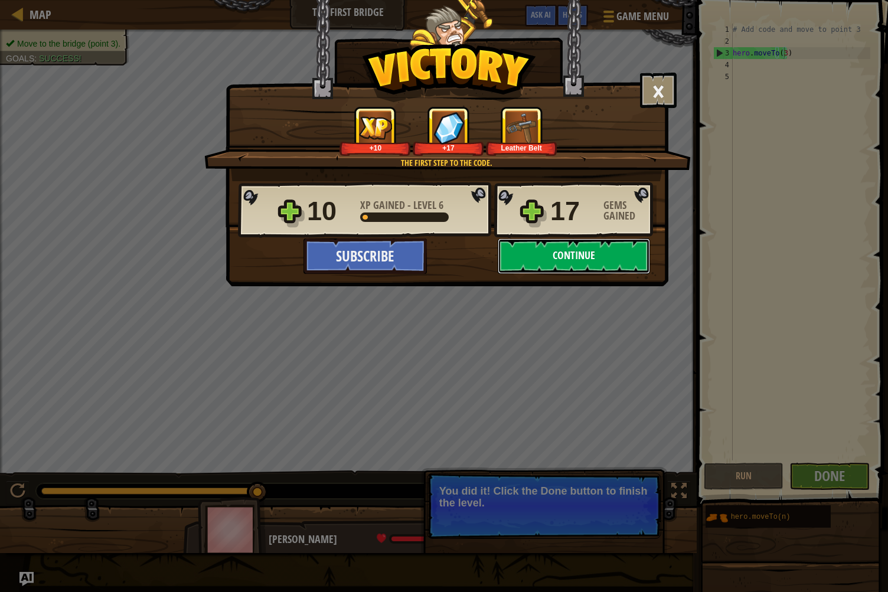
click at [566, 257] on button "Continue" at bounding box center [574, 256] width 152 height 35
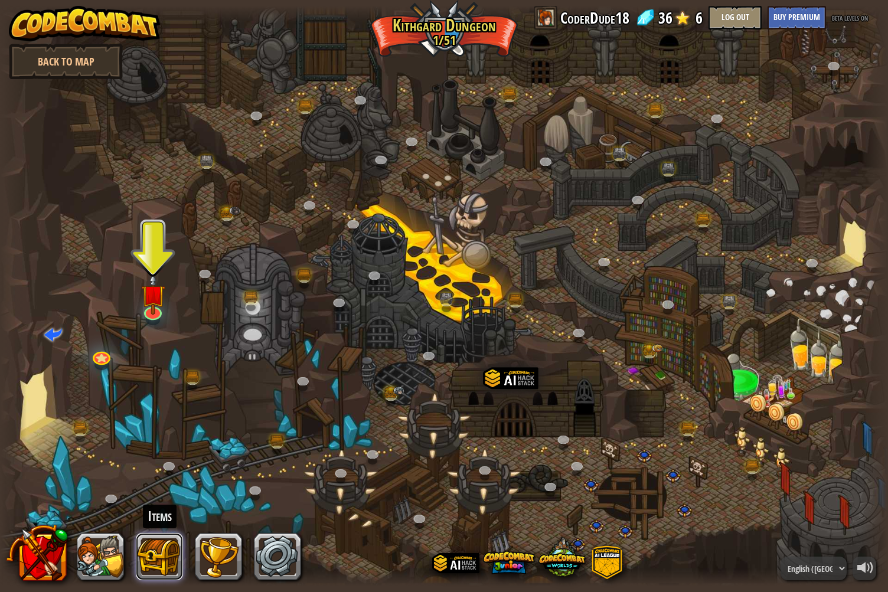
click at [157, 538] on button at bounding box center [159, 556] width 47 height 47
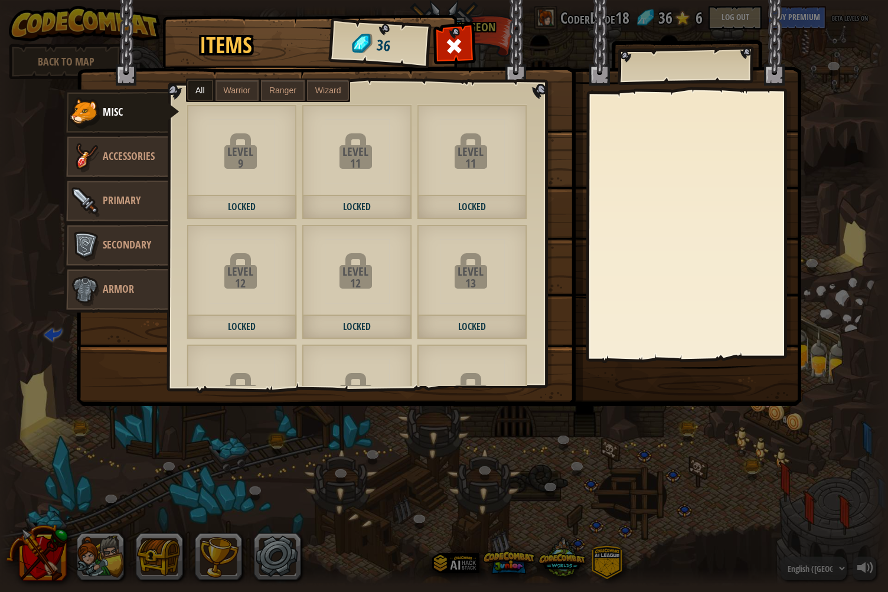
click at [345, 467] on div "Items 36 Misc Accessories Primary Secondary Armor All Warrior Ranger Wizard Lev…" at bounding box center [444, 296] width 888 height 592
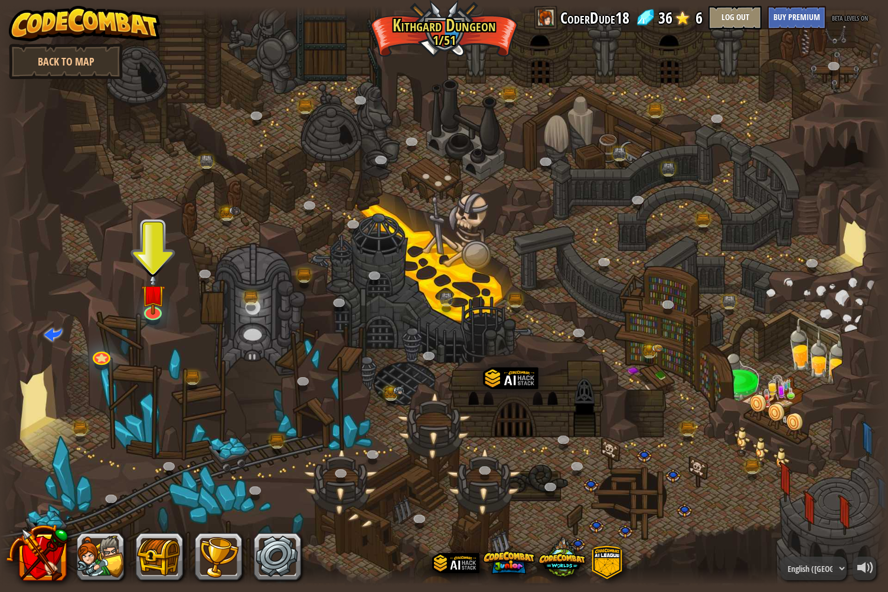
click at [165, 295] on div at bounding box center [444, 296] width 888 height 581
click at [157, 289] on img at bounding box center [153, 284] width 24 height 56
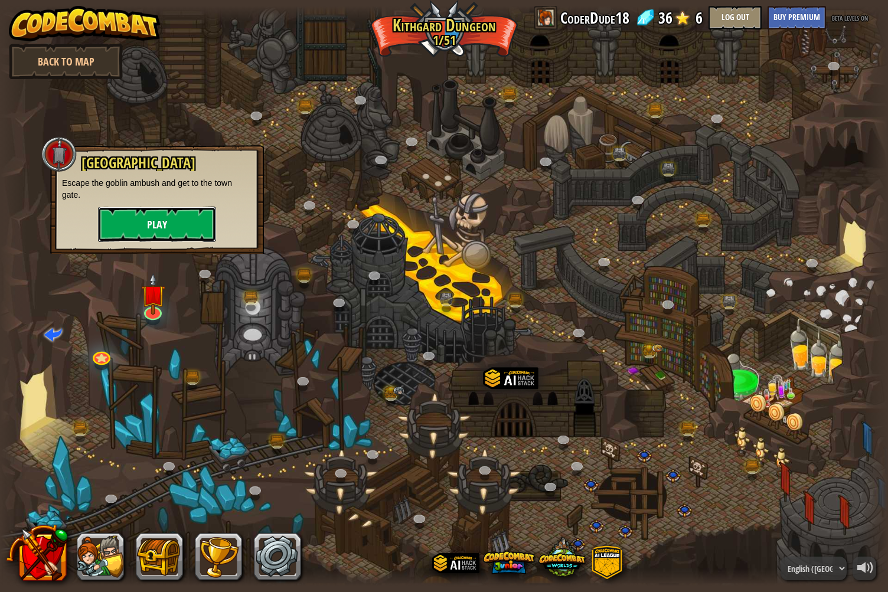
click at [194, 216] on button "Play" at bounding box center [157, 224] width 118 height 35
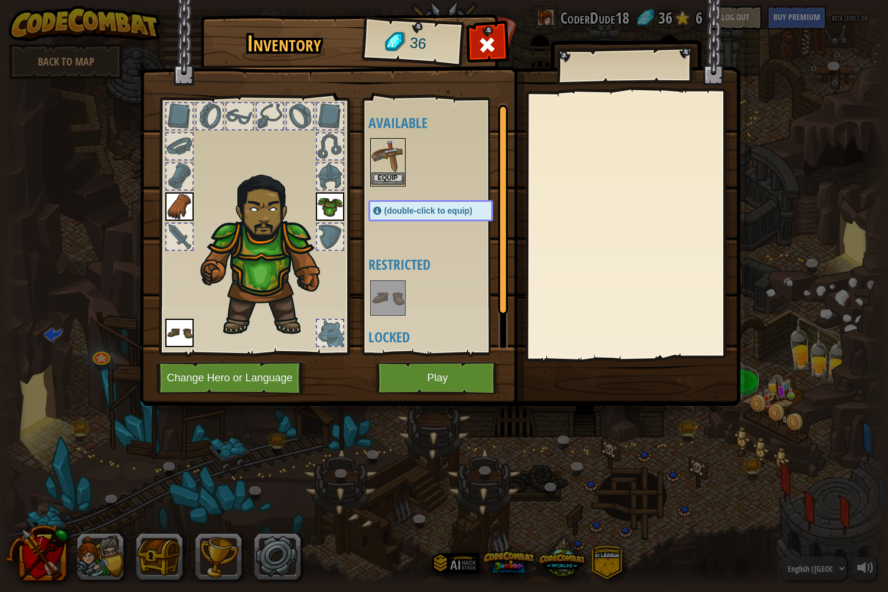
click at [390, 169] on img at bounding box center [388, 155] width 33 height 33
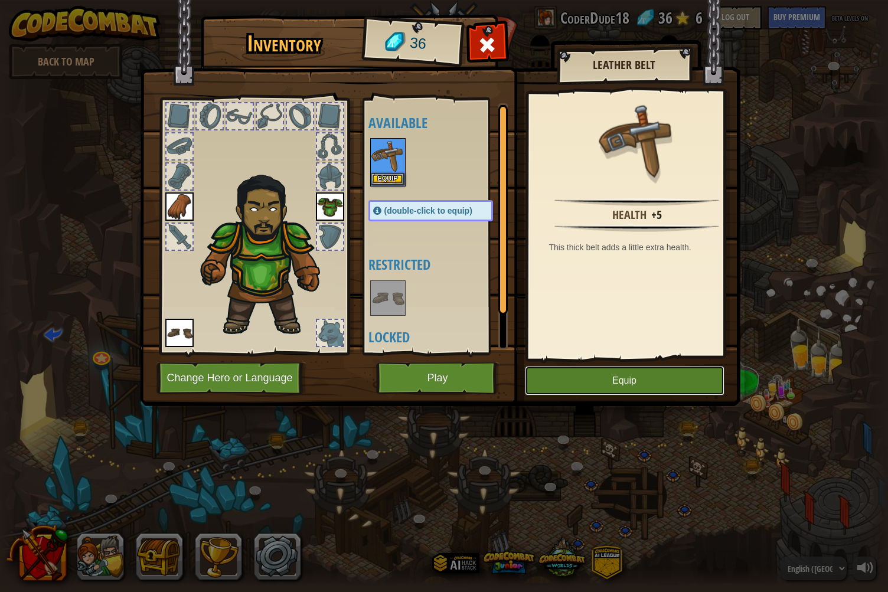
click at [610, 383] on button "Equip" at bounding box center [625, 381] width 200 height 30
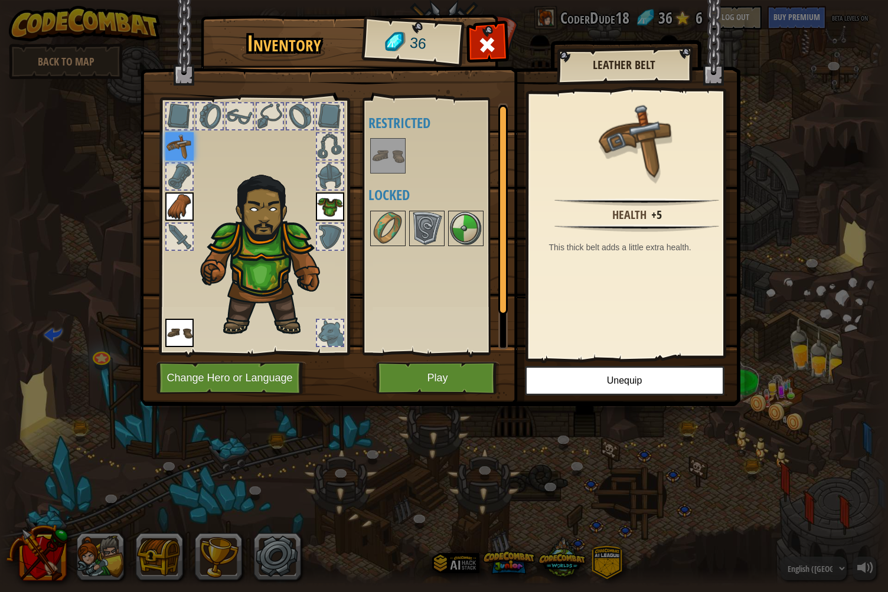
click at [185, 149] on img at bounding box center [179, 146] width 28 height 28
click at [424, 217] on img at bounding box center [427, 228] width 33 height 33
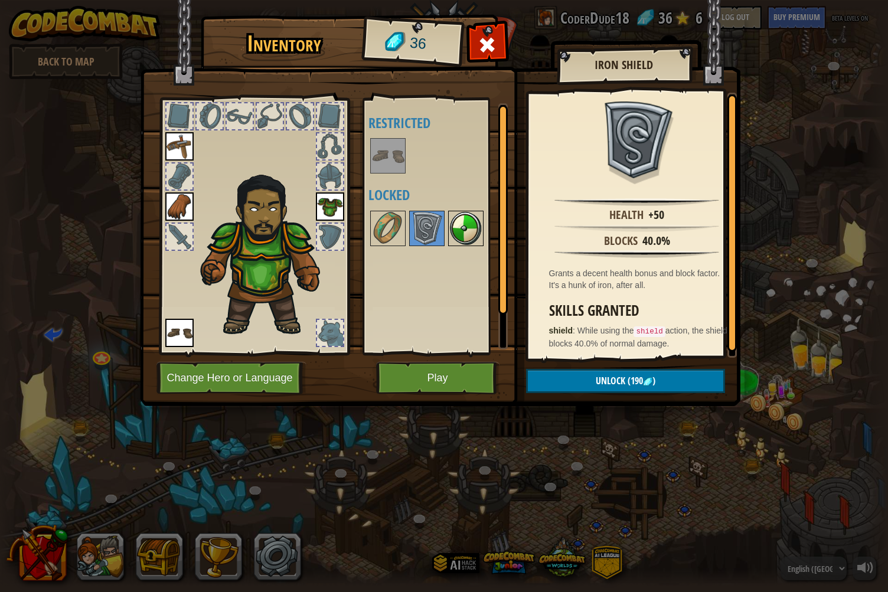
click at [467, 236] on img at bounding box center [466, 228] width 33 height 33
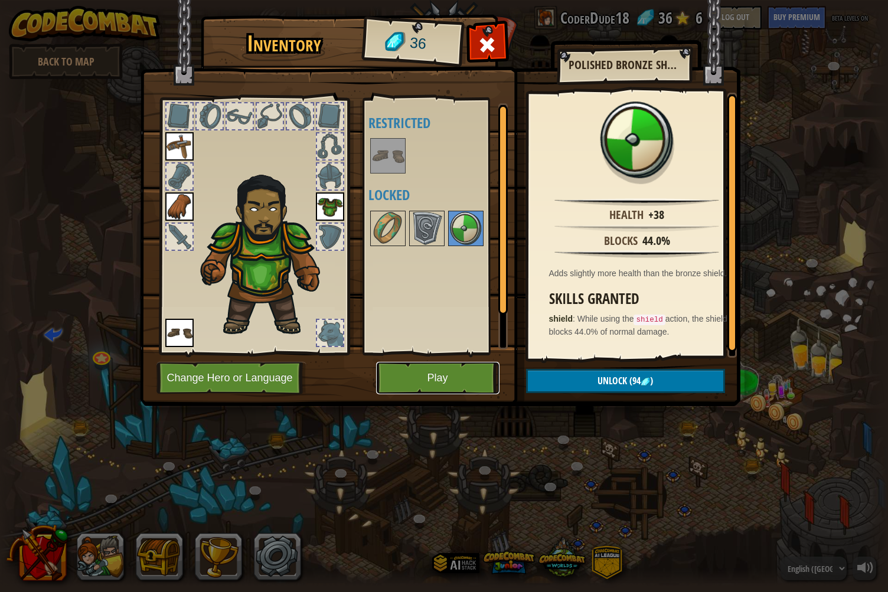
click at [452, 386] on button "Play" at bounding box center [437, 378] width 123 height 32
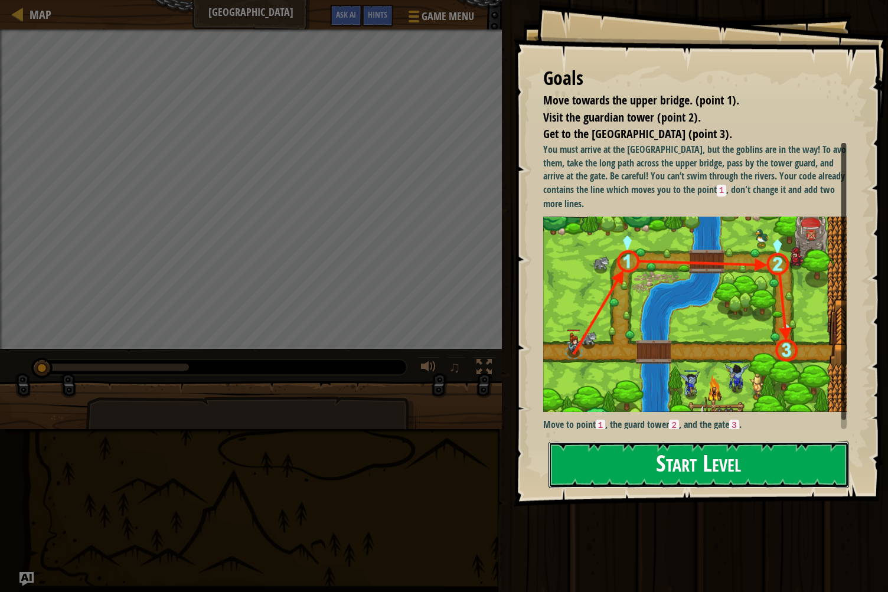
click at [702, 452] on button "Start Level" at bounding box center [699, 465] width 301 height 47
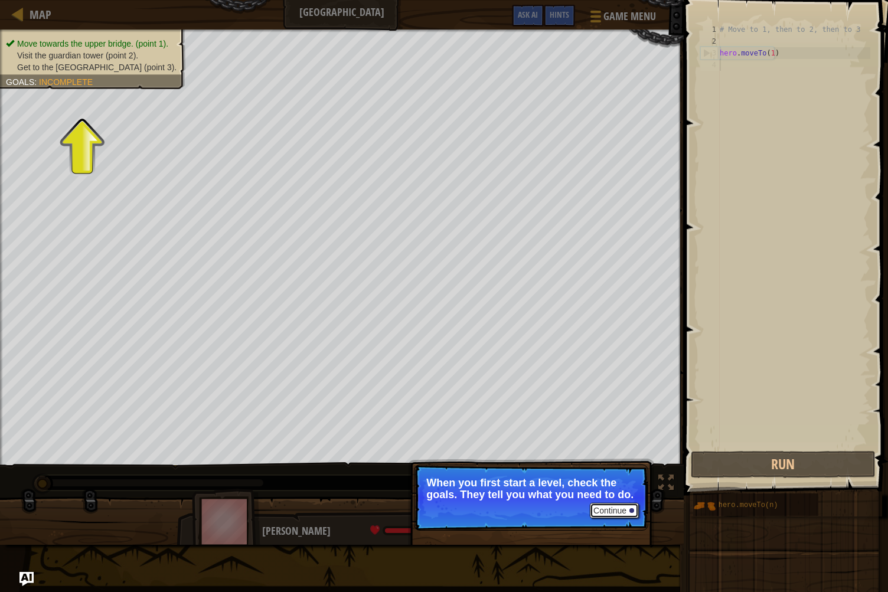
click at [631, 508] on button "Continue" at bounding box center [614, 510] width 49 height 15
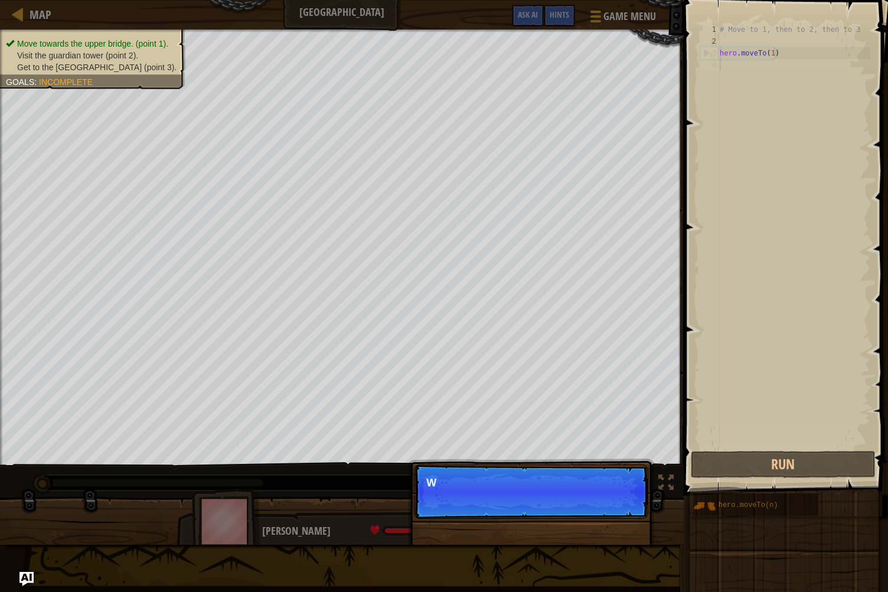
scroll to position [5, 0]
click at [628, 497] on button "Continue" at bounding box center [614, 498] width 49 height 15
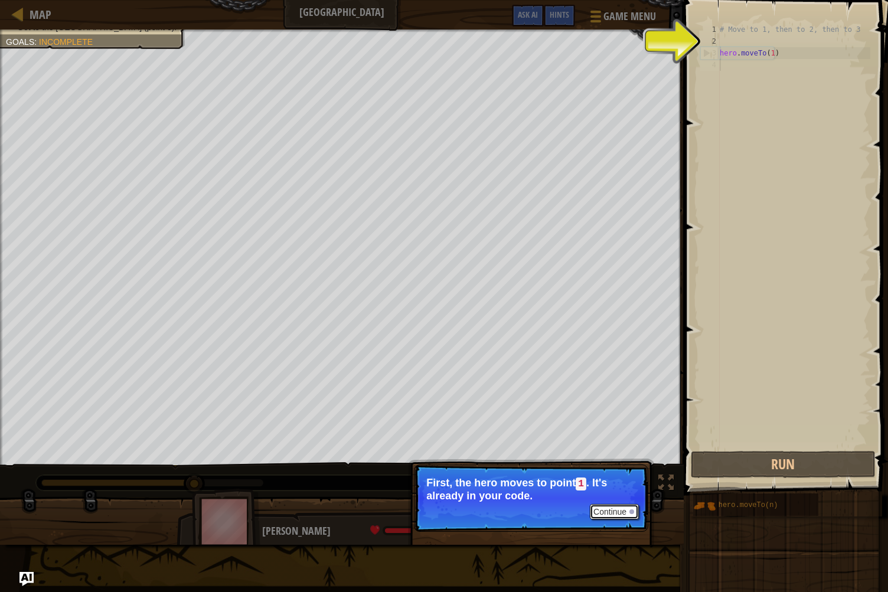
click at [615, 510] on button "Continue" at bounding box center [614, 511] width 49 height 15
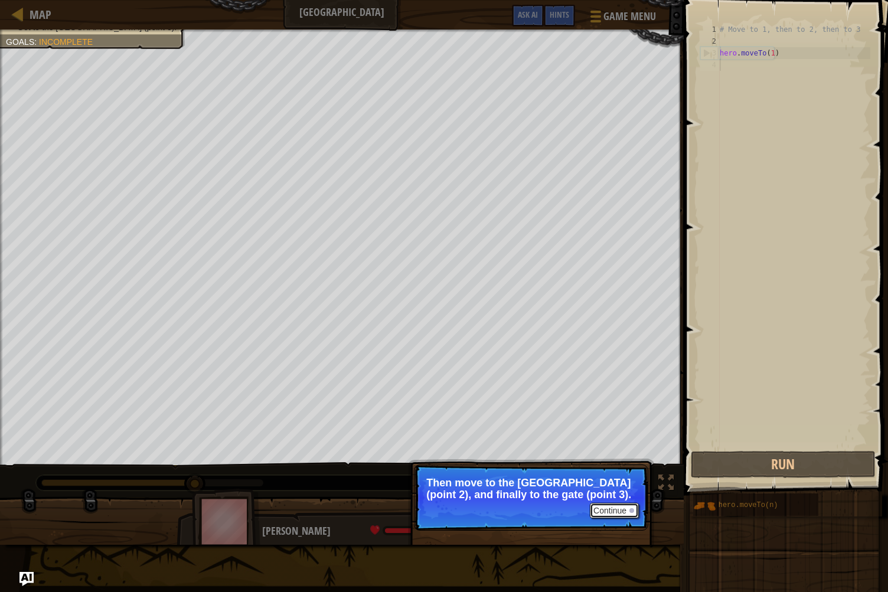
click at [615, 510] on button "Continue" at bounding box center [614, 510] width 49 height 15
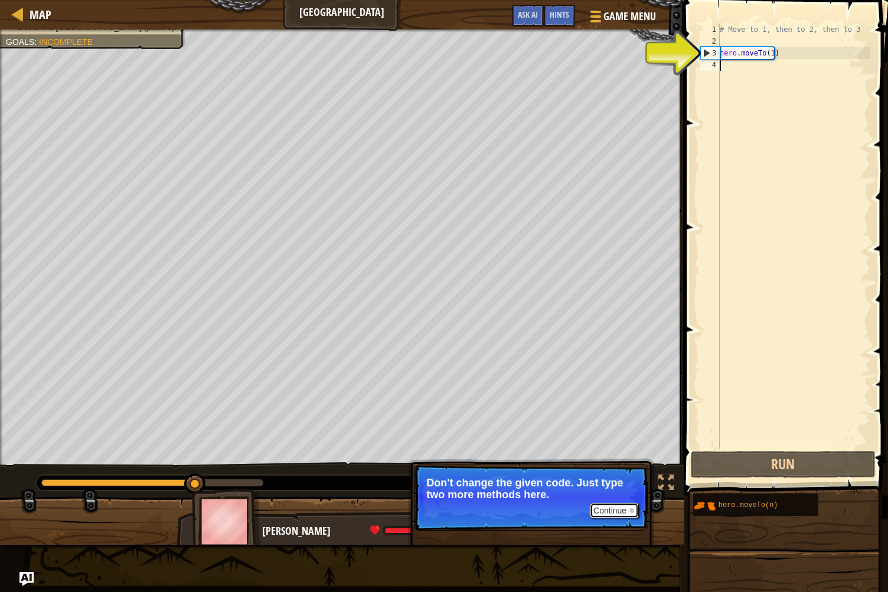
click at [618, 511] on button "Continue" at bounding box center [614, 510] width 49 height 15
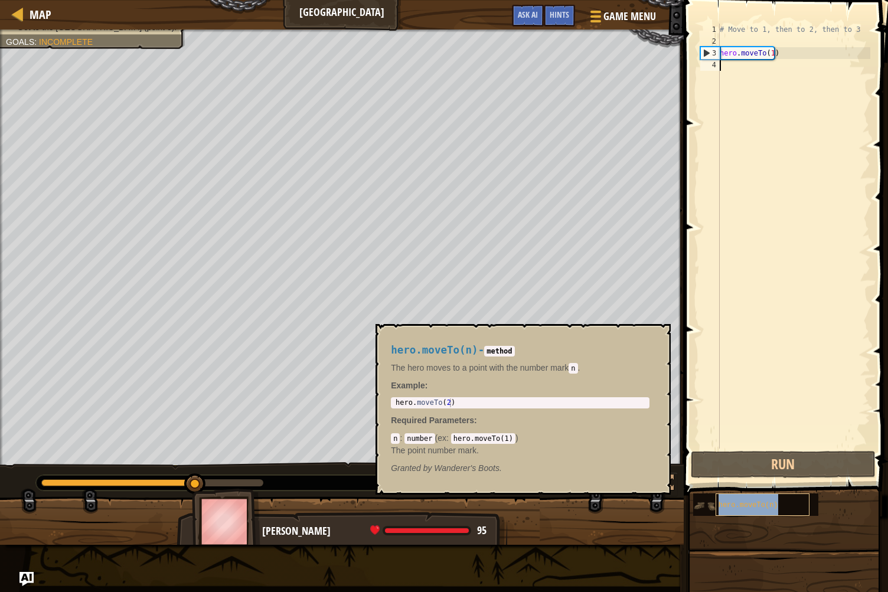
click at [720, 507] on span "hero.moveTo(n)" at bounding box center [749, 505] width 60 height 8
click at [513, 416] on p "Required Parameters :" at bounding box center [520, 421] width 259 height 12
click at [607, 448] on p "The point number mark." at bounding box center [520, 451] width 259 height 12
click at [731, 506] on span "hero.moveTo(n)" at bounding box center [749, 505] width 60 height 8
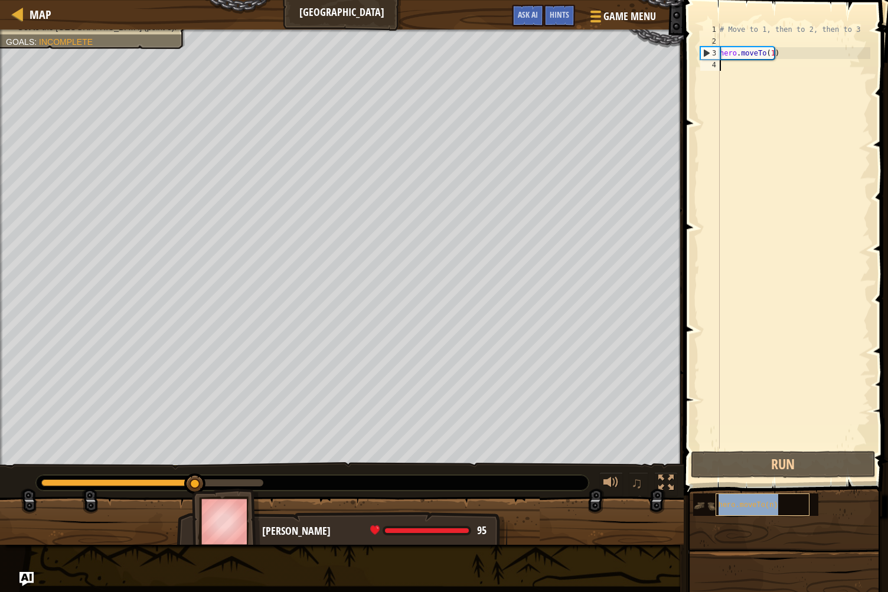
click at [731, 506] on span "hero.moveTo(n)" at bounding box center [749, 505] width 60 height 8
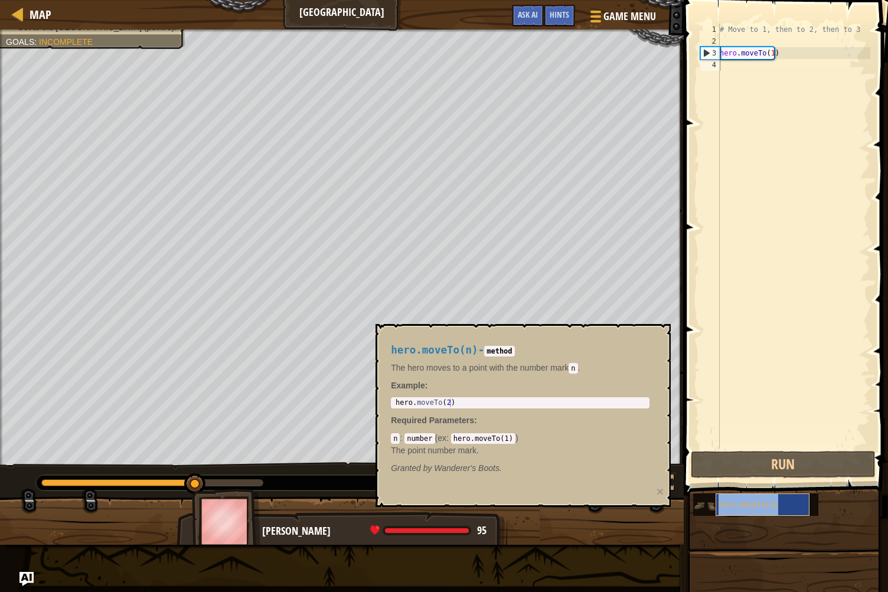
click at [731, 506] on span "hero.moveTo(n)" at bounding box center [749, 505] width 60 height 8
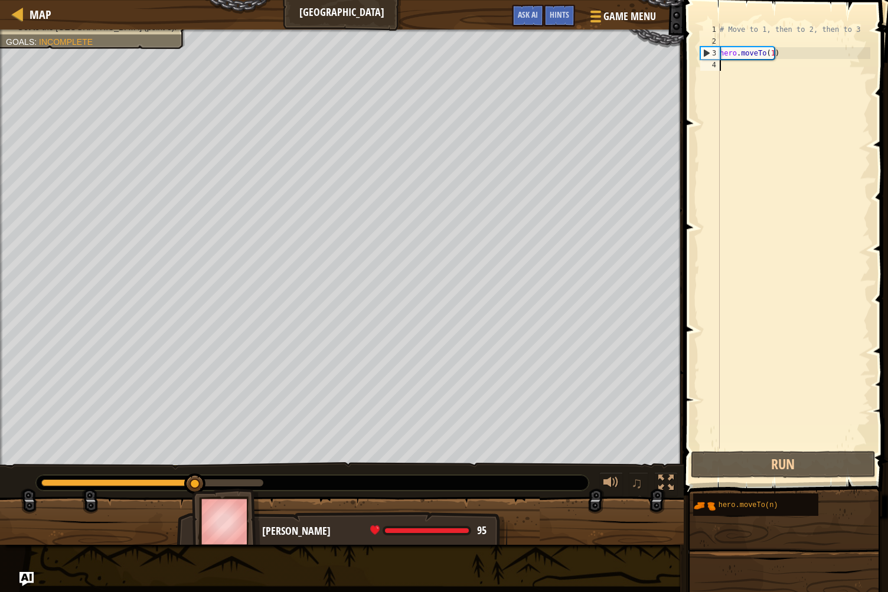
click at [745, 63] on div "# Move to 1, then to 2, then to 3 hero . moveTo ( 1 )" at bounding box center [794, 248] width 153 height 449
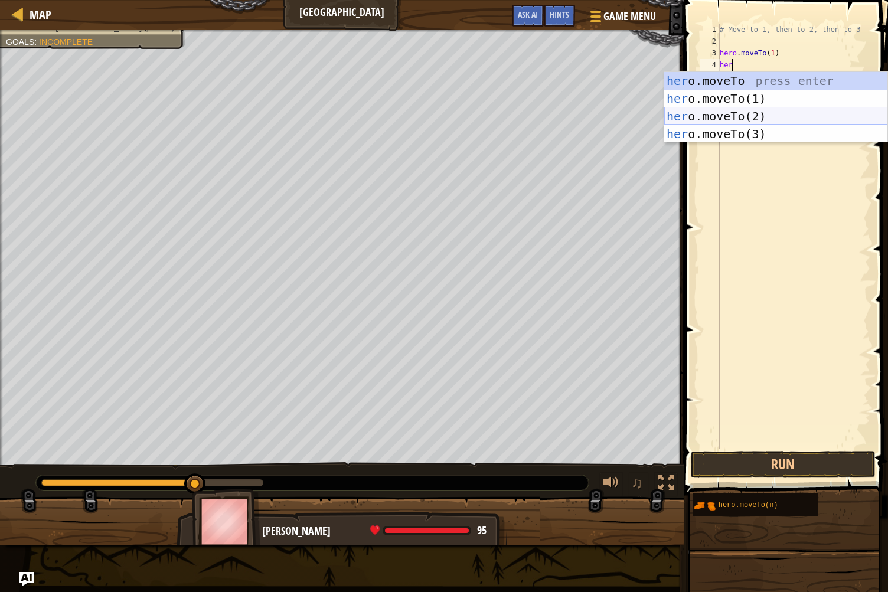
click at [729, 112] on div "her o.moveTo press enter her o.moveTo(1) press enter her o.moveTo(2) press ente…" at bounding box center [777, 125] width 224 height 106
type textarea "hero.moveTo(2)"
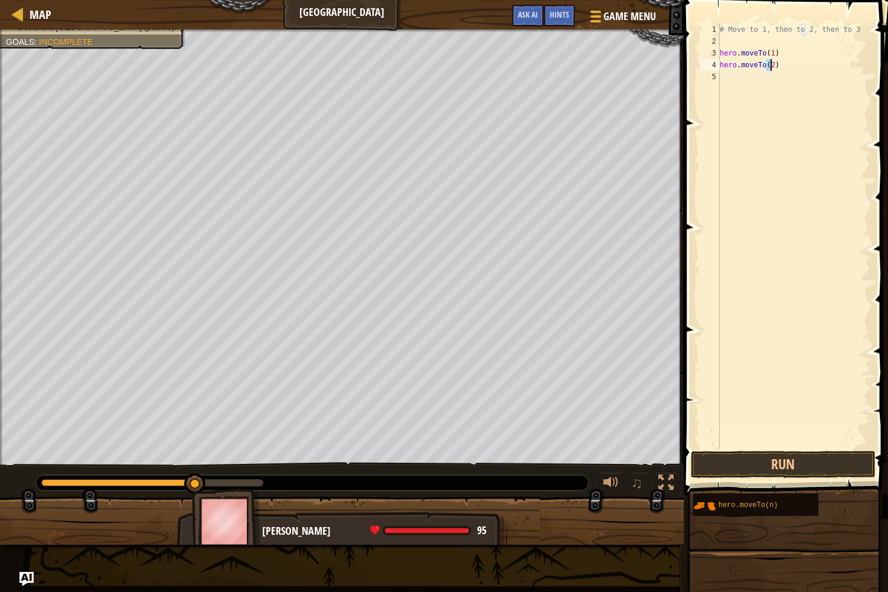
click at [732, 77] on div "# Move to 1, then to 2, then to 3 hero . moveTo ( 1 ) hero . moveTo ( 2 )" at bounding box center [794, 248] width 153 height 449
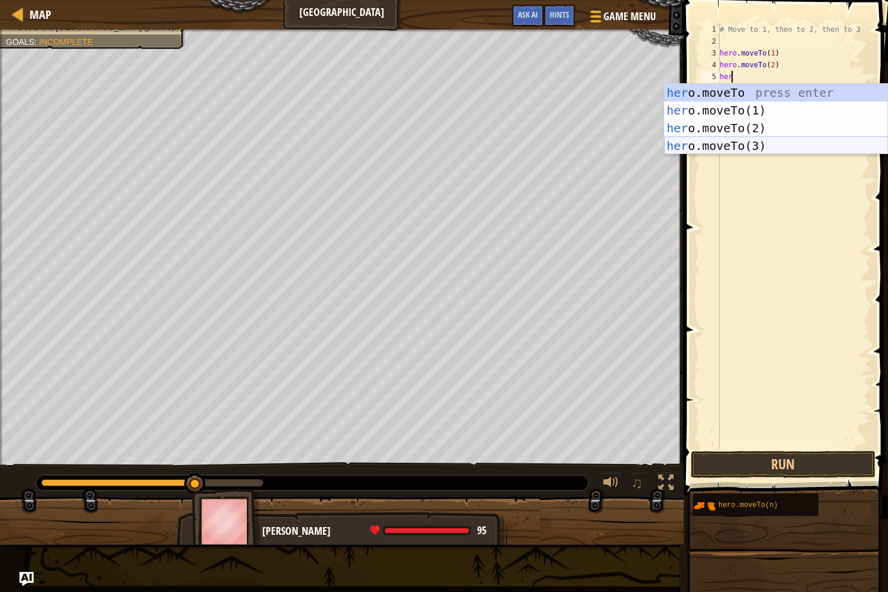
click at [717, 144] on div "her o.moveTo press enter her o.moveTo(1) press enter her o.moveTo(2) press ente…" at bounding box center [777, 137] width 224 height 106
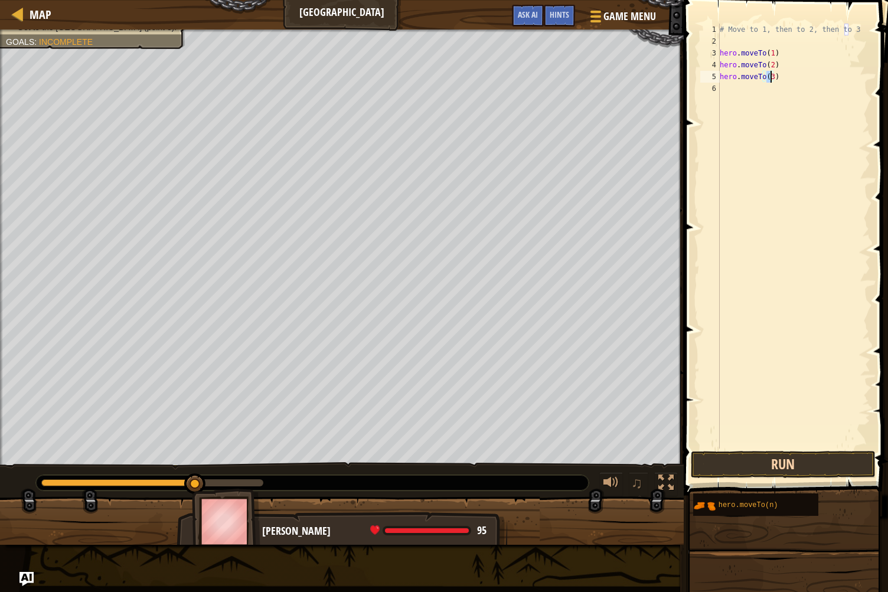
type textarea "hero.moveTo(3)"
click at [774, 455] on button "Run" at bounding box center [783, 464] width 184 height 27
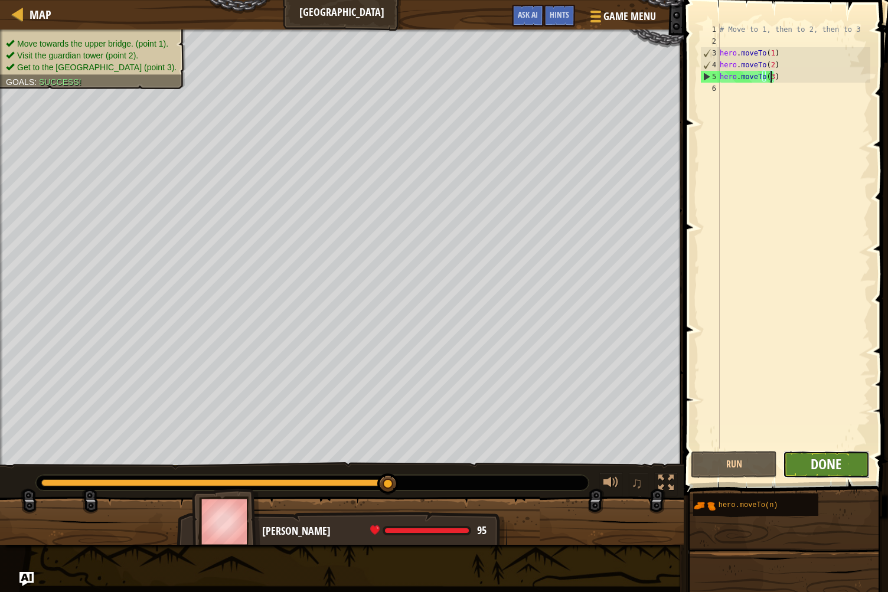
click at [833, 460] on span "Done" at bounding box center [826, 464] width 31 height 19
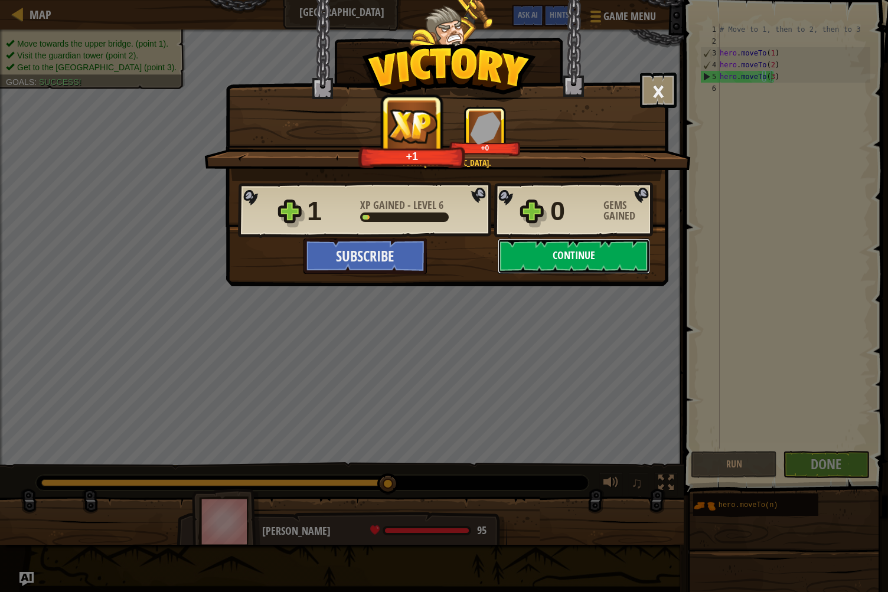
click at [564, 253] on button "Continue" at bounding box center [574, 256] width 152 height 35
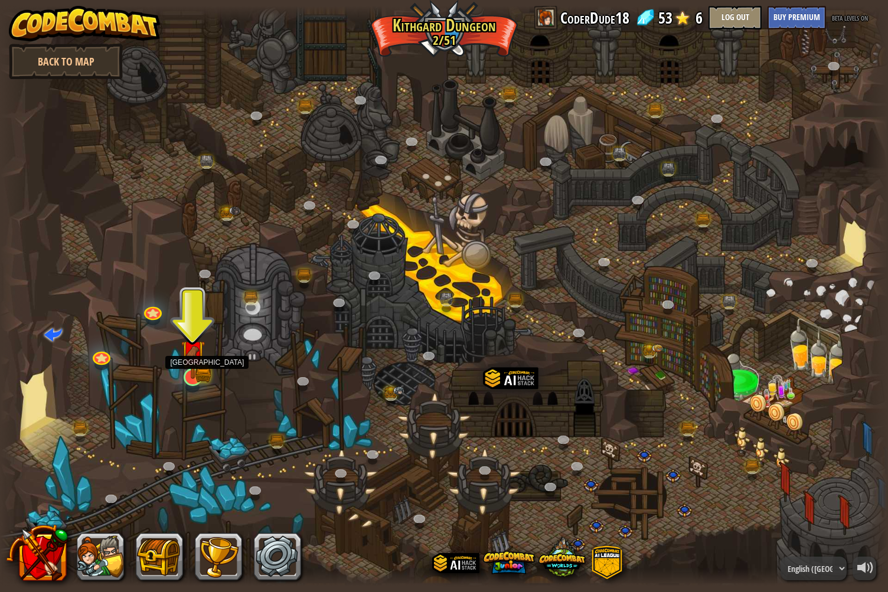
click at [205, 374] on img at bounding box center [193, 352] width 24 height 53
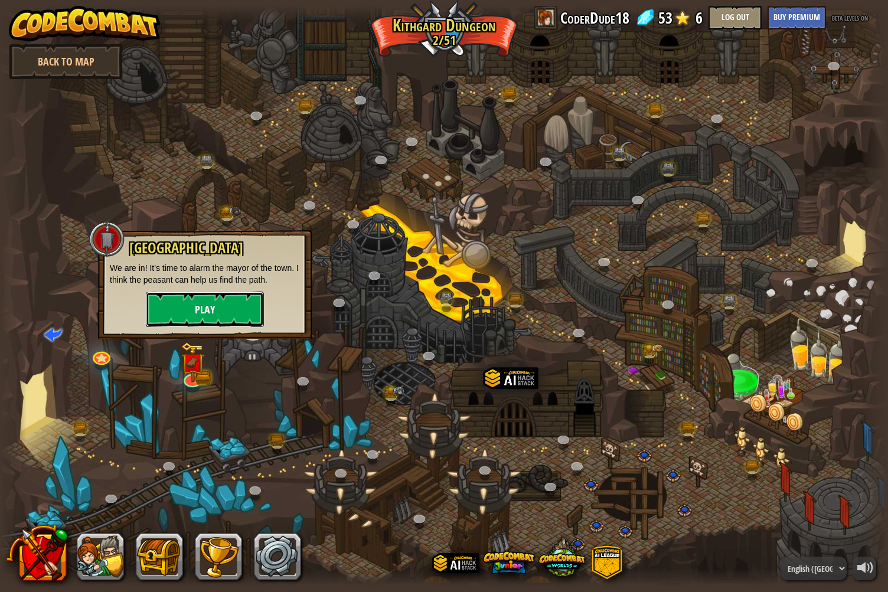
click at [227, 301] on button "Play" at bounding box center [205, 309] width 118 height 35
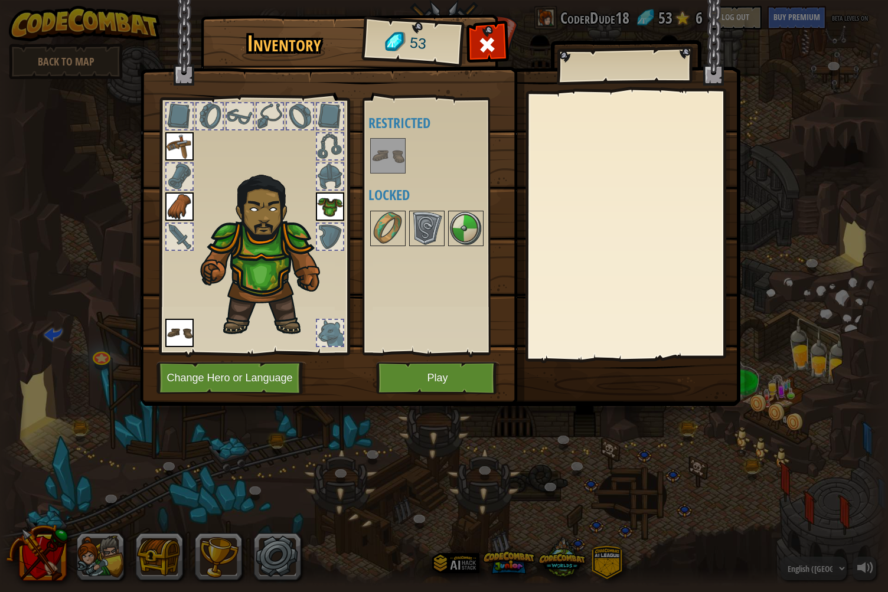
click at [321, 235] on div at bounding box center [330, 237] width 26 height 26
click at [328, 200] on img at bounding box center [330, 207] width 28 height 28
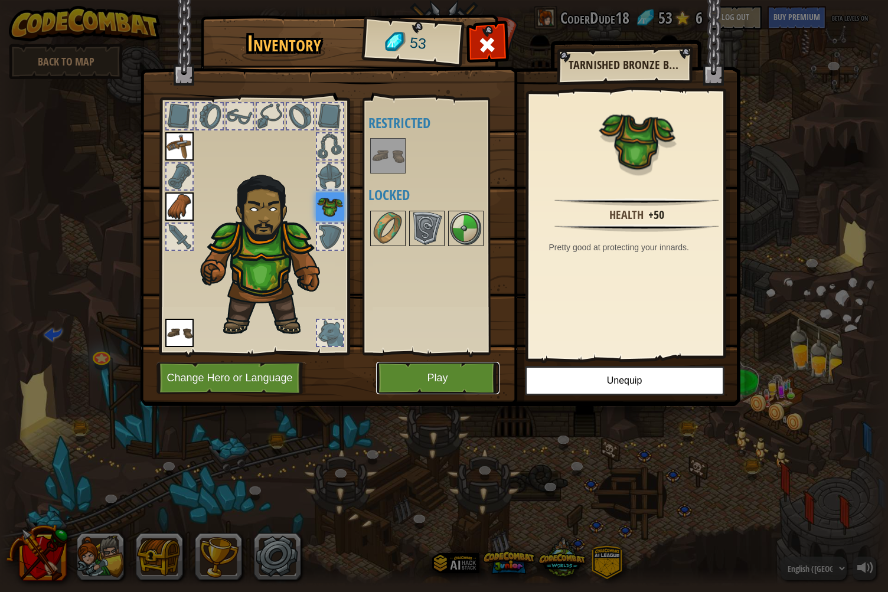
click at [444, 378] on button "Play" at bounding box center [437, 378] width 123 height 32
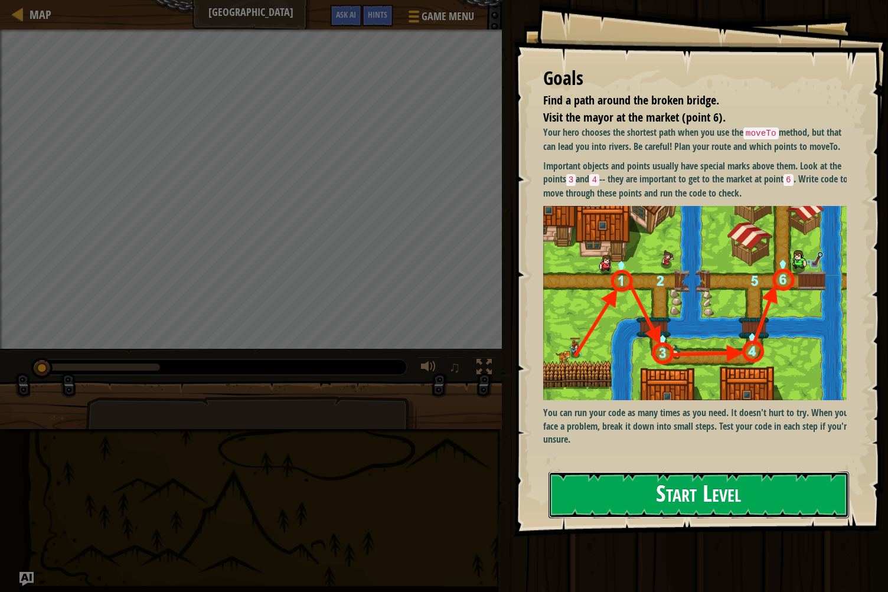
click at [754, 483] on button "Start Level" at bounding box center [699, 495] width 301 height 47
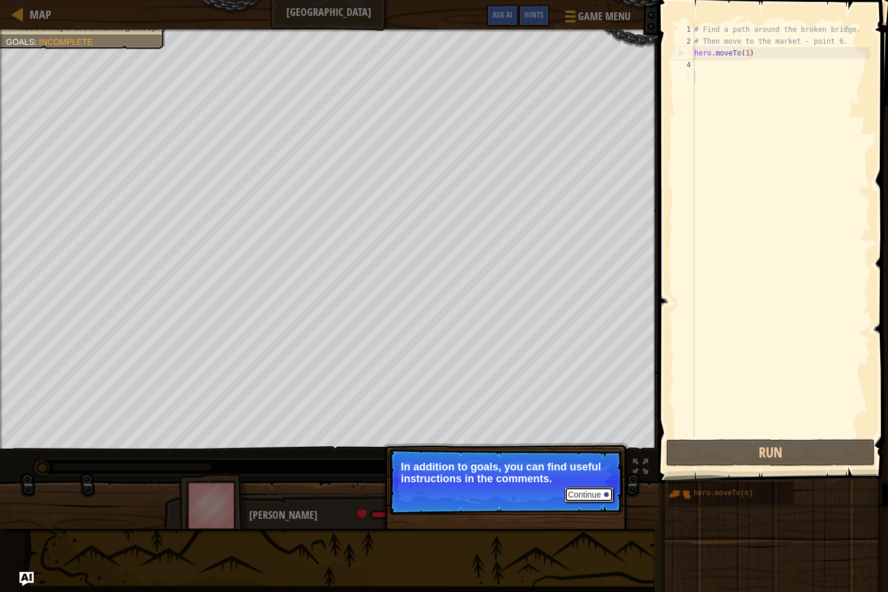
click at [588, 493] on button "Continue" at bounding box center [589, 494] width 49 height 15
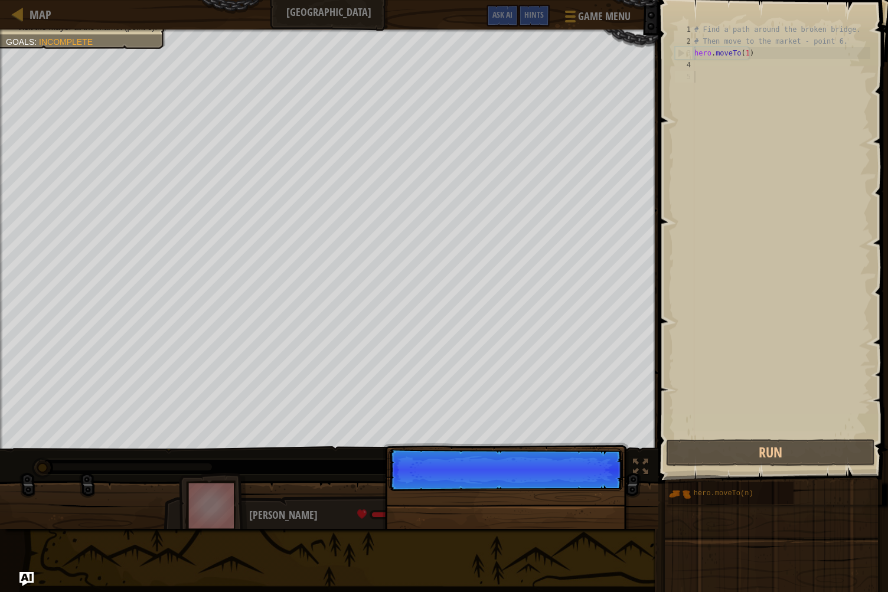
scroll to position [5, 0]
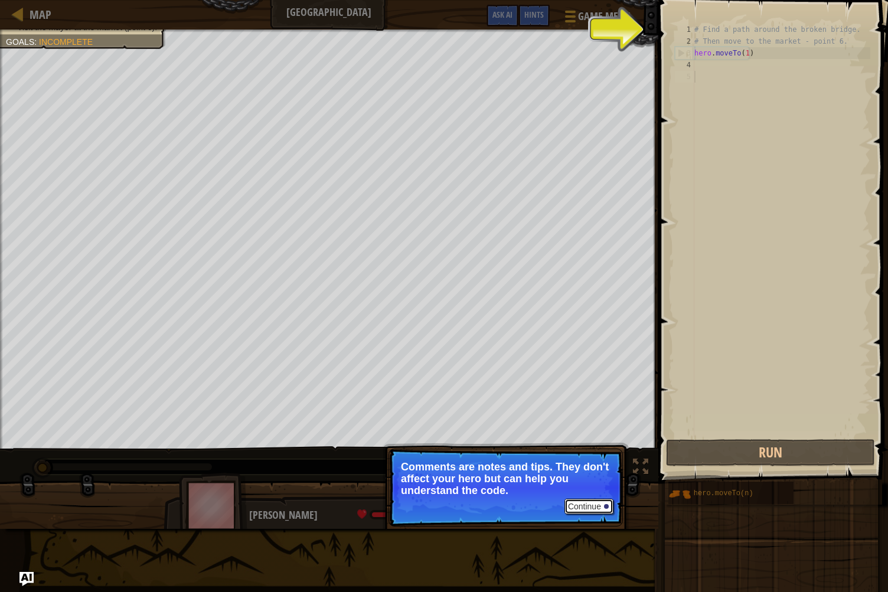
click at [578, 504] on button "Continue" at bounding box center [589, 506] width 49 height 15
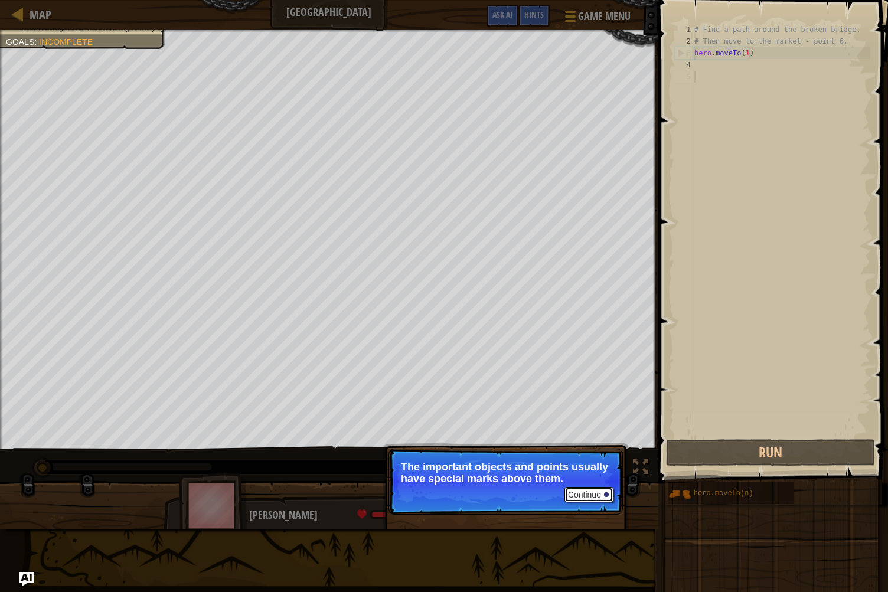
click at [581, 499] on button "Continue" at bounding box center [589, 494] width 49 height 15
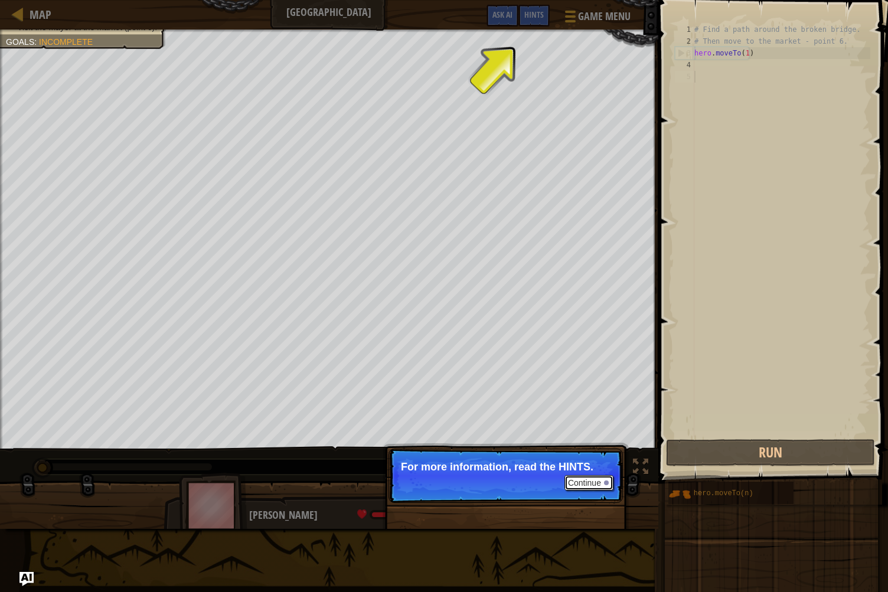
click at [582, 488] on button "Continue" at bounding box center [589, 482] width 49 height 15
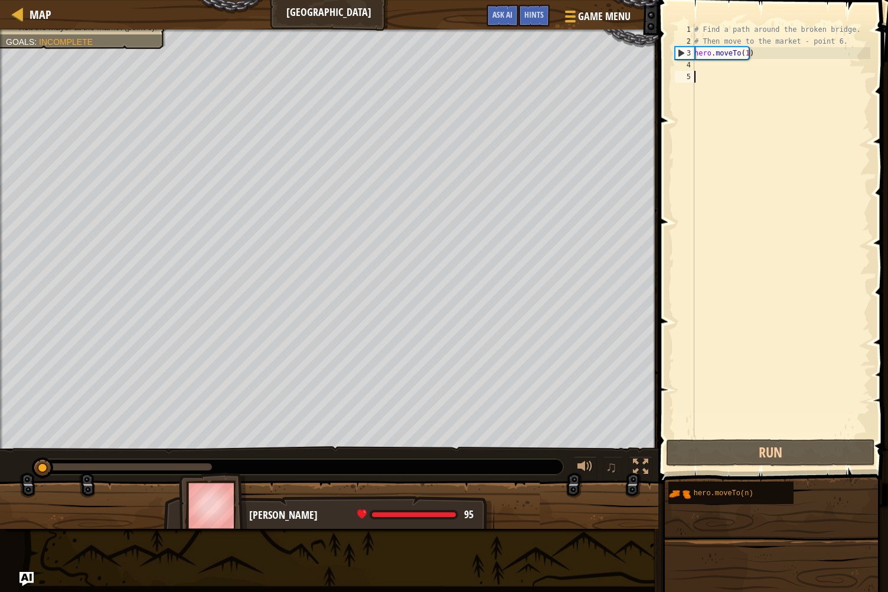
click at [695, 69] on div "# Find a path around the broken bridge. # Then move to the market - point 6. he…" at bounding box center [781, 242] width 178 height 437
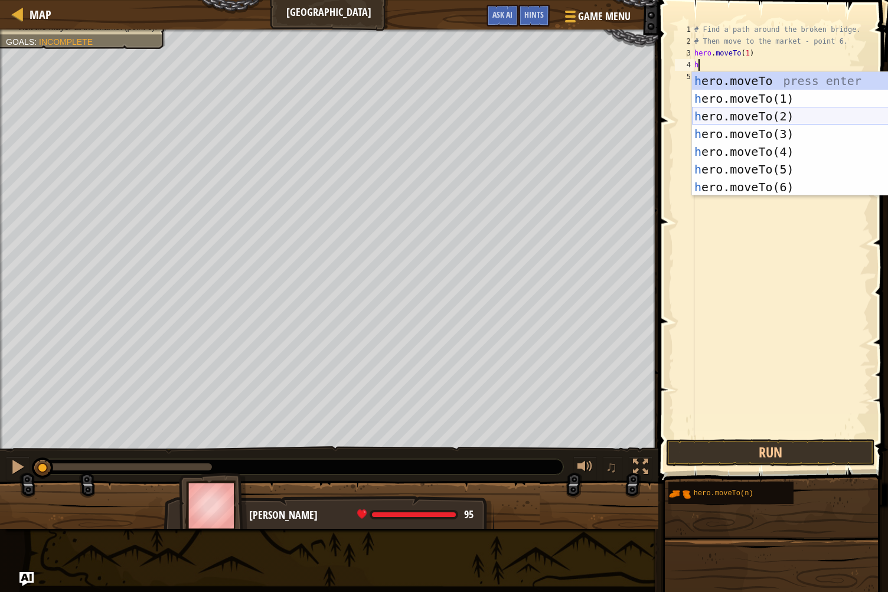
click at [712, 108] on div "h ero.moveTo press enter h ero.moveTo(1) press enter h ero.moveTo(2) press ente…" at bounding box center [804, 151] width 224 height 159
type textarea "hero.moveTo(2)"
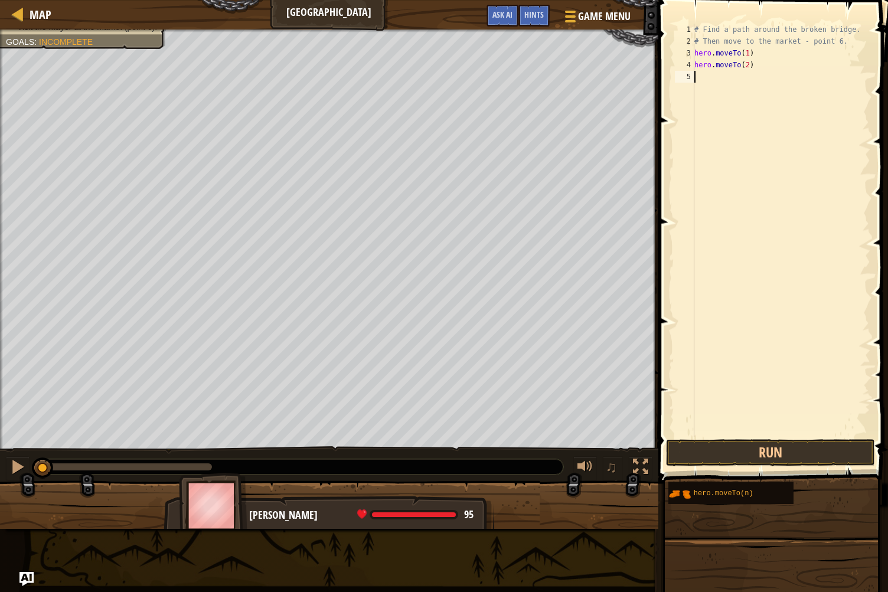
click at [706, 79] on div "# Find a path around the broken bridge. # Then move to the market - point 6. he…" at bounding box center [781, 242] width 178 height 437
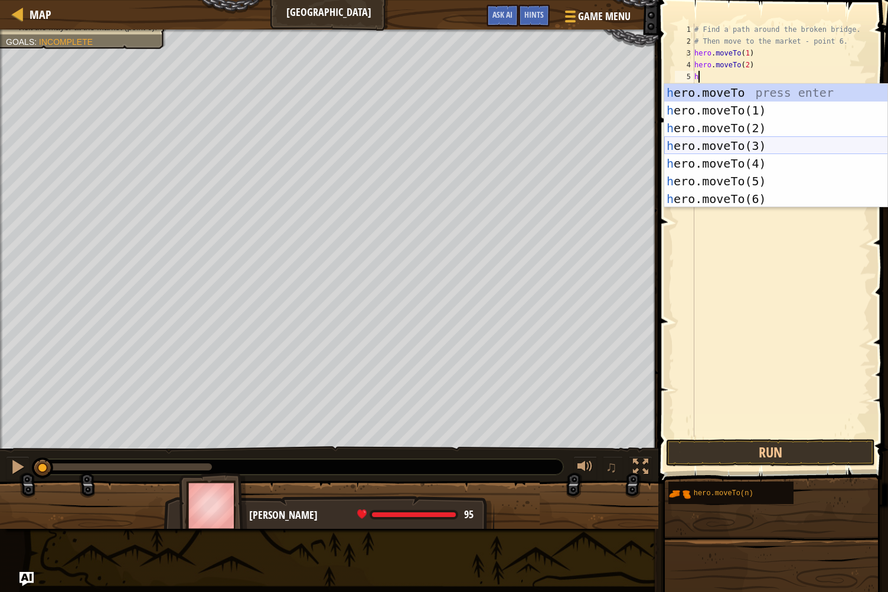
click at [714, 142] on div "h ero.moveTo press enter h ero.moveTo(1) press enter h ero.moveTo(2) press ente…" at bounding box center [777, 163] width 224 height 159
type textarea "hero.moveTo(3)"
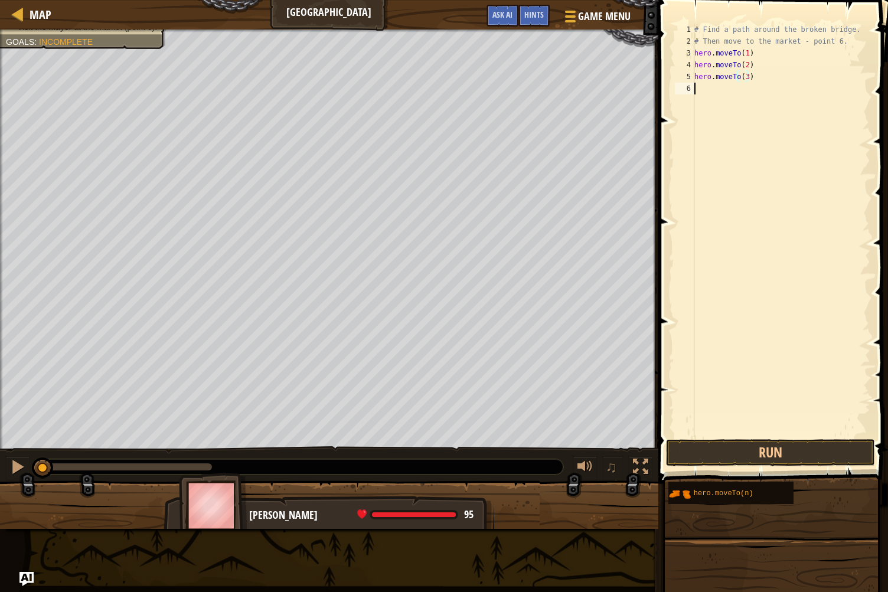
click at [702, 90] on div "# Find a path around the broken bridge. # Then move to the market - point 6. he…" at bounding box center [781, 242] width 178 height 437
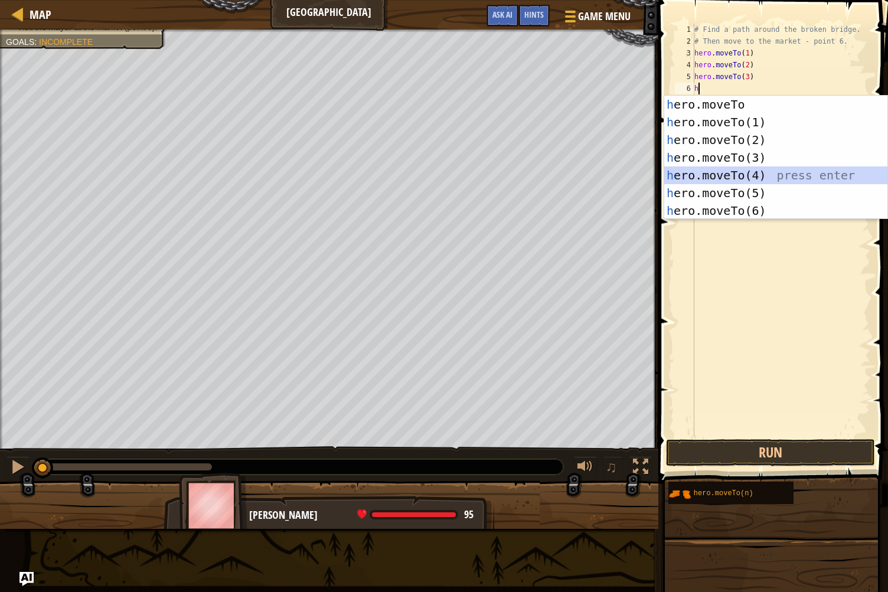
click at [712, 178] on div "h ero.moveTo press enter h ero.moveTo(1) press enter h ero.moveTo(2) press ente…" at bounding box center [777, 175] width 224 height 159
type textarea "hero.moveTo(4)"
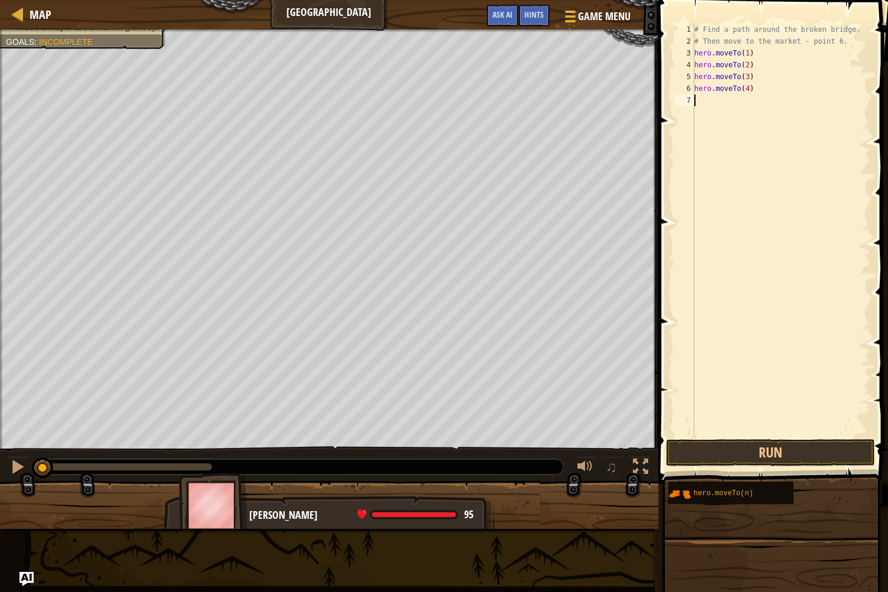
click at [699, 103] on div "# Find a path around the broken bridge. # Then move to the market - point 6. he…" at bounding box center [781, 242] width 178 height 437
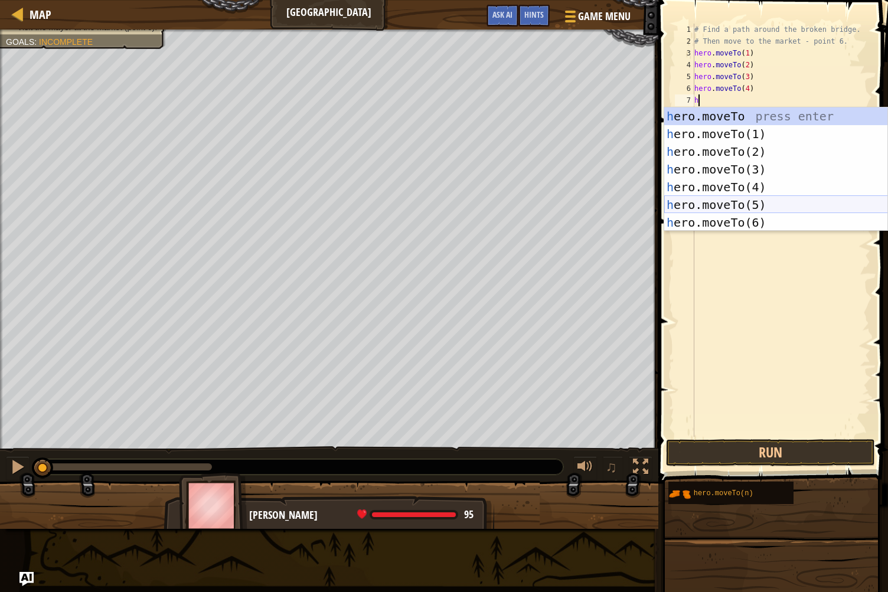
click at [753, 200] on div "h ero.moveTo press enter h ero.moveTo(1) press enter h ero.moveTo(2) press ente…" at bounding box center [777, 187] width 224 height 159
type textarea "hero.moveTo(5)"
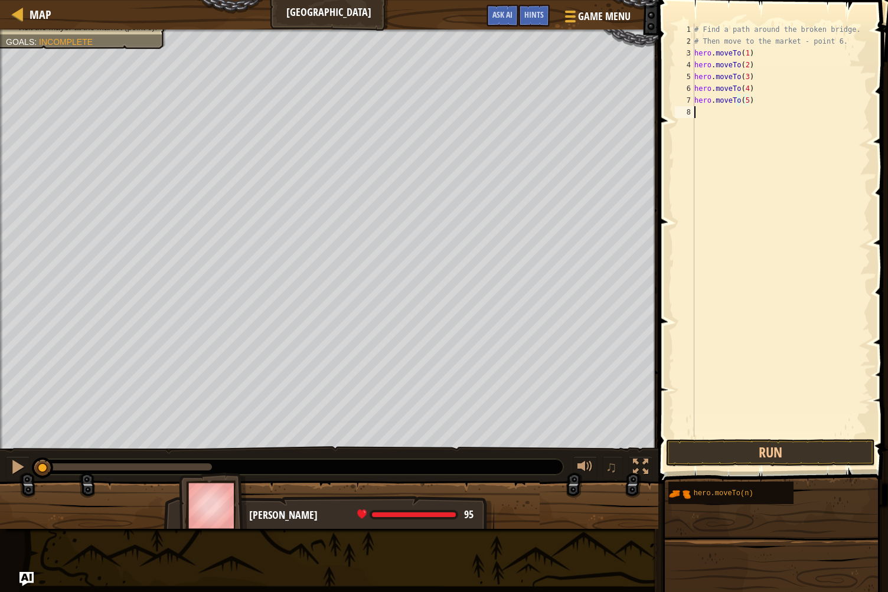
click at [705, 113] on div "# Find a path around the broken bridge. # Then move to the market - point 6. he…" at bounding box center [781, 242] width 178 height 437
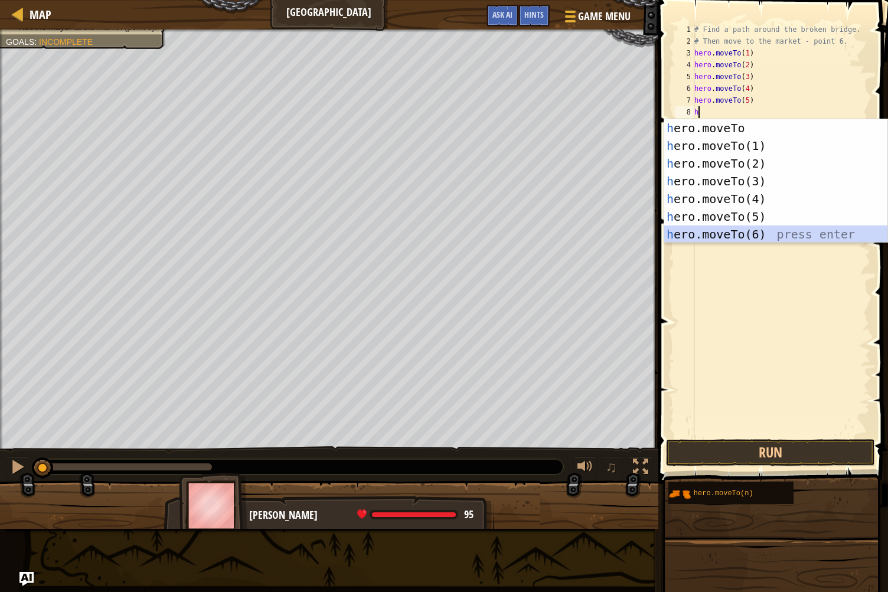
click at [744, 232] on div "h ero.moveTo press enter h ero.moveTo(1) press enter h ero.moveTo(2) press ente…" at bounding box center [777, 198] width 224 height 159
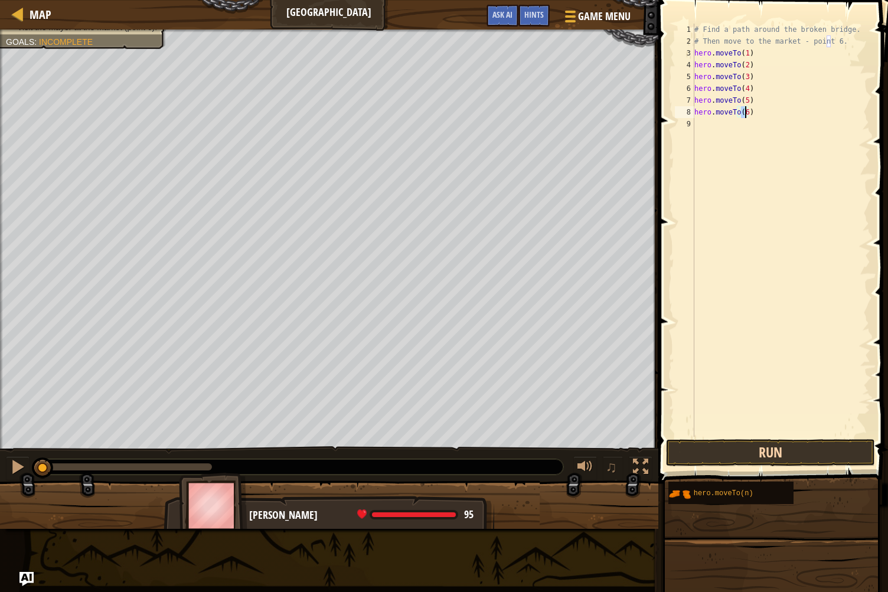
type textarea "hero.moveTo(6)"
click at [748, 460] on button "Run" at bounding box center [770, 452] width 209 height 27
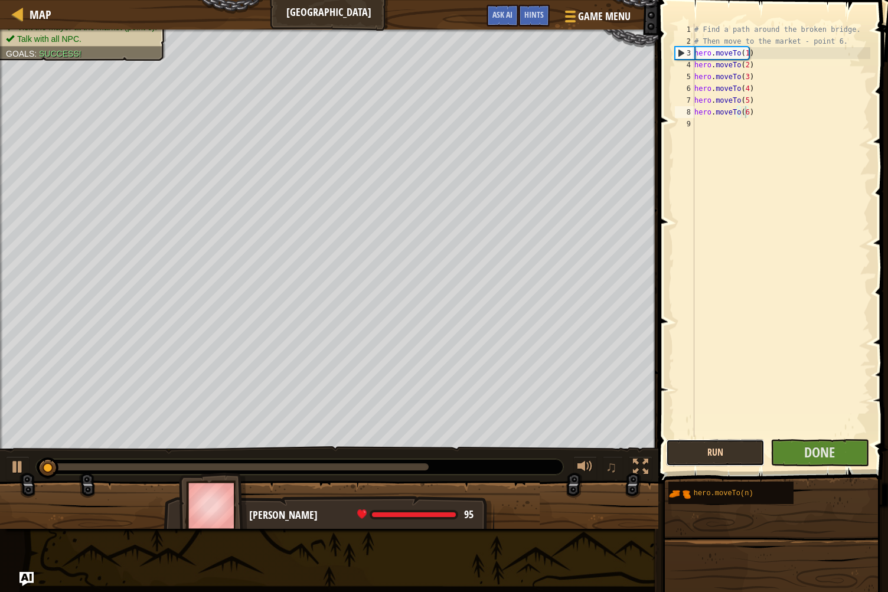
click at [748, 444] on button "Run" at bounding box center [715, 452] width 99 height 27
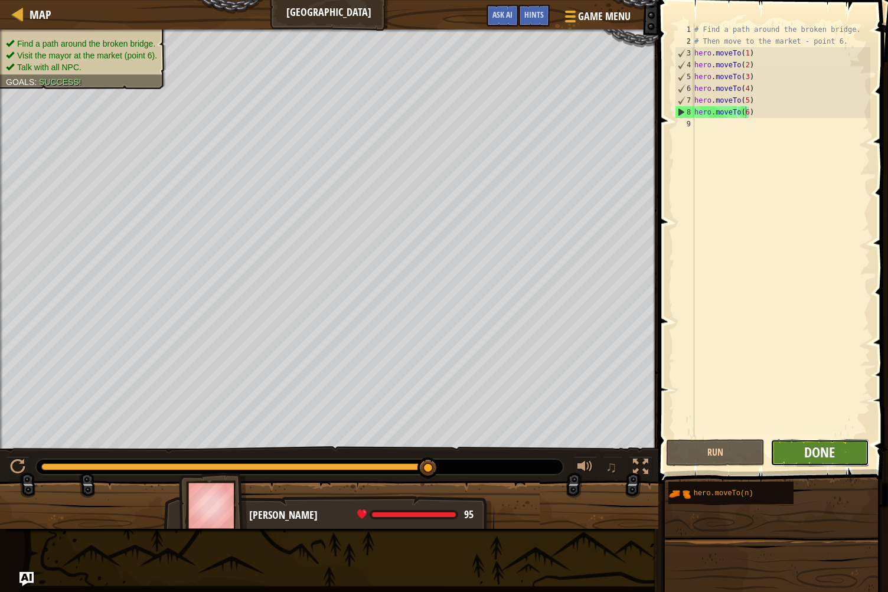
click at [823, 448] on span "Done" at bounding box center [820, 452] width 31 height 19
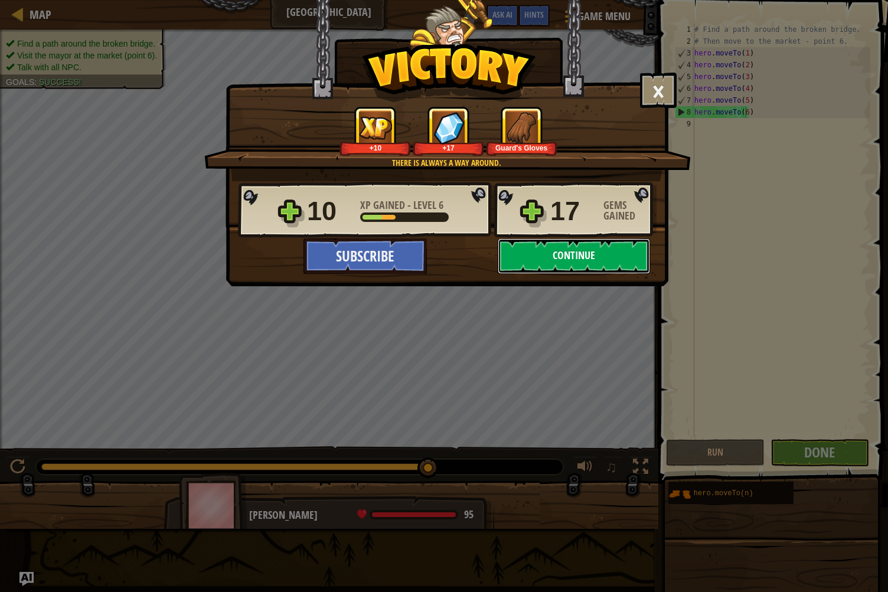
click at [567, 259] on button "Continue" at bounding box center [574, 256] width 152 height 35
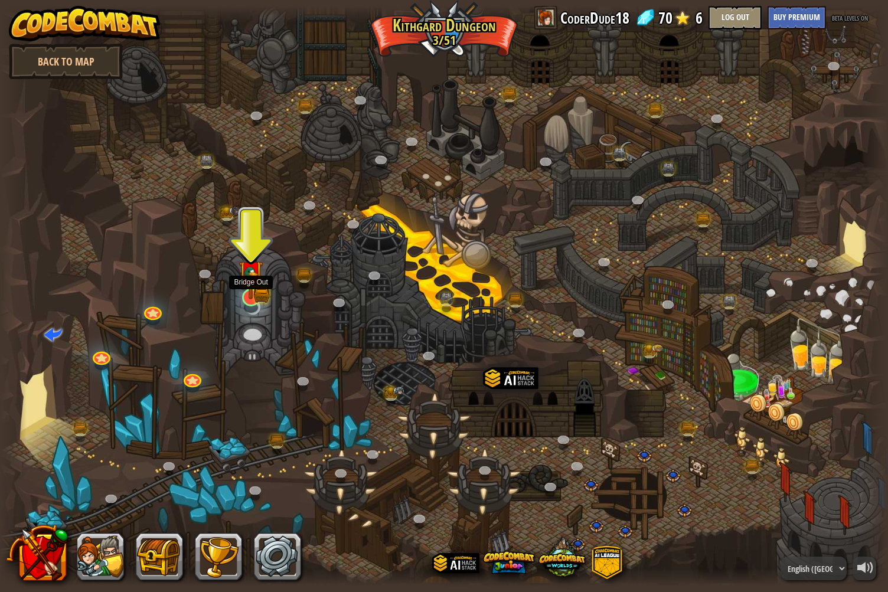
click at [262, 296] on img at bounding box center [251, 272] width 24 height 53
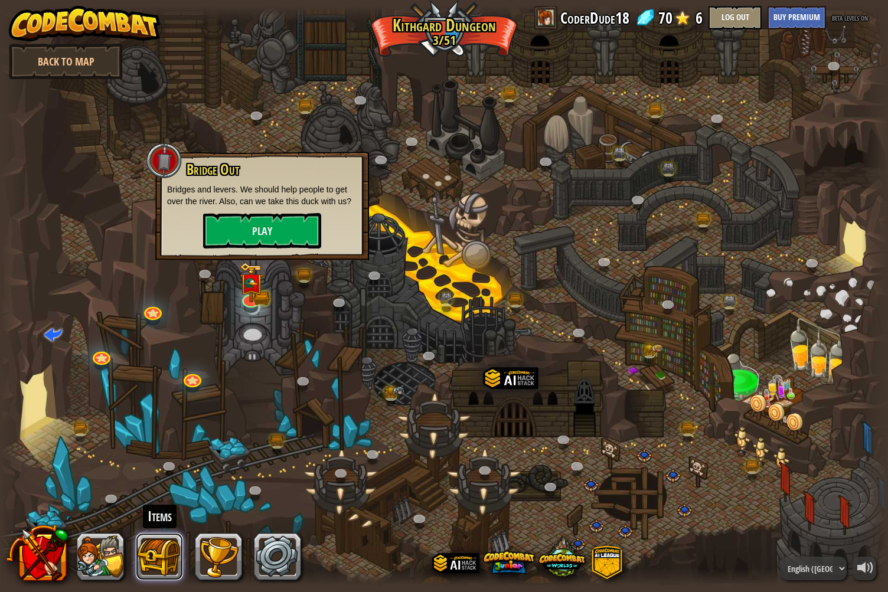
click at [162, 538] on button at bounding box center [159, 556] width 47 height 47
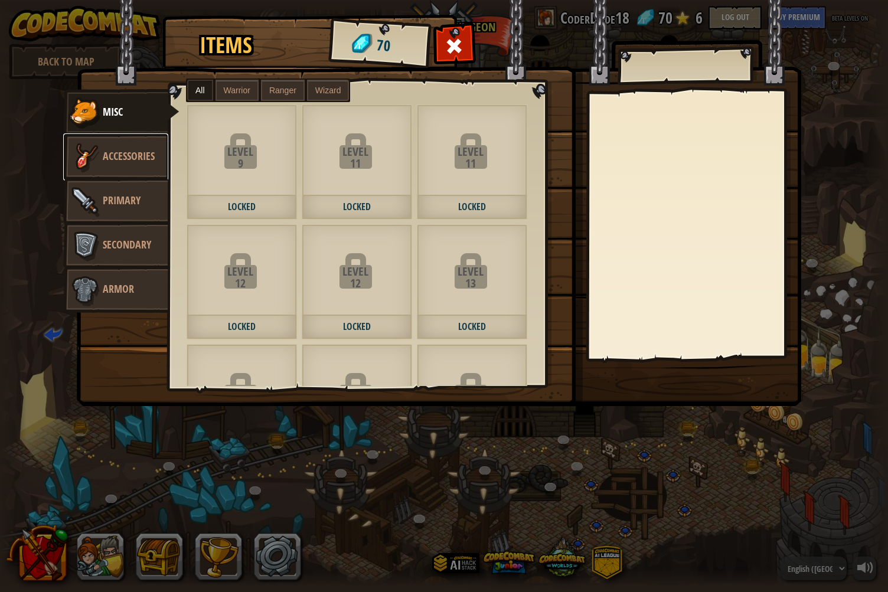
click at [112, 149] on span "Accessories" at bounding box center [129, 156] width 52 height 15
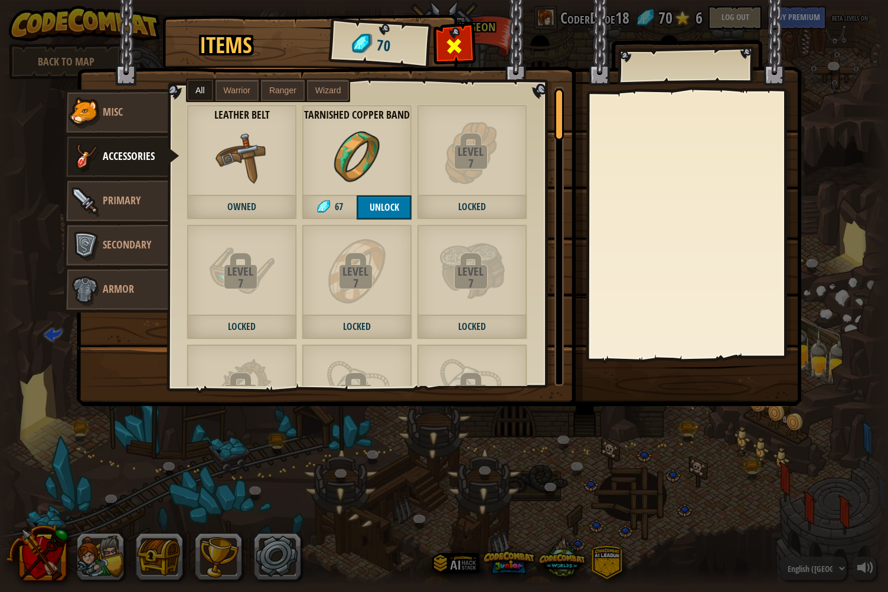
click at [455, 35] on div at bounding box center [454, 49] width 37 height 37
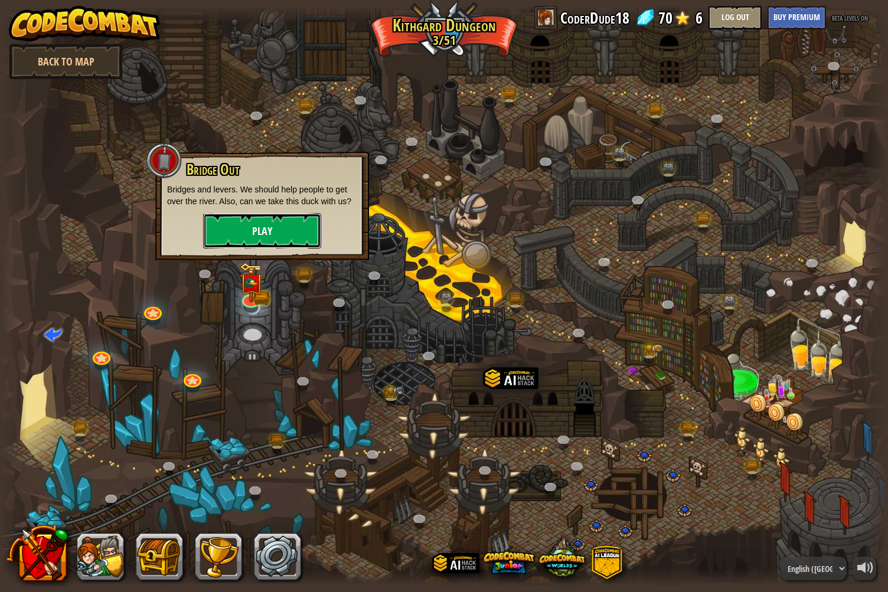
click at [246, 237] on button "Play" at bounding box center [262, 230] width 118 height 35
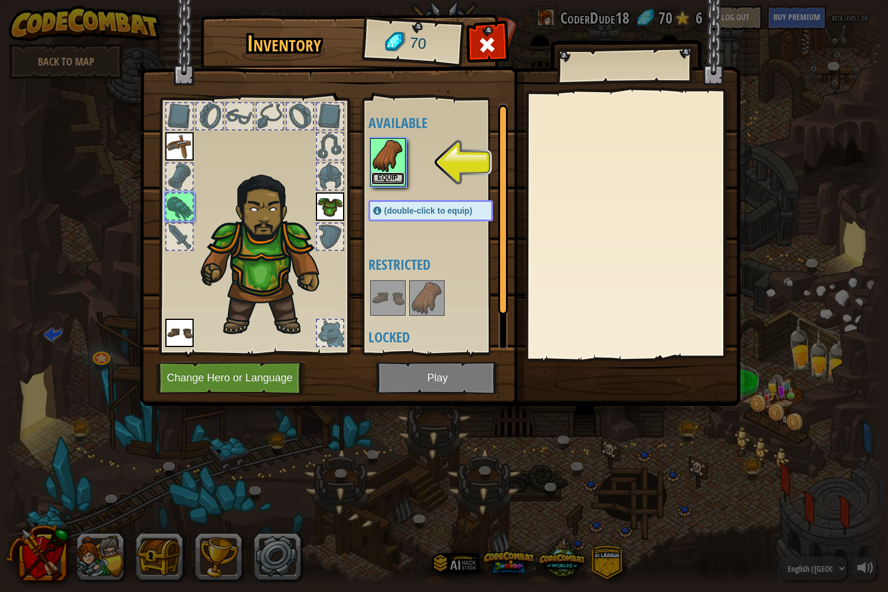
click at [386, 172] on button "Equip" at bounding box center [388, 178] width 33 height 12
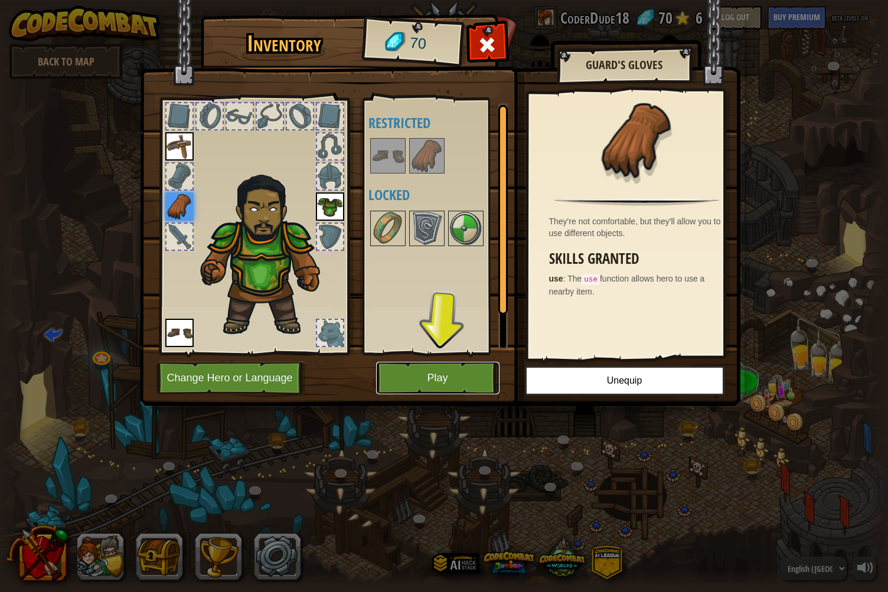
click at [444, 380] on button "Play" at bounding box center [437, 378] width 123 height 32
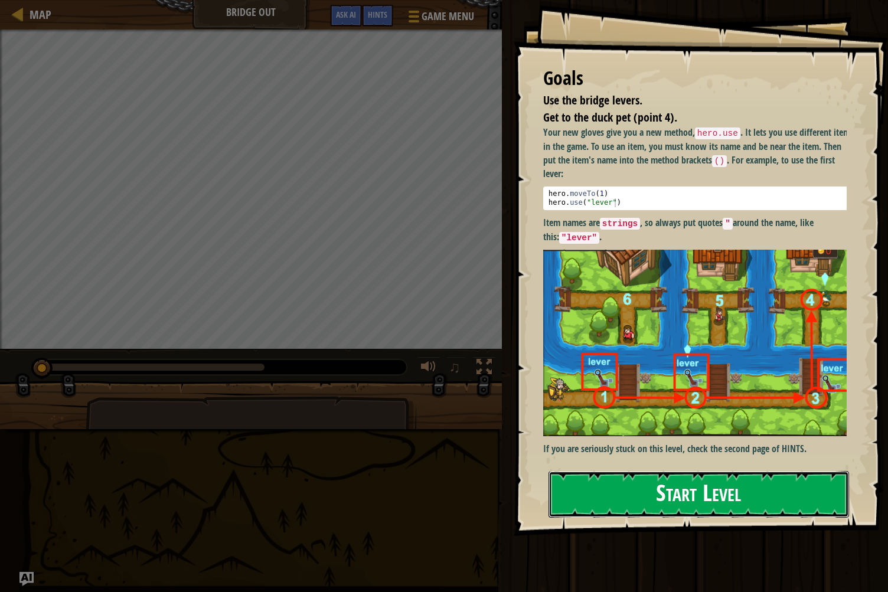
click at [773, 502] on button "Start Level" at bounding box center [699, 494] width 301 height 47
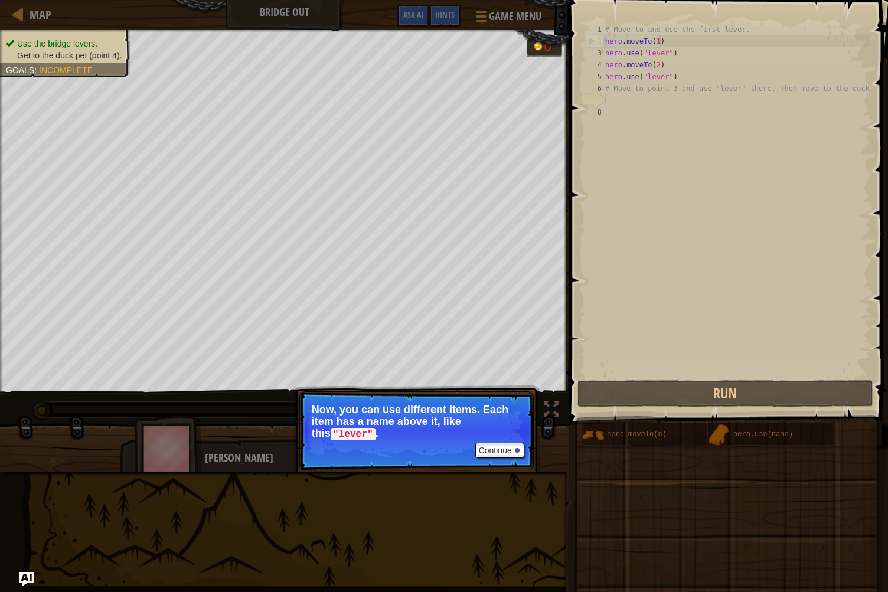
click at [496, 445] on div "Continue Now, you can use different items. Each item has a name above it, like …" at bounding box center [417, 479] width 246 height 175
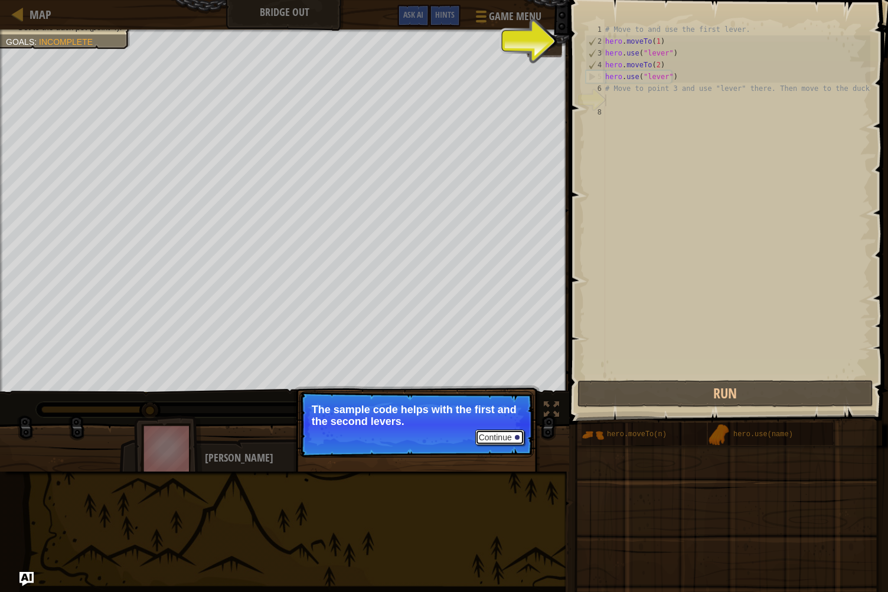
click at [498, 437] on button "Continue" at bounding box center [499, 437] width 49 height 15
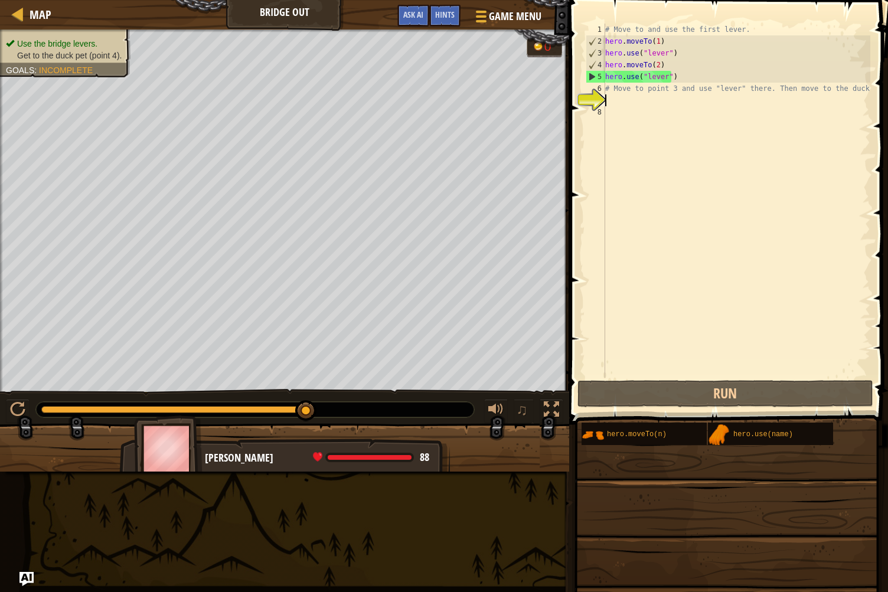
click at [633, 100] on div "# Move to and use the first lever. hero . moveTo ( 1 ) hero . use ( "lever" ) h…" at bounding box center [737, 213] width 268 height 378
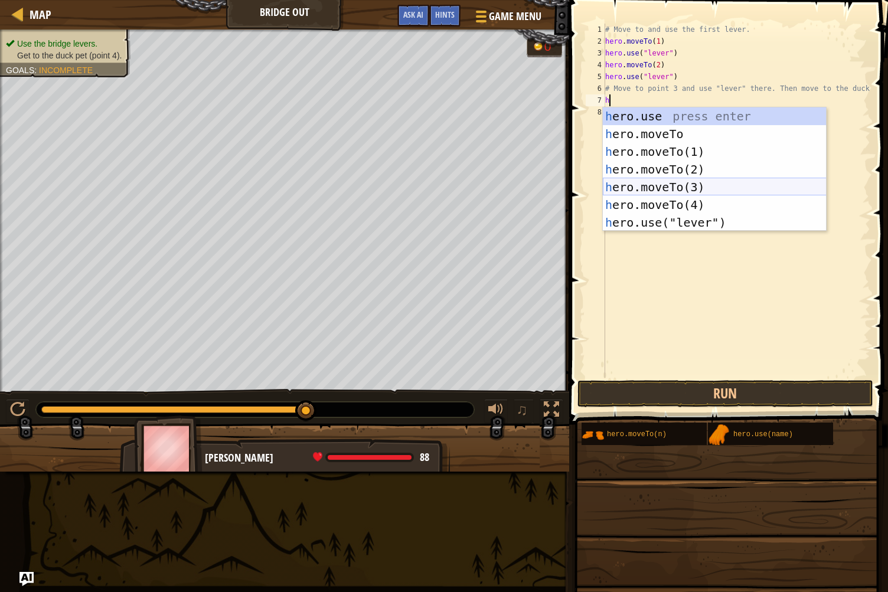
click at [639, 184] on div "h ero.use press enter h ero.moveTo press enter h ero.moveTo(1) press enter h er…" at bounding box center [715, 187] width 224 height 159
type textarea "hero.moveTo(3)"
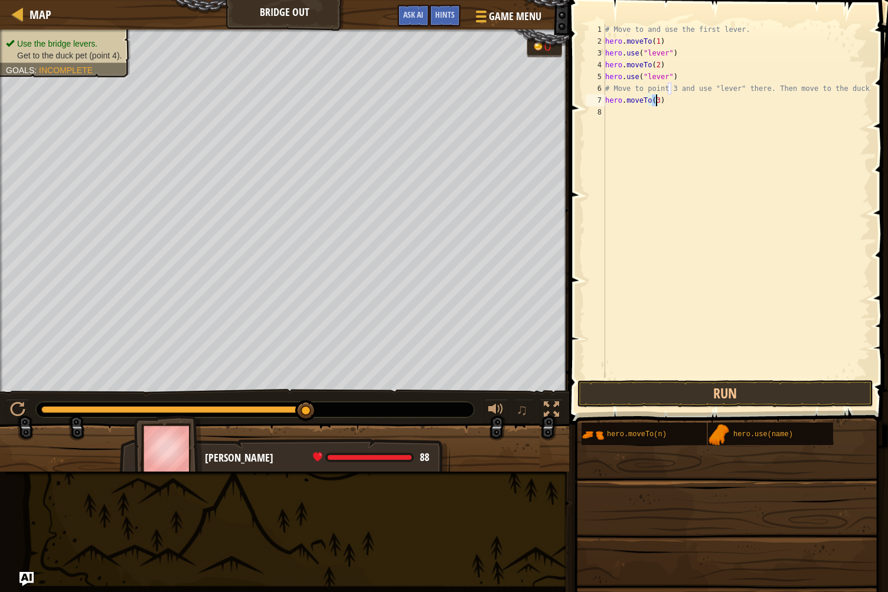
click at [633, 116] on div "# Move to and use the first lever. hero . moveTo ( 1 ) hero . use ( "lever" ) h…" at bounding box center [737, 213] width 268 height 378
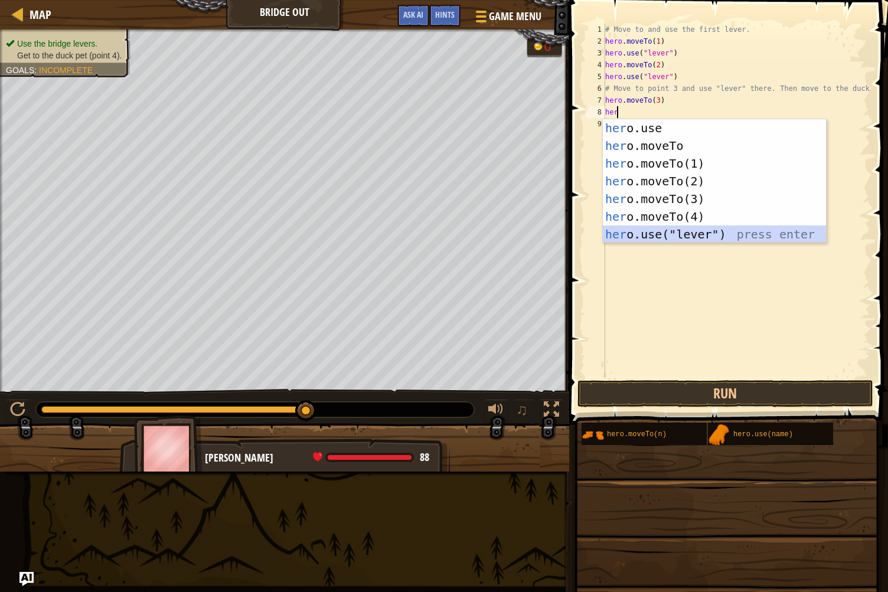
click at [641, 237] on div "her o.use press enter her o.moveTo press enter her o.moveTo(1) press enter her …" at bounding box center [715, 198] width 224 height 159
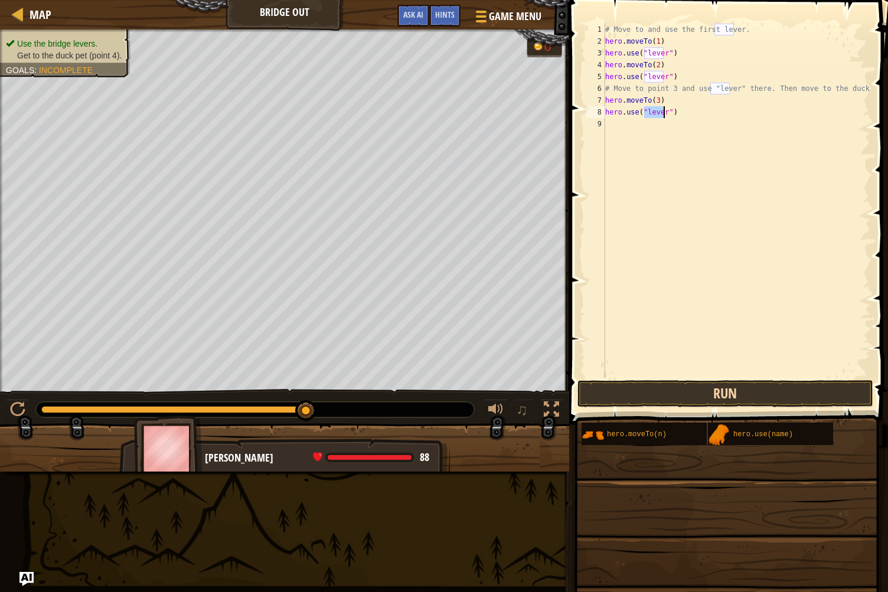
type textarea "hero.use("lever")"
click at [708, 402] on button "Run" at bounding box center [726, 393] width 296 height 27
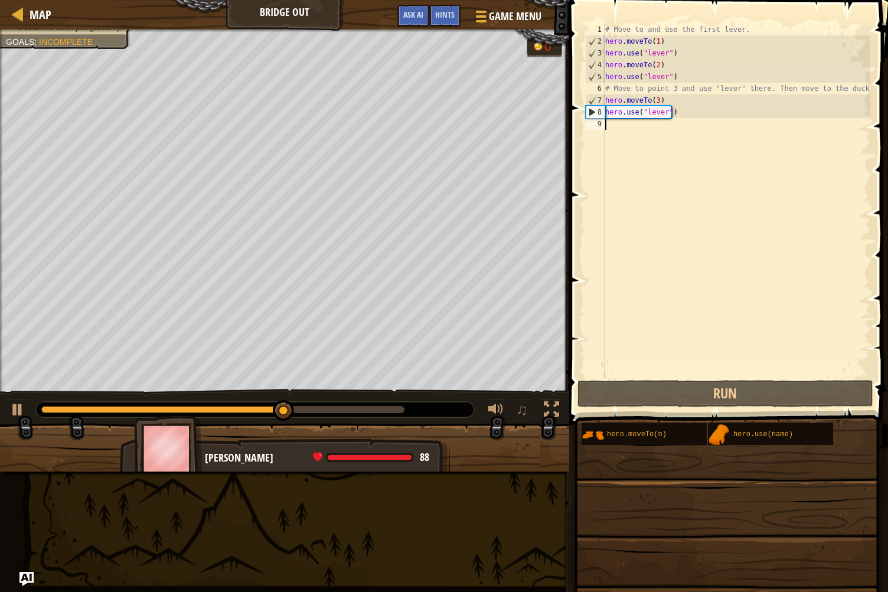
click at [627, 123] on div "# Move to and use the first lever. hero . moveTo ( 1 ) hero . use ( "lever" ) h…" at bounding box center [737, 213] width 268 height 378
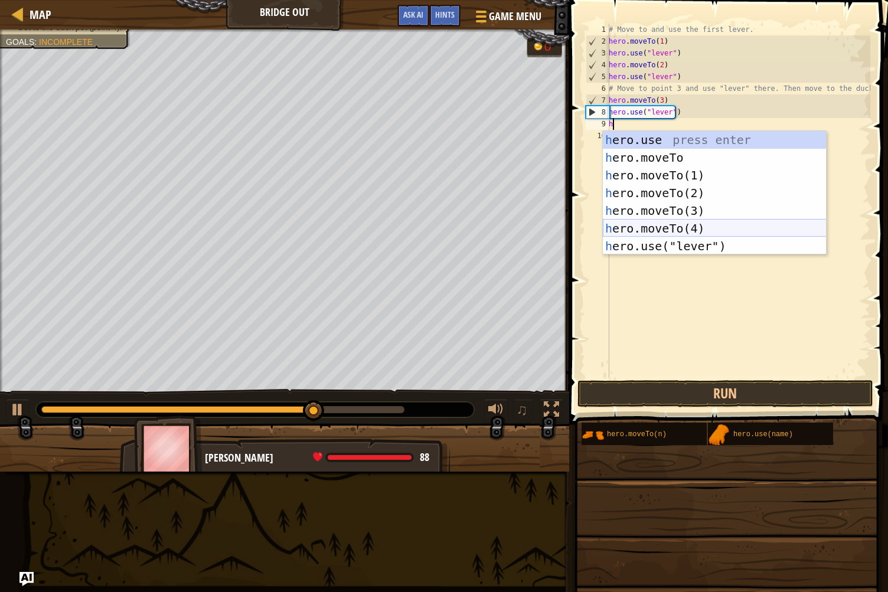
click at [641, 223] on div "h ero.use press enter h ero.moveTo press enter h ero.moveTo(1) press enter h er…" at bounding box center [715, 210] width 224 height 159
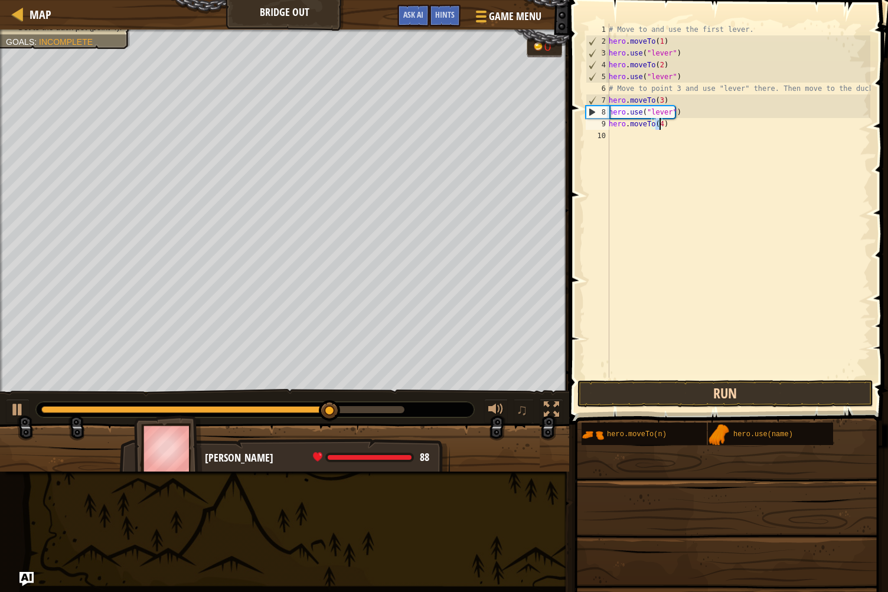
type textarea "hero.moveTo(4)"
click at [714, 385] on button "Run" at bounding box center [726, 393] width 296 height 27
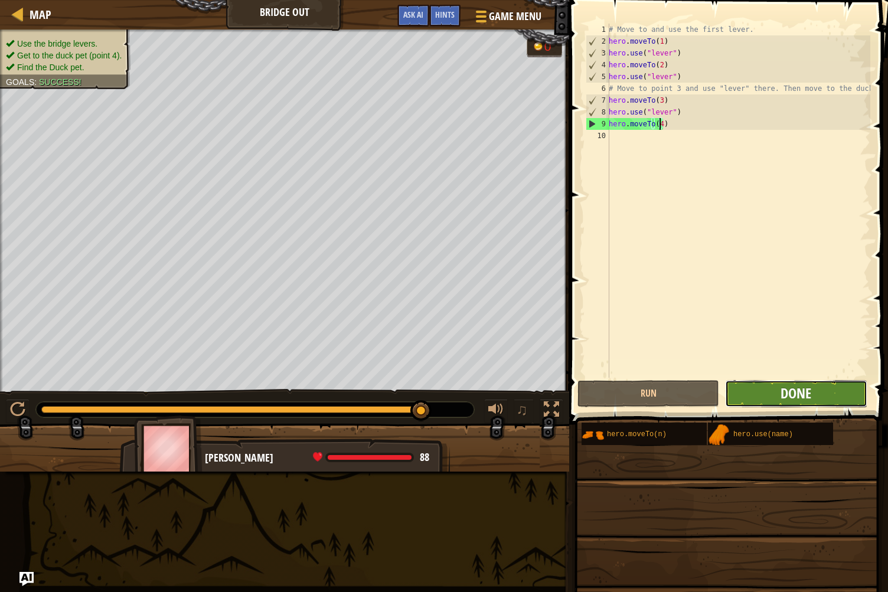
click at [790, 396] on span "Done" at bounding box center [796, 393] width 31 height 19
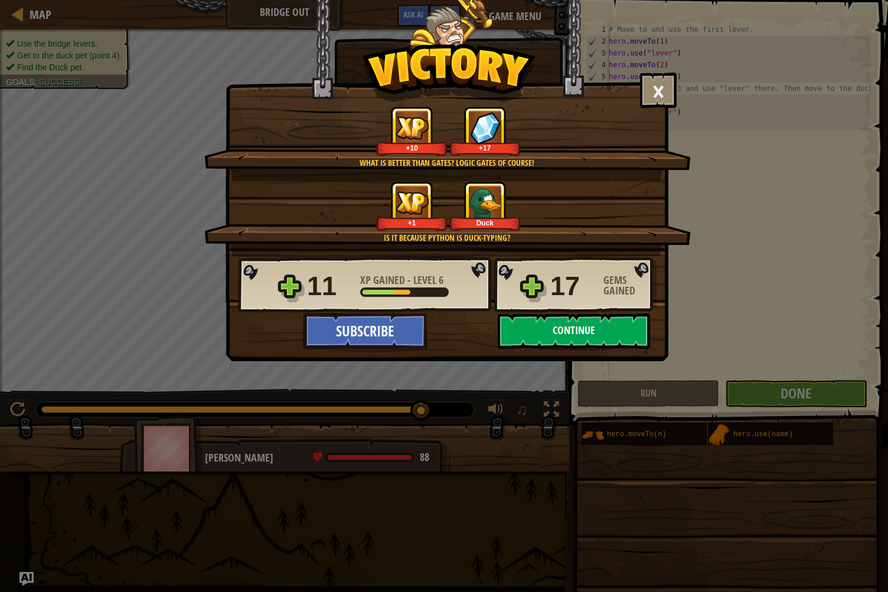
click at [532, 330] on button "Continue" at bounding box center [574, 331] width 152 height 35
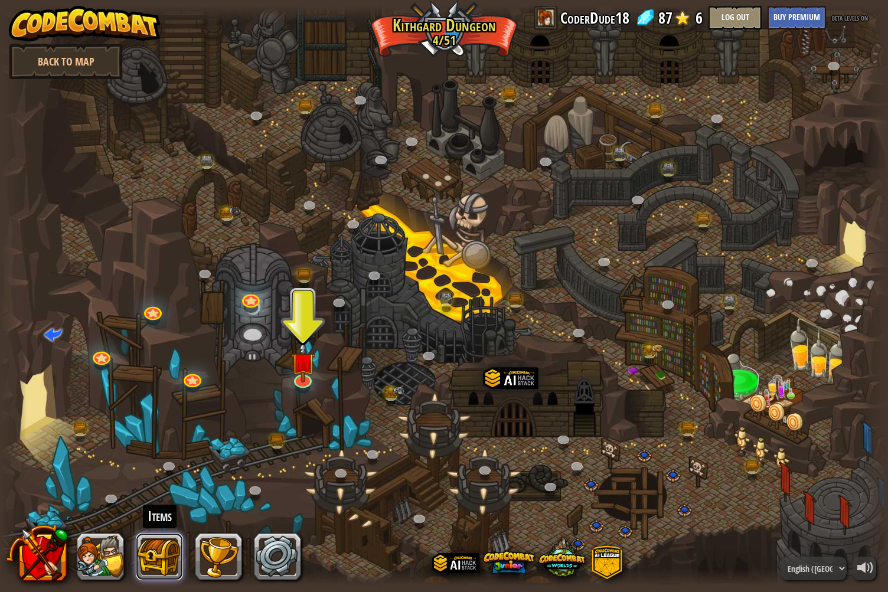
click at [171, 538] on button at bounding box center [159, 556] width 47 height 47
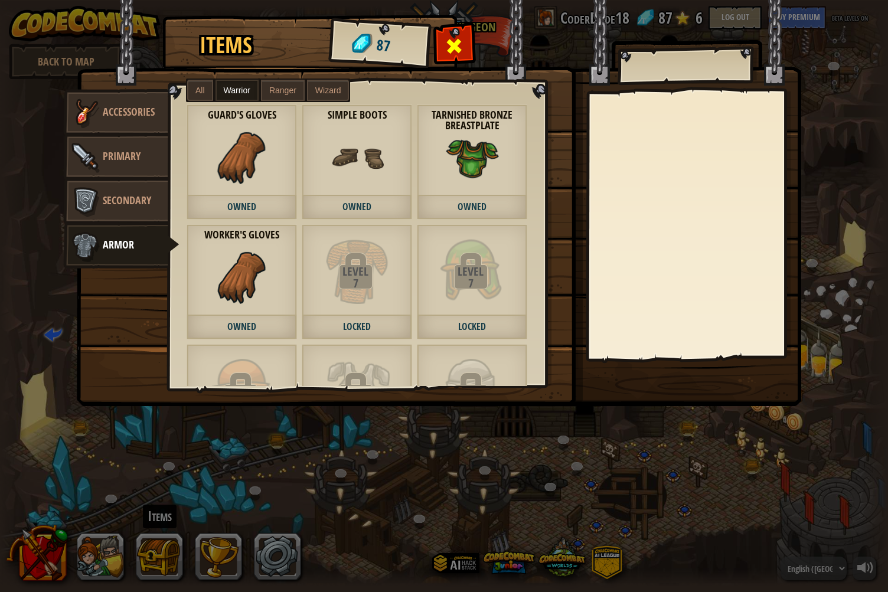
click at [465, 41] on div at bounding box center [454, 49] width 37 height 37
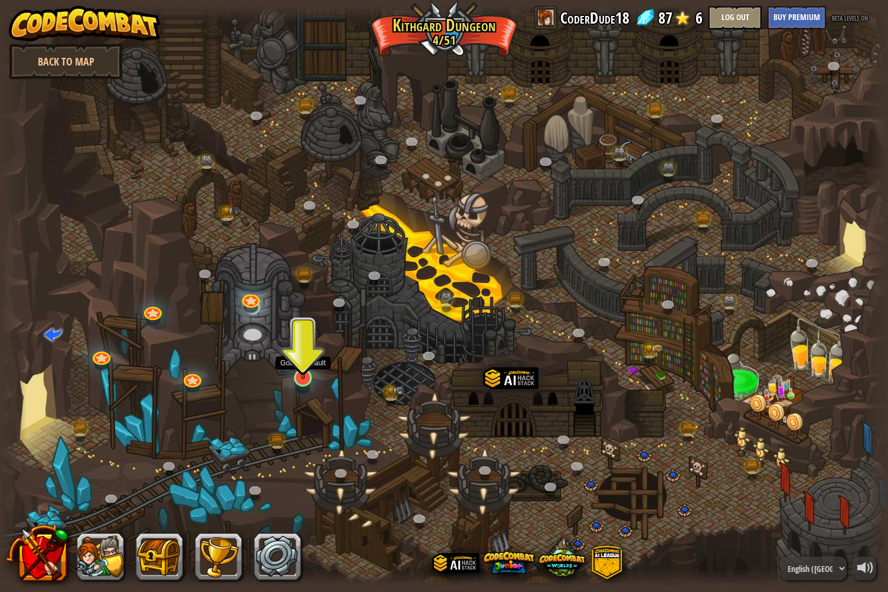
click at [313, 356] on img at bounding box center [303, 352] width 24 height 56
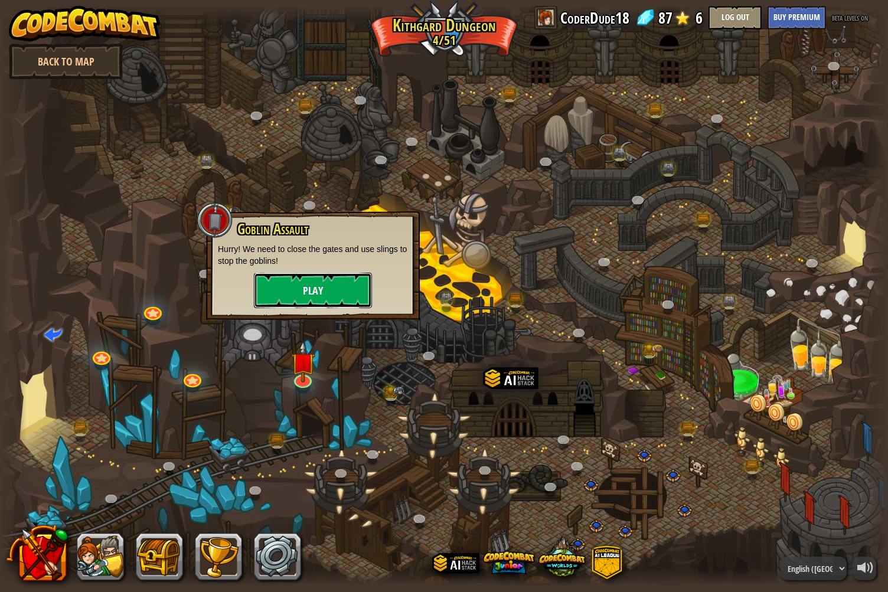
click at [319, 288] on button "Play" at bounding box center [313, 290] width 118 height 35
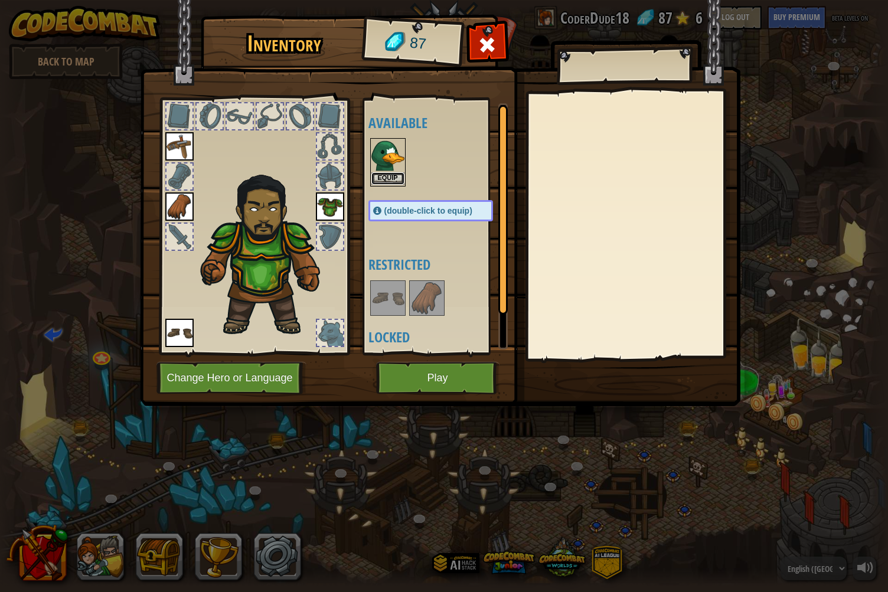
click at [386, 180] on button "Equip" at bounding box center [388, 178] width 33 height 12
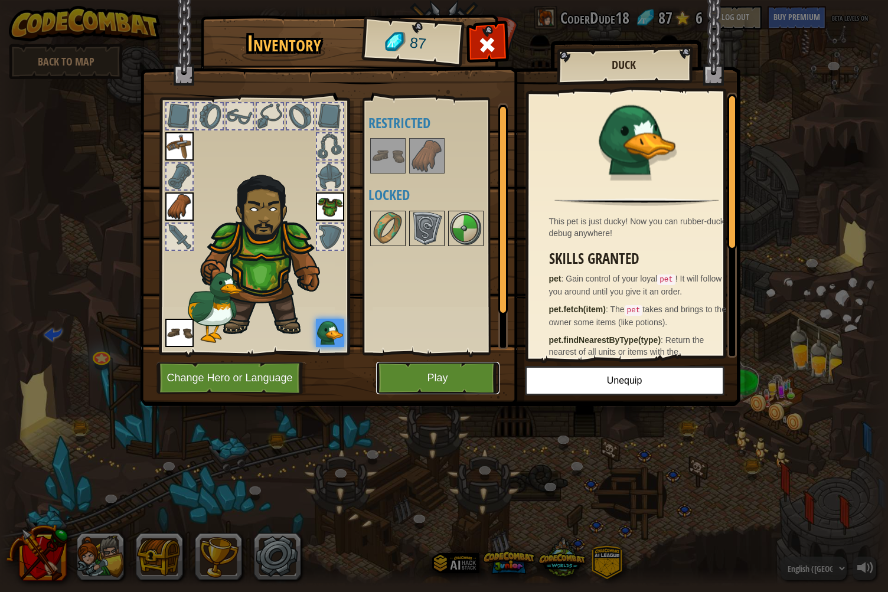
click at [449, 373] on button "Play" at bounding box center [437, 378] width 123 height 32
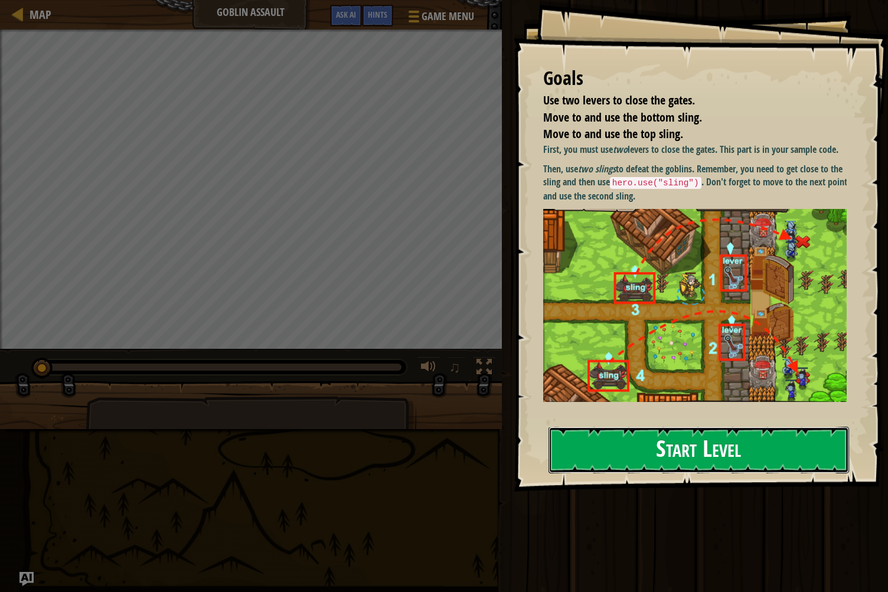
click at [587, 458] on button "Start Level" at bounding box center [699, 450] width 301 height 47
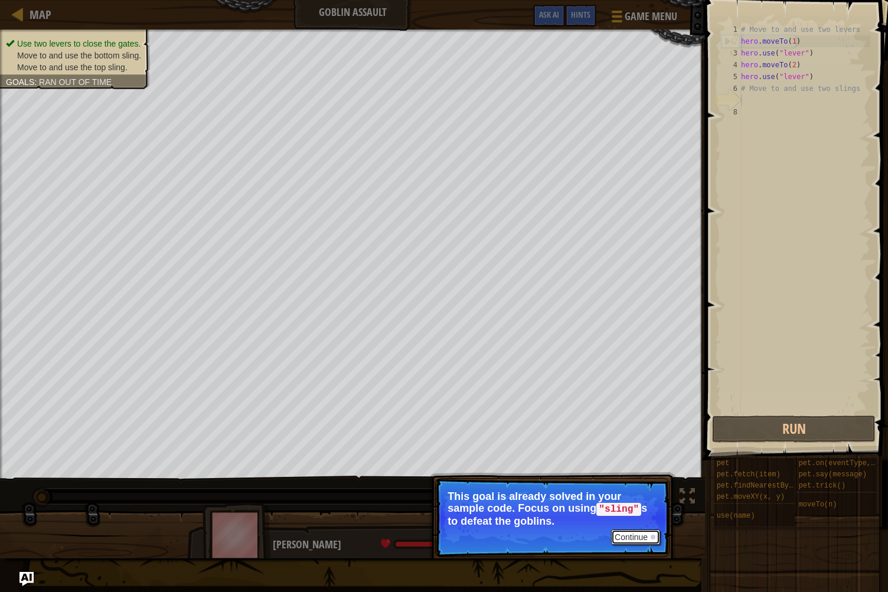
click at [618, 530] on button "Continue" at bounding box center [635, 537] width 49 height 15
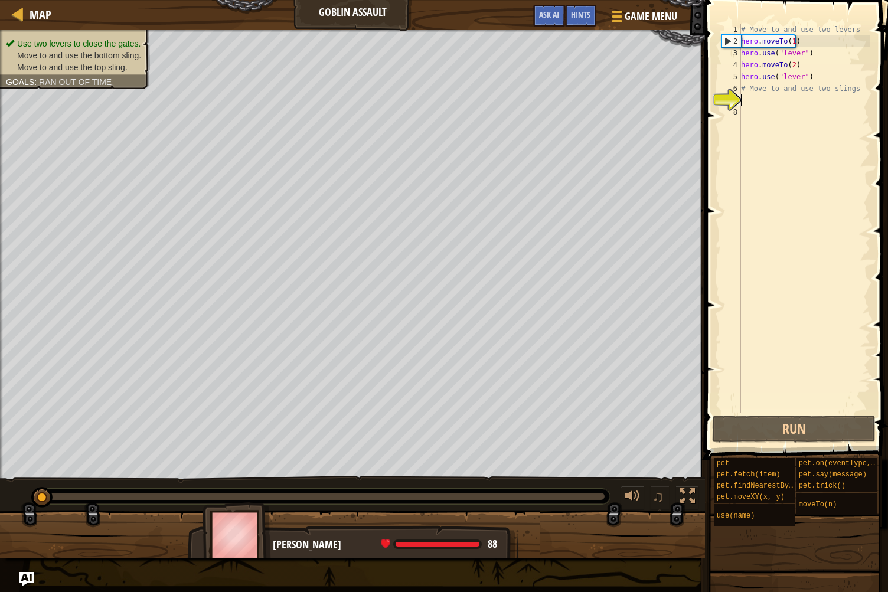
click at [751, 99] on div "# Move to and use two levers hero . moveTo ( 1 ) hero . use ( "lever" ) hero . …" at bounding box center [805, 230] width 132 height 413
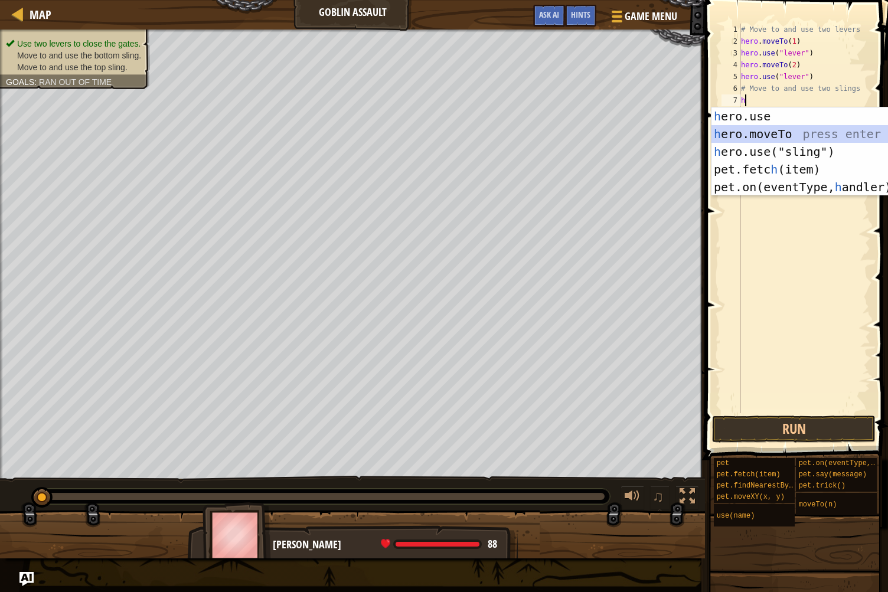
click at [802, 129] on div "h ero.use press enter h ero.moveTo press enter h ero.use("sling") press enter p…" at bounding box center [824, 170] width 224 height 124
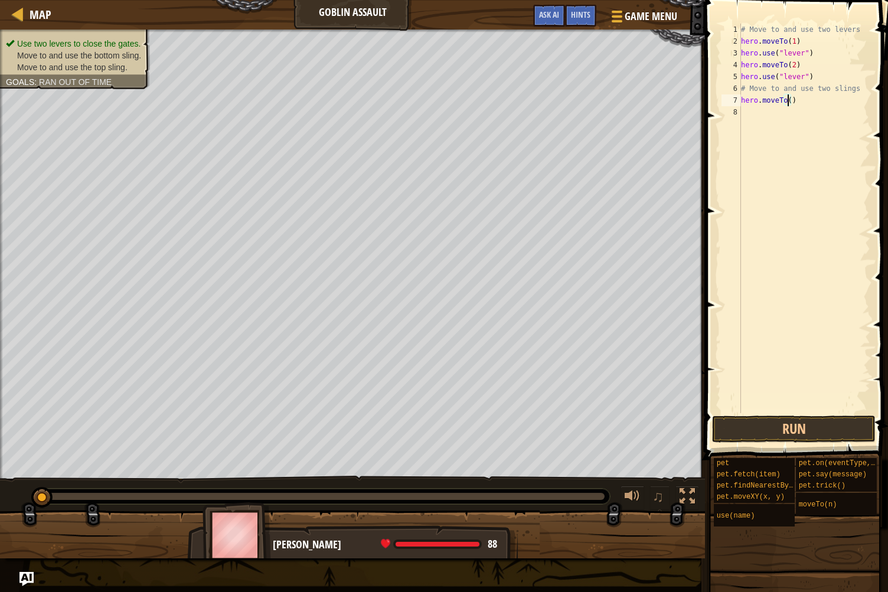
type textarea "hero.moveTo(3)"
click at [756, 123] on div "# Move to and use two levers hero . moveTo ( 1 ) hero . use ( "lever" ) hero . …" at bounding box center [805, 230] width 132 height 413
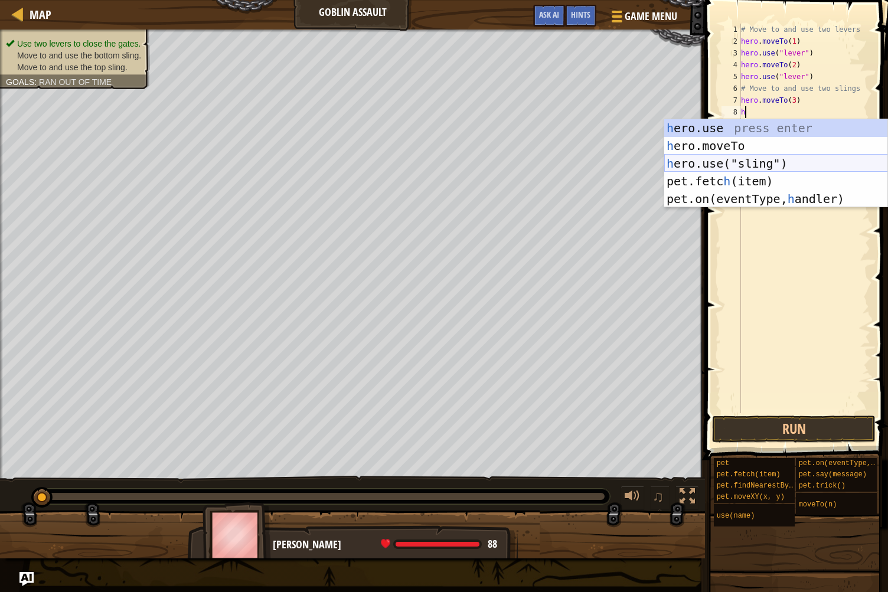
click at [751, 158] on div "h ero.use press enter h ero.moveTo press enter h ero.use("sling") press enter p…" at bounding box center [777, 181] width 224 height 124
type textarea "hero.use("sling")"
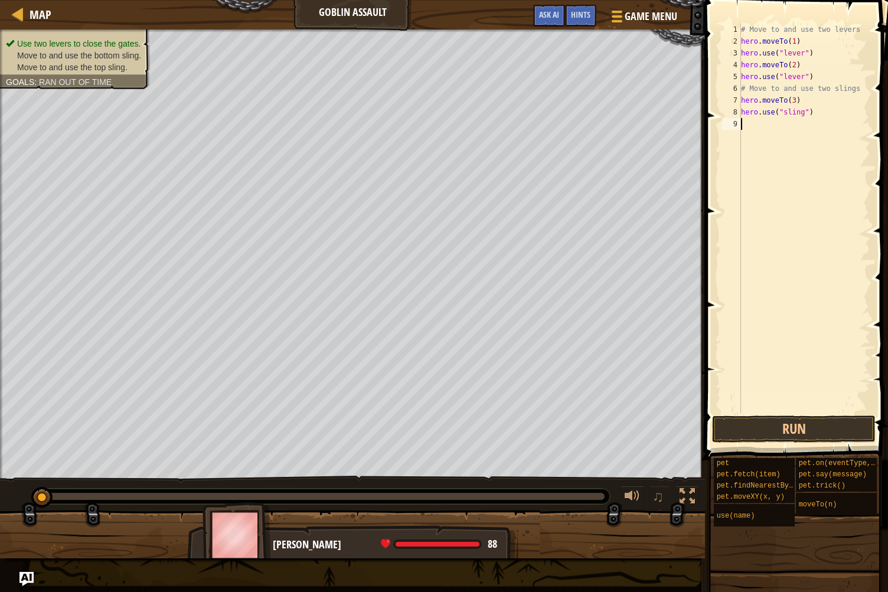
click at [751, 128] on div "# Move to and use two levers hero . moveTo ( 1 ) hero . use ( "lever" ) hero . …" at bounding box center [805, 230] width 132 height 413
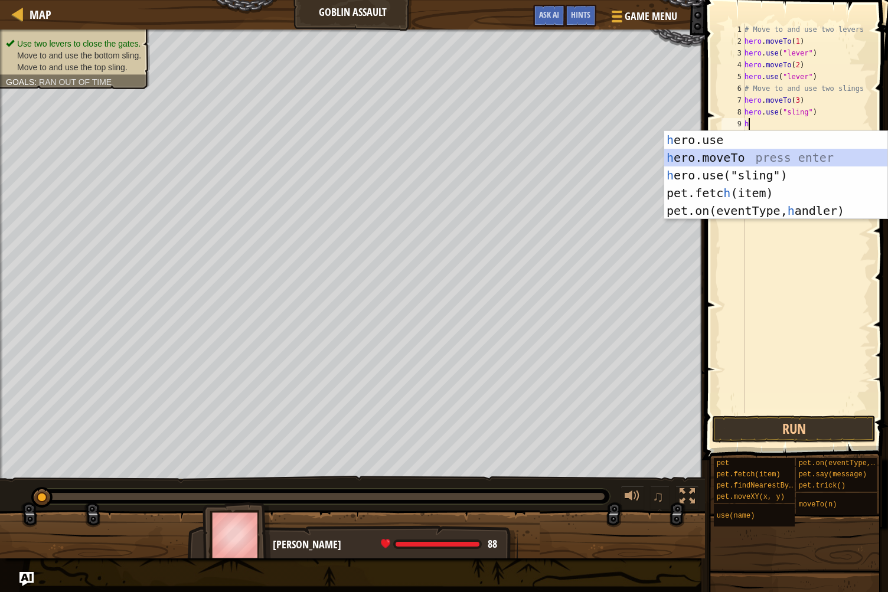
click at [722, 151] on div "h ero.use press enter h ero.moveTo press enter h ero.use("sling") press enter p…" at bounding box center [777, 193] width 224 height 124
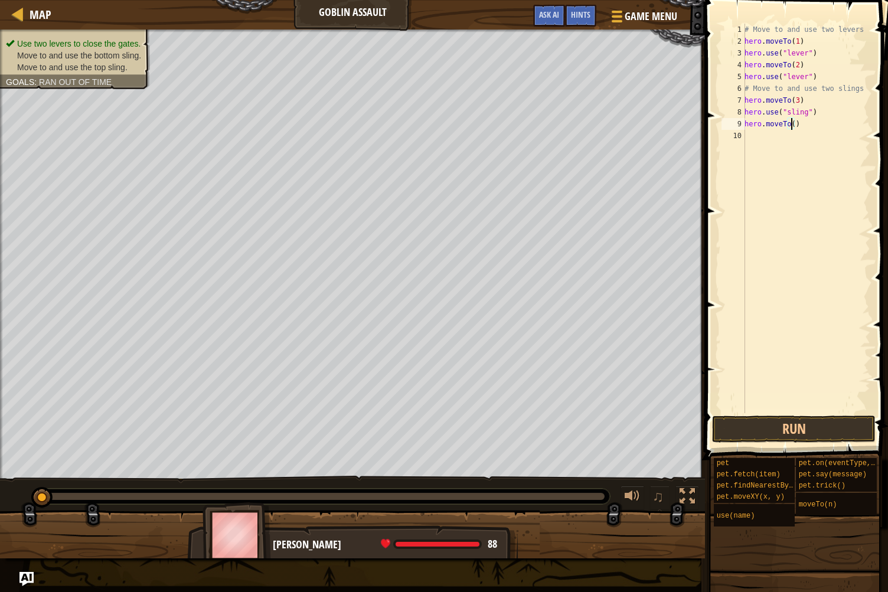
type textarea "hero.moveTo(4)"
click at [756, 136] on div "# Move to and use two levers hero . moveTo ( 1 ) hero . use ( "lever" ) hero . …" at bounding box center [806, 230] width 128 height 413
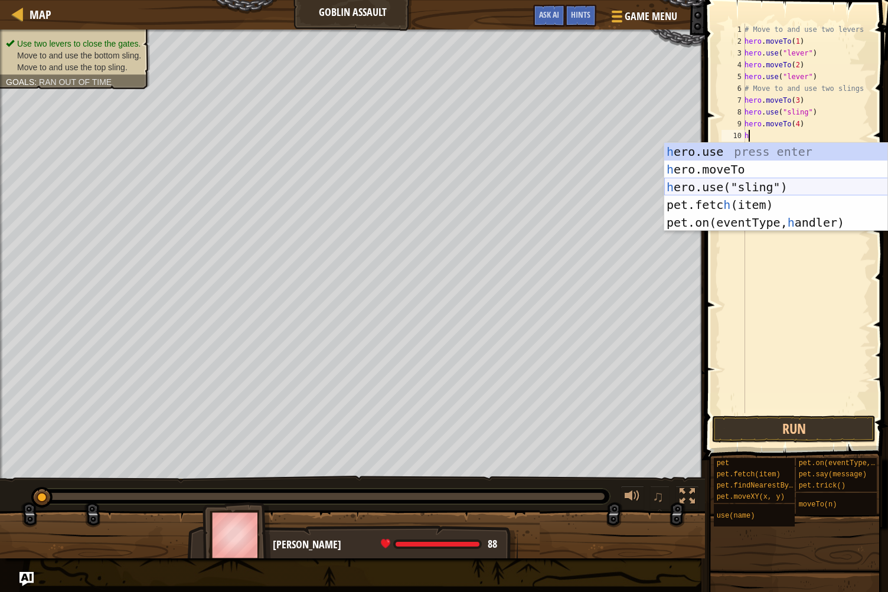
click at [763, 183] on div "h ero.use press enter h ero.moveTo press enter h ero.use("sling") press enter p…" at bounding box center [777, 205] width 224 height 124
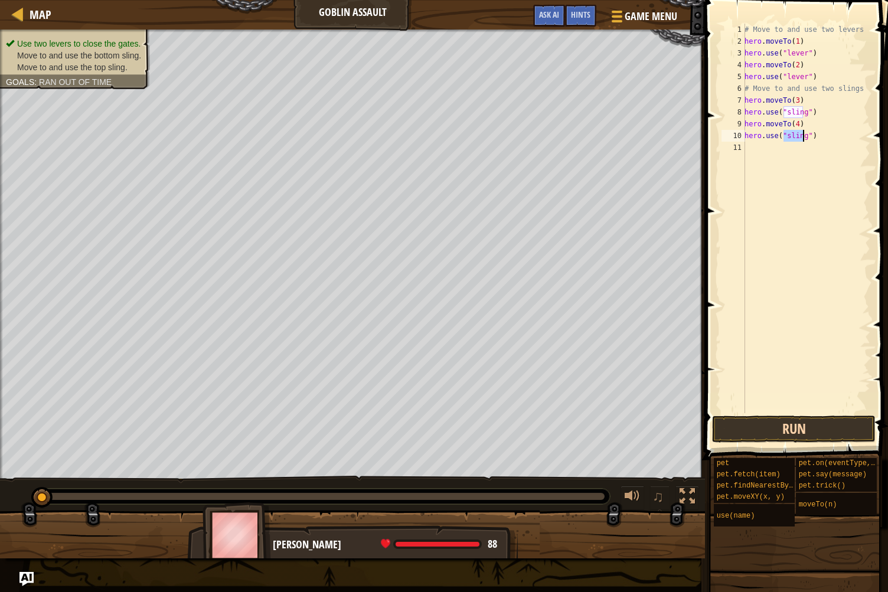
type textarea "hero.use("sling")"
click at [743, 423] on button "Run" at bounding box center [794, 429] width 164 height 27
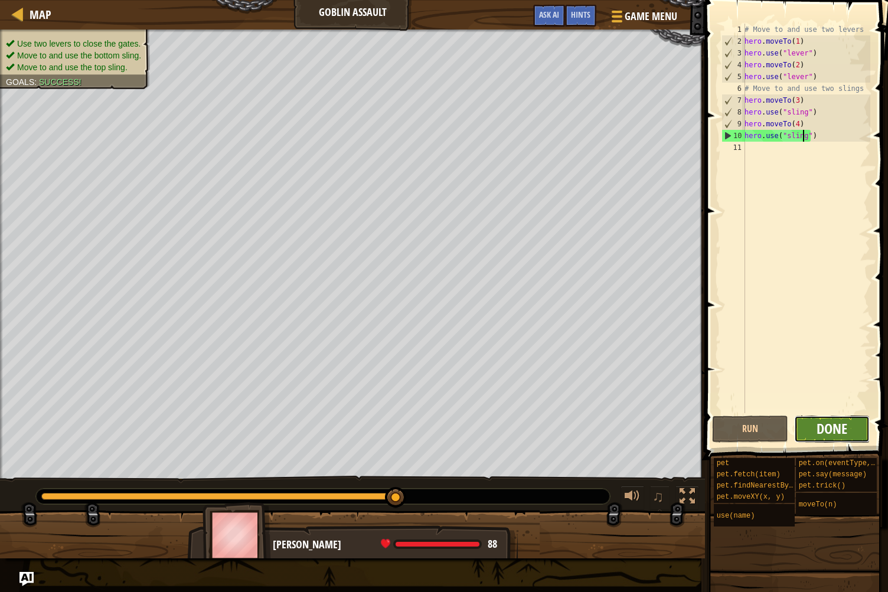
click at [841, 422] on span "Done" at bounding box center [832, 428] width 31 height 19
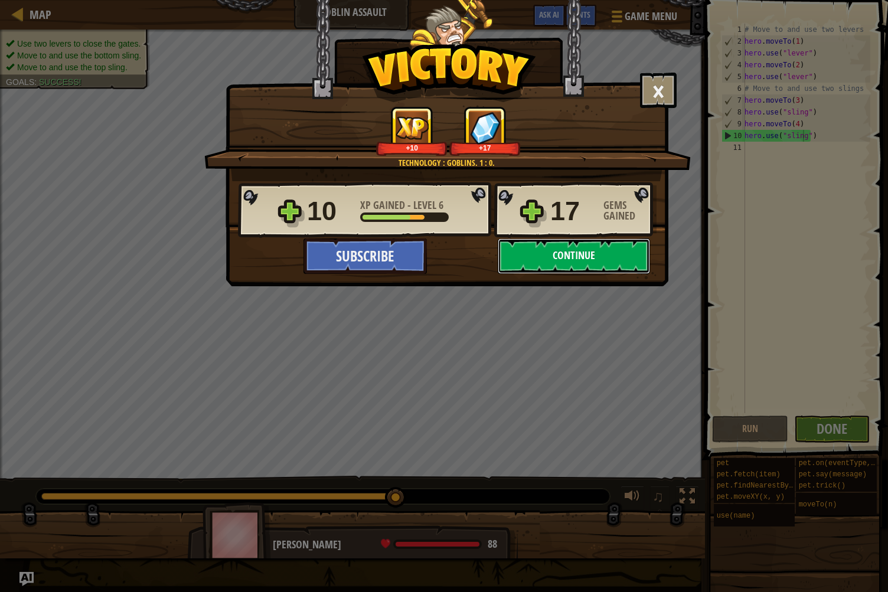
click at [584, 252] on button "Continue" at bounding box center [574, 256] width 152 height 35
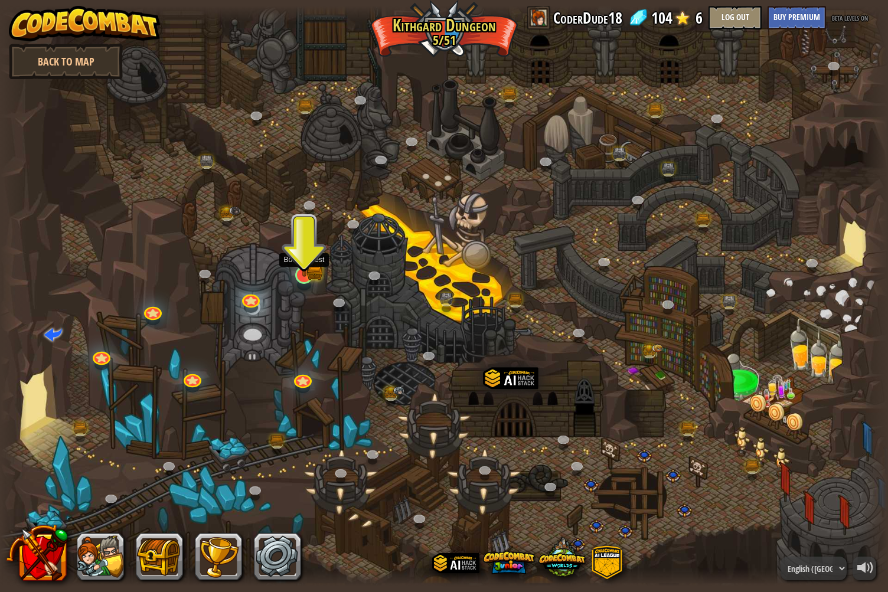
click at [318, 272] on img at bounding box center [315, 272] width 16 height 18
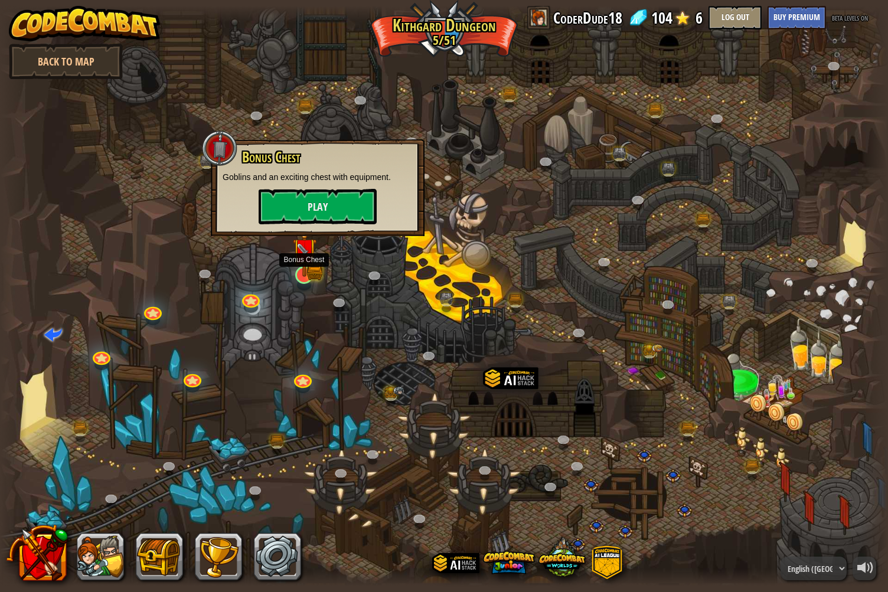
click at [316, 272] on img at bounding box center [304, 250] width 24 height 53
click at [336, 207] on button "Play" at bounding box center [316, 206] width 118 height 35
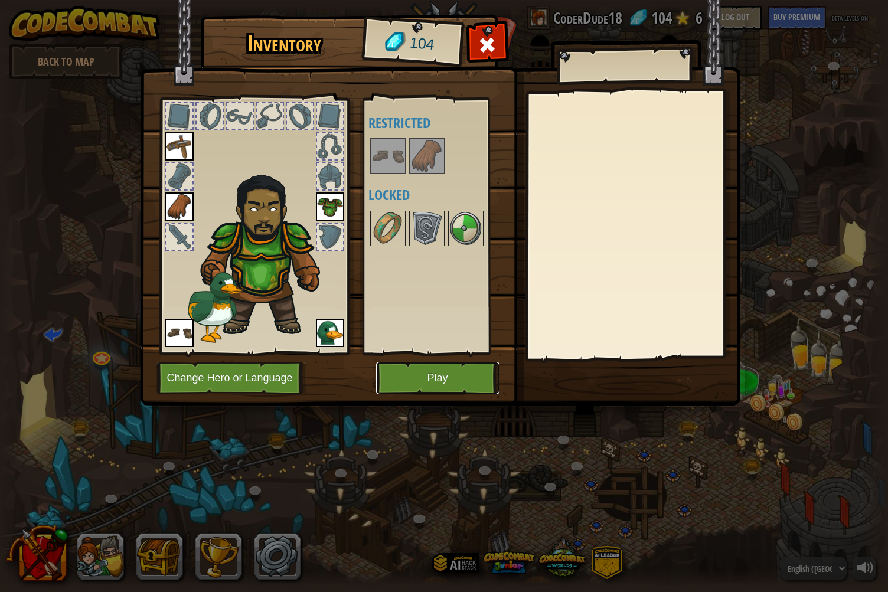
click at [416, 374] on button "Play" at bounding box center [437, 378] width 123 height 32
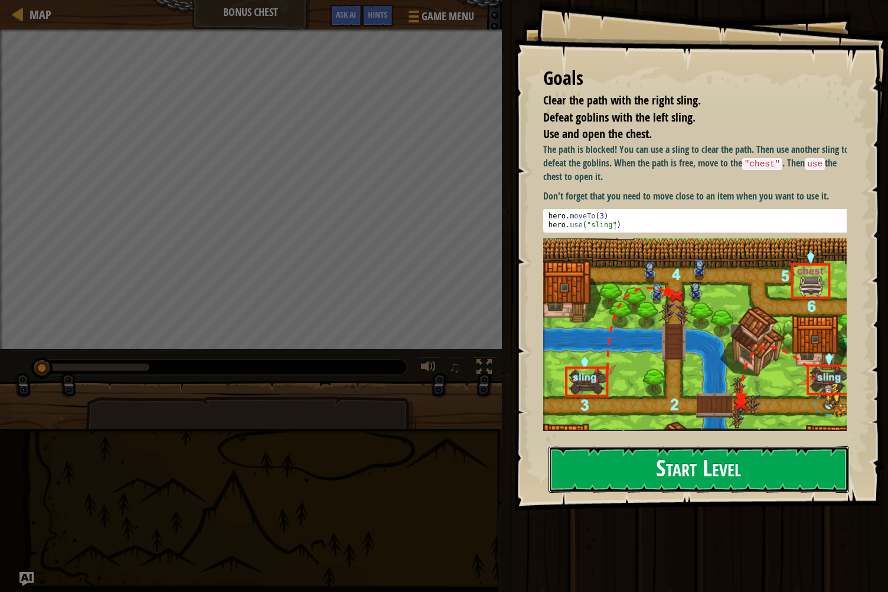
click at [712, 462] on button "Start Level" at bounding box center [699, 470] width 301 height 47
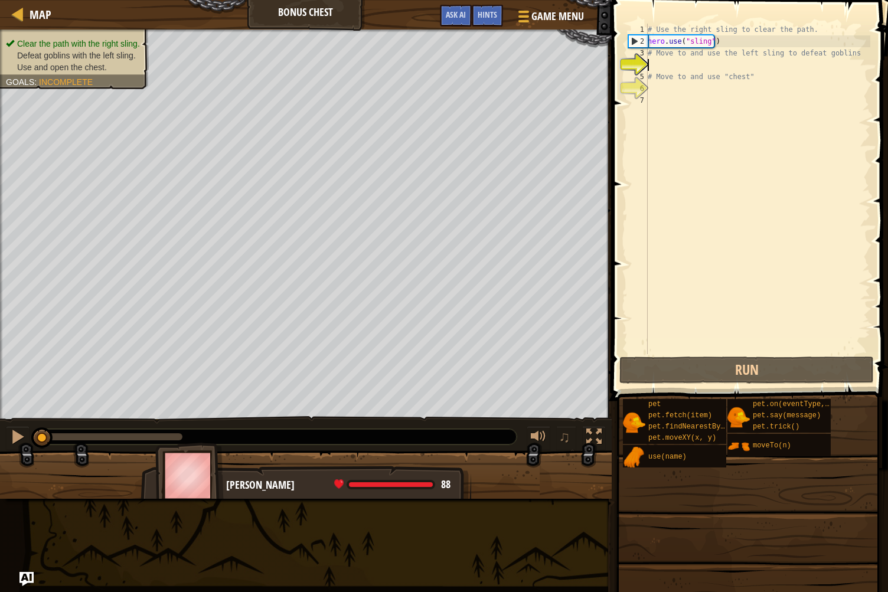
click at [678, 65] on div "# Use the right sling to clear the path. hero . use ( "sling" ) # Move to and u…" at bounding box center [758, 201] width 225 height 354
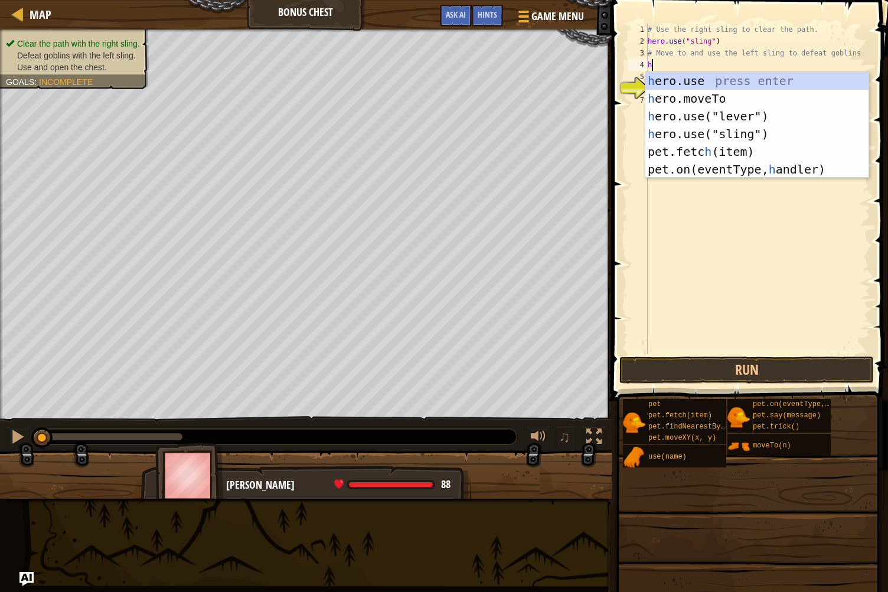
click at [678, 65] on div "# Use the right sling to clear the path. hero . use ( "sling" ) # Move to and u…" at bounding box center [758, 201] width 225 height 354
click at [678, 97] on div "he ro.use press enter he ro.moveTo press enter he ro.use("lever") press enter h…" at bounding box center [758, 143] width 224 height 142
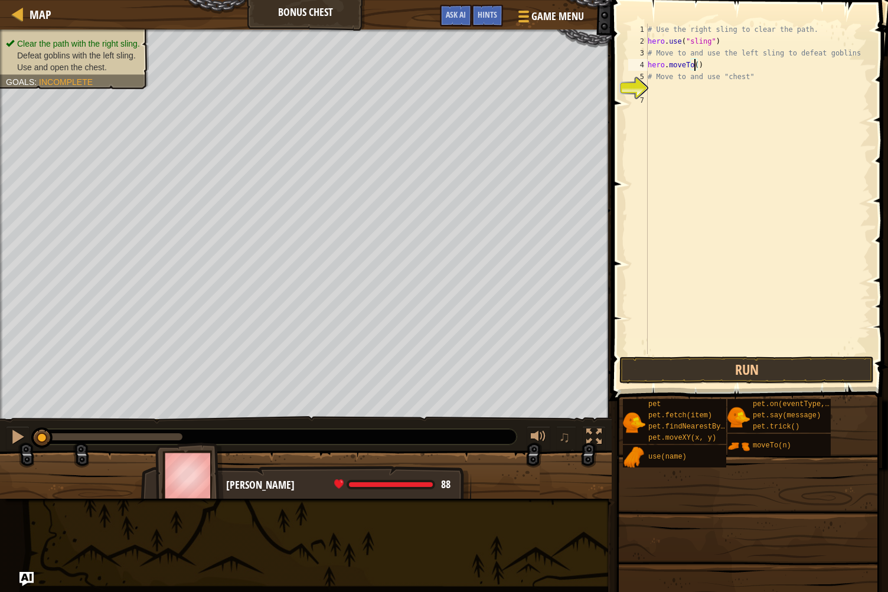
scroll to position [5, 4]
click at [670, 76] on div "# Use the right sling to clear the path. hero . use ( "sling" ) # Move to and u…" at bounding box center [758, 201] width 225 height 354
type textarea "# Move to and use "chest""
click at [663, 90] on div "# Use the right sling to clear the path. hero . use ( "sling" ) # Move to and u…" at bounding box center [758, 201] width 225 height 354
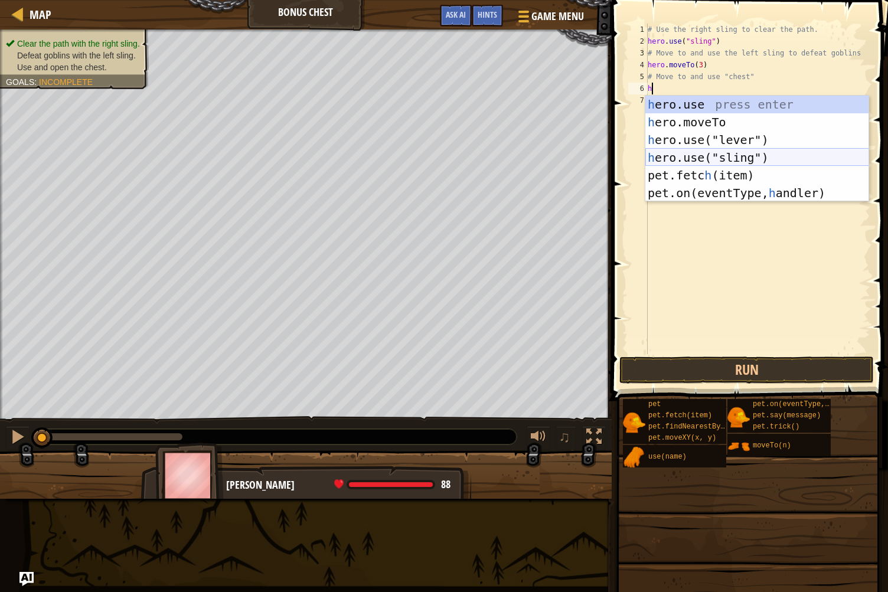
click at [662, 153] on div "h ero.use press enter h ero.moveTo press enter h ero.use("lever") press enter h…" at bounding box center [758, 167] width 224 height 142
type textarea "hero.use("sling")"
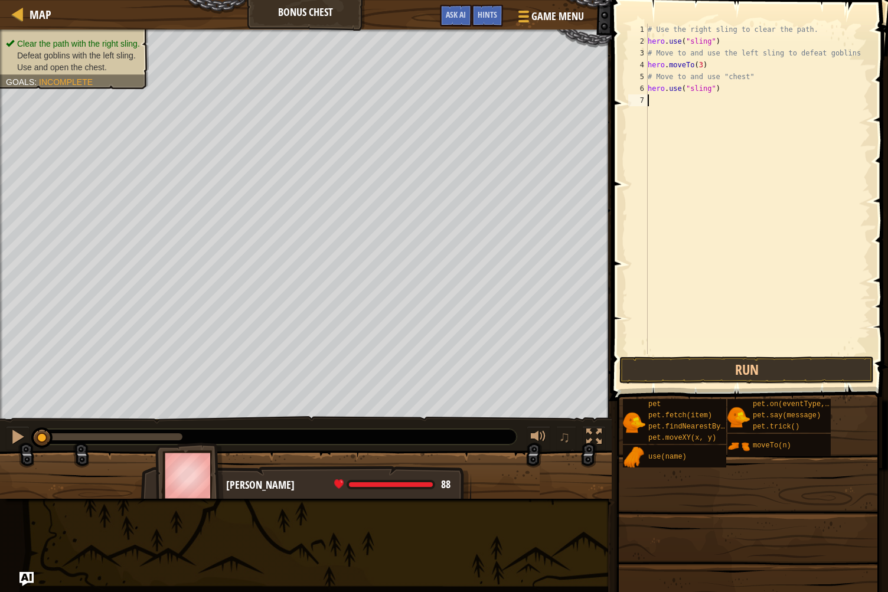
click at [663, 103] on div "# Use the right sling to clear the path. hero . use ( "sling" ) # Move to and u…" at bounding box center [758, 201] width 225 height 354
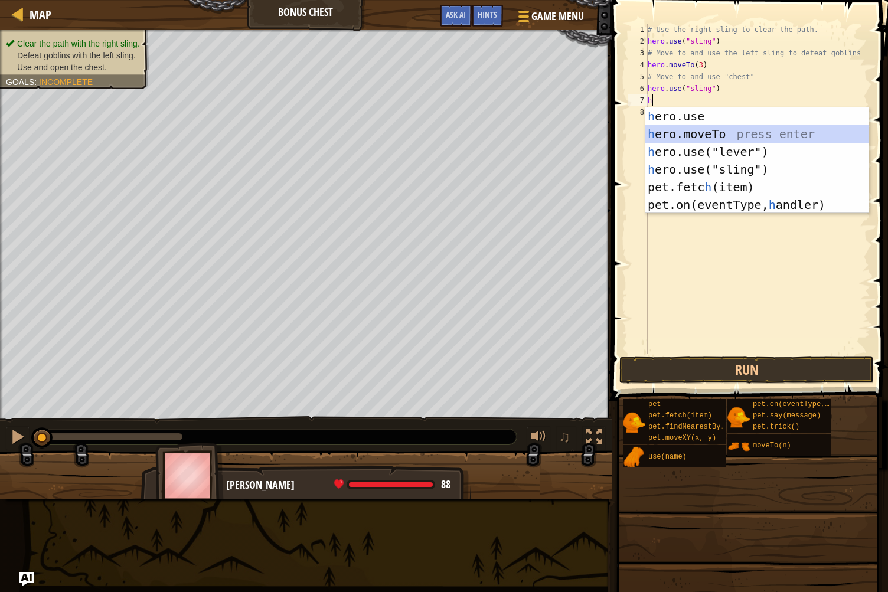
click at [663, 129] on div "h ero.use press enter h ero.moveTo press enter h ero.use("lever") press enter h…" at bounding box center [758, 179] width 224 height 142
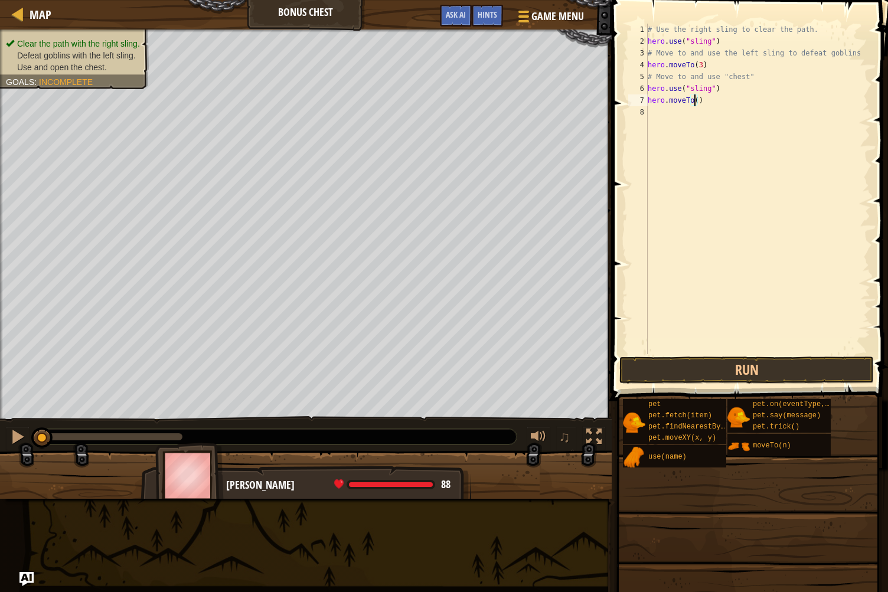
type textarea "hero.moveTo(4)"
click at [664, 108] on div "# Use the right sling to clear the path. hero . use ( "sling" ) # Move to and u…" at bounding box center [758, 201] width 225 height 354
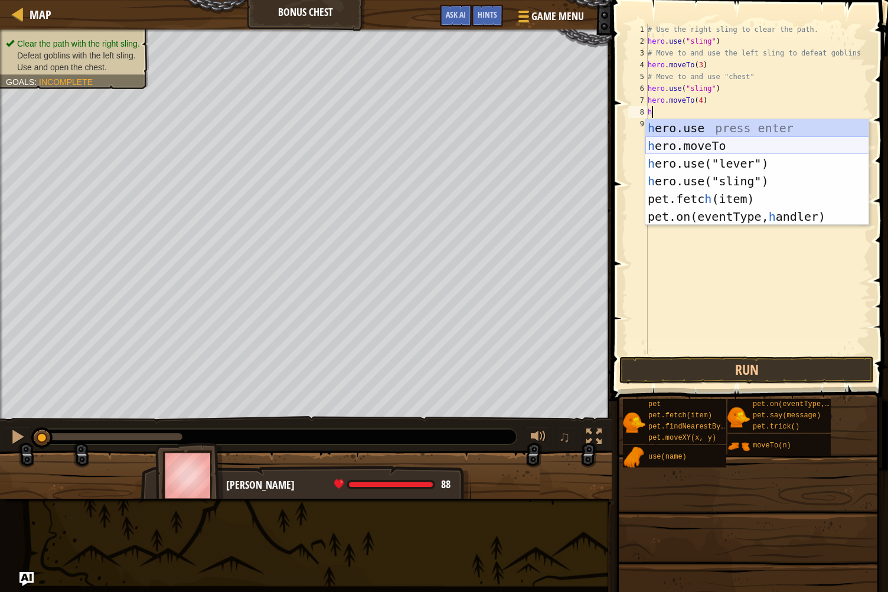
click at [670, 145] on div "h ero.use press enter h ero.moveTo press enter h ero.use("lever") press enter h…" at bounding box center [758, 190] width 224 height 142
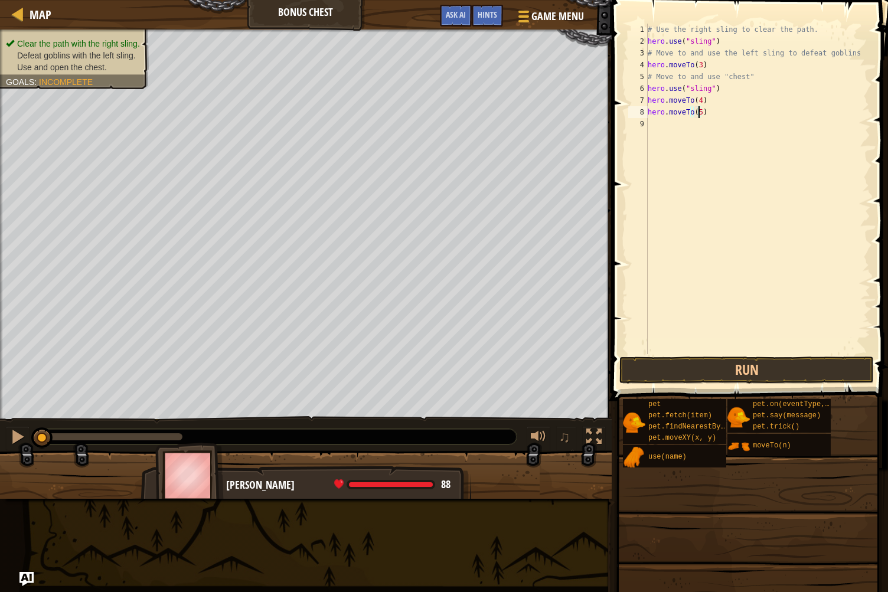
scroll to position [5, 4]
click at [732, 365] on button "Run" at bounding box center [747, 370] width 255 height 27
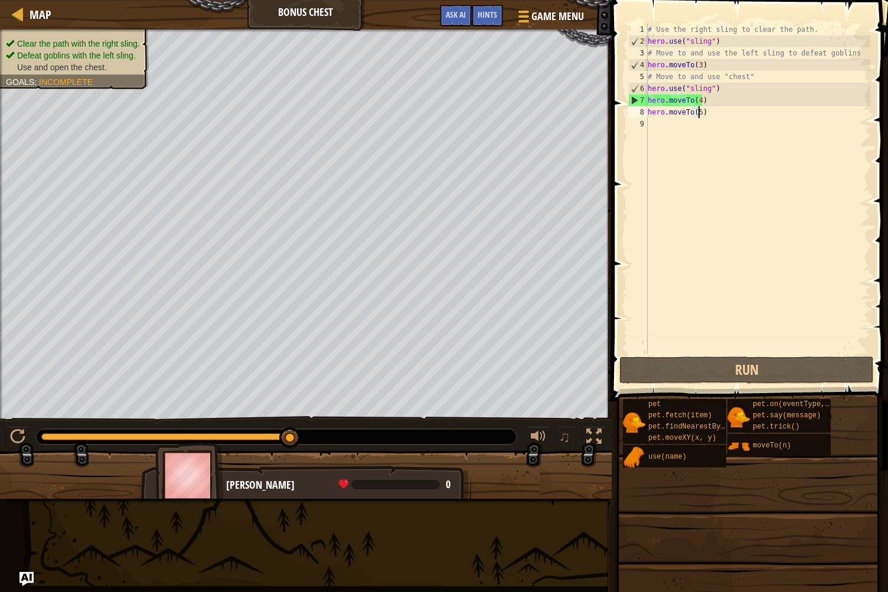
click at [697, 99] on div "# Use the right sling to clear the path. hero . use ( "sling" ) # Move to and u…" at bounding box center [758, 201] width 225 height 354
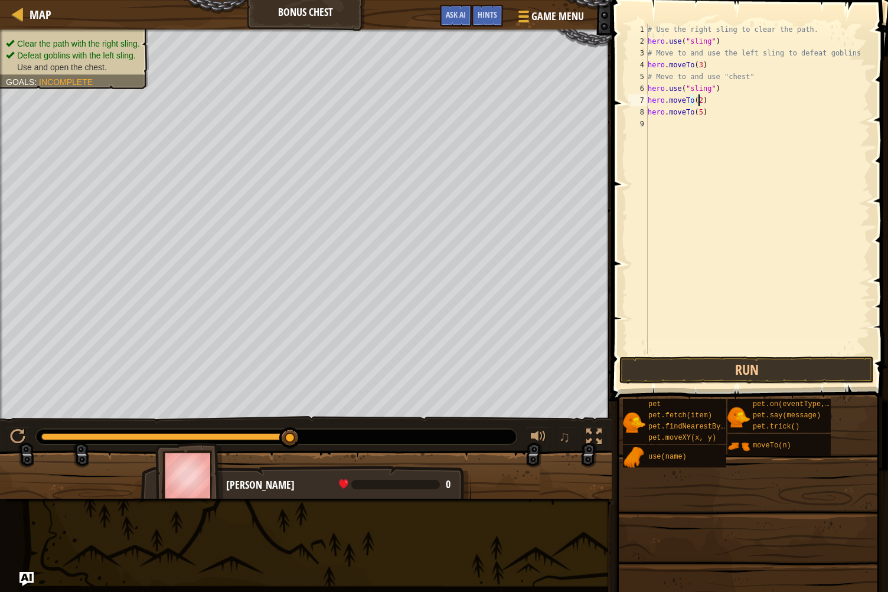
click at [697, 109] on div "# Use the right sling to clear the path. hero . use ( "sling" ) # Move to and u…" at bounding box center [758, 201] width 225 height 354
type textarea "hero.moveTo(4)"
click at [687, 119] on div "# Use the right sling to clear the path. hero . use ( "sling" ) # Move to and u…" at bounding box center [758, 201] width 225 height 354
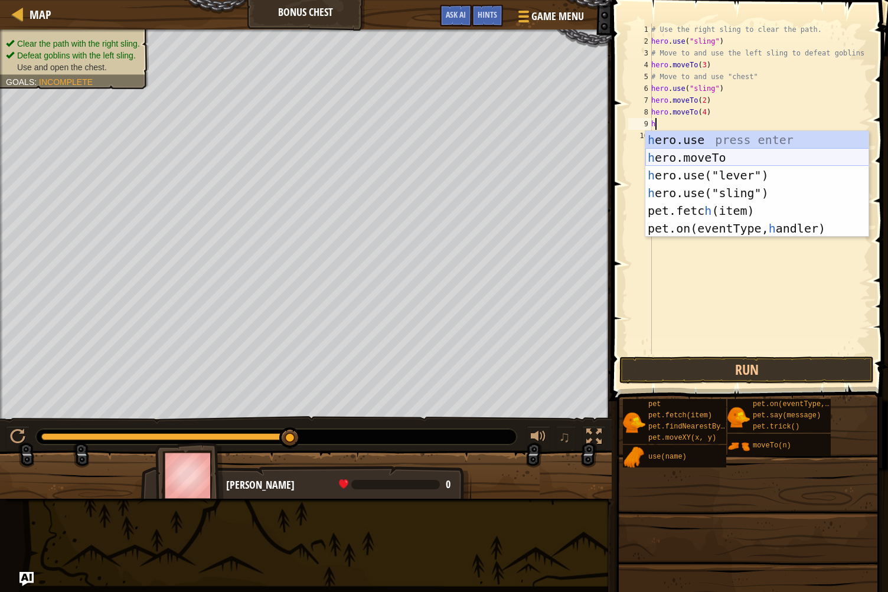
click at [696, 151] on div "h ero.use press enter h ero.moveTo press enter h ero.use("lever") press enter h…" at bounding box center [758, 202] width 224 height 142
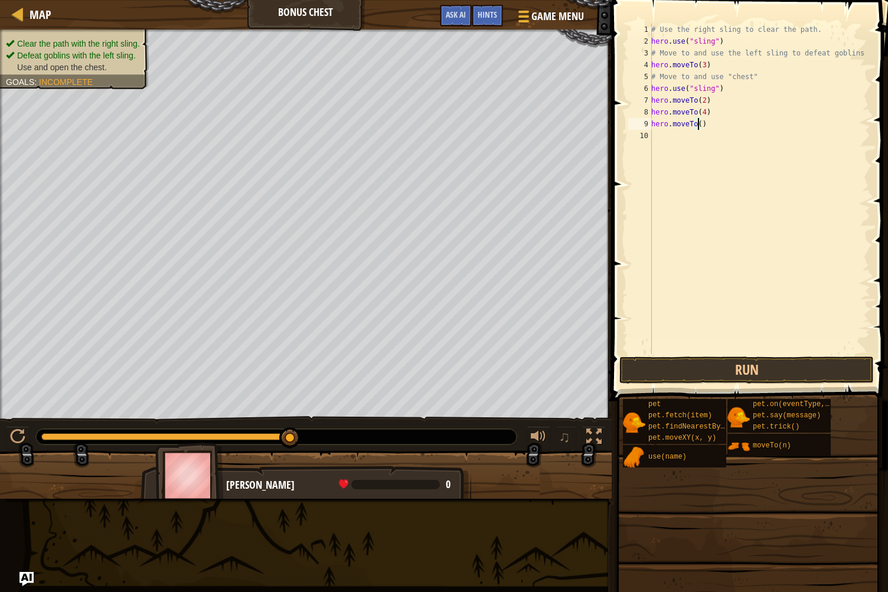
scroll to position [5, 4]
type textarea "hero.moveTo(5)"
click at [750, 363] on button "Run" at bounding box center [747, 370] width 255 height 27
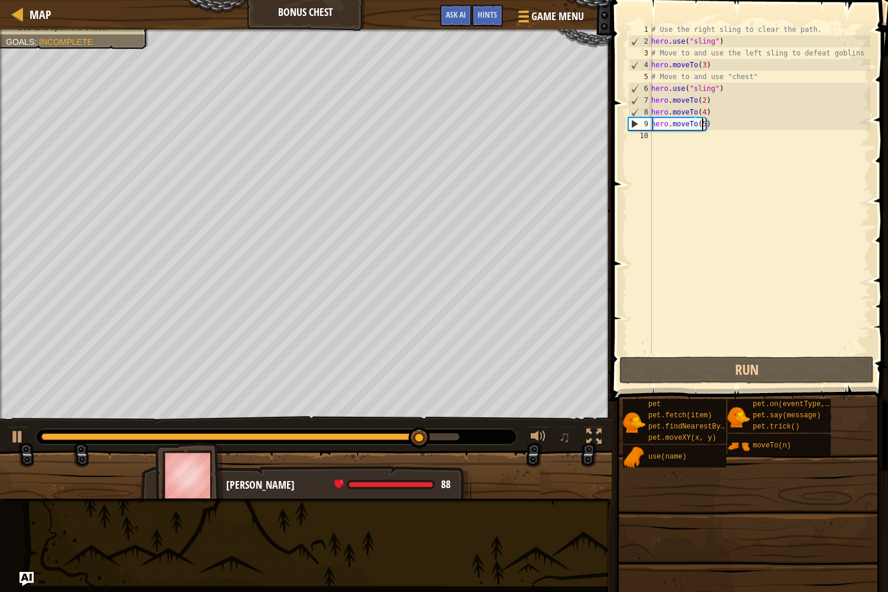
click at [680, 142] on div "# Use the right sling to clear the path. hero . use ( "sling" ) # Move to and u…" at bounding box center [760, 201] width 222 height 354
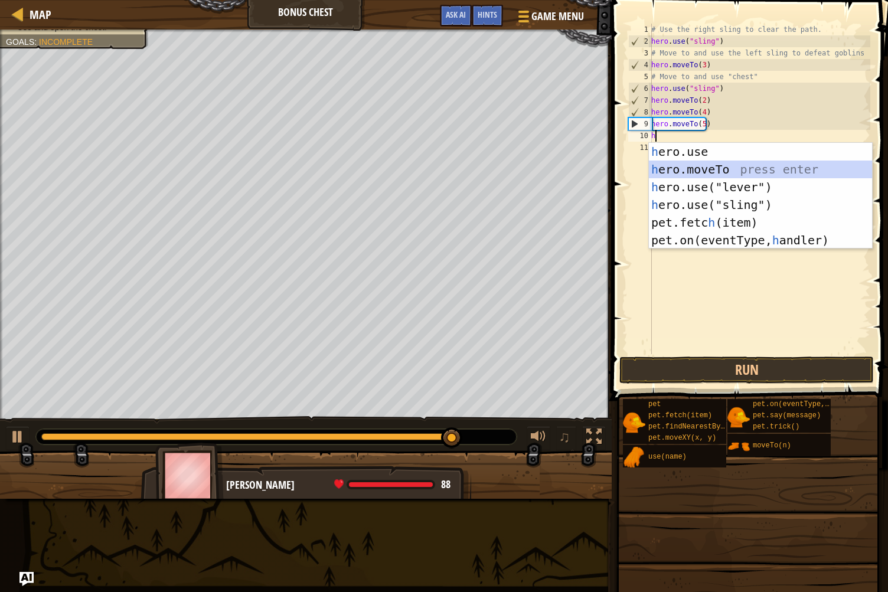
click at [682, 175] on div "h ero.use press enter h ero.moveTo press enter h ero.use("lever") press enter h…" at bounding box center [761, 214] width 224 height 142
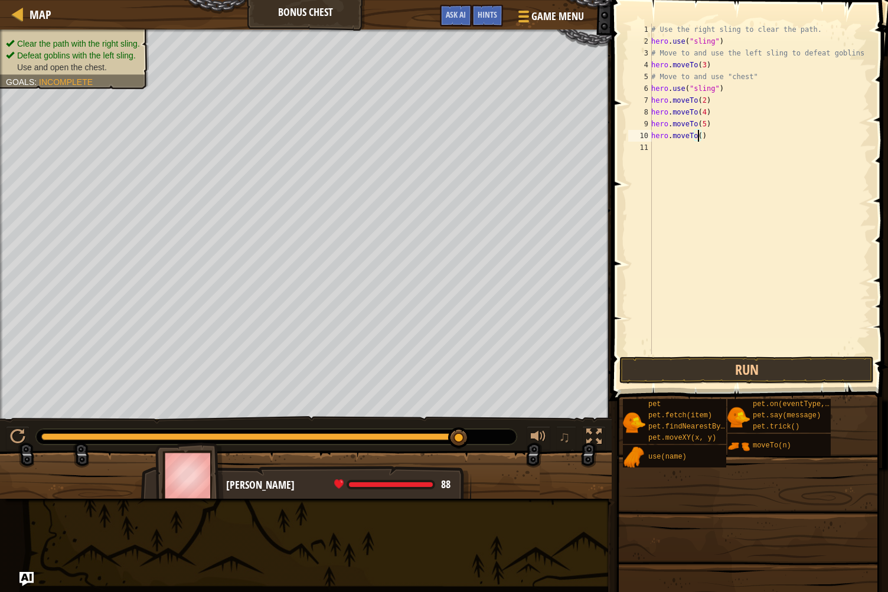
scroll to position [5, 4]
type textarea "hero.moveTo(6)"
click at [735, 377] on button "Run" at bounding box center [747, 370] width 255 height 27
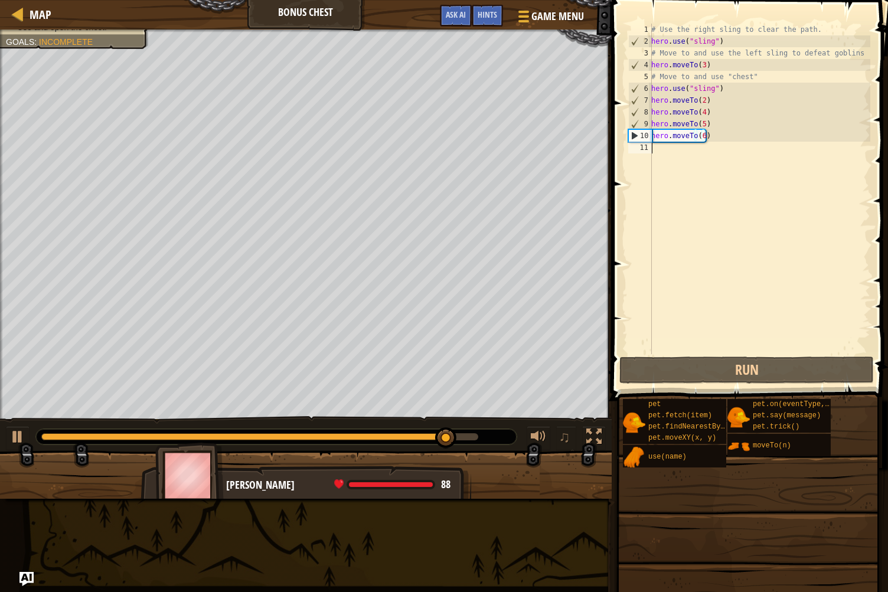
click at [678, 152] on div "# Use the right sling to clear the path. hero . use ( "sling" ) # Move to and u…" at bounding box center [760, 201] width 222 height 354
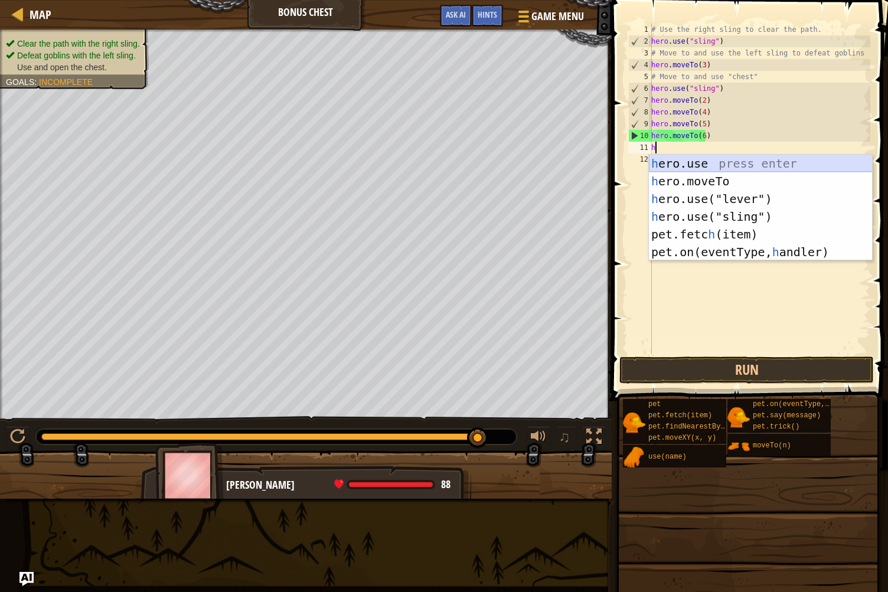
click at [680, 168] on div "h ero.use press enter h ero.moveTo press enter h ero.use("lever") press enter h…" at bounding box center [761, 226] width 224 height 142
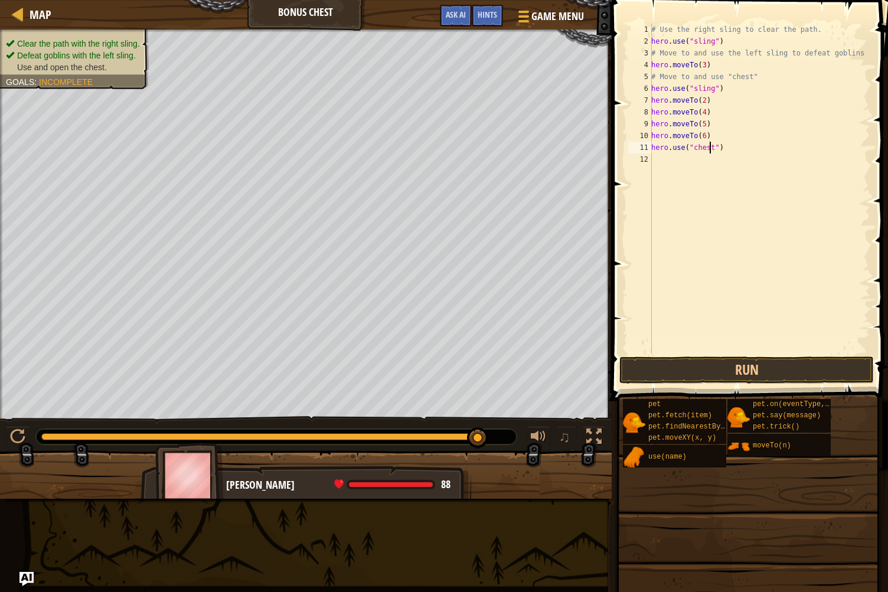
scroll to position [5, 5]
type textarea "hero.use("chest")"
click at [737, 368] on button "Run" at bounding box center [747, 370] width 255 height 27
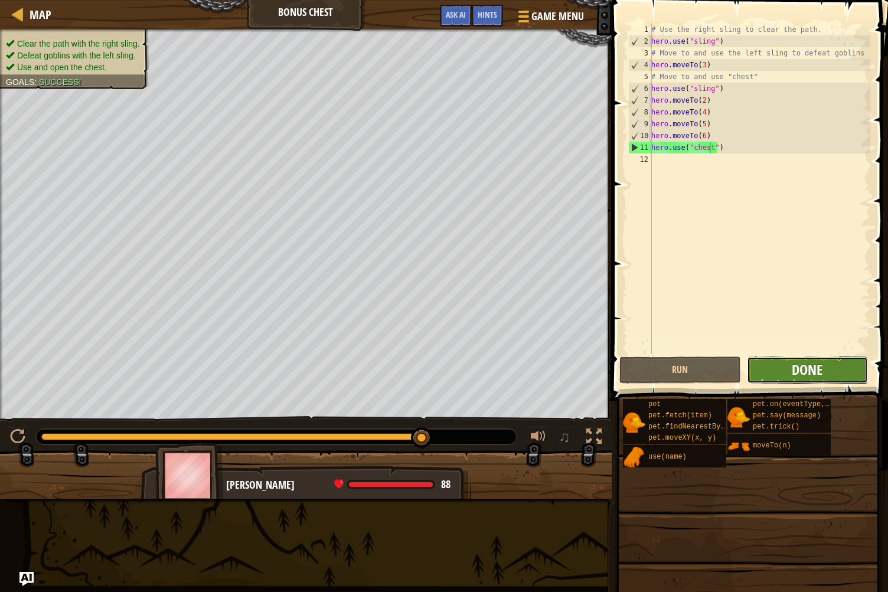
click at [795, 374] on span "Done" at bounding box center [807, 369] width 31 height 19
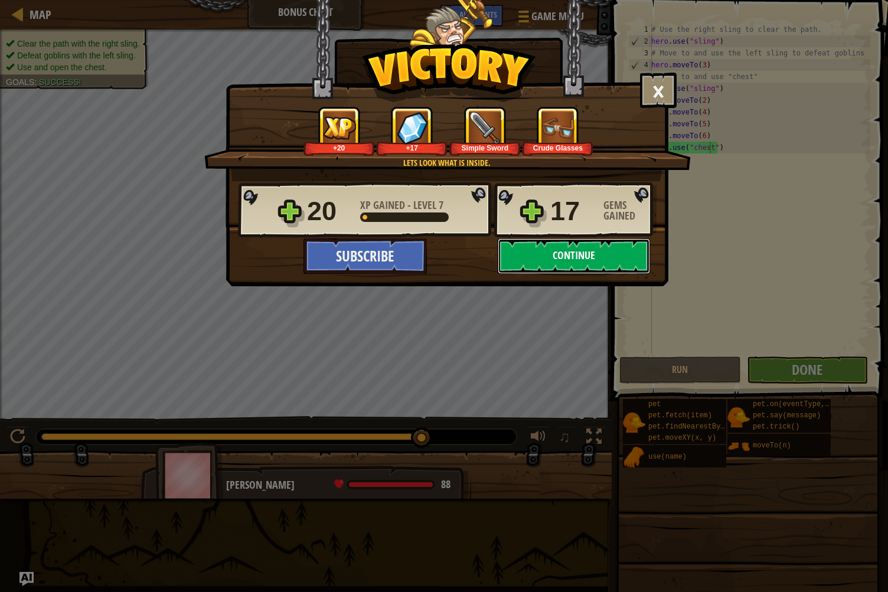
click at [521, 262] on button "Continue" at bounding box center [574, 256] width 152 height 35
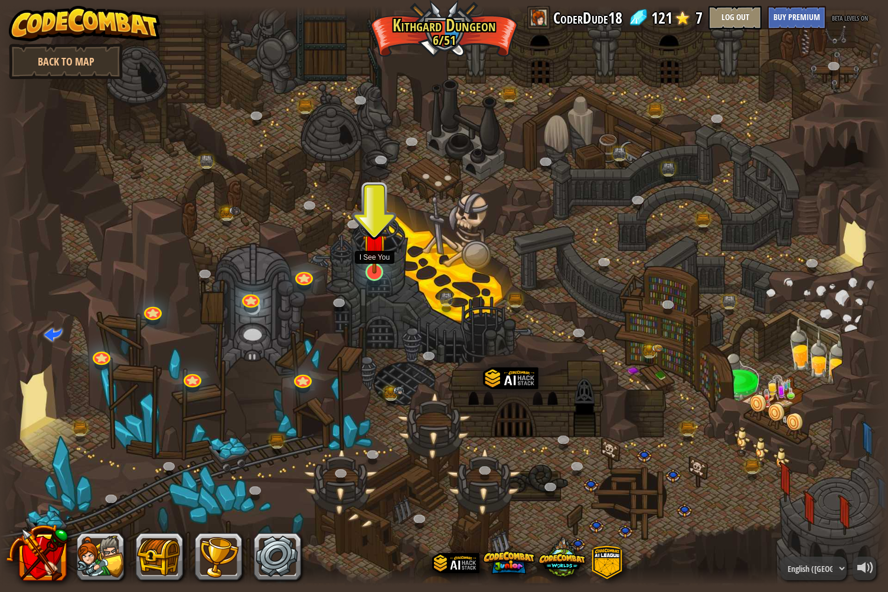
click at [380, 269] on img at bounding box center [375, 247] width 24 height 56
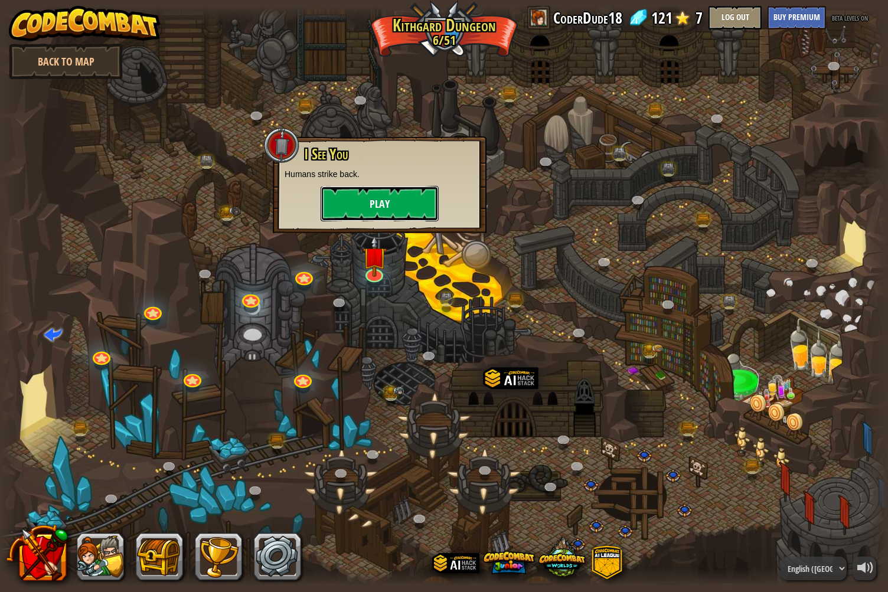
click at [386, 196] on button "Play" at bounding box center [380, 203] width 118 height 35
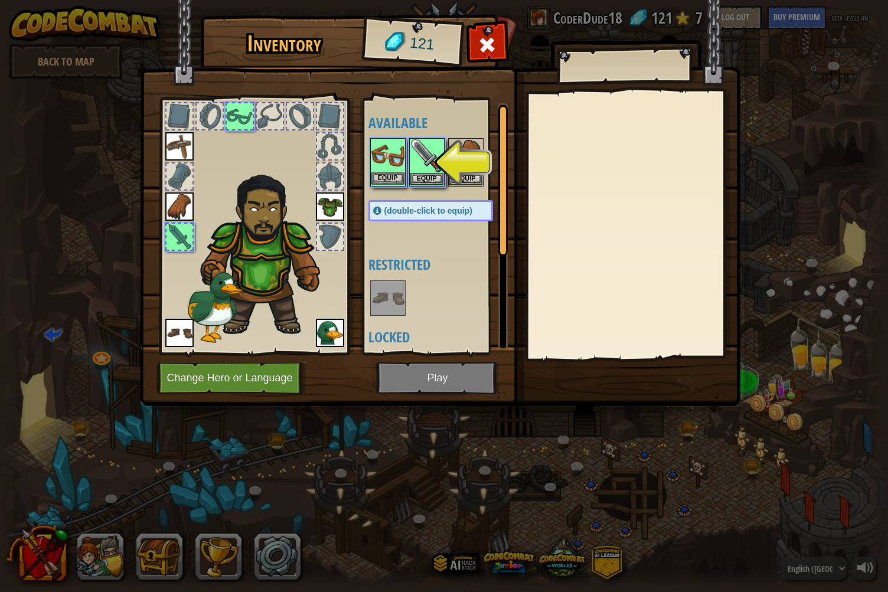
click at [390, 170] on img at bounding box center [388, 155] width 33 height 33
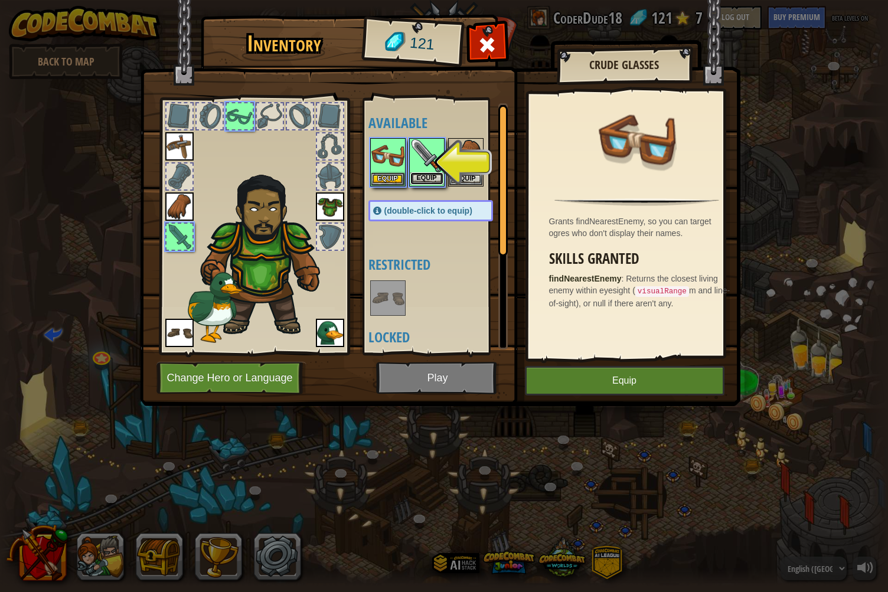
click at [426, 176] on button "Equip" at bounding box center [427, 178] width 33 height 12
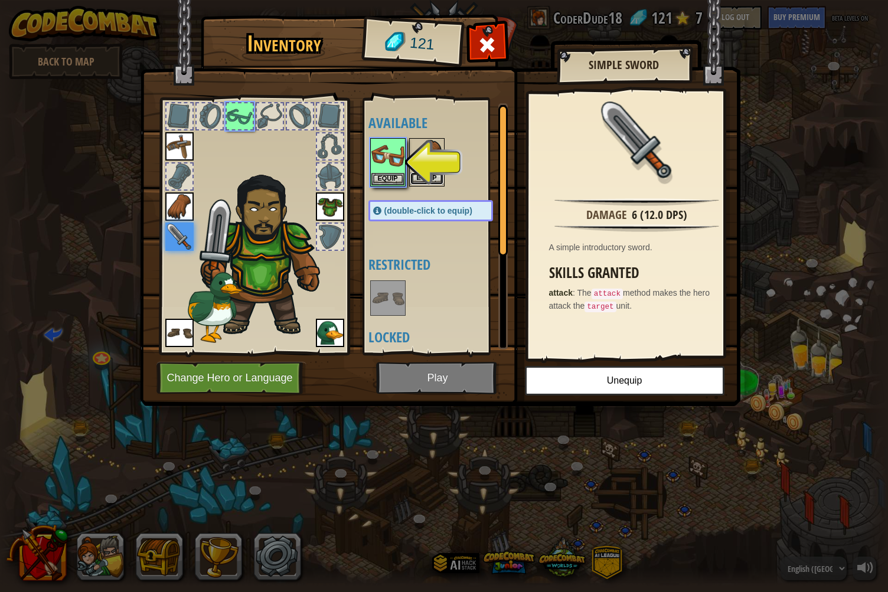
click at [422, 177] on button "Equip" at bounding box center [427, 178] width 33 height 12
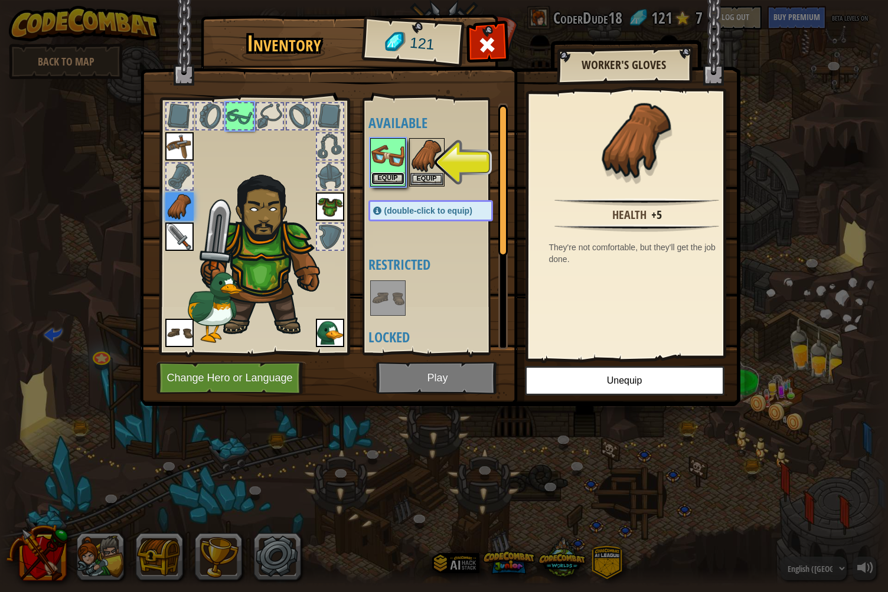
click at [386, 178] on button "Equip" at bounding box center [388, 178] width 33 height 12
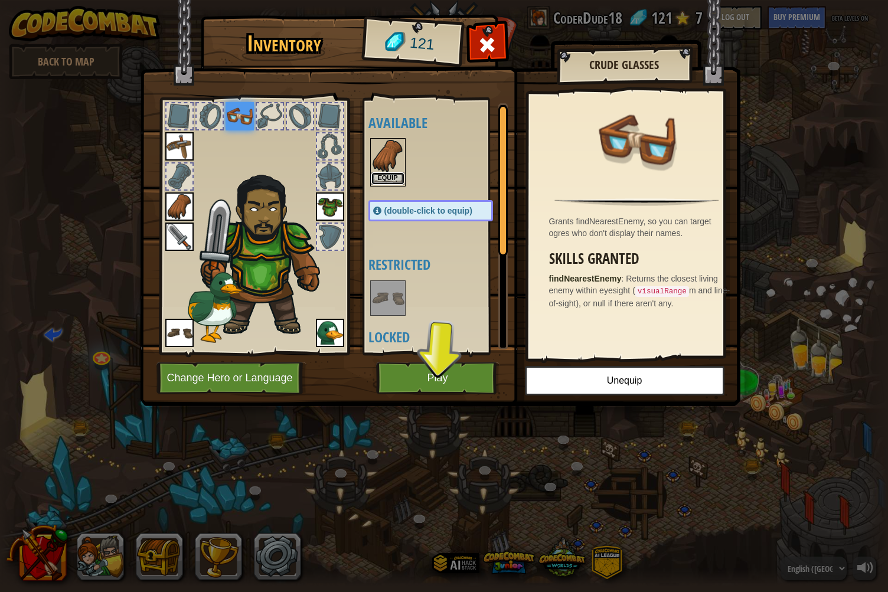
click at [392, 172] on button "Equip" at bounding box center [388, 178] width 33 height 12
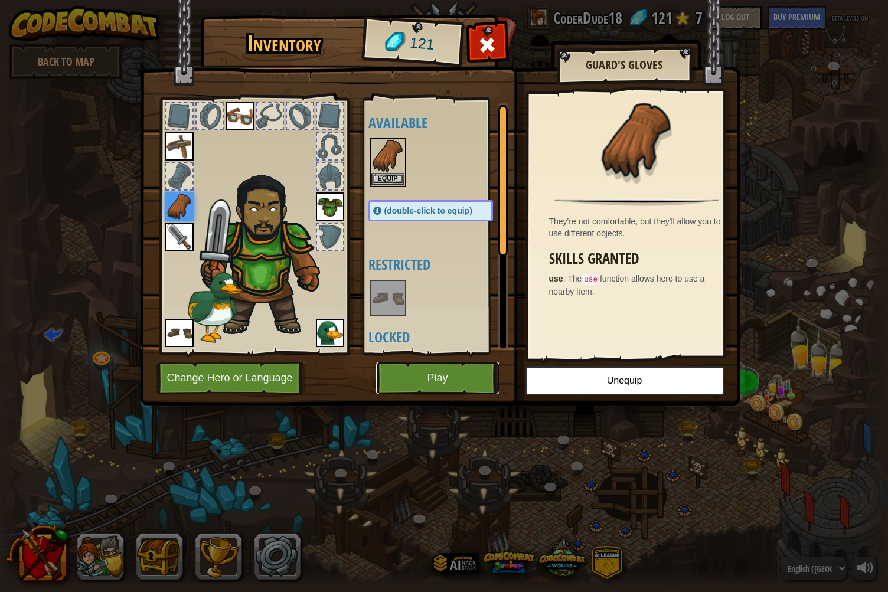
click at [434, 374] on button "Play" at bounding box center [437, 378] width 123 height 32
